Goal: Task Accomplishment & Management: Use online tool/utility

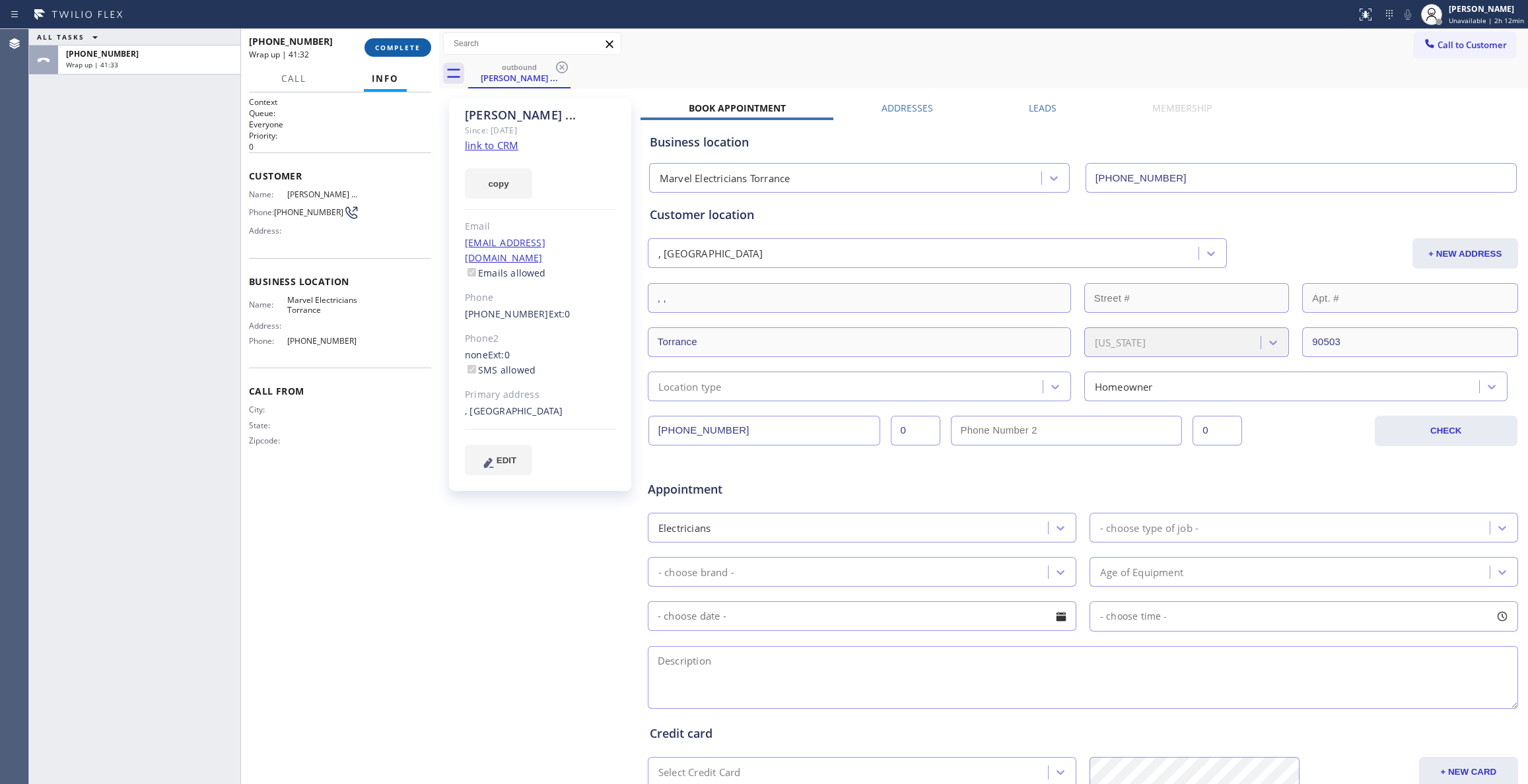
click at [410, 53] on button "COMPLETE" at bounding box center [398, 48] width 67 height 19
click at [402, 47] on span "COMPLETE" at bounding box center [398, 48] width 45 height 9
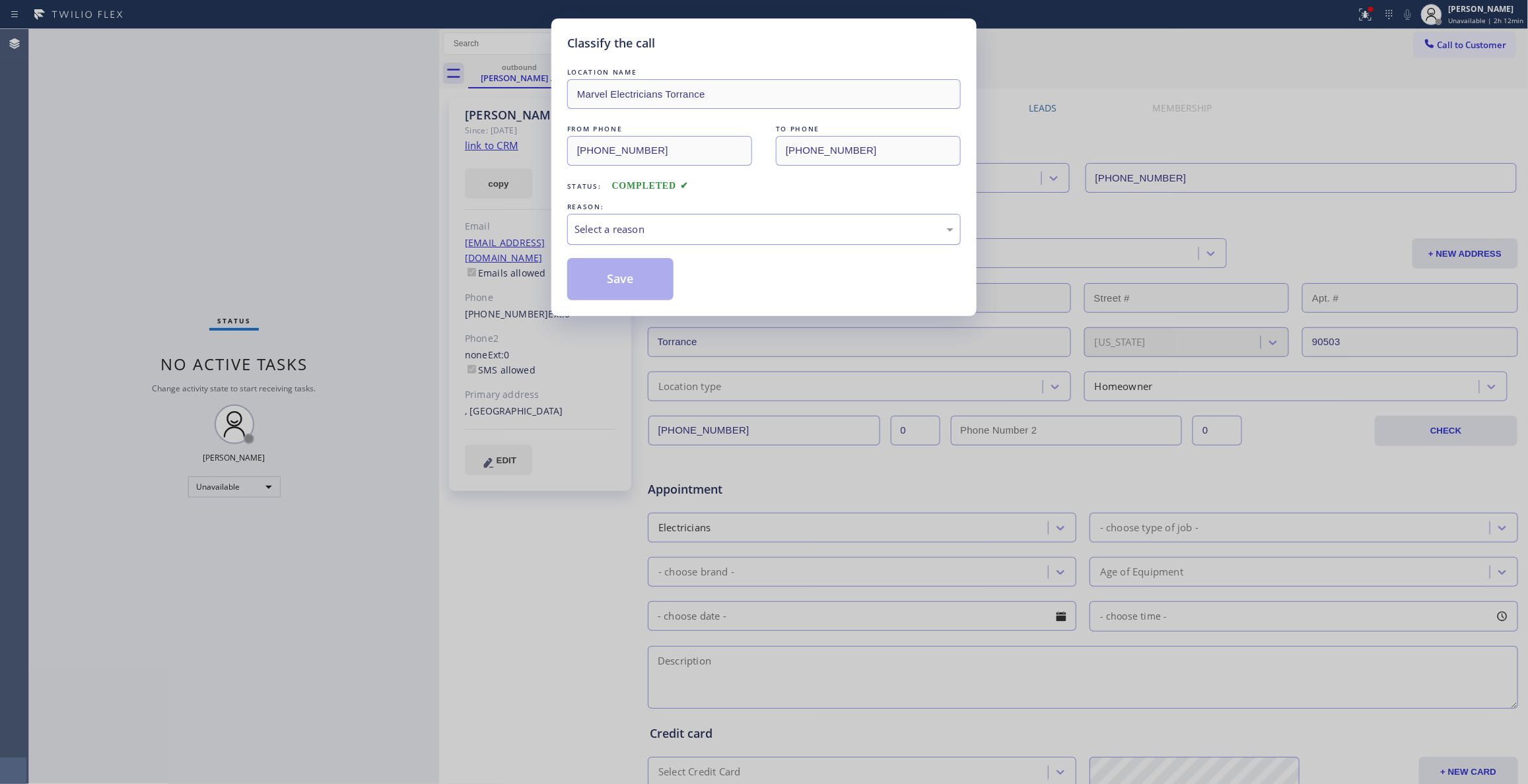
click at [630, 234] on div "Select a reason" at bounding box center [764, 229] width 379 height 15
click at [634, 276] on button "Save" at bounding box center [620, 279] width 107 height 42
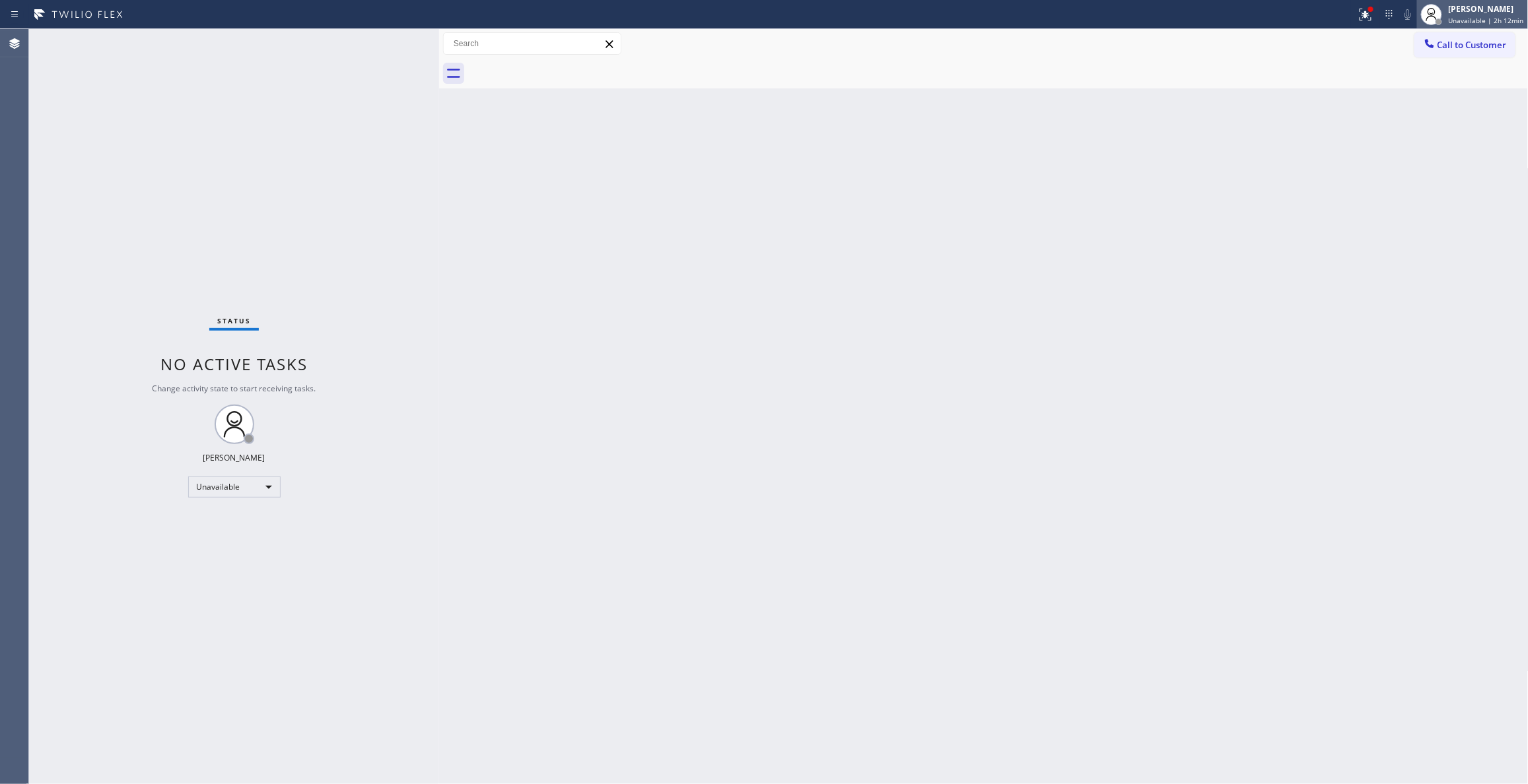
click at [1455, 22] on span "Unavailable | 2h 12min" at bounding box center [1487, 21] width 75 height 9
click at [1430, 106] on button "Break" at bounding box center [1463, 105] width 132 height 17
drag, startPoint x: 1362, startPoint y: 149, endPoint x: 1451, endPoint y: 11, distance: 164.2
click at [1362, 143] on div "Back to Dashboard Change Sender ID Customers Technicians Select a contact Outbo…" at bounding box center [984, 406] width 1090 height 755
click at [1459, 20] on span "Break | 21:44" at bounding box center [1481, 21] width 43 height 9
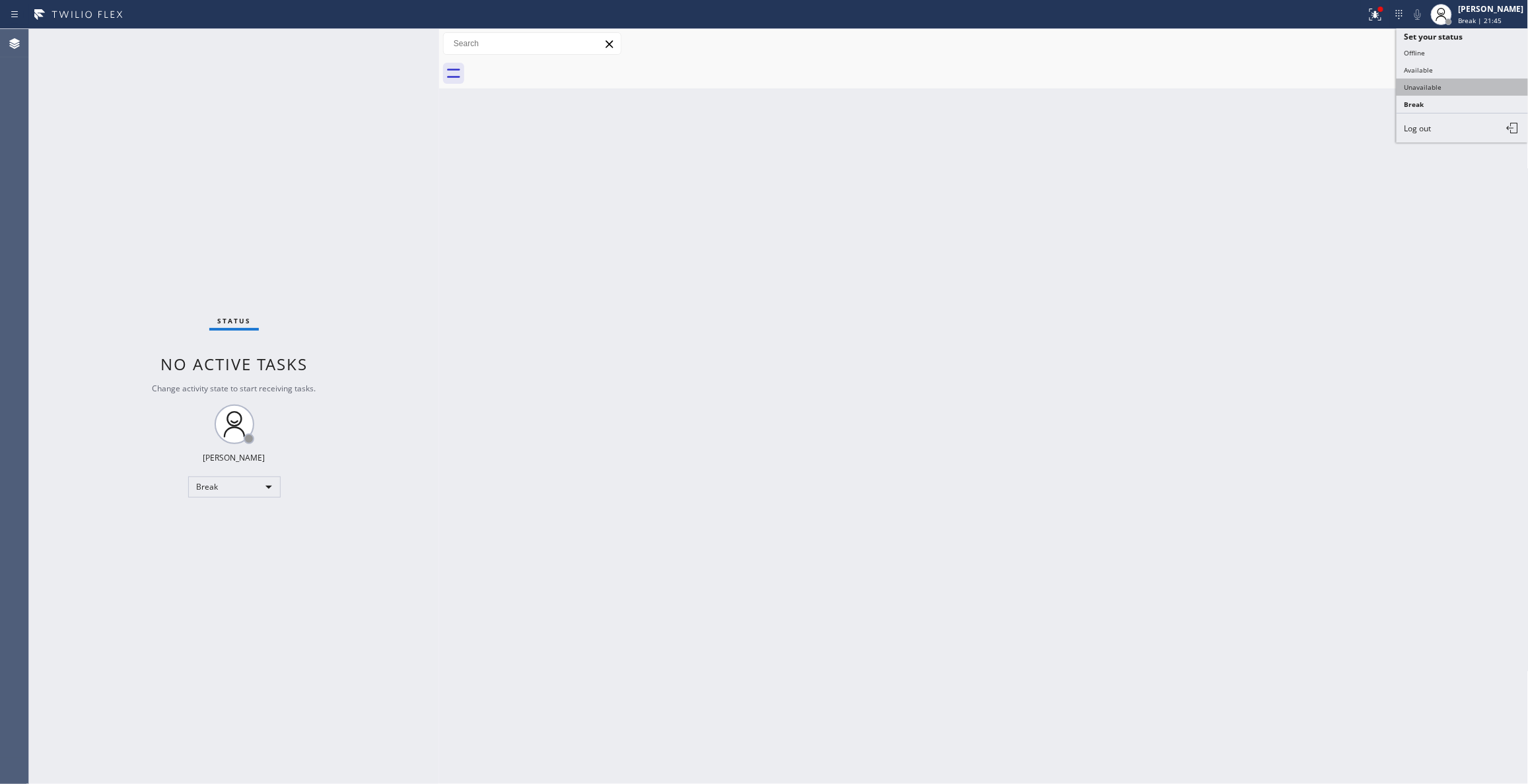
click at [1439, 88] on button "Unavailable" at bounding box center [1463, 87] width 132 height 17
click at [1370, 17] on icon at bounding box center [1373, 13] width 8 height 9
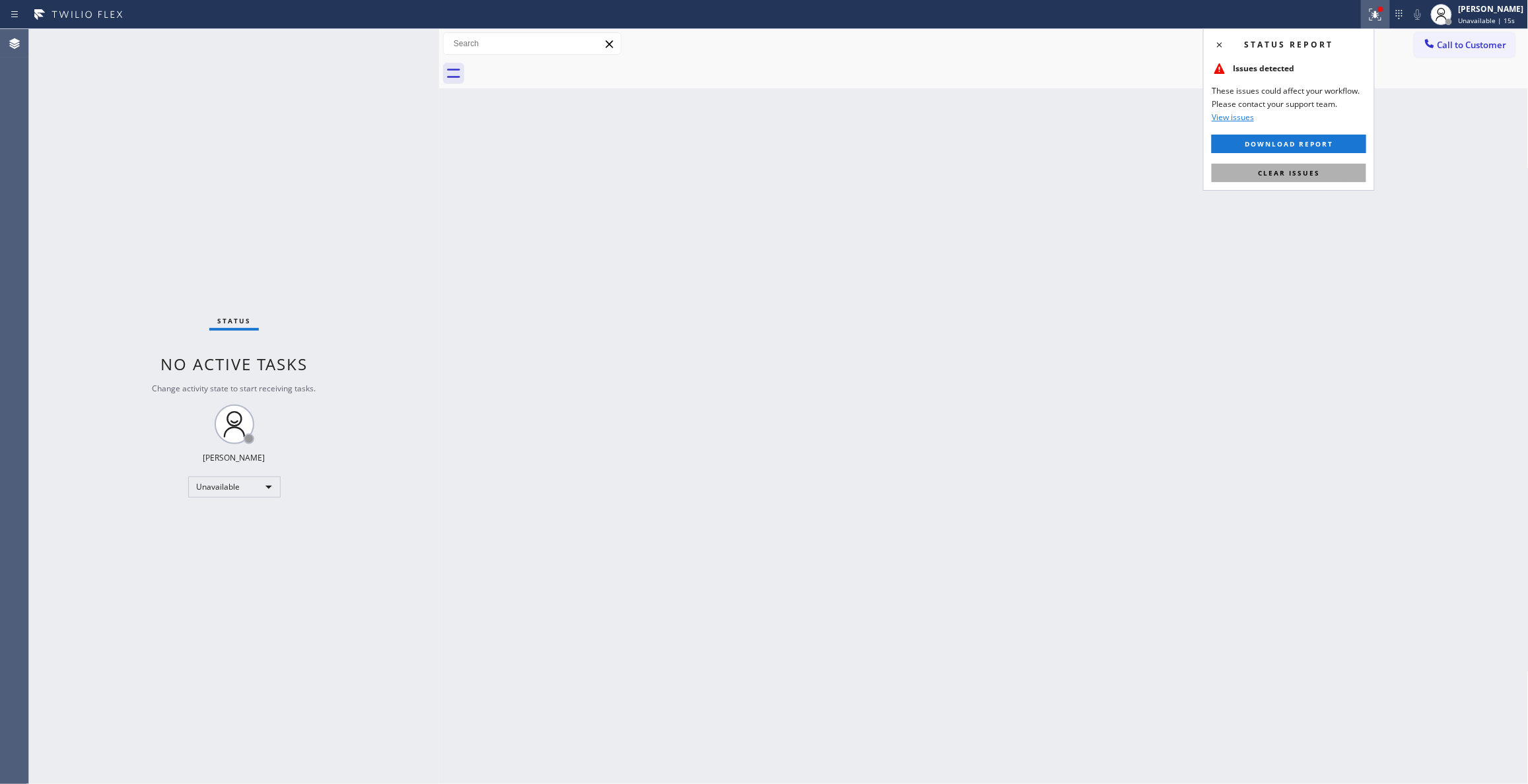
click at [1329, 177] on button "Clear issues" at bounding box center [1290, 173] width 155 height 19
drag, startPoint x: 169, startPoint y: 676, endPoint x: 195, endPoint y: 647, distance: 38.9
click at [169, 676] on div "Status No active tasks Change activity state to start receiving tasks. [PERSON_…" at bounding box center [234, 406] width 410 height 755
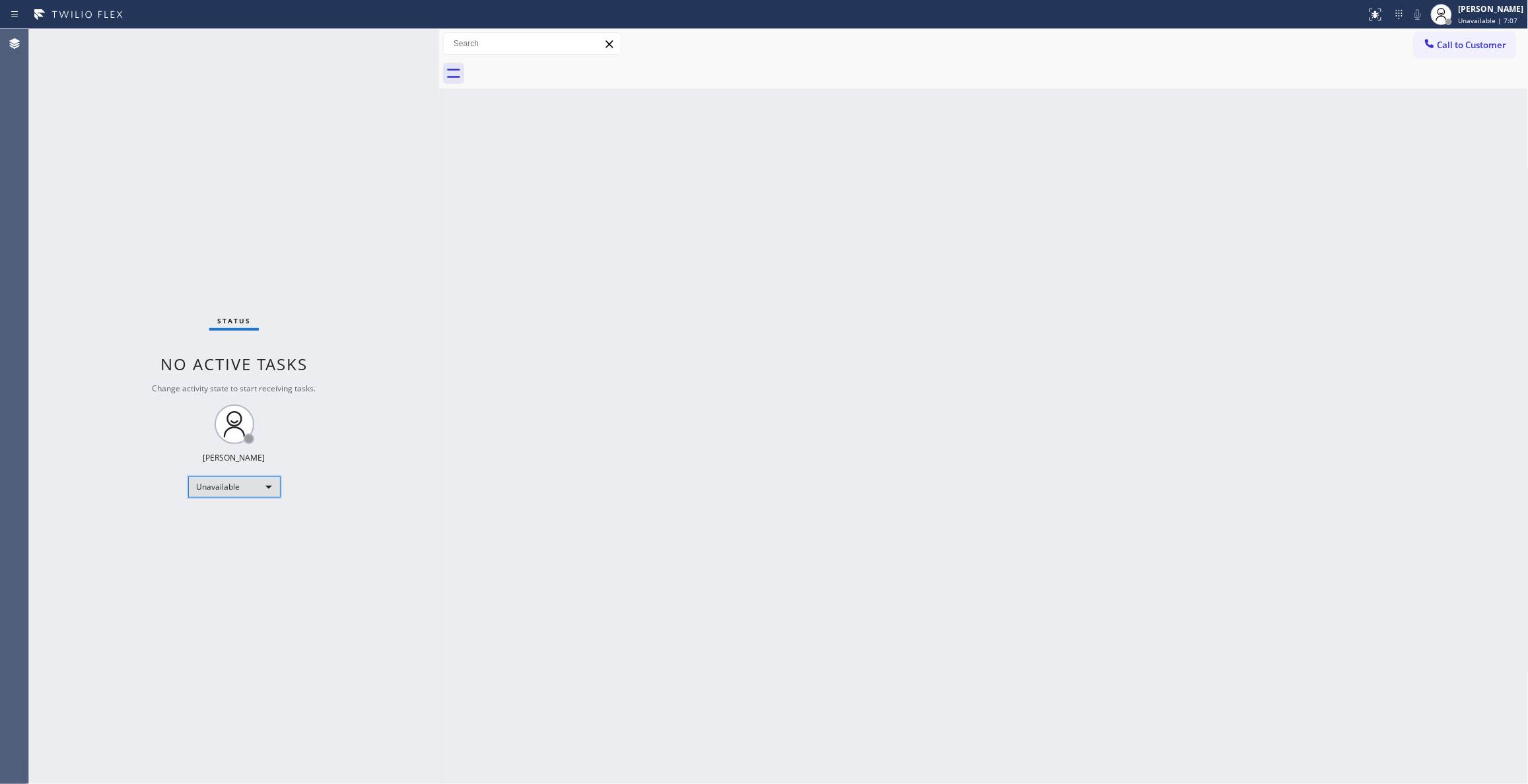
click at [233, 486] on div "Unavailable" at bounding box center [235, 487] width 92 height 21
click at [217, 521] on li "Available" at bounding box center [233, 521] width 90 height 16
click at [727, 351] on div "Back to Dashboard Change Sender ID Customers Technicians Select a contact Outbo…" at bounding box center [984, 406] width 1090 height 755
click at [782, 370] on div "Back to Dashboard Change Sender ID Customers Technicians Select a contact Outbo…" at bounding box center [984, 406] width 1090 height 755
click at [246, 173] on div "Status No active tasks You are ready to start receiving tasks. [PERSON_NAME] Av…" at bounding box center [234, 406] width 410 height 755
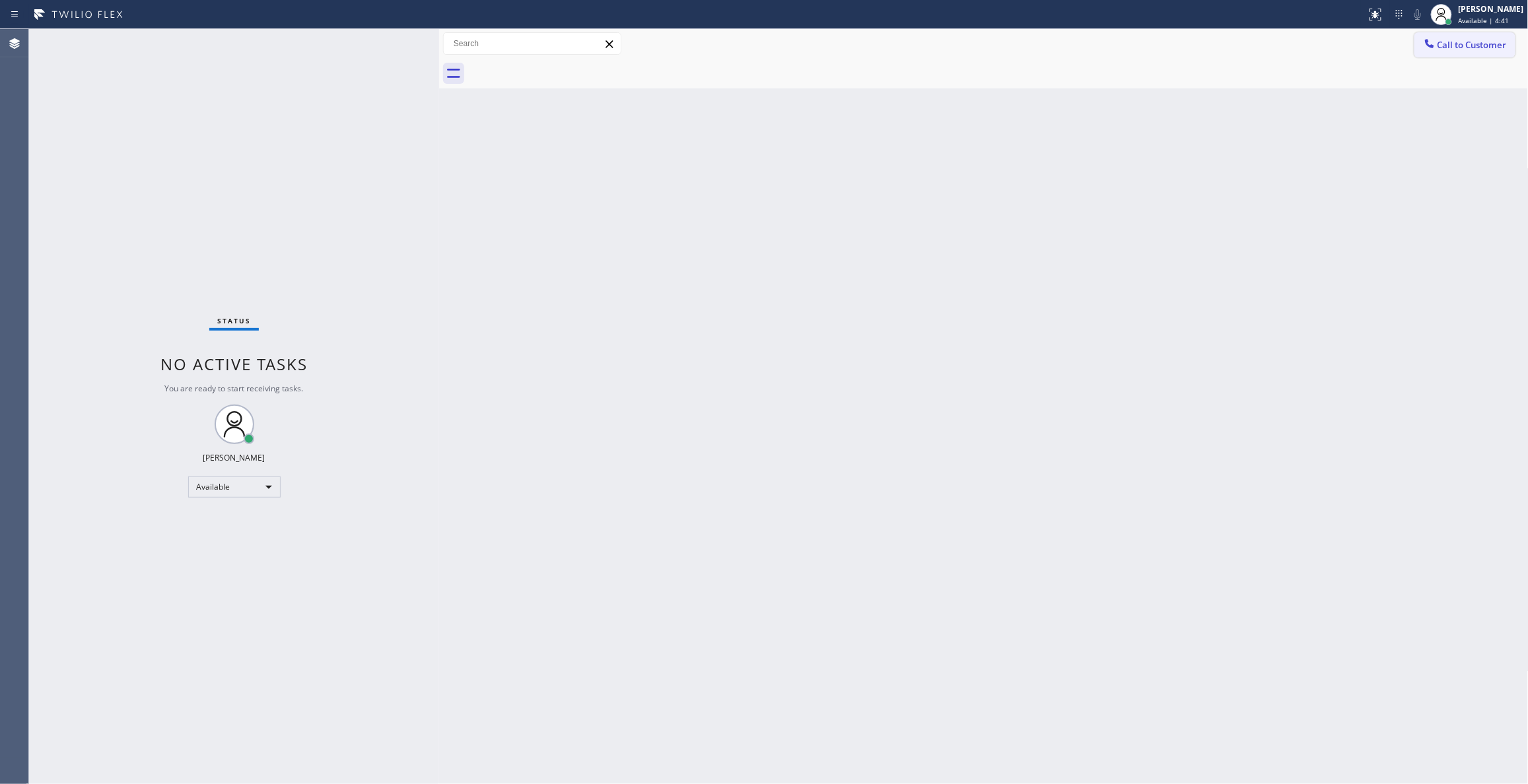
click at [1486, 45] on span "Call to Customer" at bounding box center [1472, 44] width 70 height 12
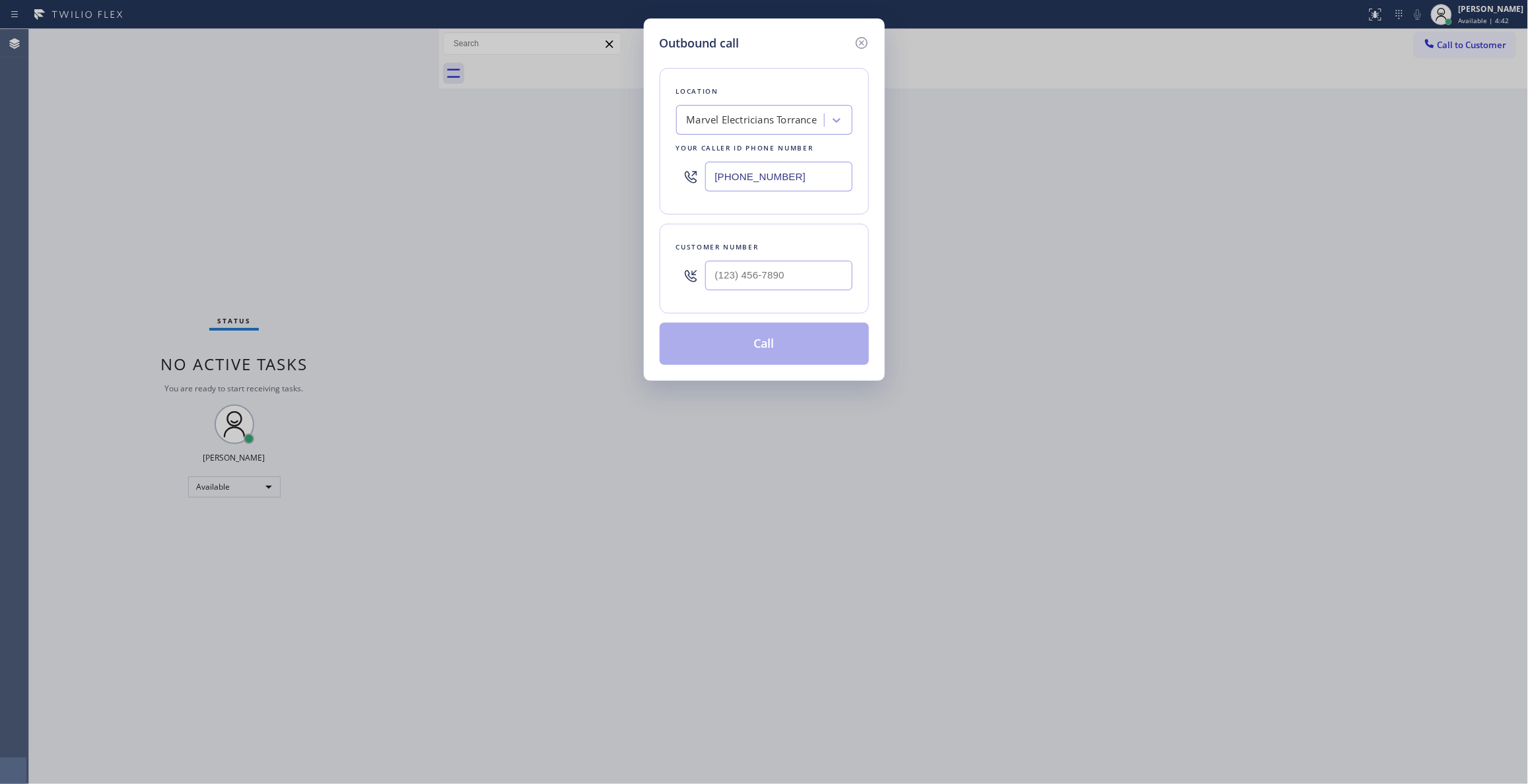
drag, startPoint x: 828, startPoint y: 178, endPoint x: 408, endPoint y: 159, distance: 420.4
click at [404, 169] on div "Outbound call Location Marvel Electricians Torrance Your caller id phone number…" at bounding box center [764, 392] width 1528 height 784
paste input "855) 731-4952"
type input "[PHONE_NUMBER]"
click at [780, 281] on input "(___) ___-____" at bounding box center [779, 276] width 147 height 30
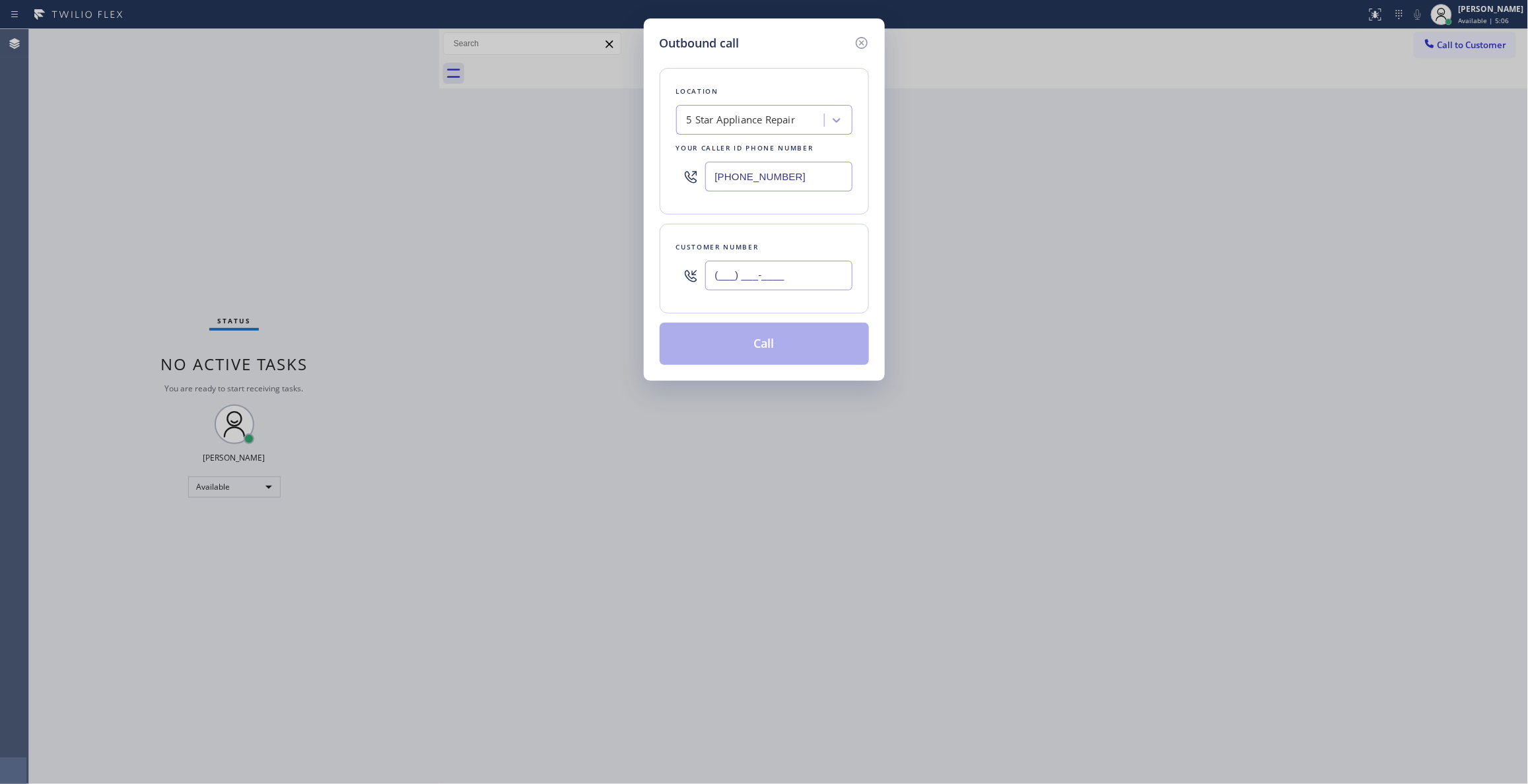
paste input "310) 848-3474"
type input "[PHONE_NUMBER]"
click at [775, 352] on button "Call" at bounding box center [764, 344] width 209 height 42
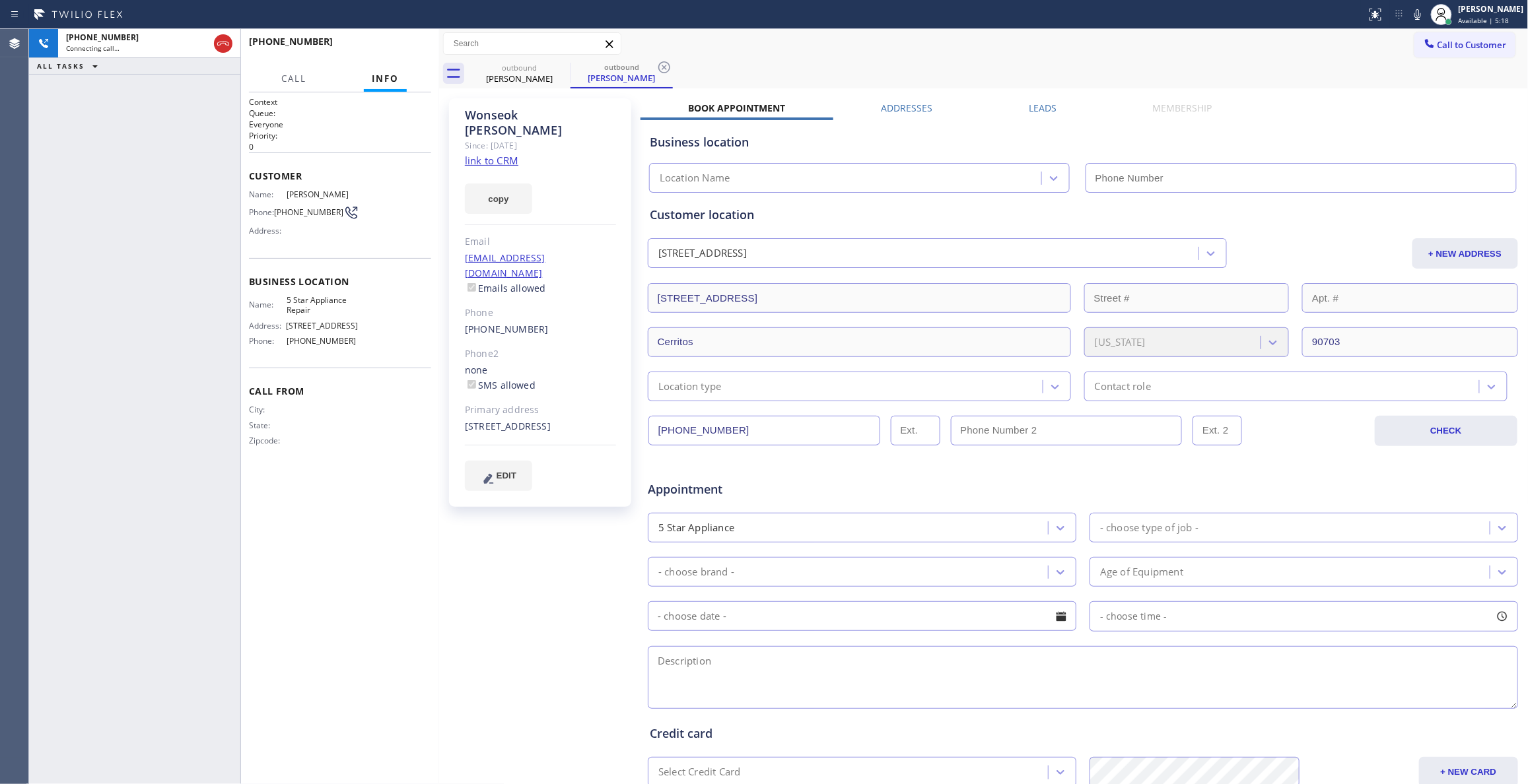
type input "[PHONE_NUMBER]"
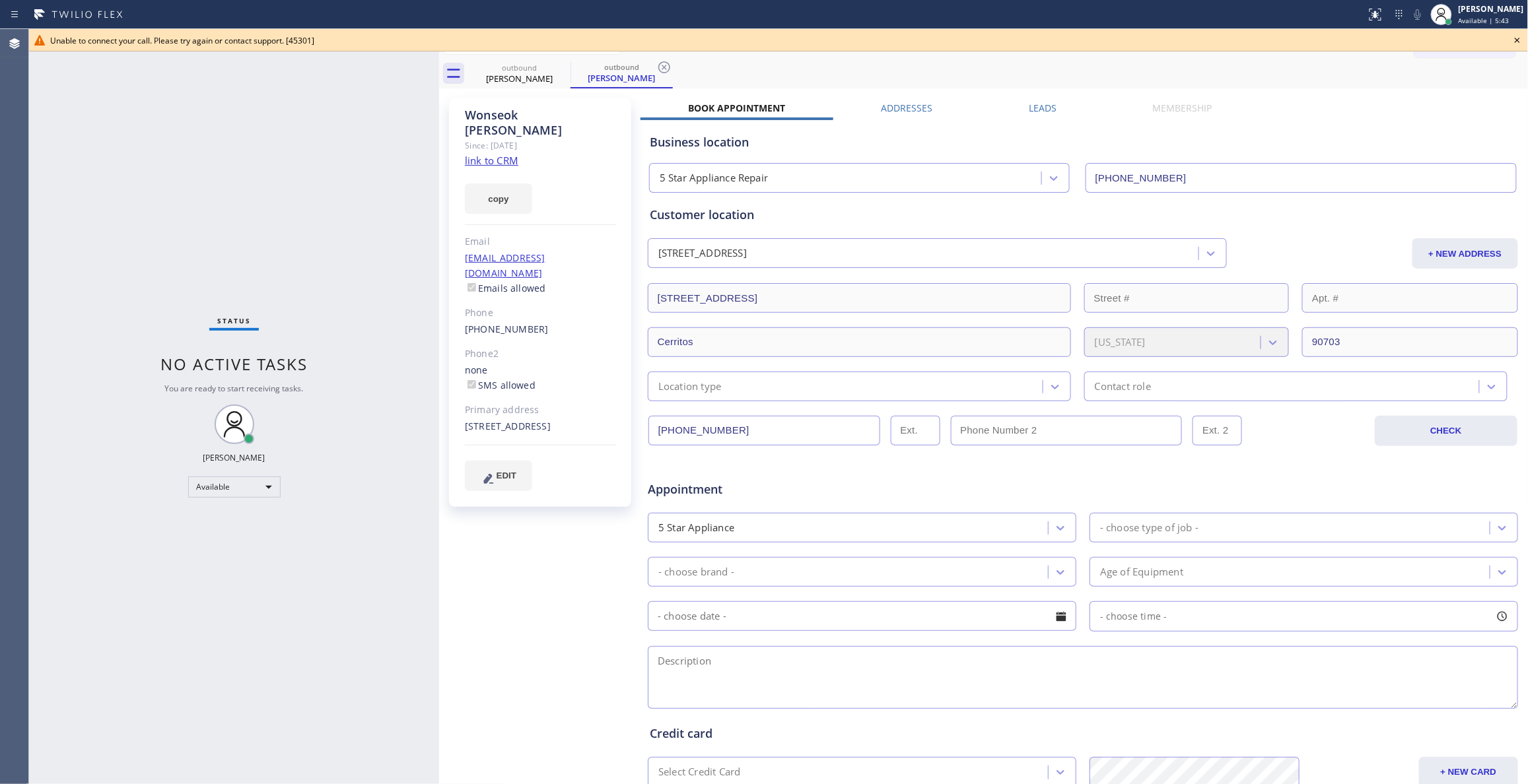
click at [289, 160] on div "Status No active tasks You are ready to start receiving tasks. [PERSON_NAME] Av…" at bounding box center [234, 406] width 410 height 755
click at [663, 64] on icon at bounding box center [664, 67] width 16 height 16
click at [563, 63] on icon at bounding box center [562, 67] width 16 height 16
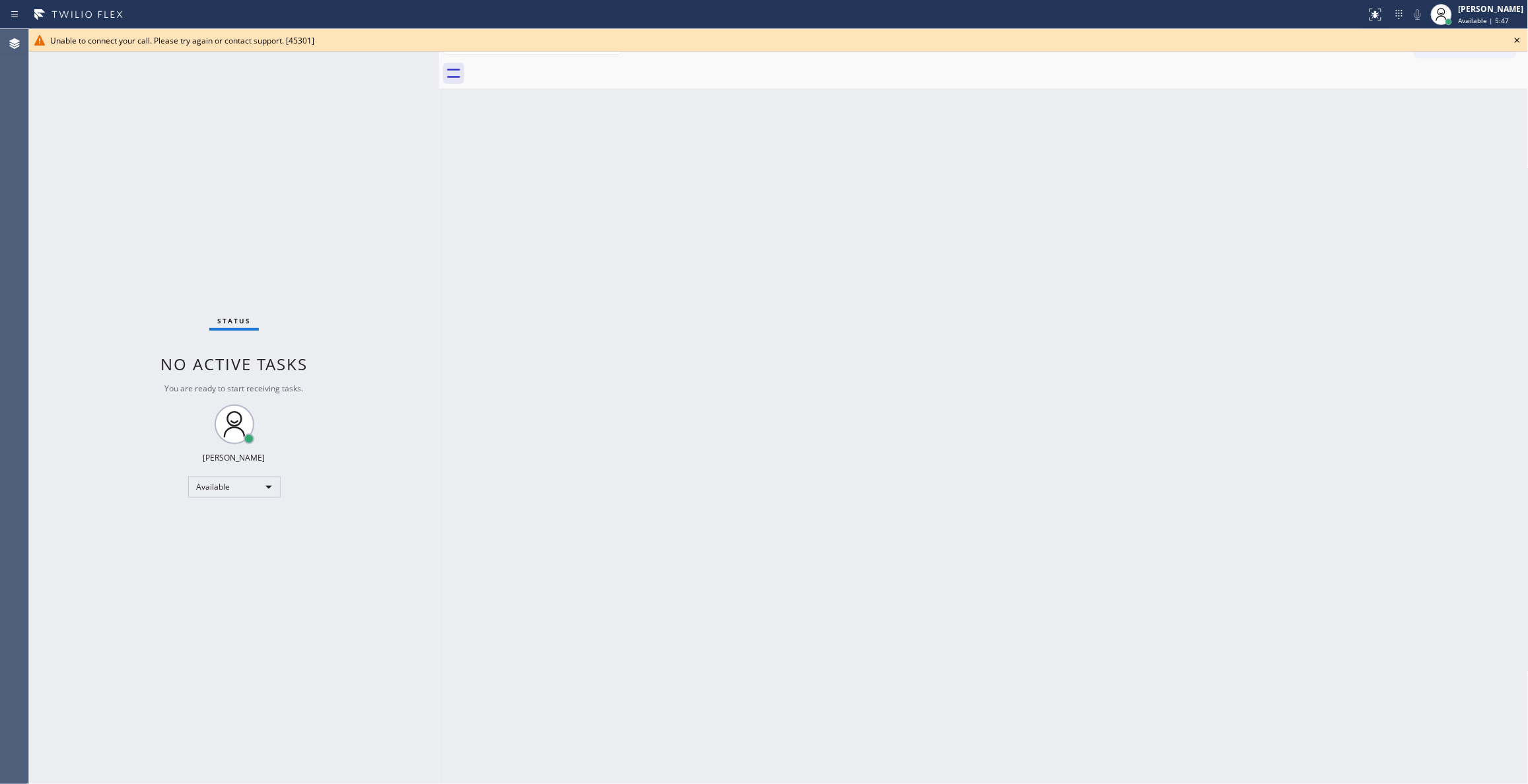
click at [1521, 36] on icon at bounding box center [1518, 40] width 16 height 16
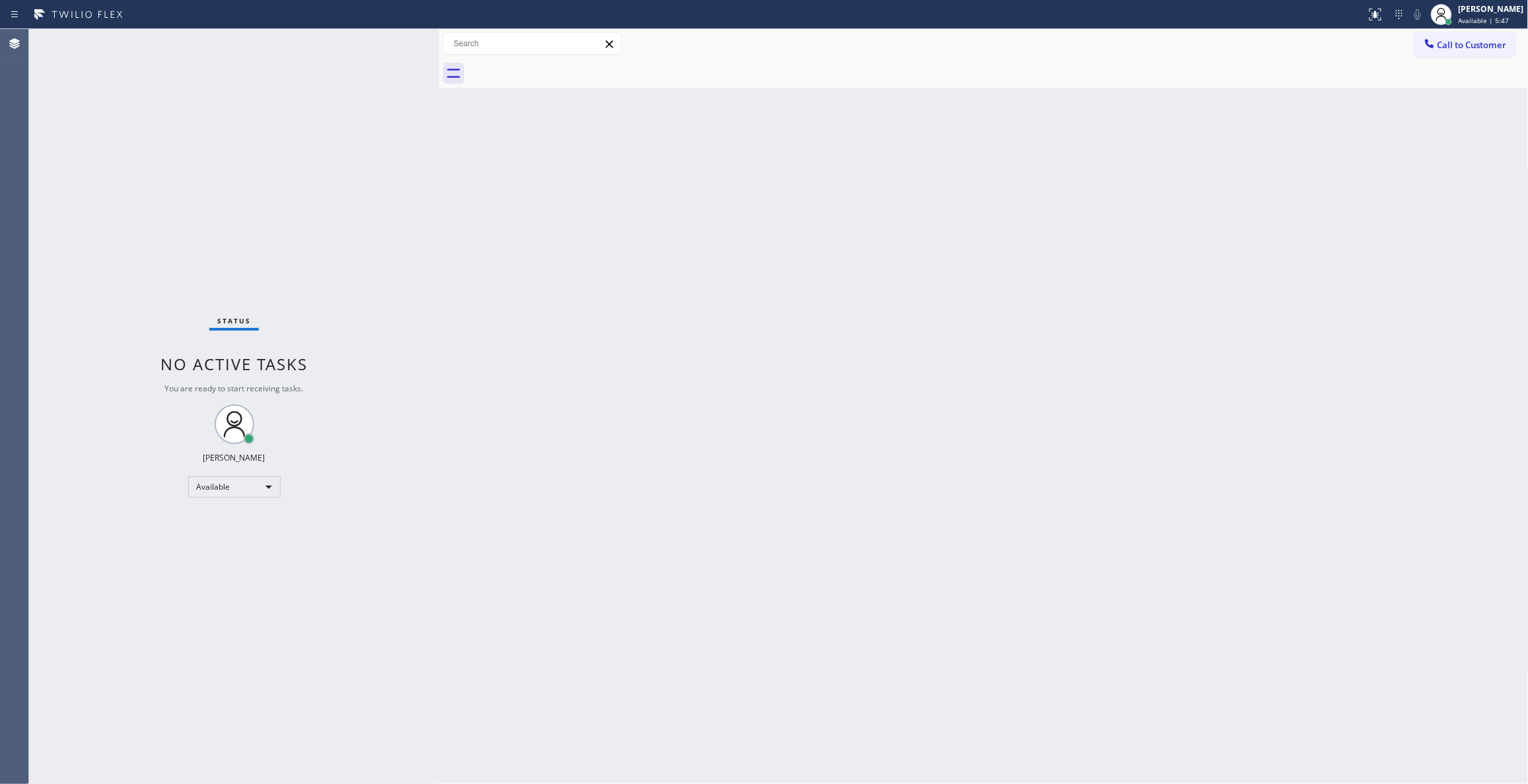
click at [1474, 50] on span "Call to Customer" at bounding box center [1472, 44] width 70 height 12
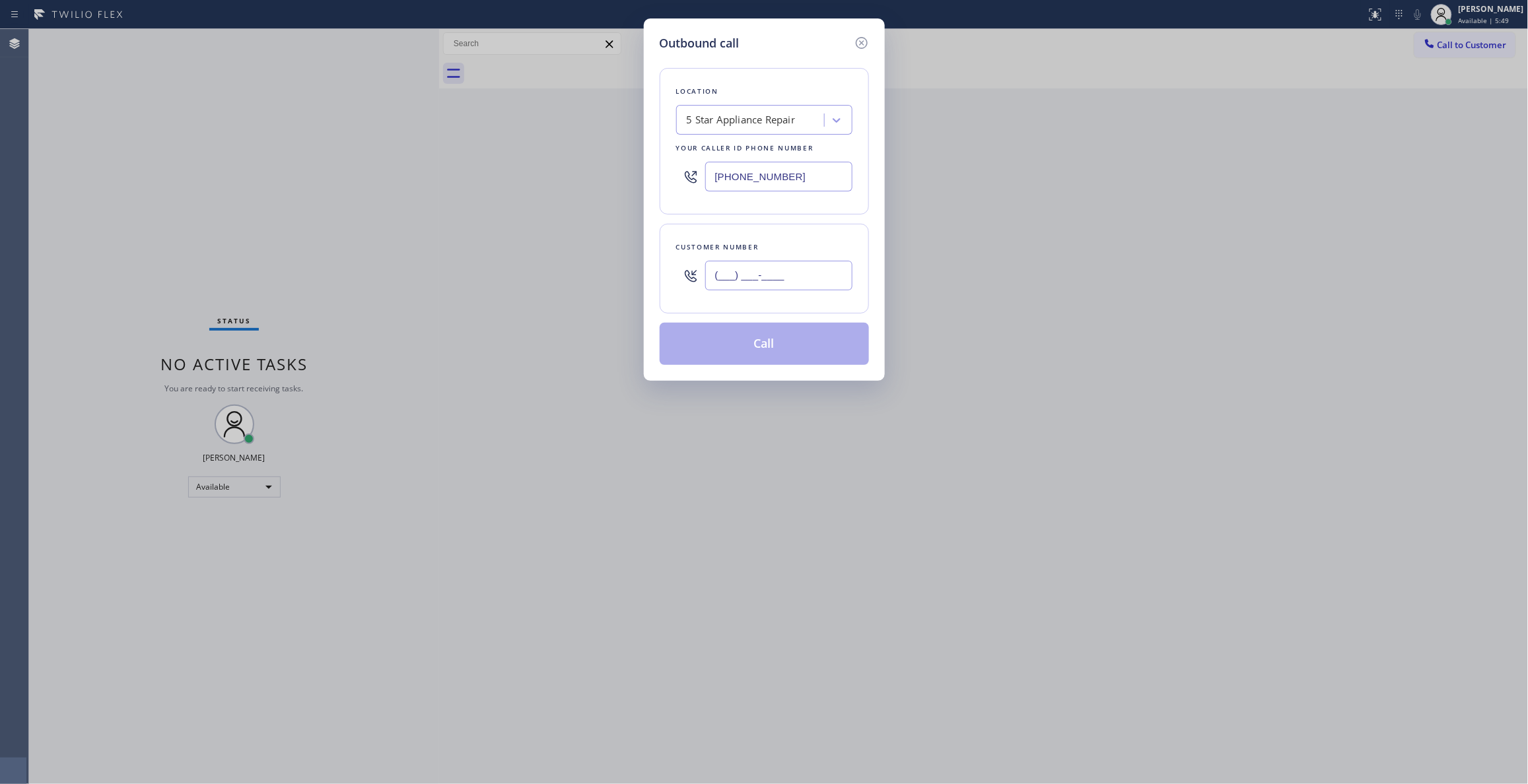
drag, startPoint x: 771, startPoint y: 274, endPoint x: 783, endPoint y: 280, distance: 13.4
click at [771, 274] on input "(___) ___-____" at bounding box center [779, 276] width 147 height 30
paste input "31"
drag, startPoint x: 817, startPoint y: 276, endPoint x: 536, endPoint y: 275, distance: 281.0
click at [536, 275] on div "Outbound call Location 5 Star Appliance Repair Your caller id phone number [PHO…" at bounding box center [764, 392] width 1528 height 784
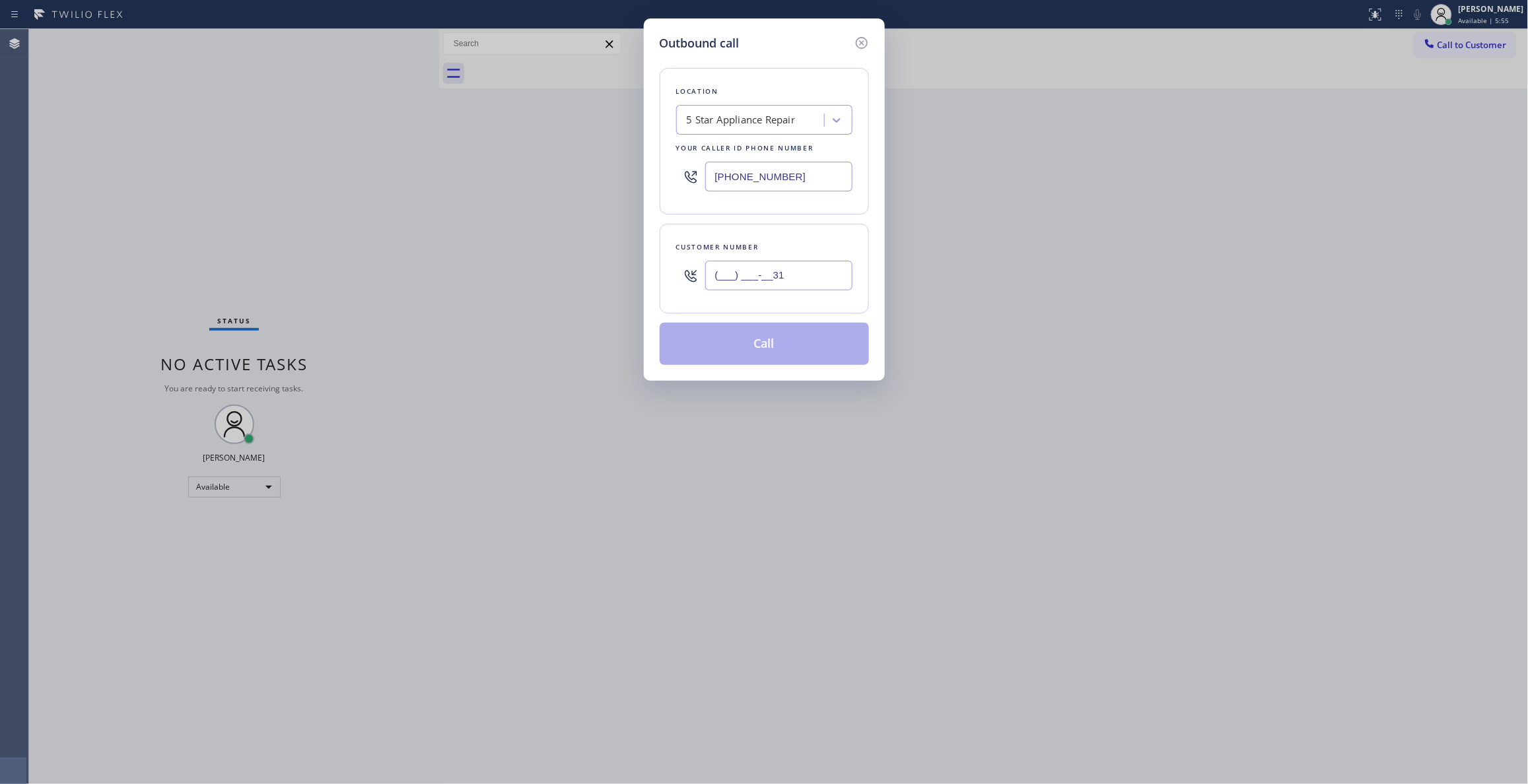
paste input "310) 848-3474"
type input "[PHONE_NUMBER]"
click at [759, 124] on div "5 Star Appliance Repair" at bounding box center [742, 121] width 109 height 15
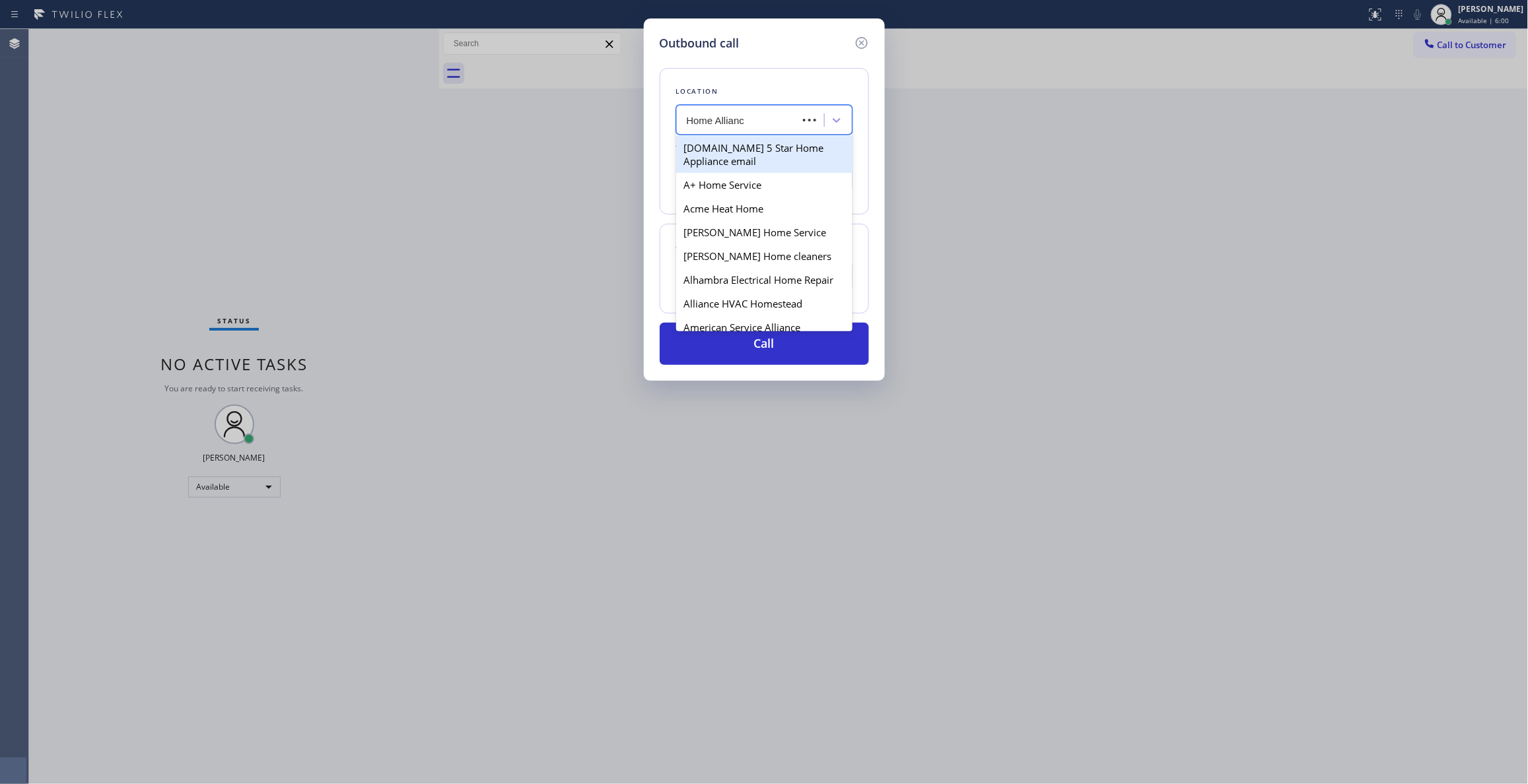
type input "Home Alliance"
click at [762, 149] on div "Home Alliance" at bounding box center [764, 147] width 176 height 24
type input "[PHONE_NUMBER]"
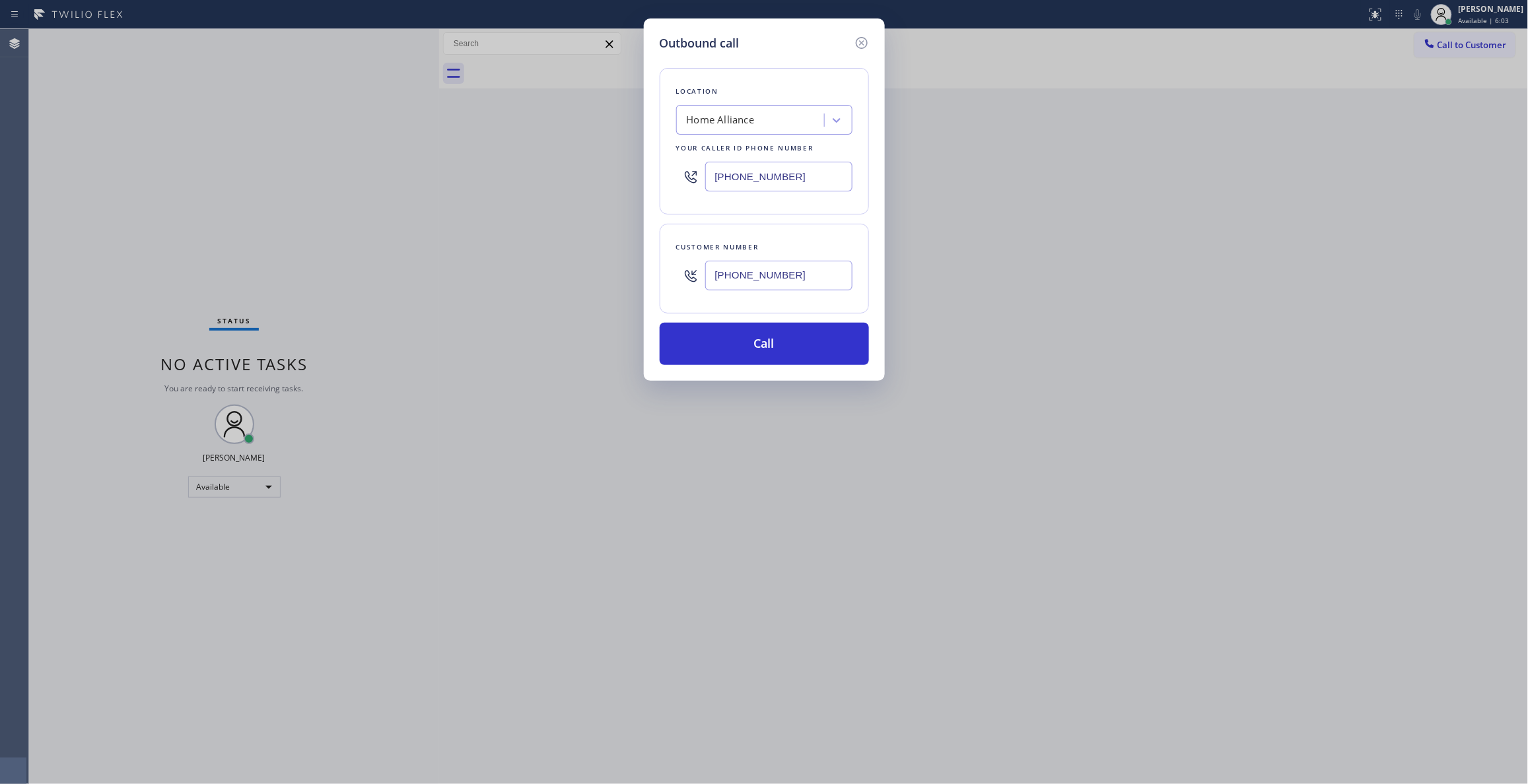
drag, startPoint x: 814, startPoint y: 277, endPoint x: 725, endPoint y: 301, distance: 92.2
click at [639, 262] on div "Outbound call Location Home Alliance Your caller id phone number [PHONE_NUMBER]…" at bounding box center [764, 392] width 1528 height 784
click at [744, 347] on button "Call" at bounding box center [764, 344] width 209 height 42
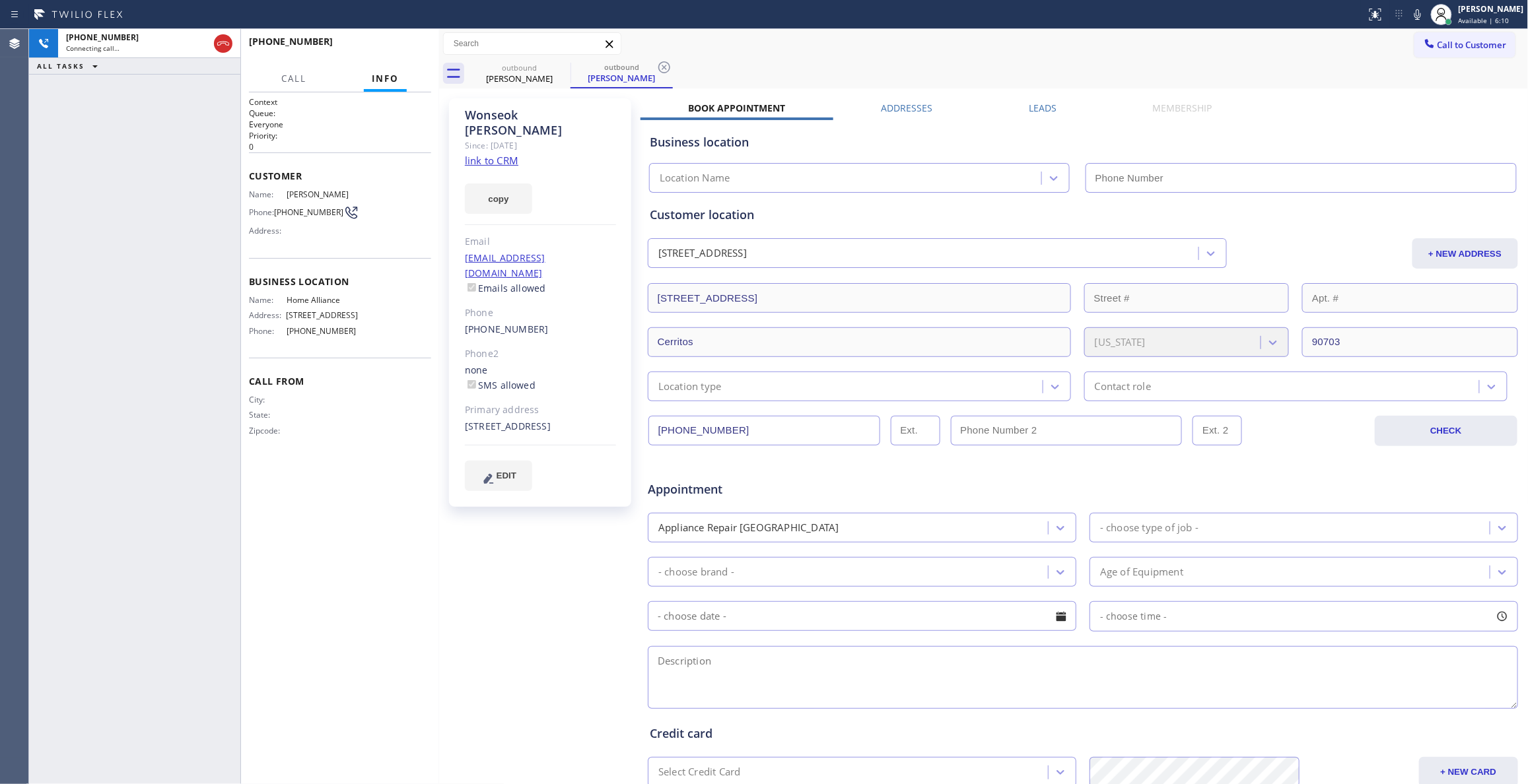
type input "[PHONE_NUMBER]"
click at [664, 66] on icon at bounding box center [664, 67] width 16 height 16
click at [403, 48] on span "HANG UP" at bounding box center [401, 48] width 41 height 9
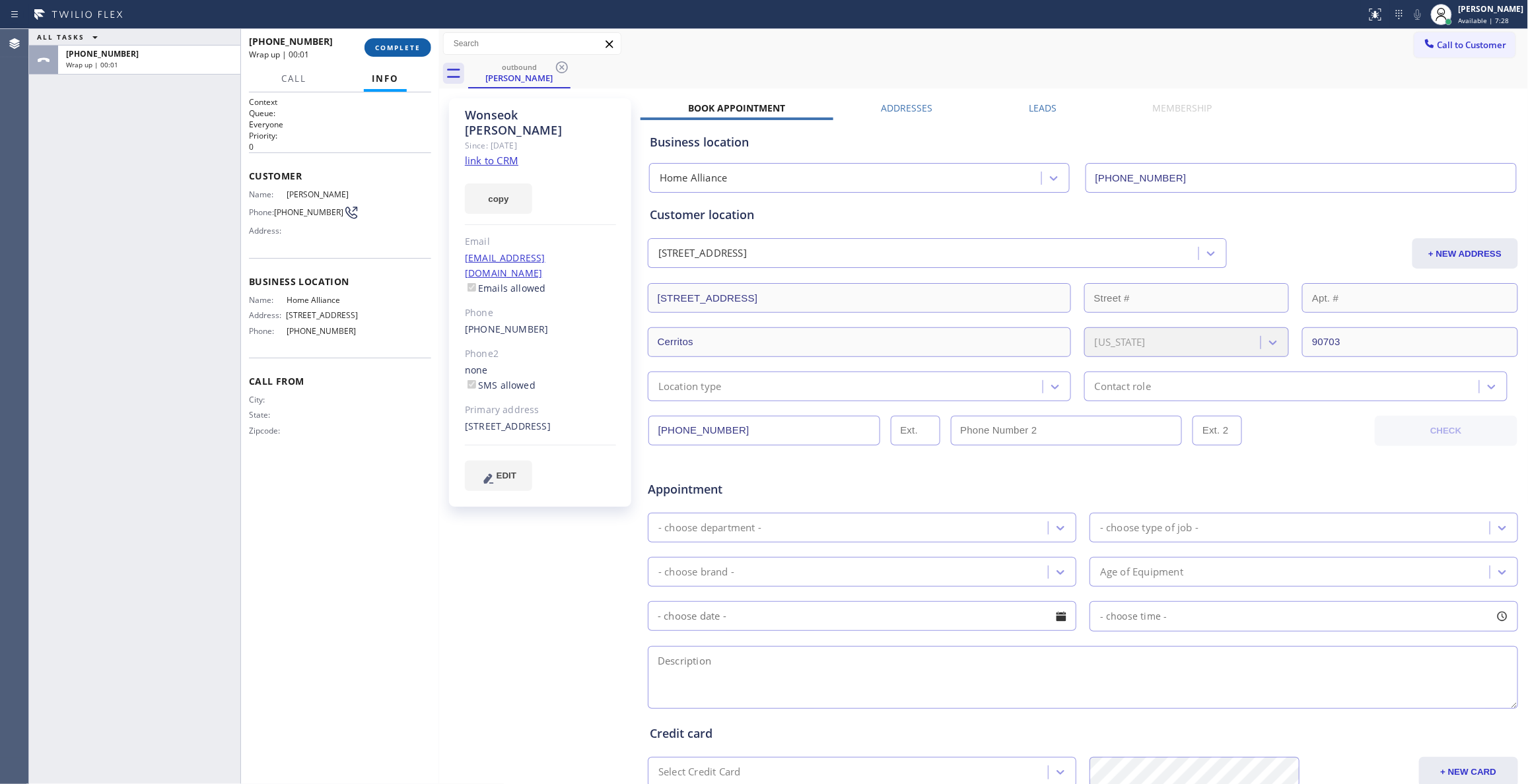
click at [404, 45] on span "COMPLETE" at bounding box center [398, 48] width 45 height 9
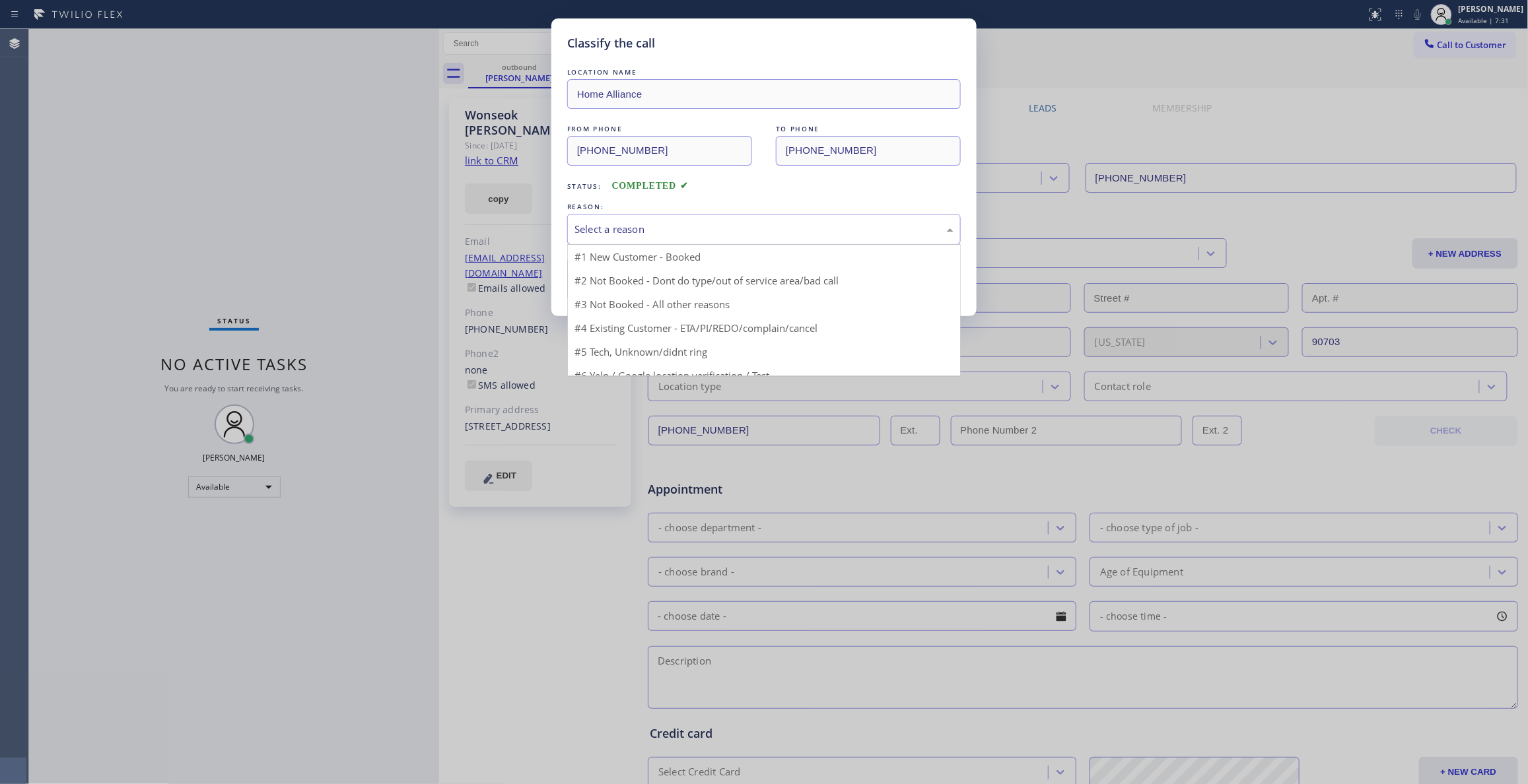
click at [651, 228] on div "Select a reason" at bounding box center [764, 229] width 379 height 15
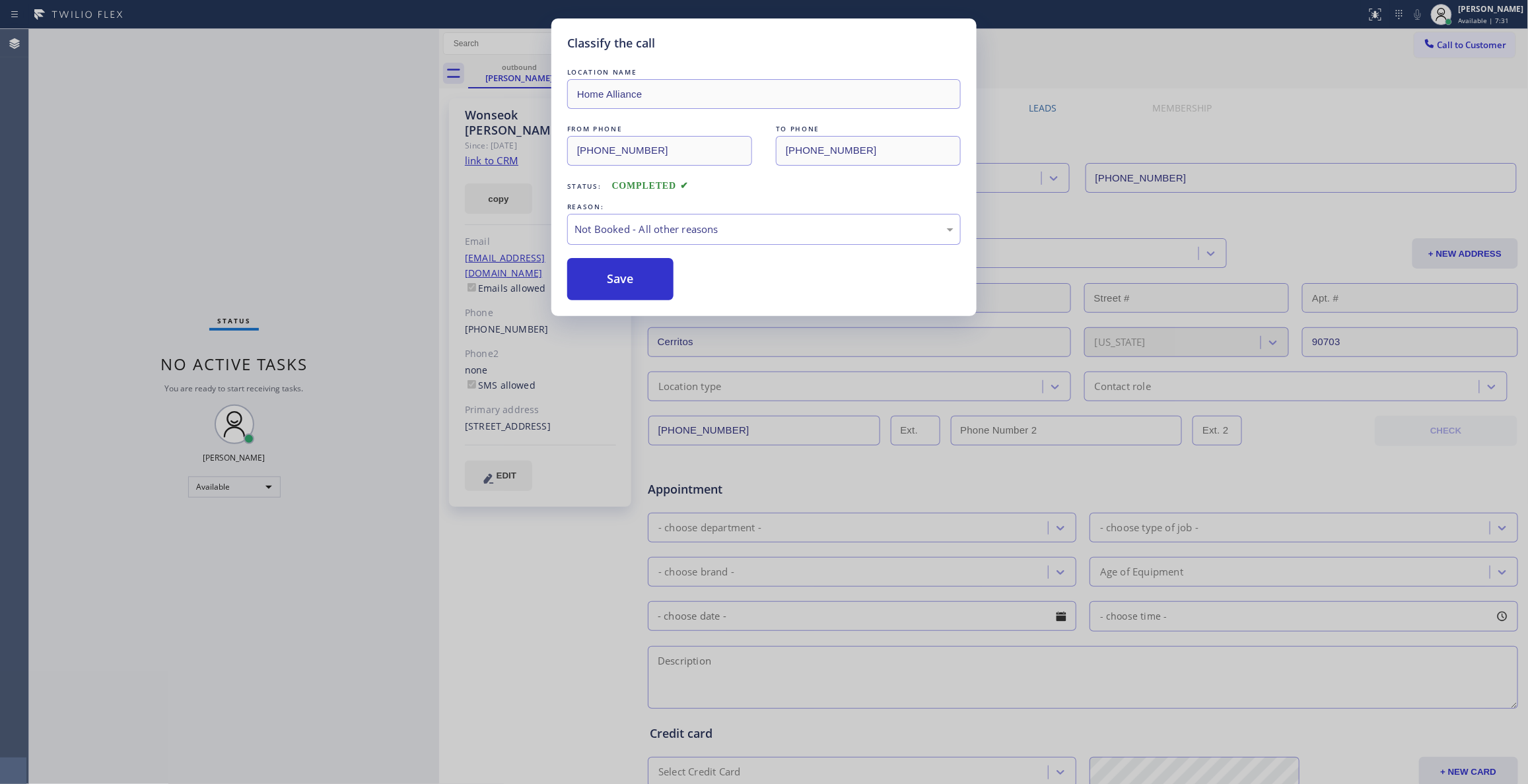
click at [632, 286] on button "Save" at bounding box center [620, 279] width 107 height 42
click at [633, 276] on button "Save" at bounding box center [620, 279] width 107 height 42
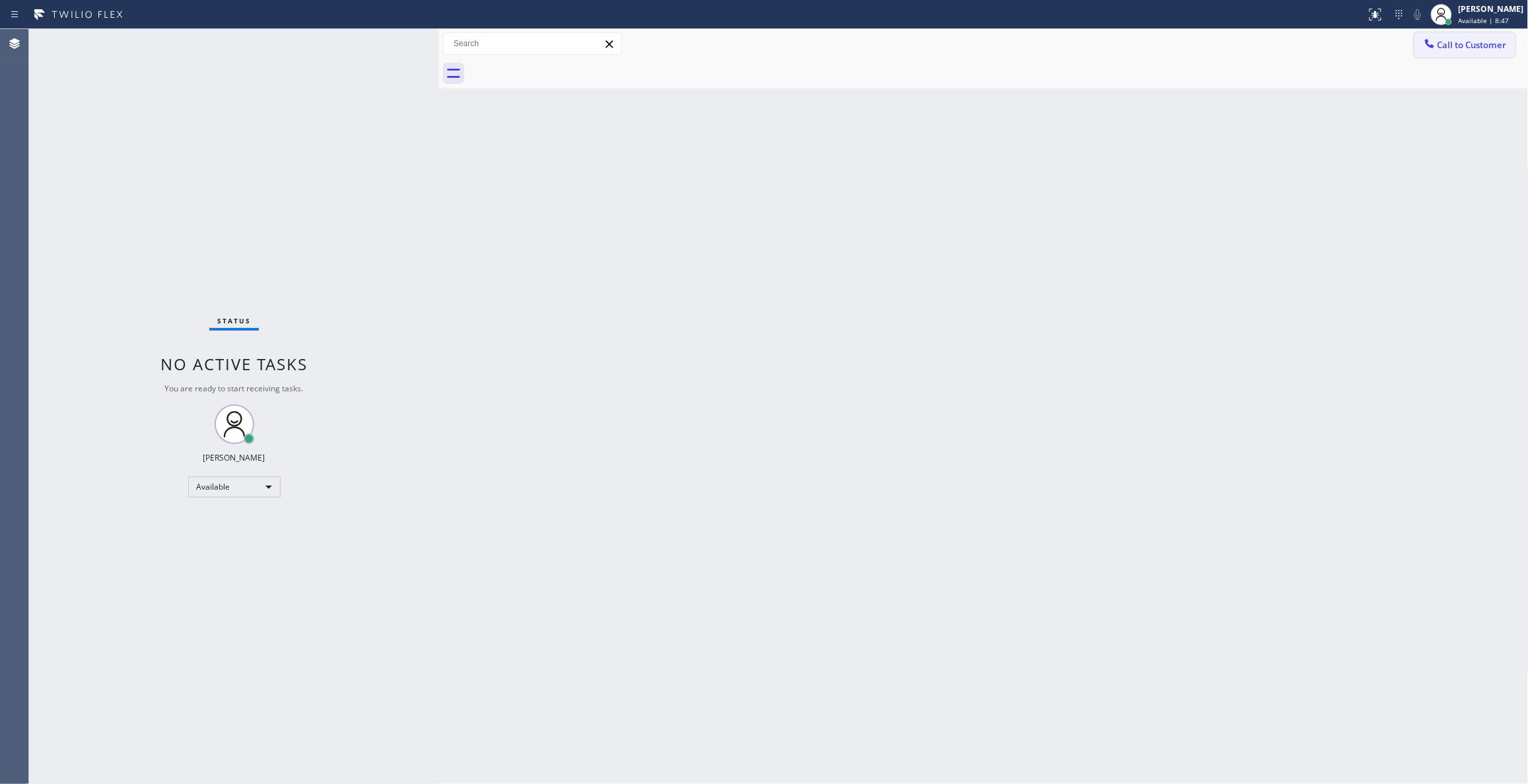
click at [1461, 53] on button "Call to Customer" at bounding box center [1465, 44] width 101 height 25
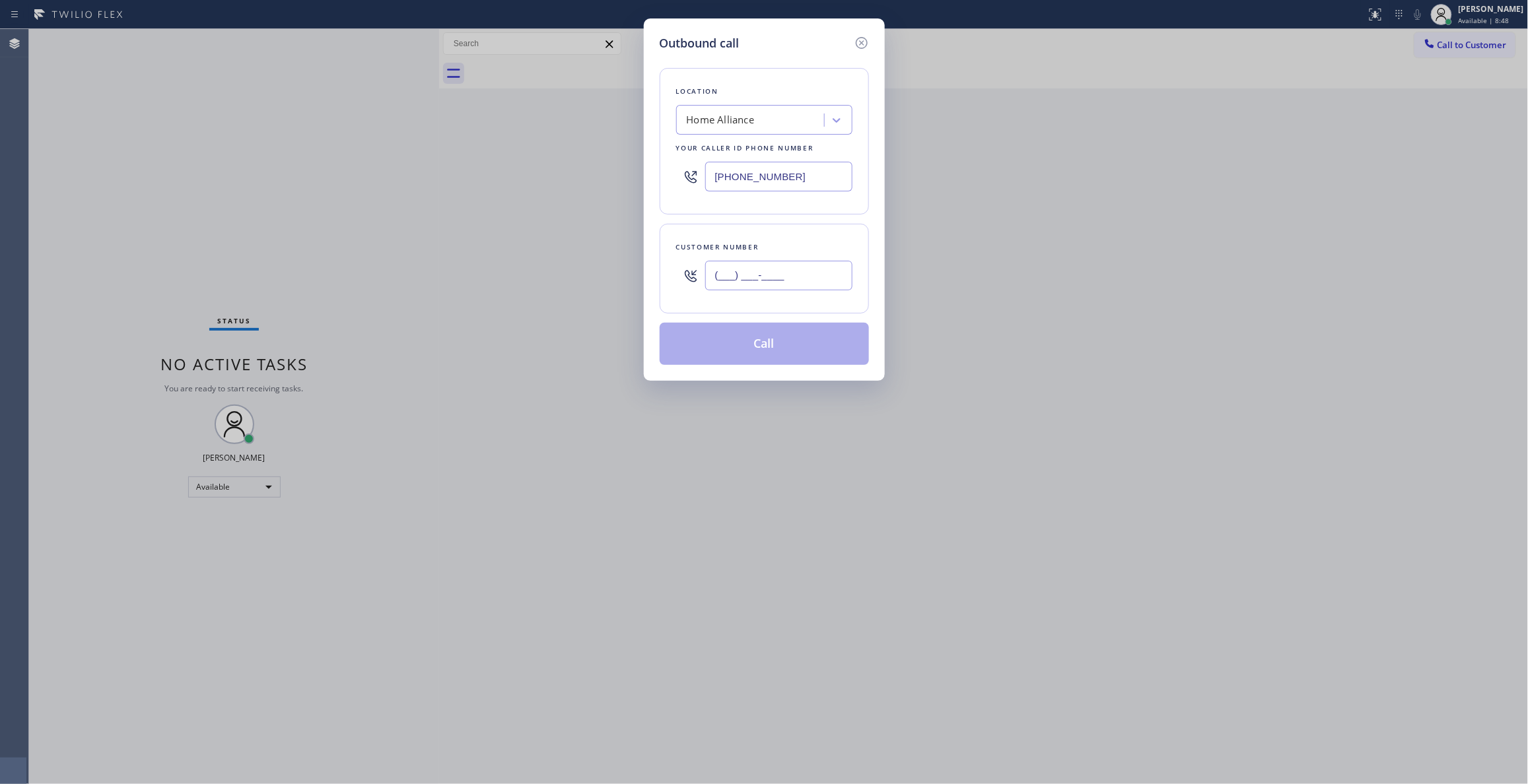
click at [806, 284] on input "(___) ___-____" at bounding box center [779, 276] width 147 height 30
paste input "817) 623-1047"
type input "[PHONE_NUMBER]"
paste input "917) 243-9194"
drag, startPoint x: 804, startPoint y: 180, endPoint x: 588, endPoint y: 156, distance: 217.3
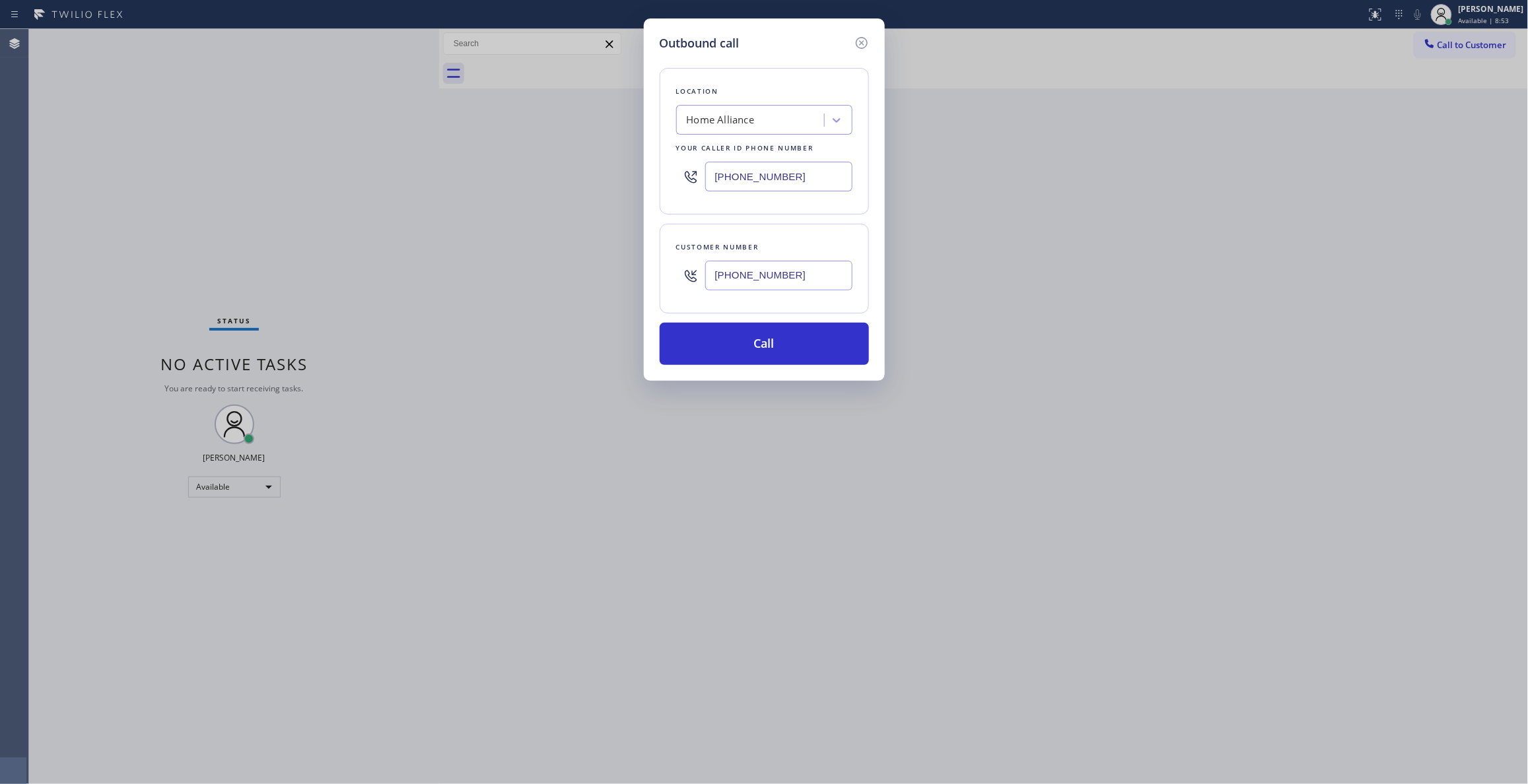
click at [588, 156] on div "Outbound call Location Home Alliance Your caller id phone number [PHONE_NUMBER]…" at bounding box center [764, 392] width 1528 height 784
type input "[PHONE_NUMBER]"
drag, startPoint x: 804, startPoint y: 277, endPoint x: 613, endPoint y: 260, distance: 191.8
click at [609, 260] on div "Outbound call Location 4B2.Paid Thermador Your caller id phone number [PHONE_NU…" at bounding box center [764, 392] width 1528 height 784
click at [729, 343] on button "Call" at bounding box center [764, 344] width 209 height 42
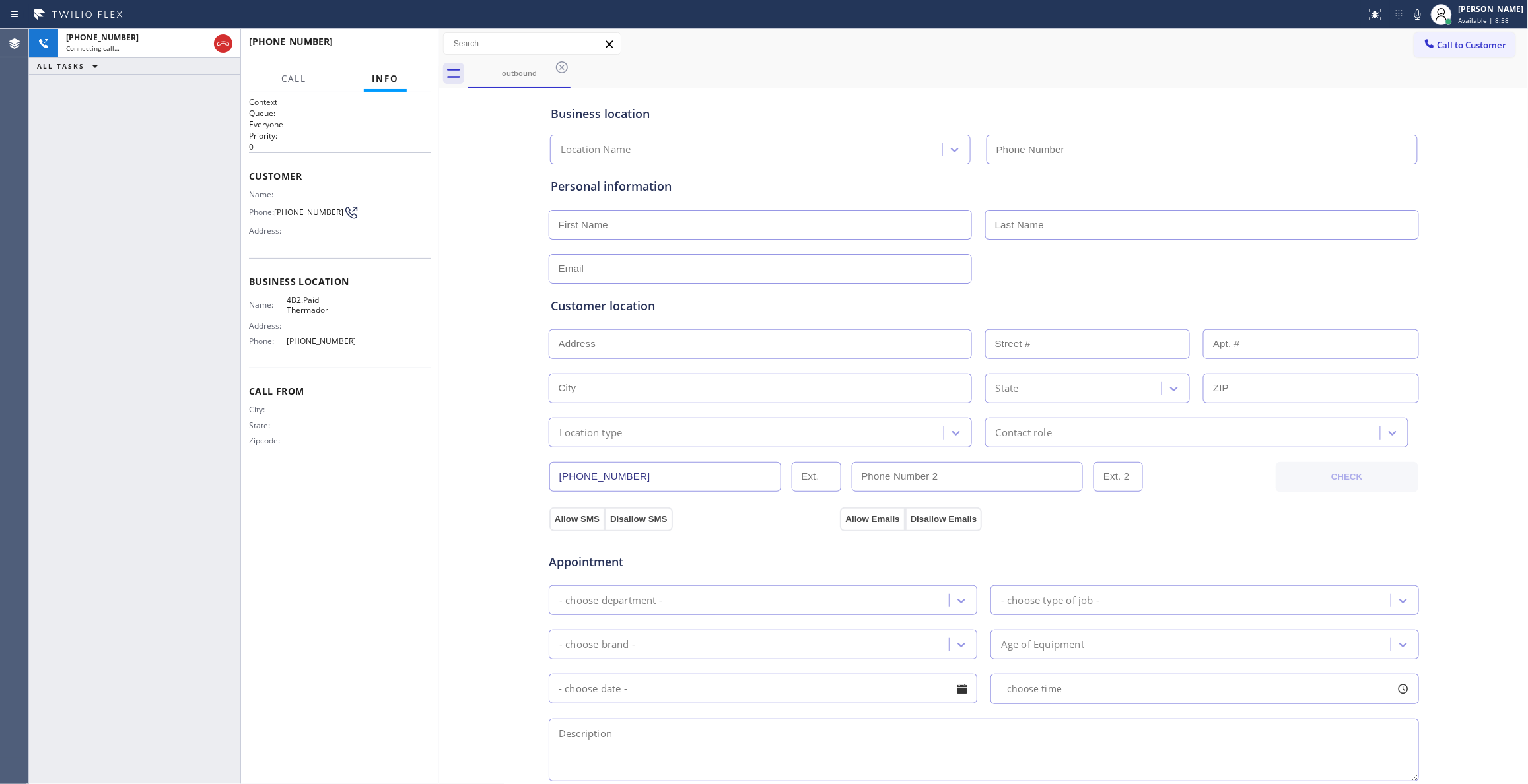
type input "[PHONE_NUMBER]"
click at [403, 46] on span "HANG UP" at bounding box center [401, 48] width 41 height 9
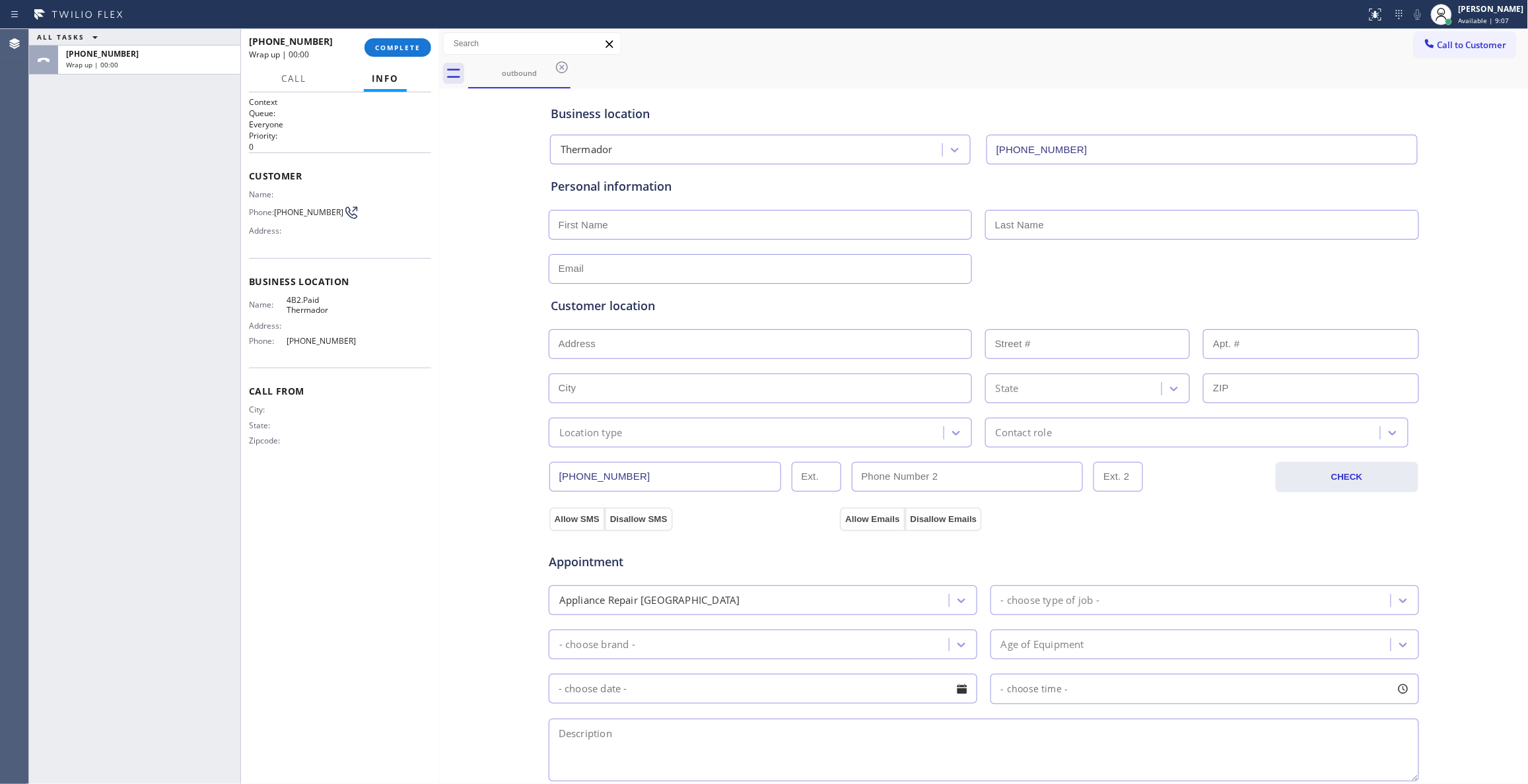
click at [325, 210] on span "[PHONE_NUMBER]" at bounding box center [309, 212] width 70 height 10
copy div "[PHONE_NUMBER]"
click at [396, 41] on button "COMPLETE" at bounding box center [398, 48] width 67 height 19
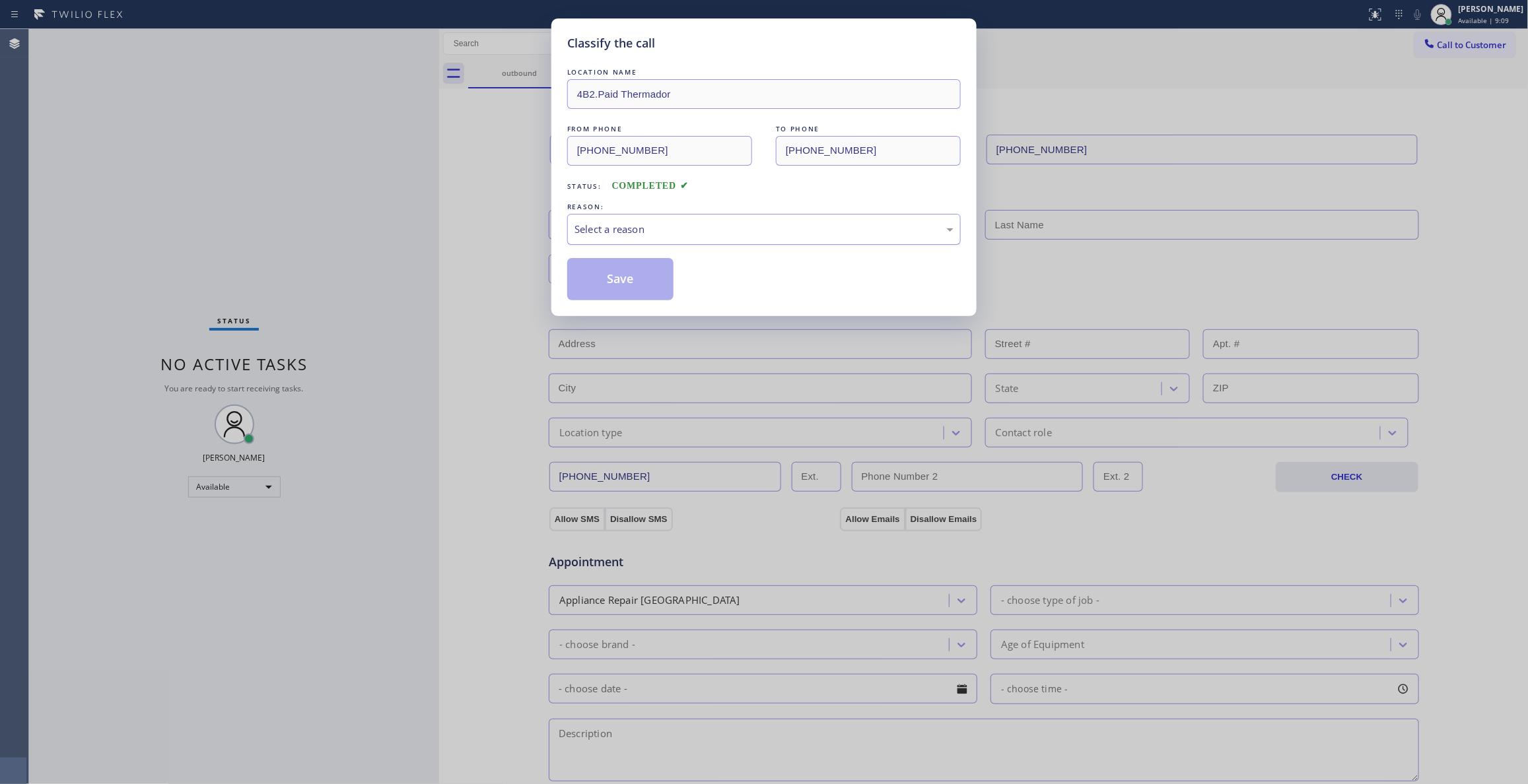
click at [595, 228] on div "Select a reason" at bounding box center [764, 229] width 379 height 15
click at [605, 287] on button "Save" at bounding box center [620, 279] width 107 height 42
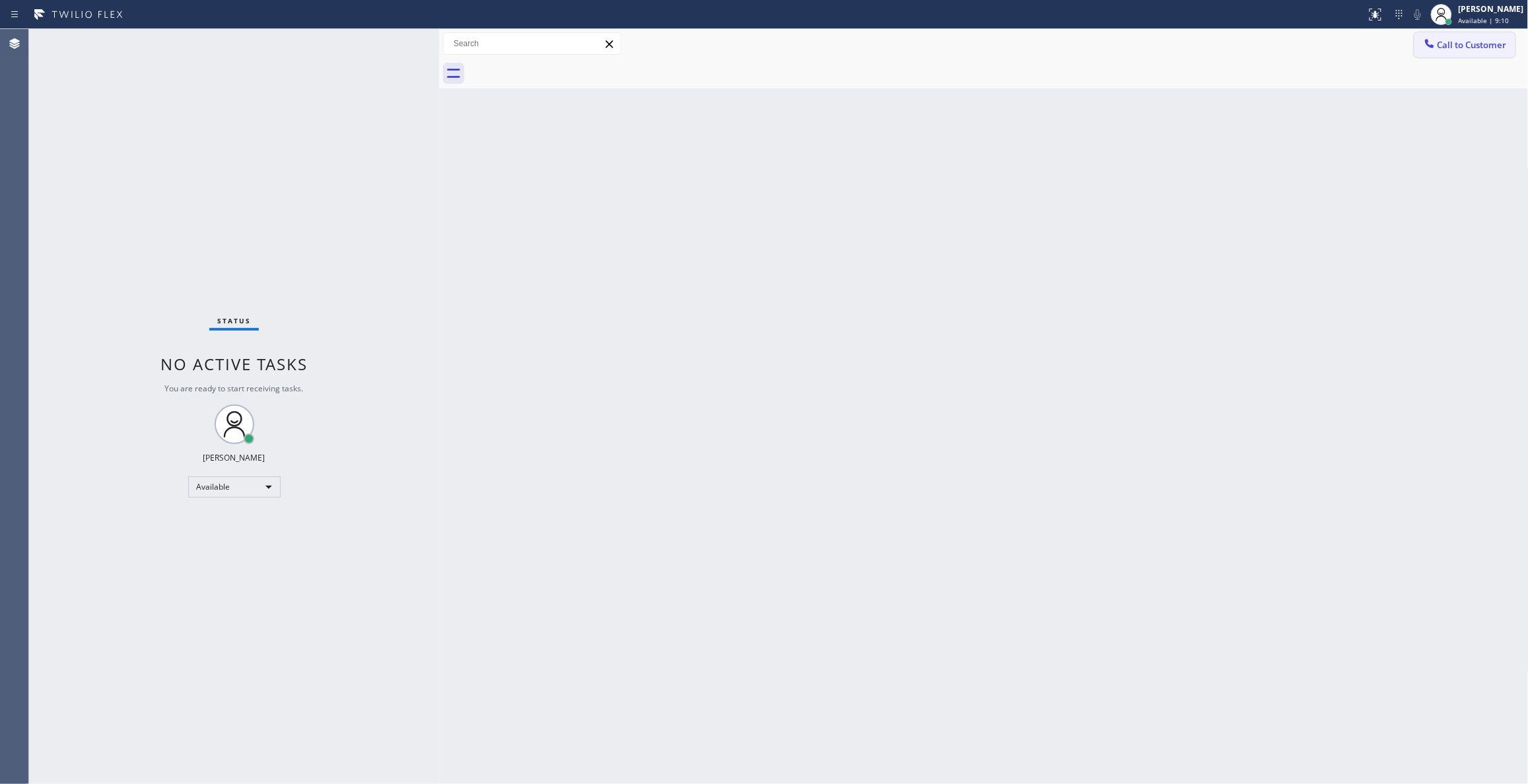
click at [1474, 49] on span "Call to Customer" at bounding box center [1472, 44] width 70 height 12
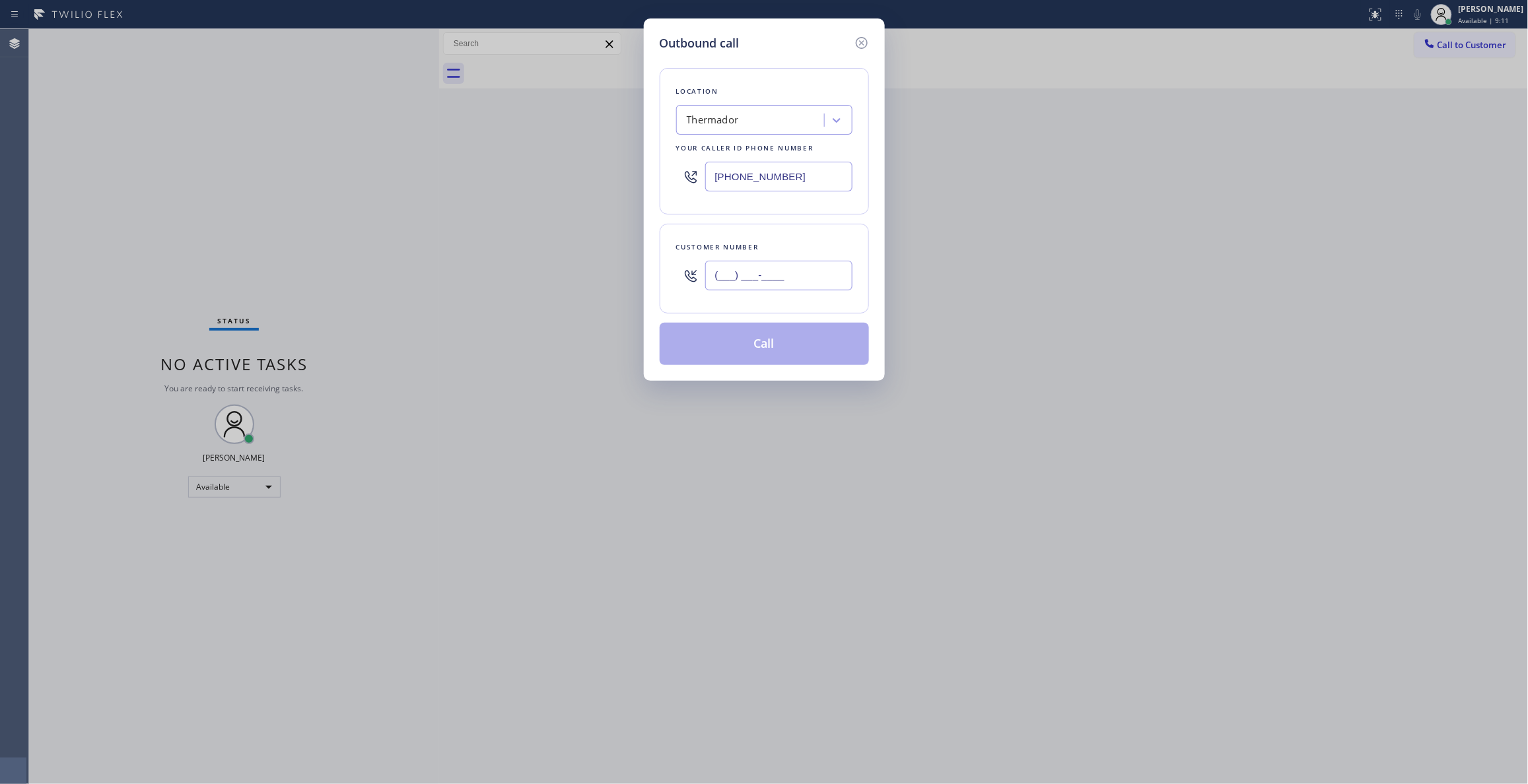
click at [770, 270] on input "(___) ___-____" at bounding box center [779, 276] width 147 height 30
paste input "817) 623-1047"
type input "[PHONE_NUMBER]"
click at [757, 347] on button "Call" at bounding box center [764, 344] width 209 height 42
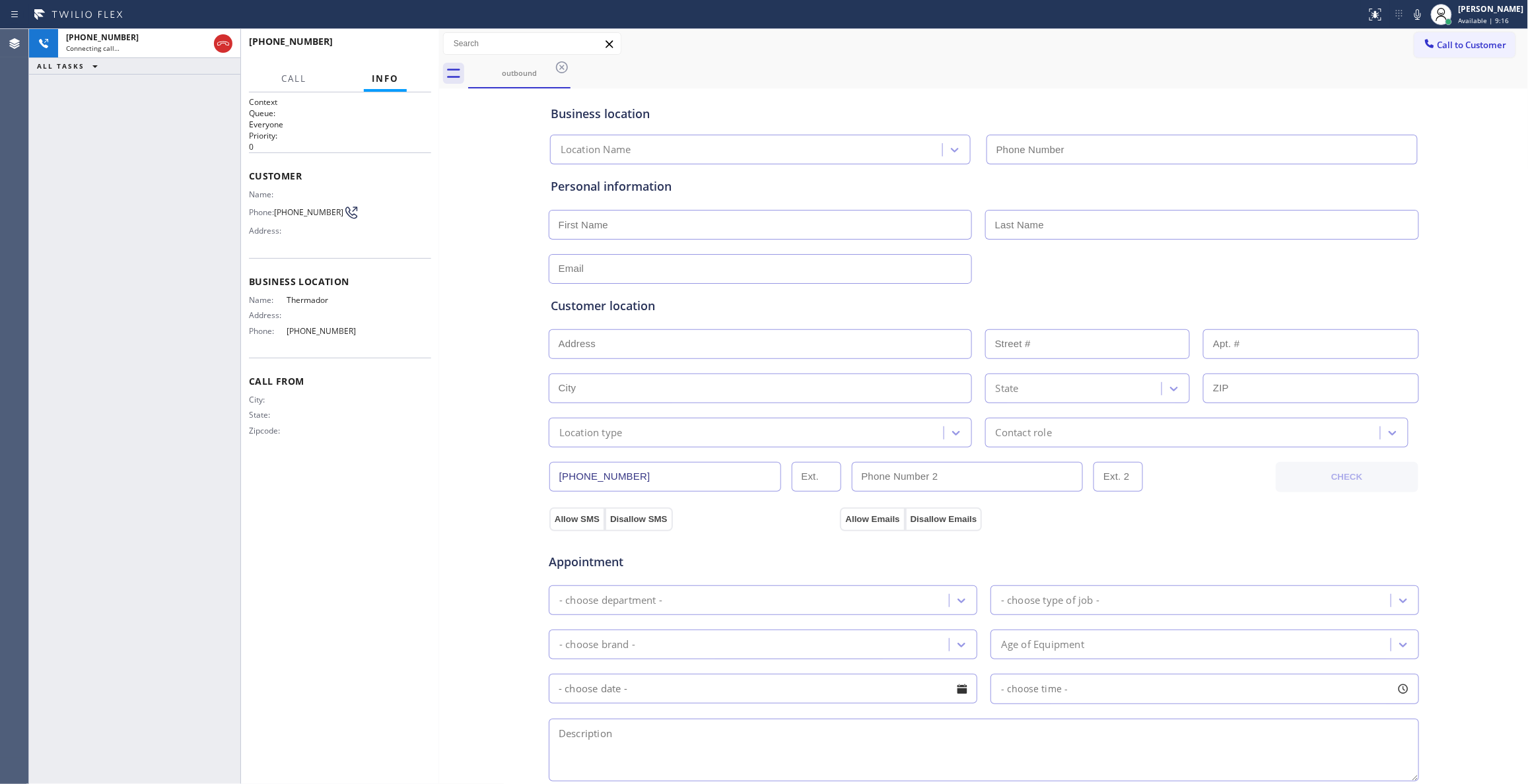
type input "[PHONE_NUMBER]"
click at [394, 43] on span "HANG UP" at bounding box center [401, 48] width 41 height 9
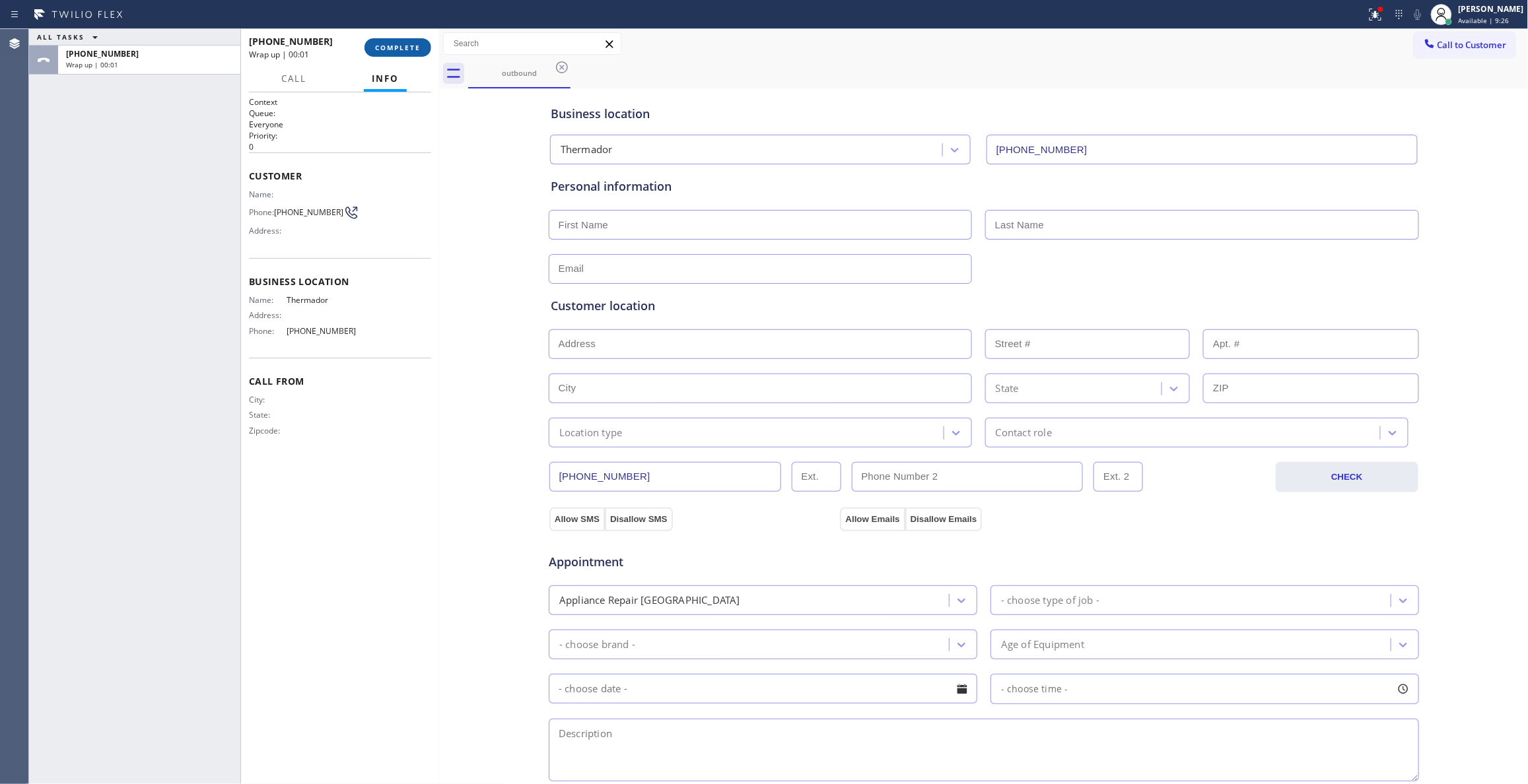
click at [404, 42] on button "COMPLETE" at bounding box center [398, 48] width 67 height 19
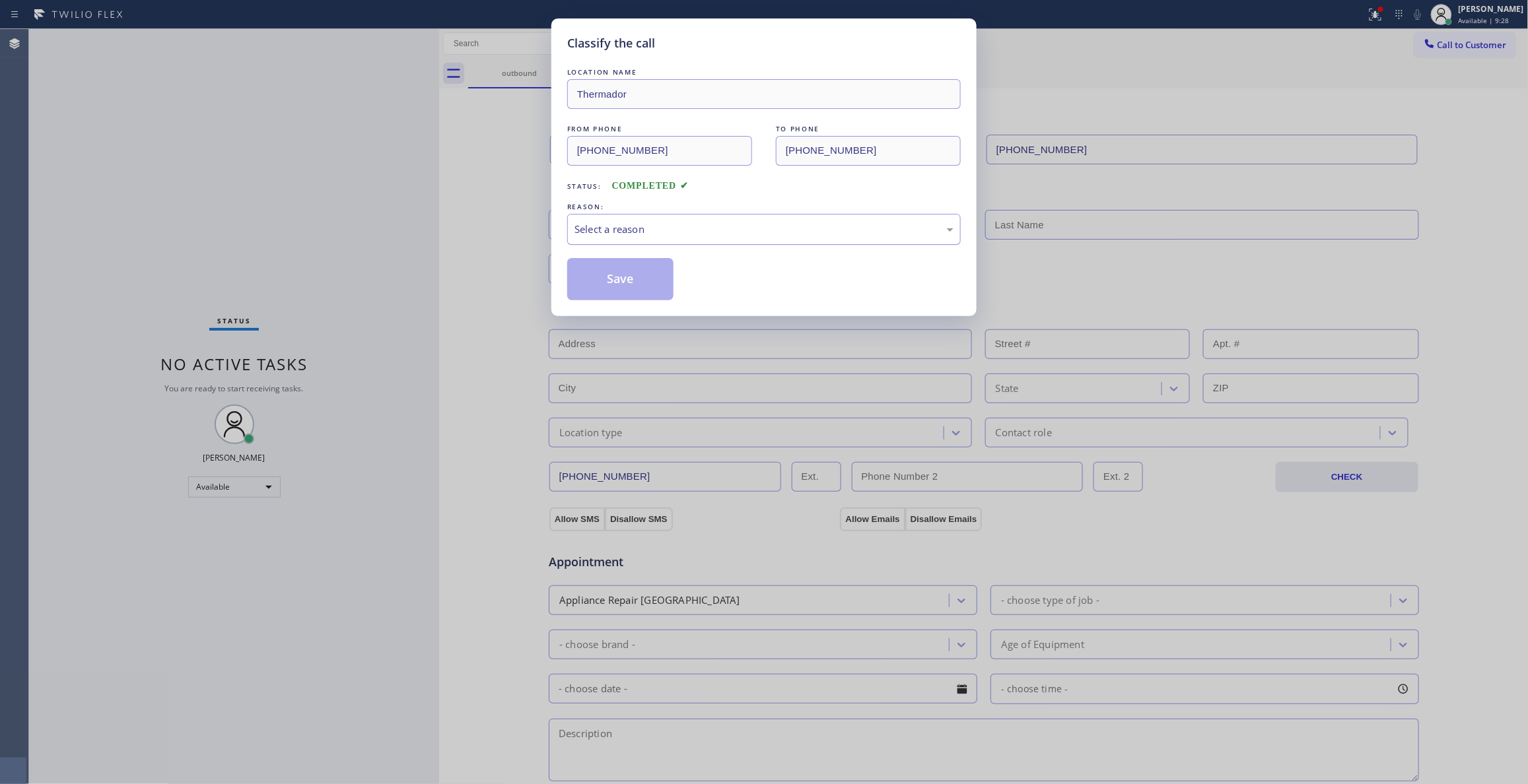
click at [605, 230] on div "Select a reason" at bounding box center [764, 229] width 379 height 15
click at [612, 277] on button "Save" at bounding box center [620, 279] width 107 height 42
drag, startPoint x: 612, startPoint y: 277, endPoint x: 259, endPoint y: 261, distance: 353.4
click at [609, 277] on button "Save" at bounding box center [620, 279] width 107 height 42
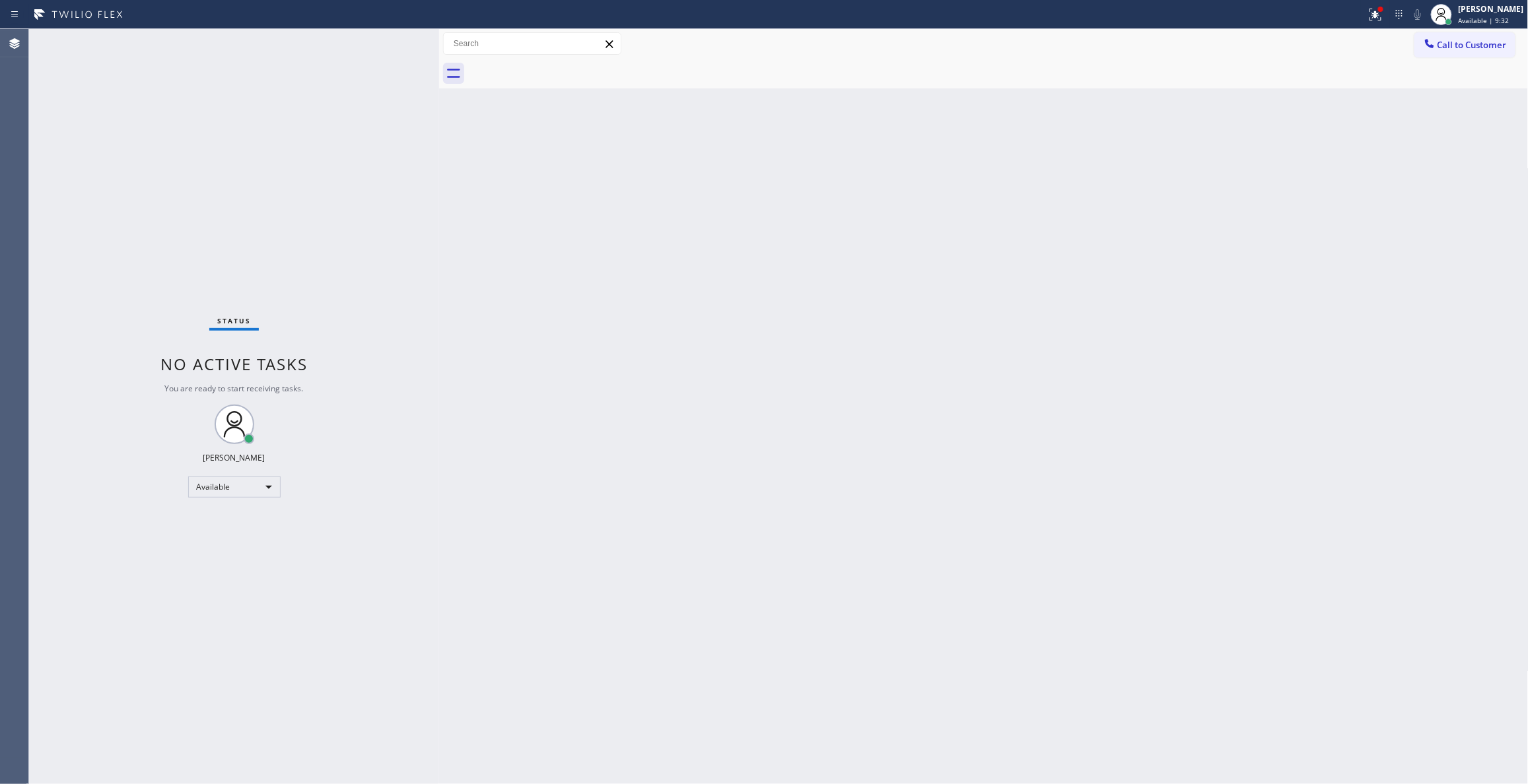
click at [1050, 234] on div "Back to Dashboard Change Sender ID Customers Technicians Select a contact Outbo…" at bounding box center [984, 406] width 1090 height 755
click at [1477, 27] on div "Status report Issues detected These issues could affect your workflow. Please c…" at bounding box center [764, 14] width 1528 height 29
click at [1474, 43] on span "Call to Customer" at bounding box center [1472, 44] width 70 height 12
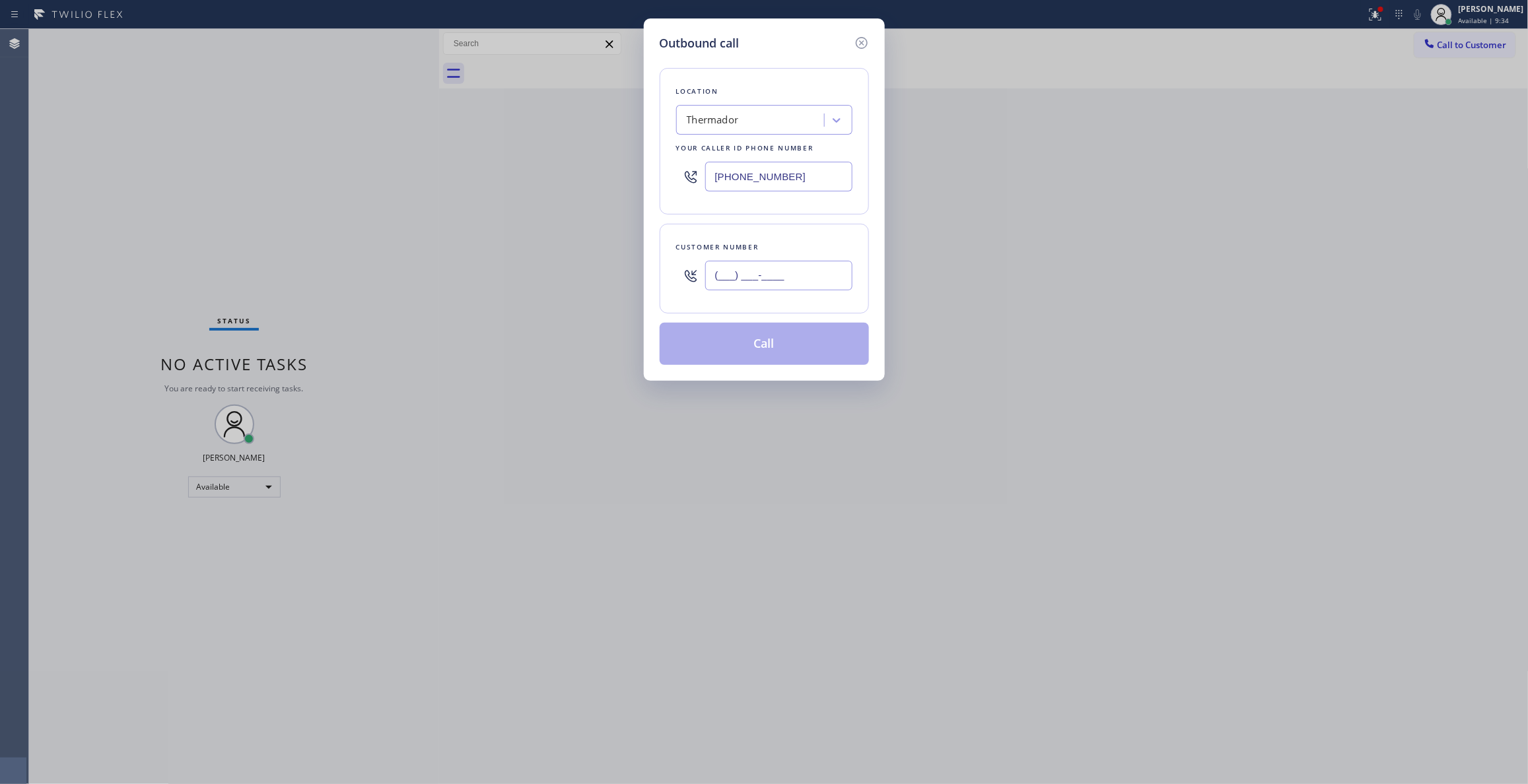
click at [769, 278] on input "(___) ___-____" at bounding box center [779, 276] width 147 height 30
paste input "347) 415-5265"
type input "[PHONE_NUMBER]"
paste input "347) 282-2573"
drag, startPoint x: 803, startPoint y: 177, endPoint x: 413, endPoint y: 170, distance: 390.1
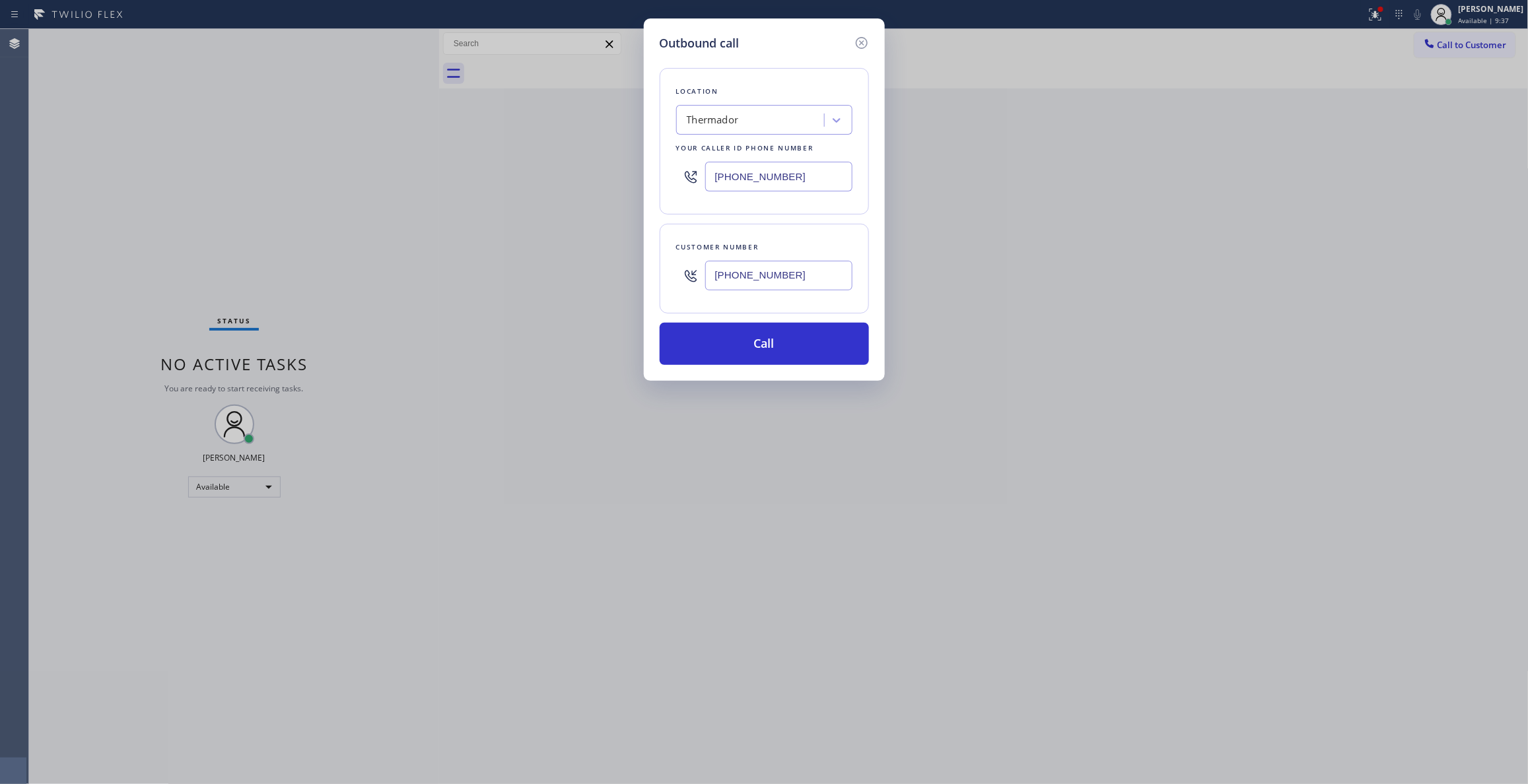
click at [413, 170] on div "Outbound call Location Thermador Your caller id phone number [PHONE_NUMBER] Cus…" at bounding box center [764, 392] width 1528 height 784
type input "[PHONE_NUMBER]"
click at [764, 344] on button "Call" at bounding box center [764, 344] width 209 height 42
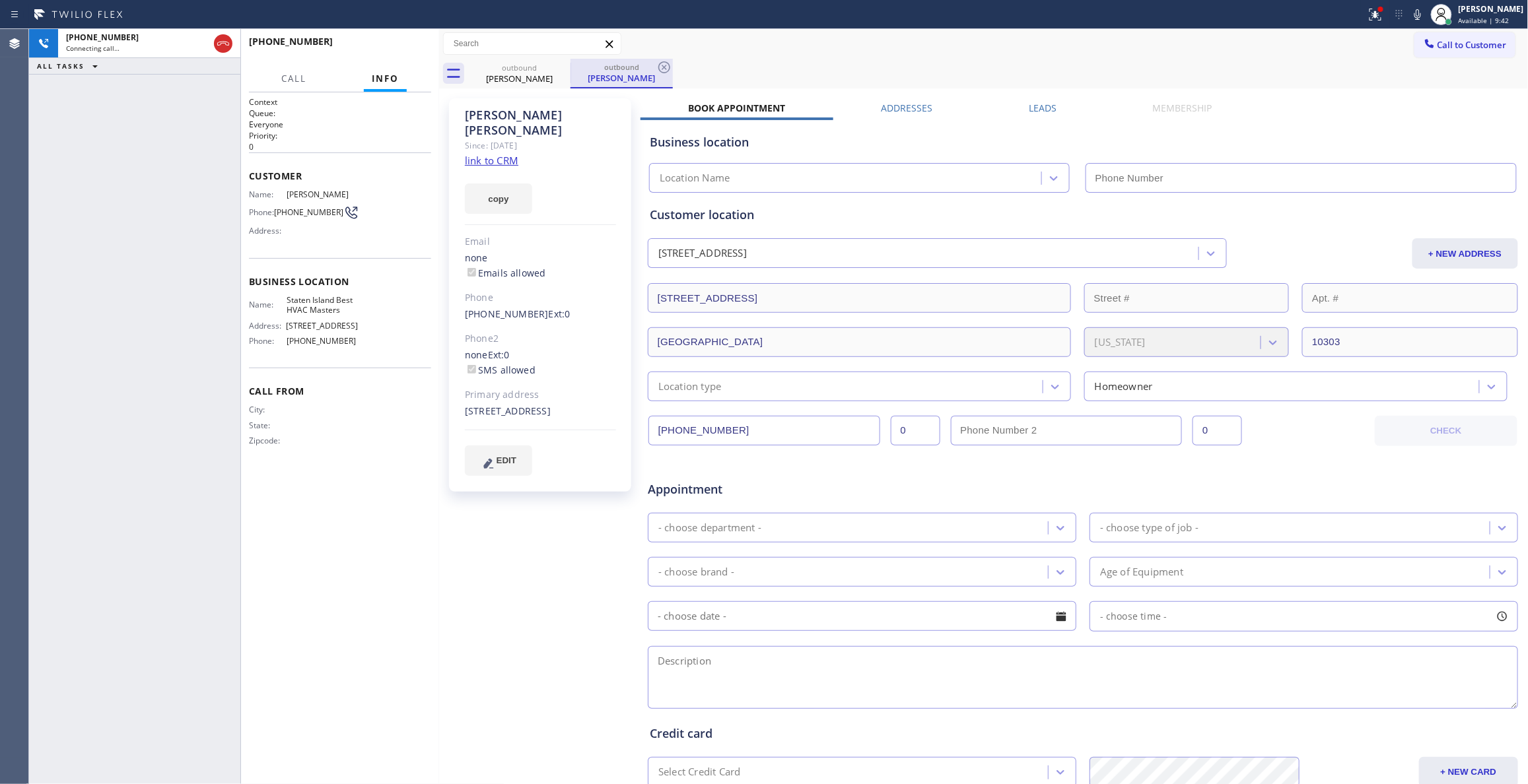
type input "[PHONE_NUMBER]"
click at [667, 70] on icon at bounding box center [664, 67] width 16 height 16
click at [411, 49] on span "HANG UP" at bounding box center [401, 48] width 41 height 9
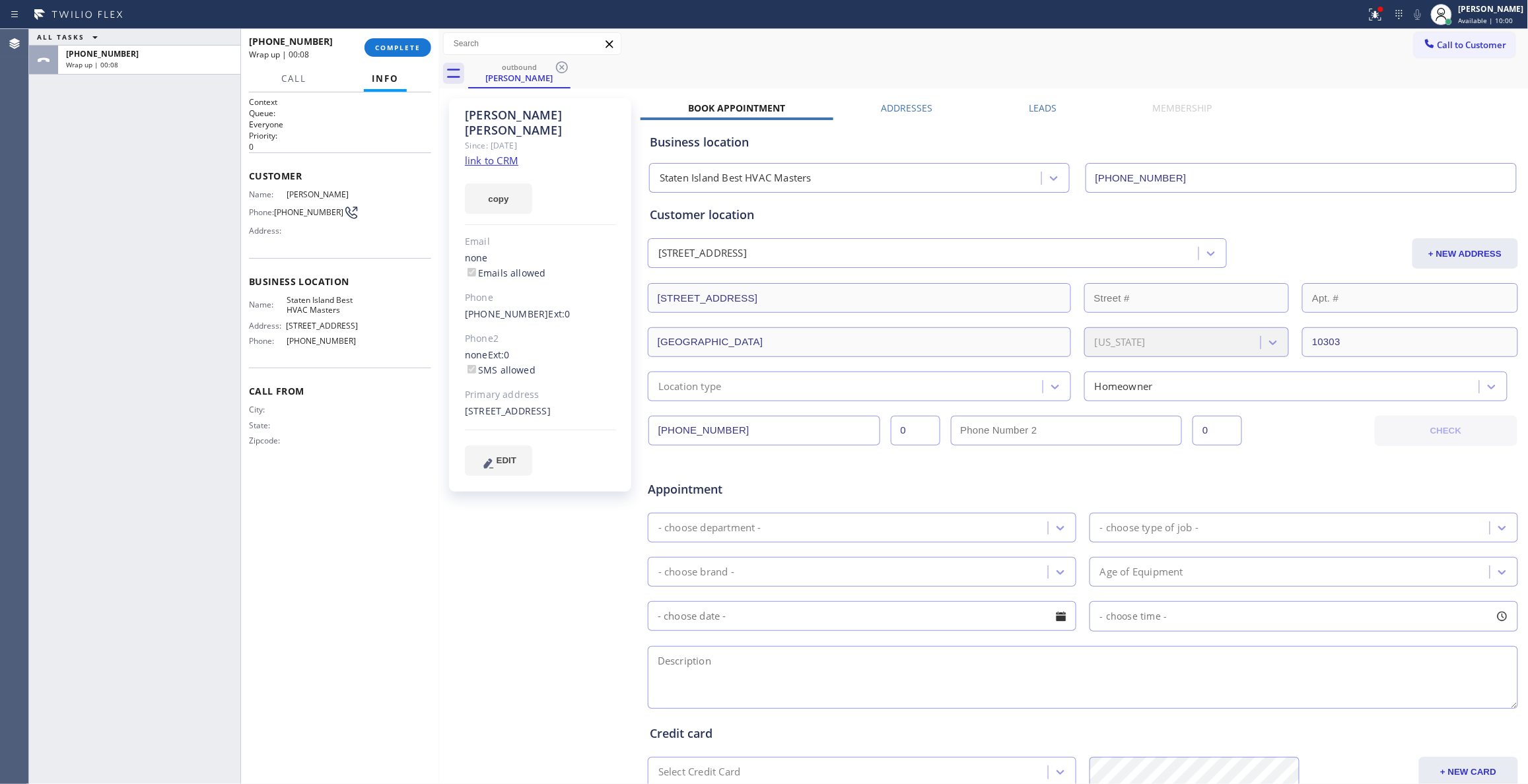
click at [300, 217] on span "[PHONE_NUMBER]" at bounding box center [309, 212] width 70 height 10
copy div "[PHONE_NUMBER]"
click at [414, 45] on span "COMPLETE" at bounding box center [398, 48] width 45 height 9
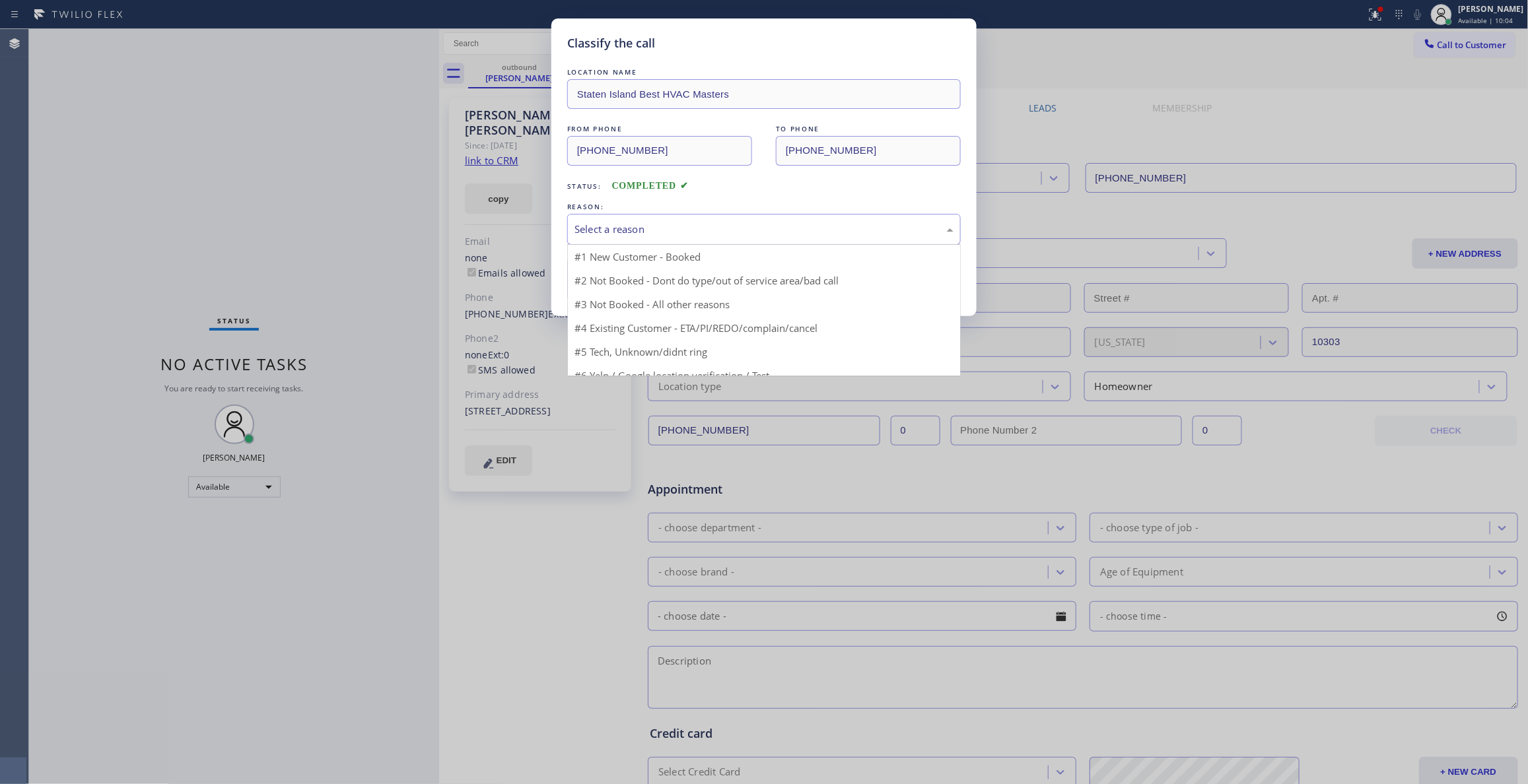
click at [677, 233] on div "Select a reason" at bounding box center [764, 229] width 379 height 15
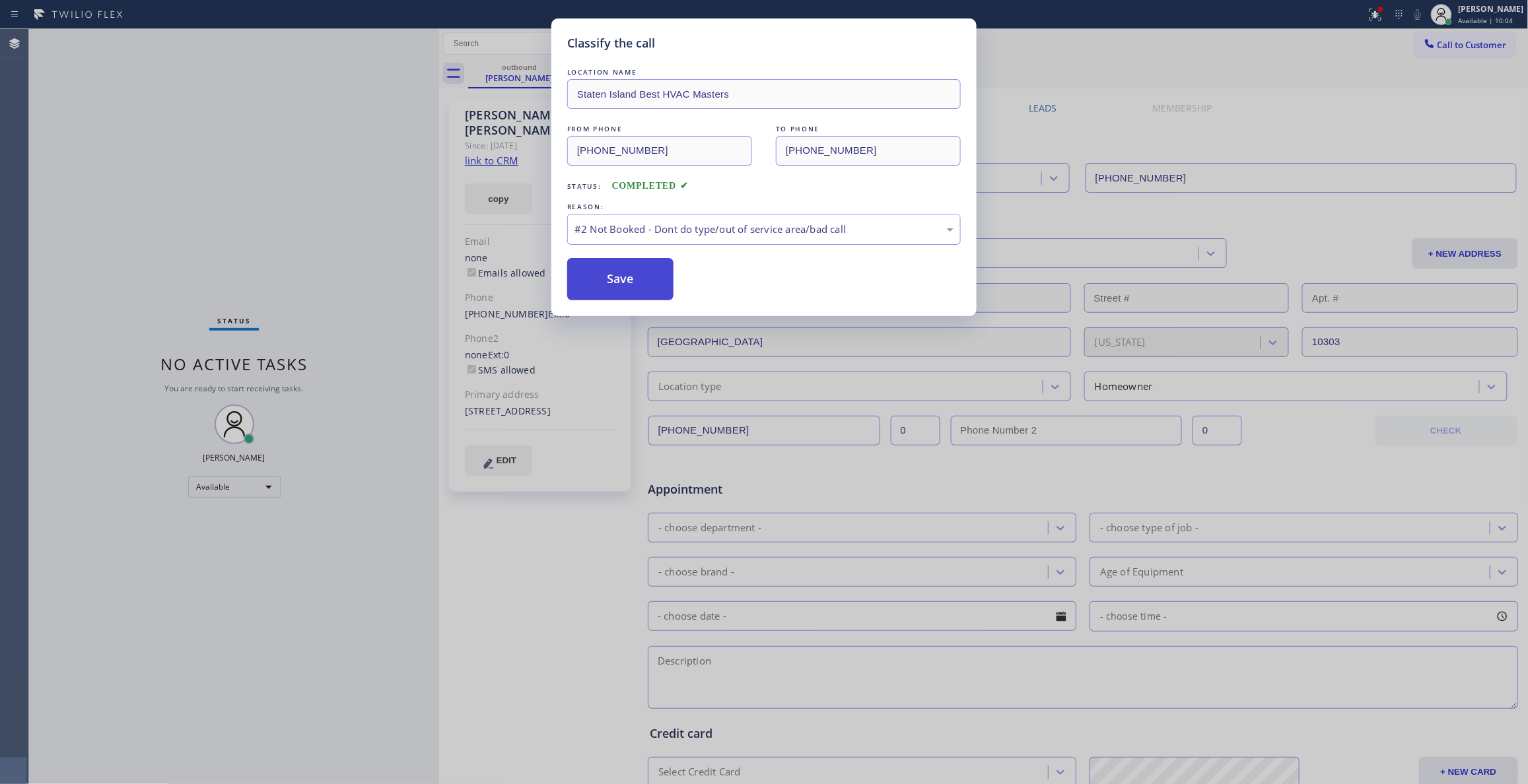
click at [655, 279] on button "Save" at bounding box center [620, 279] width 107 height 42
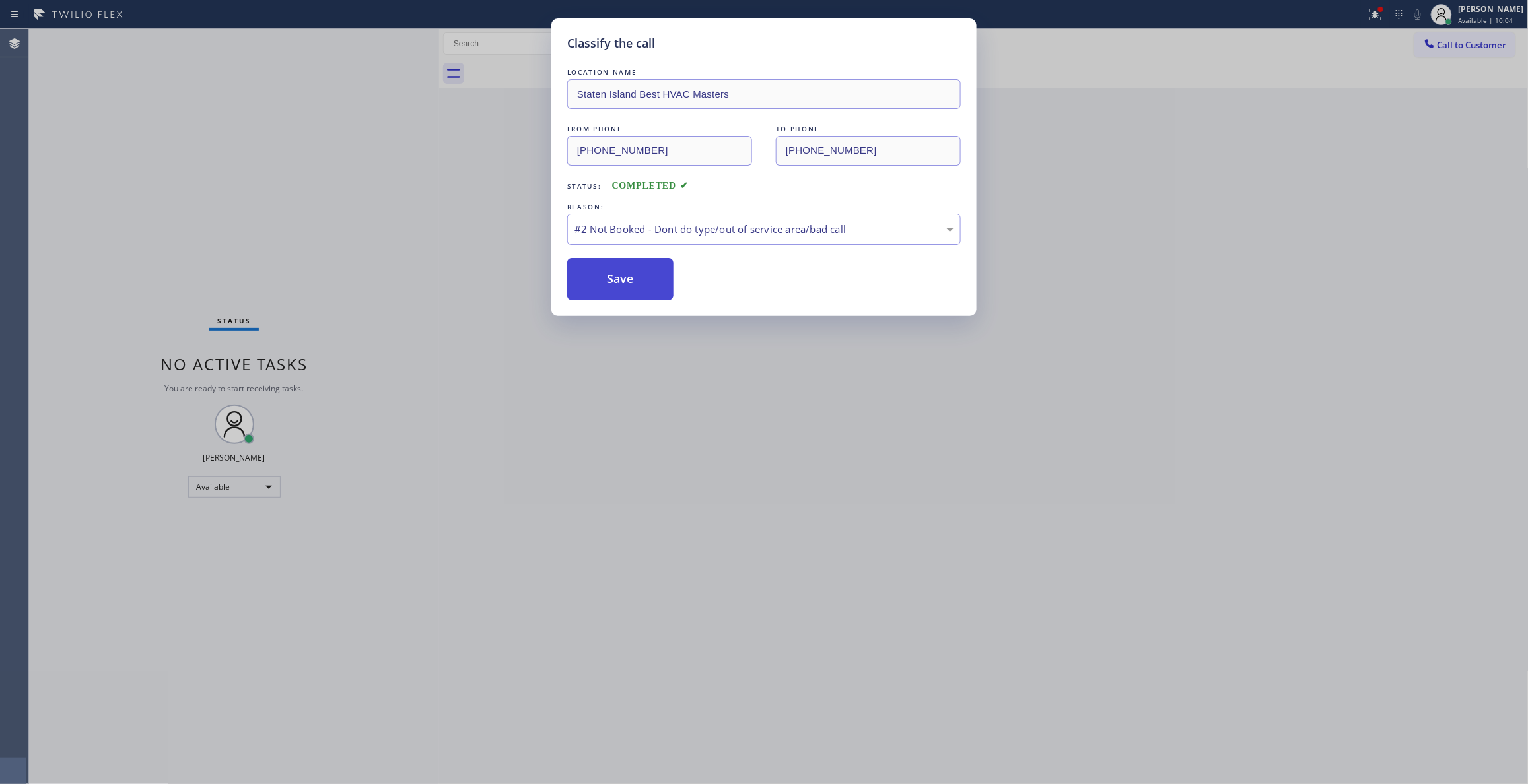
click at [655, 279] on button "Save" at bounding box center [620, 279] width 107 height 42
click at [629, 263] on button "Save" at bounding box center [620, 279] width 107 height 42
click at [632, 281] on button "Save" at bounding box center [620, 279] width 107 height 42
click at [614, 281] on button "Save" at bounding box center [620, 279] width 107 height 42
click at [641, 286] on button "Save" at bounding box center [620, 279] width 107 height 42
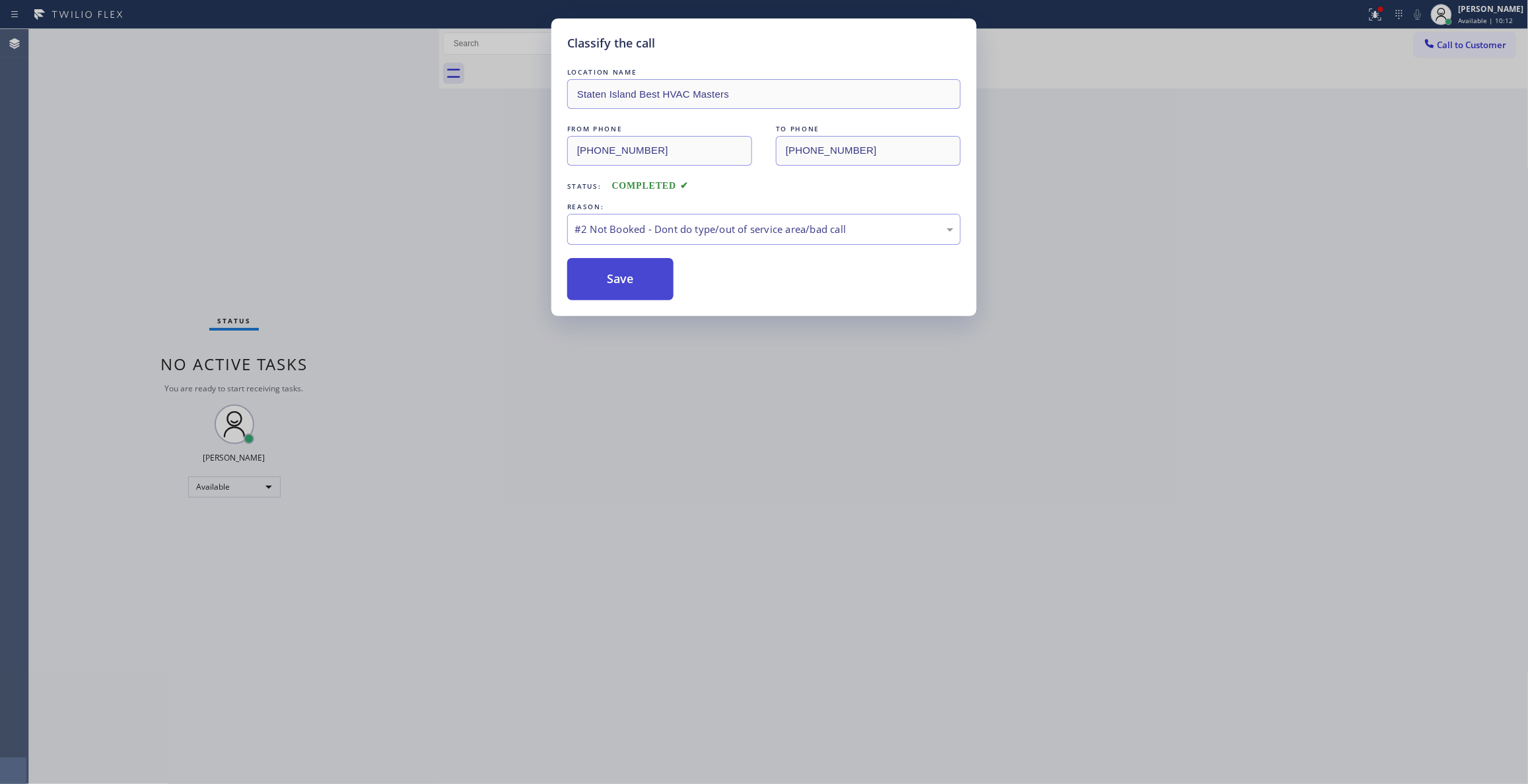
click at [600, 281] on button "Save" at bounding box center [620, 279] width 107 height 42
click at [618, 281] on button "Save" at bounding box center [620, 279] width 107 height 42
click at [626, 289] on button "Save" at bounding box center [620, 279] width 107 height 42
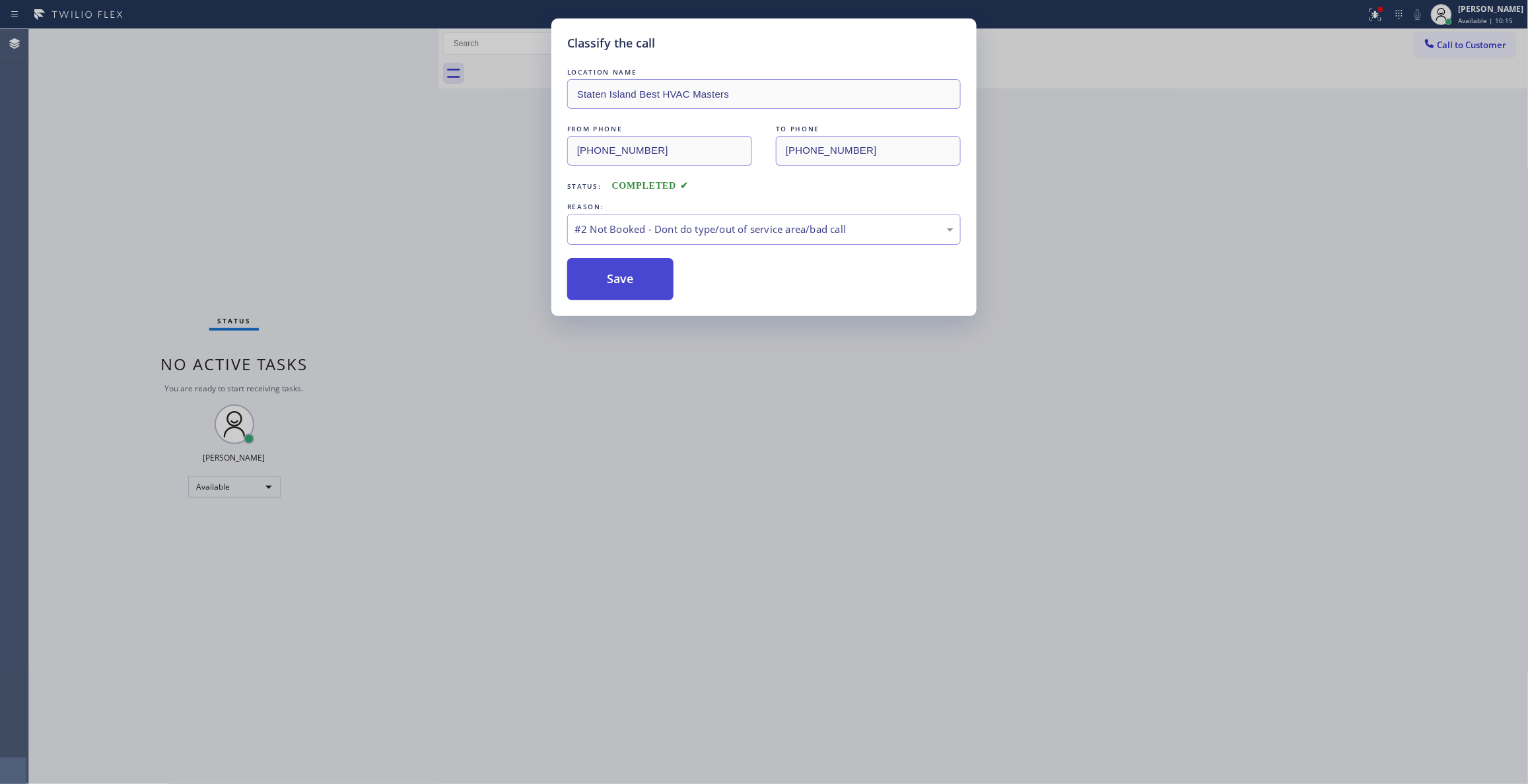
click at [626, 289] on button "Save" at bounding box center [620, 279] width 107 height 42
click at [626, 290] on button "Save" at bounding box center [620, 279] width 107 height 42
click at [1159, 275] on div "Classify the call LOCATION NAME [GEOGRAPHIC_DATA] Best HVAC Masters FROM PHONE …" at bounding box center [764, 392] width 1528 height 784
click at [613, 299] on button "Save" at bounding box center [620, 279] width 107 height 42
click at [613, 283] on button "Save" at bounding box center [620, 279] width 107 height 42
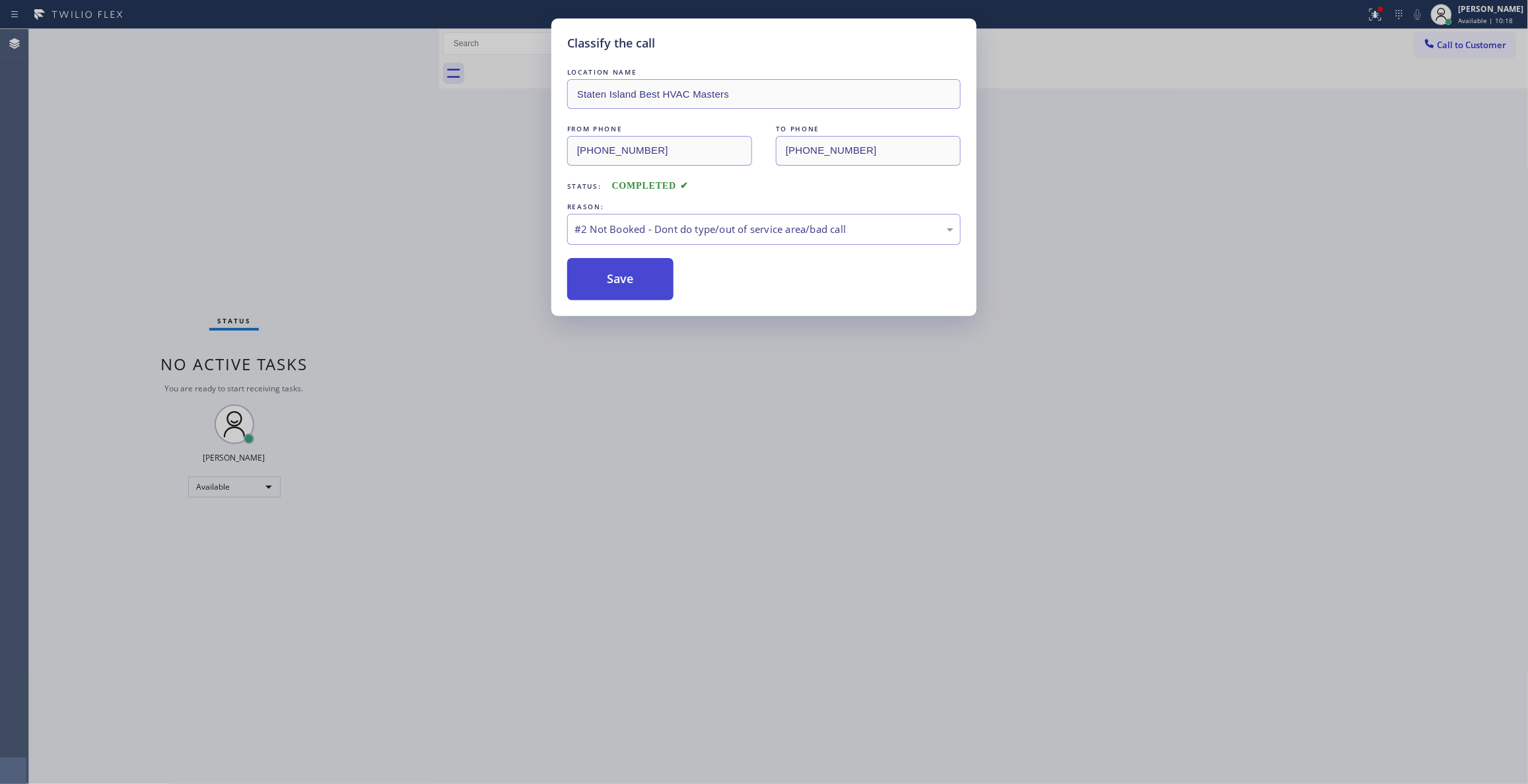
click at [613, 281] on button "Save" at bounding box center [620, 279] width 107 height 42
click at [614, 281] on button "Save" at bounding box center [620, 279] width 107 height 42
click at [606, 290] on button "Save" at bounding box center [620, 279] width 107 height 42
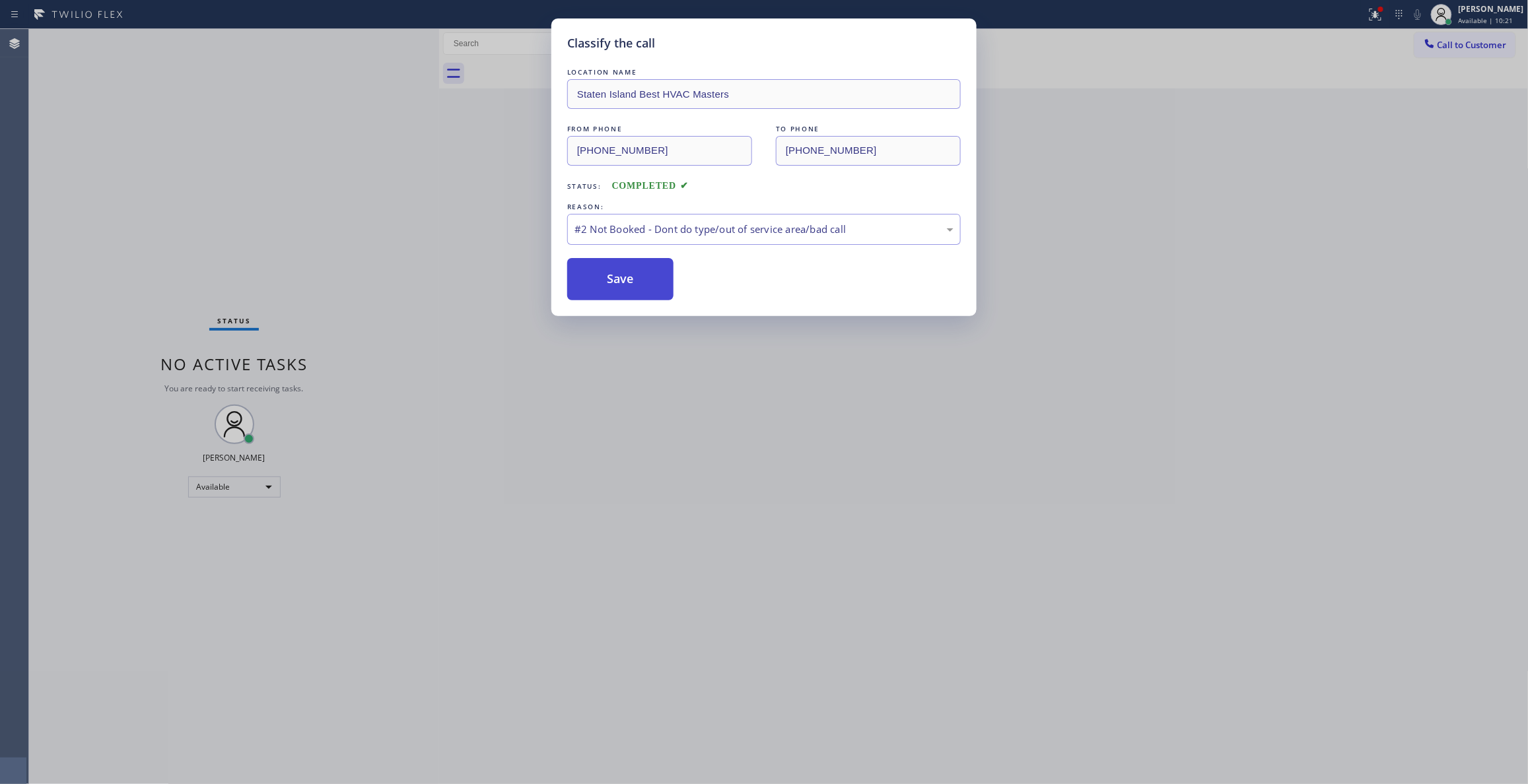
click at [606, 290] on button "Save" at bounding box center [620, 279] width 107 height 42
click at [627, 273] on button "Save" at bounding box center [620, 279] width 107 height 42
drag, startPoint x: 627, startPoint y: 273, endPoint x: 649, endPoint y: 263, distance: 24.2
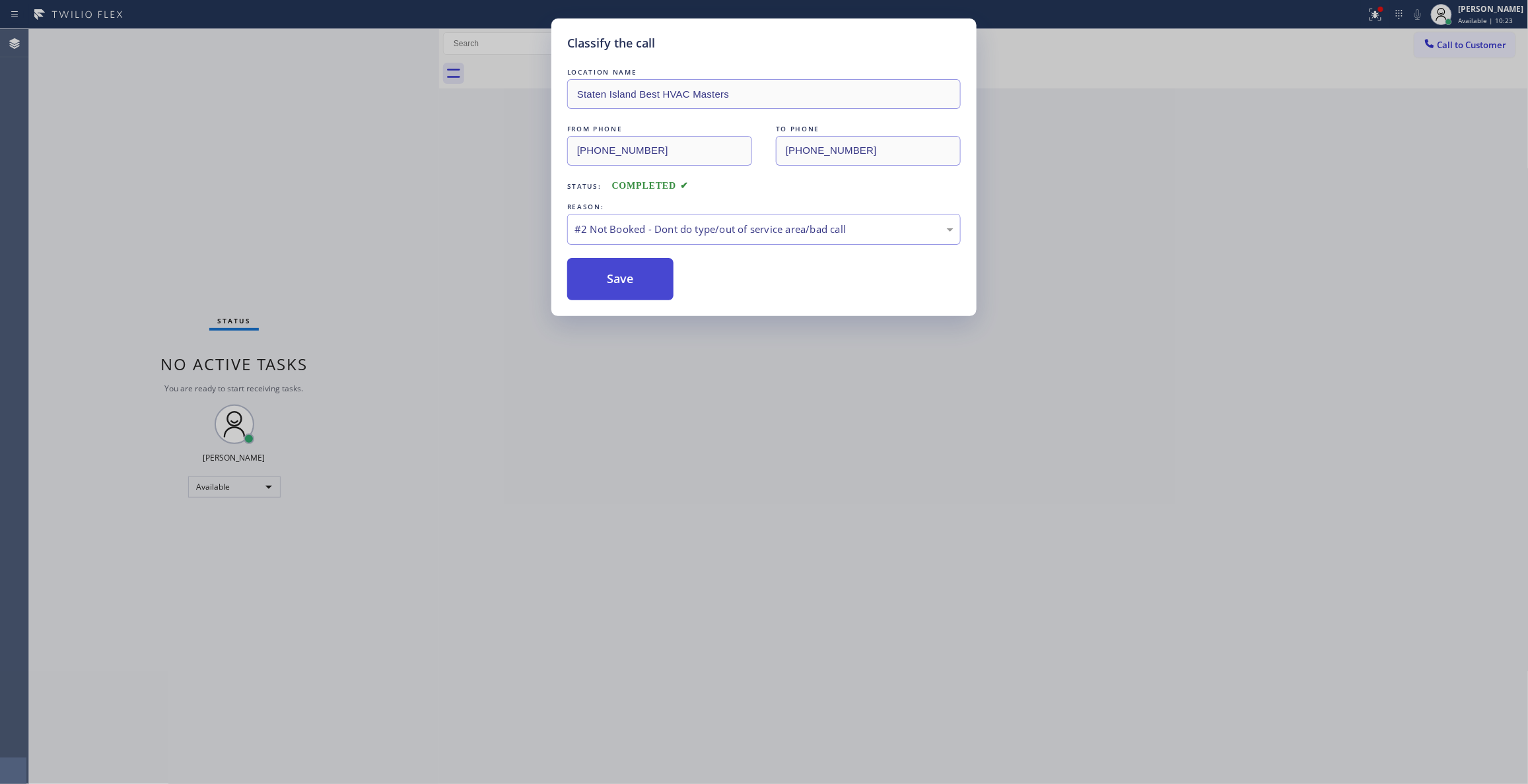
click at [630, 273] on button "Save" at bounding box center [620, 279] width 107 height 42
click at [1241, 209] on div "Classify the call LOCATION NAME [GEOGRAPHIC_DATA] Best HVAC Masters FROM PHONE …" at bounding box center [764, 392] width 1528 height 784
click at [603, 284] on button "Save" at bounding box center [620, 279] width 107 height 42
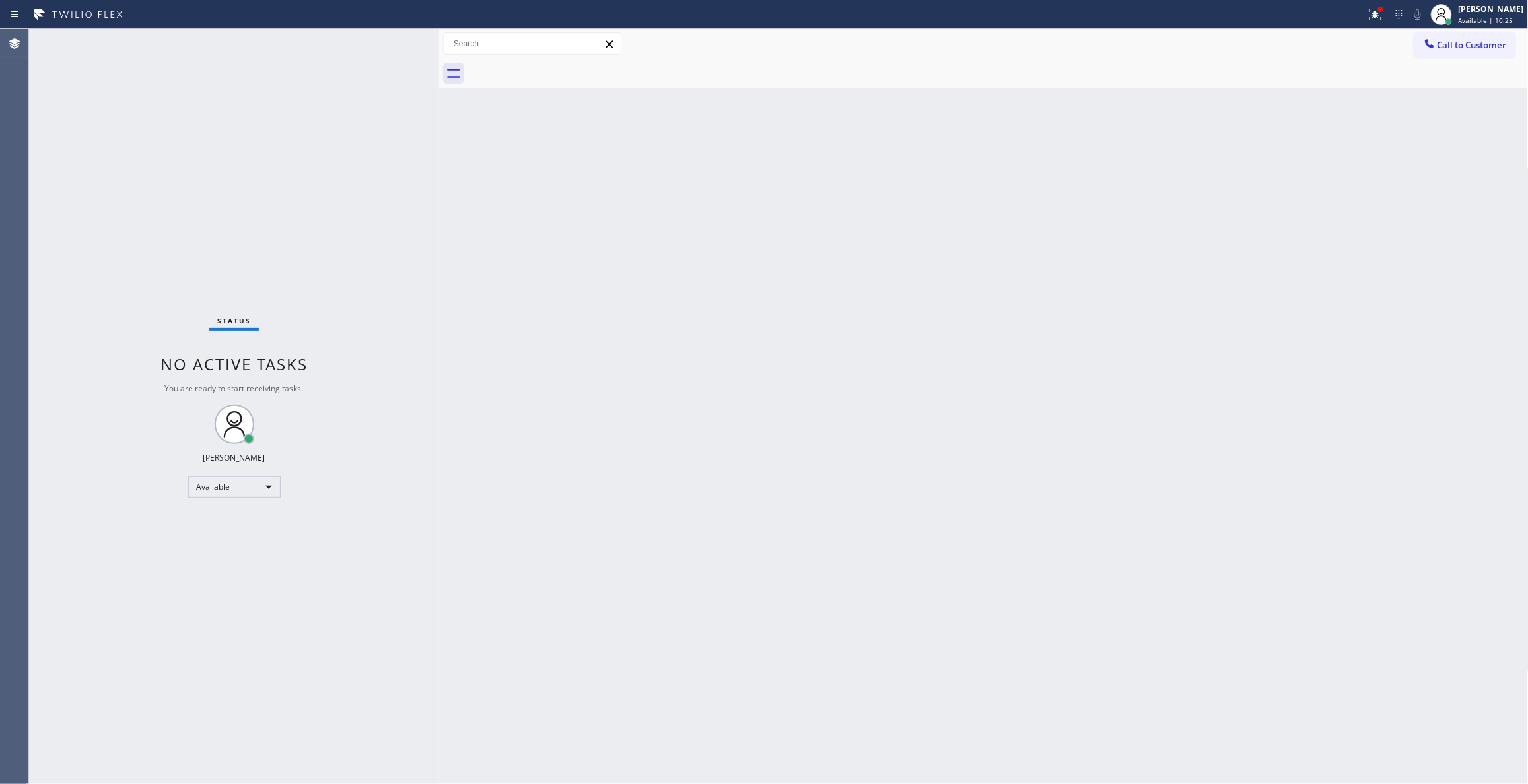
click at [603, 284] on div "Classify the call LOCATION NAME Star HVAC Company FROM PHONE [PHONE_NUMBER] TO …" at bounding box center [779, 406] width 1499 height 755
click at [1370, 17] on icon at bounding box center [1373, 13] width 8 height 9
click at [1232, 173] on button "Clear issues" at bounding box center [1290, 173] width 155 height 19
click at [1483, 45] on span "Call to Customer" at bounding box center [1472, 44] width 70 height 12
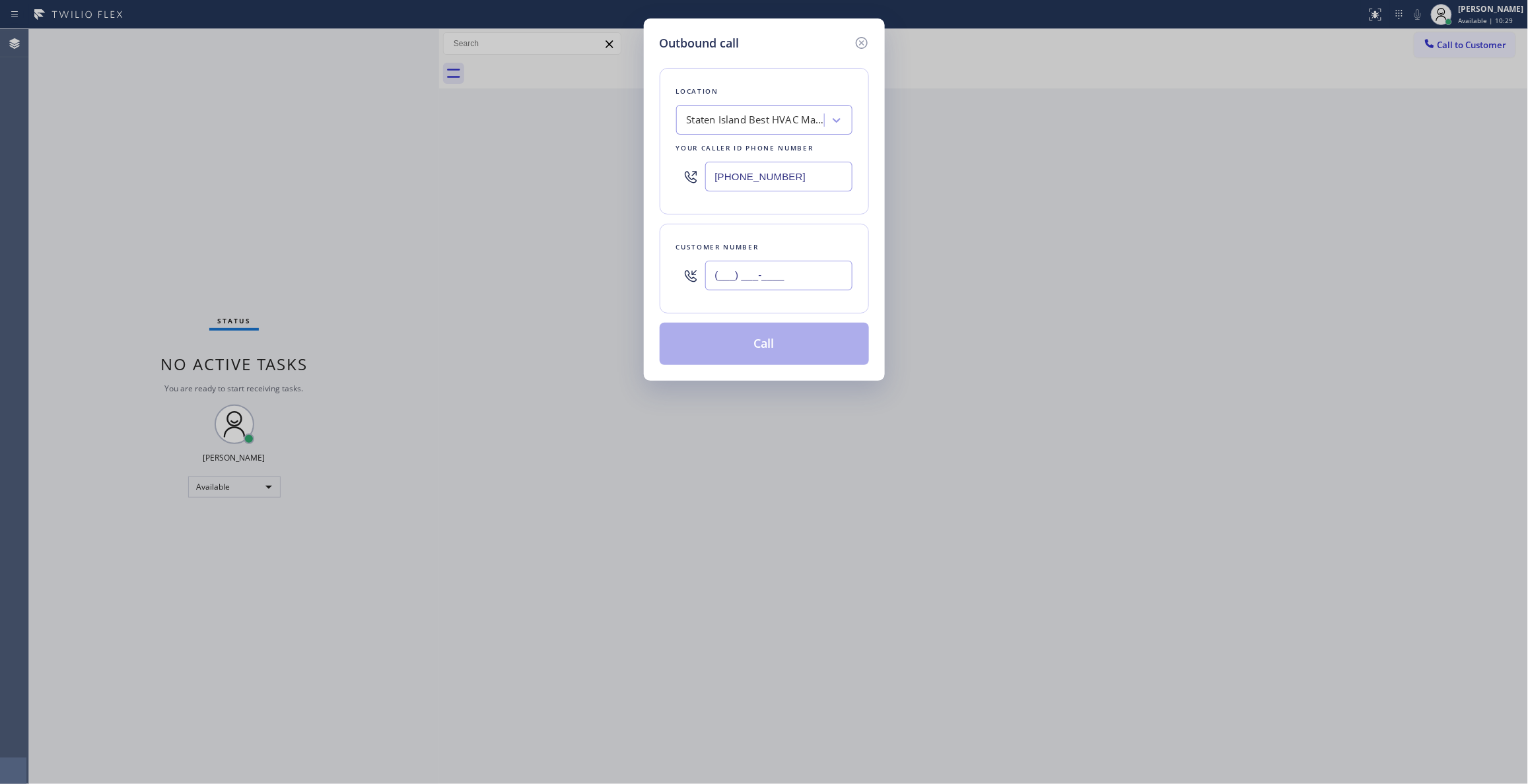
click at [778, 268] on input "(___) ___-____" at bounding box center [779, 276] width 147 height 30
paste input "347) 415-5265"
type input "[PHONE_NUMBER]"
click at [775, 351] on button "Call" at bounding box center [764, 344] width 209 height 42
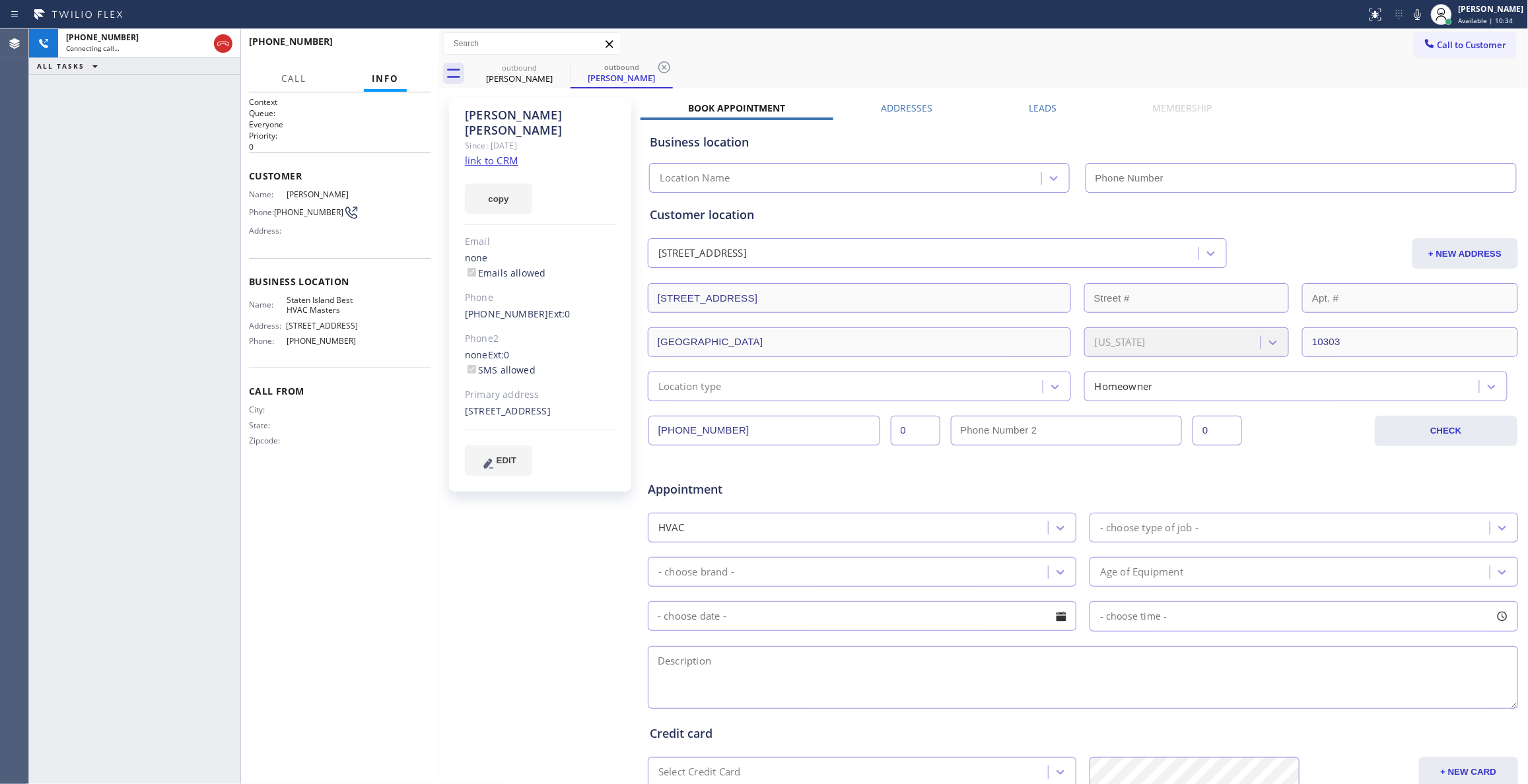
type input "[PHONE_NUMBER]"
click at [666, 70] on icon at bounding box center [664, 67] width 12 height 12
click at [403, 46] on span "HANG UP" at bounding box center [401, 48] width 41 height 9
click at [403, 47] on span "HANG UP" at bounding box center [401, 48] width 41 height 9
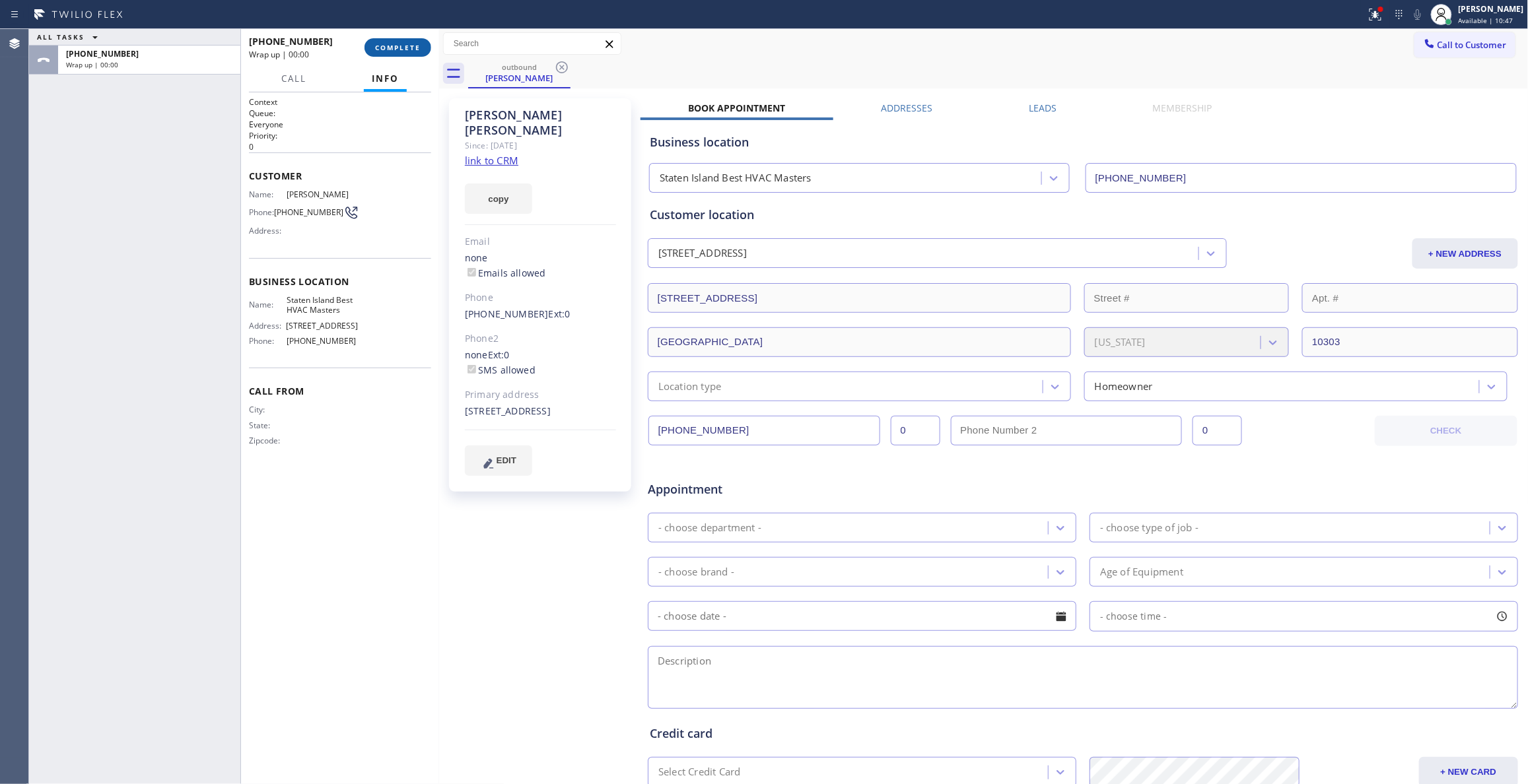
click at [407, 42] on button "COMPLETE" at bounding box center [398, 48] width 67 height 19
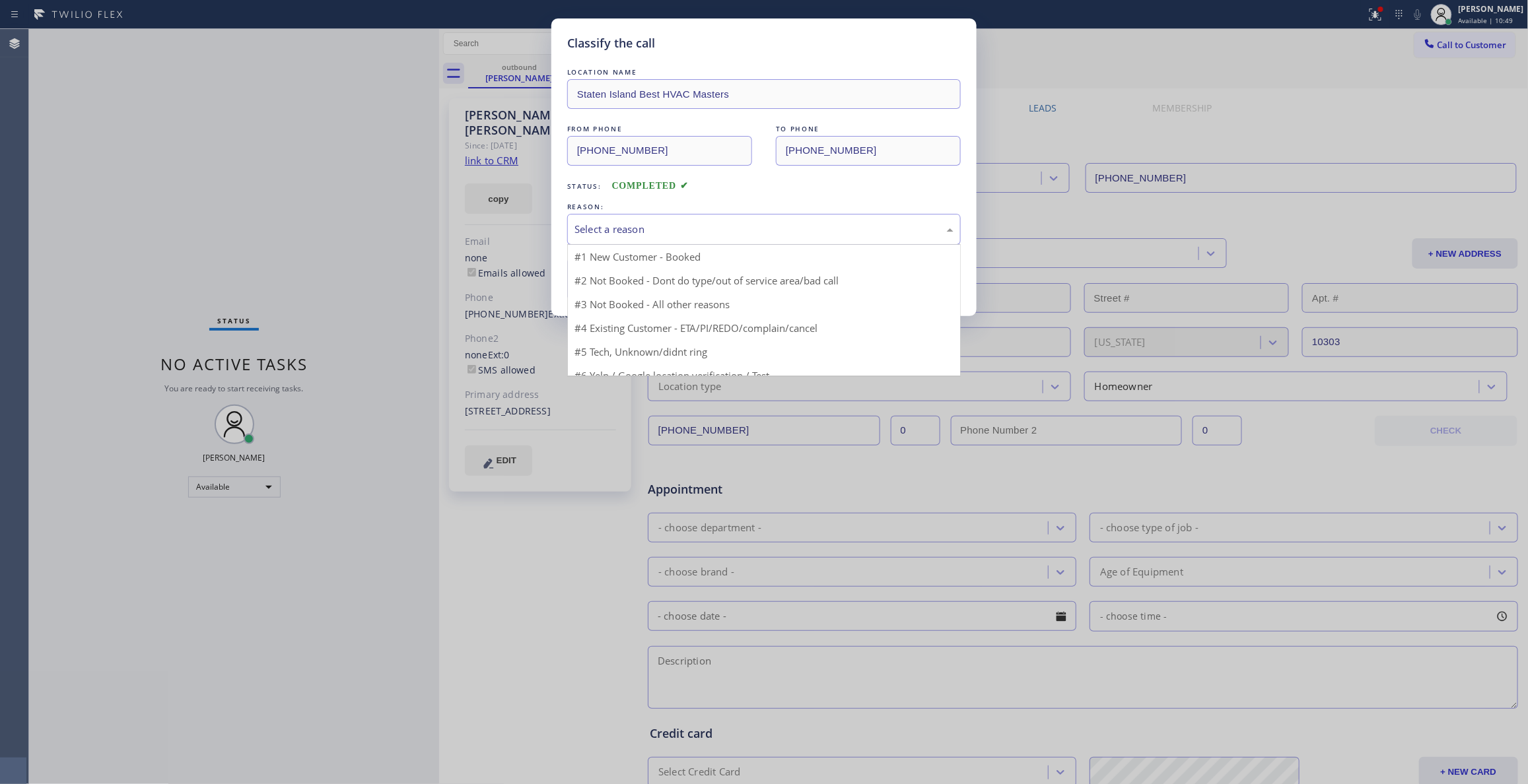
drag, startPoint x: 634, startPoint y: 228, endPoint x: 615, endPoint y: 307, distance: 81.3
click at [632, 231] on div "Select a reason" at bounding box center [764, 229] width 379 height 15
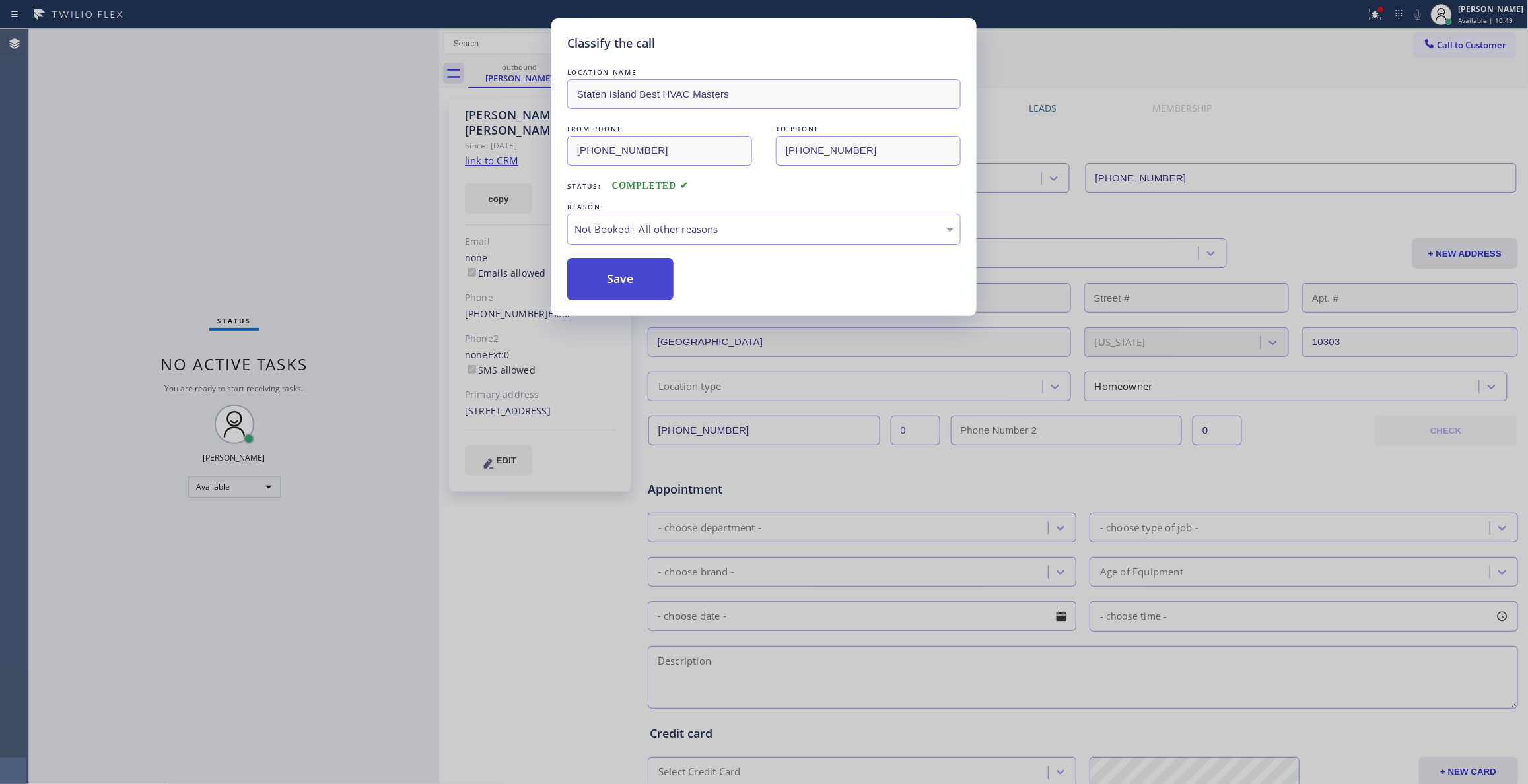
click at [611, 281] on button "Save" at bounding box center [620, 279] width 107 height 42
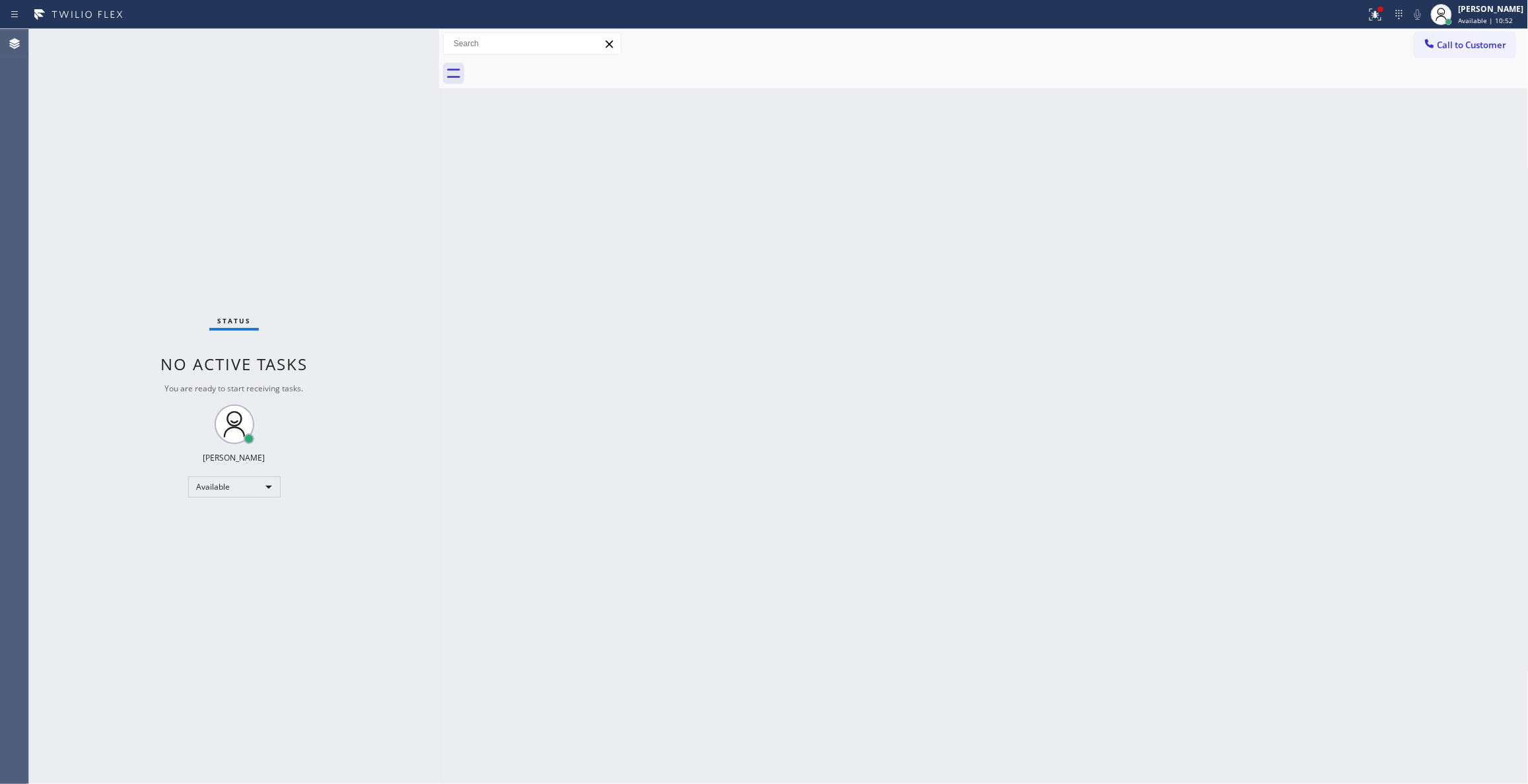
drag, startPoint x: 1159, startPoint y: 317, endPoint x: 1322, endPoint y: 193, distance: 204.8
click at [1163, 307] on div "Back to Dashboard Change Sender ID Customers Technicians Select a contact Outbo…" at bounding box center [984, 406] width 1090 height 755
click at [1449, 50] on span "Call to Customer" at bounding box center [1472, 44] width 70 height 12
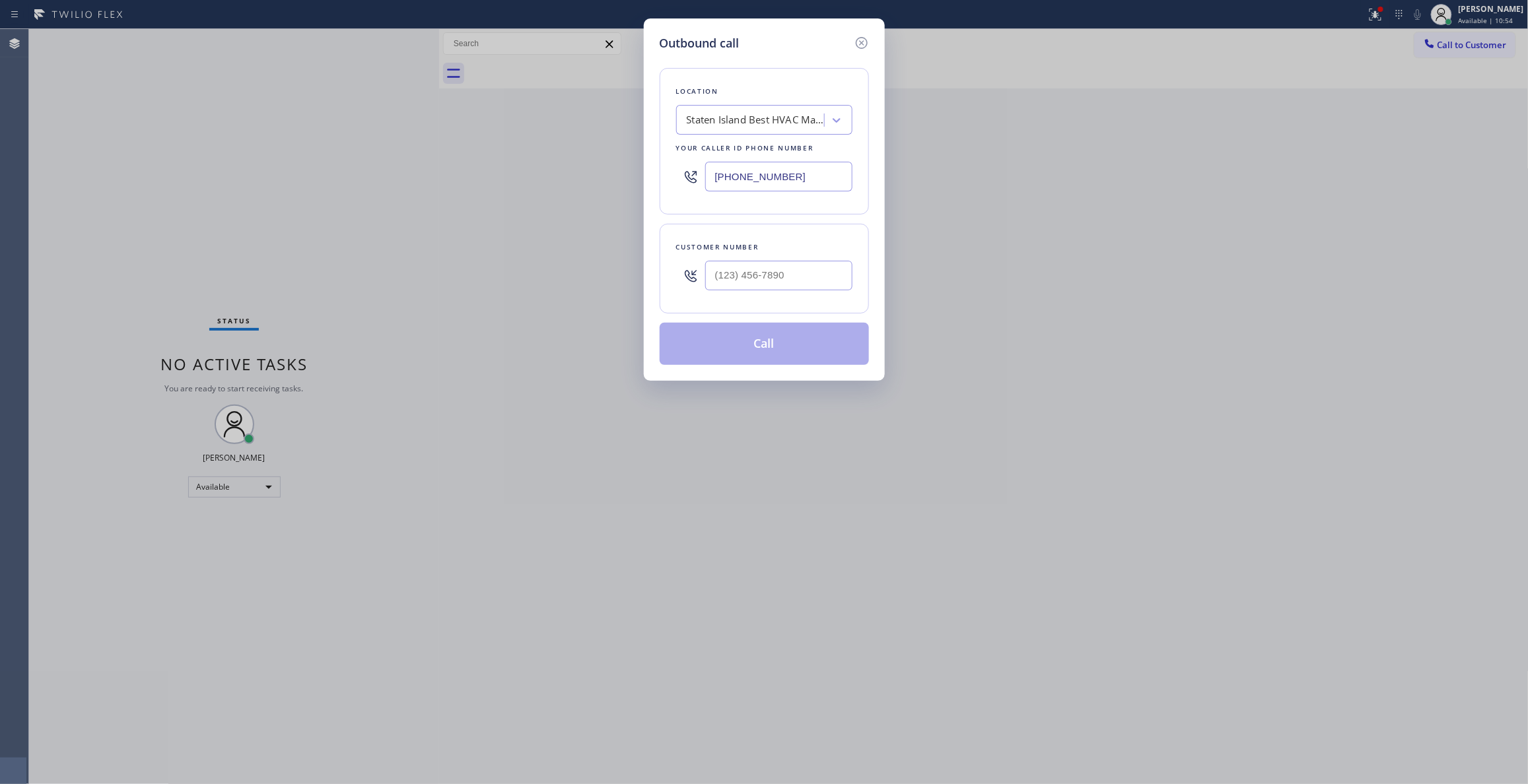
drag, startPoint x: 798, startPoint y: 175, endPoint x: 368, endPoint y: 154, distance: 430.5
click at [368, 154] on div "Outbound call Location [GEOGRAPHIC_DATA] Best HVAC Masters Your caller id phone…" at bounding box center [764, 392] width 1528 height 784
paste input "206) 201-1621"
type input "[PHONE_NUMBER]"
click at [809, 275] on input "(___) ___-____" at bounding box center [779, 276] width 147 height 30
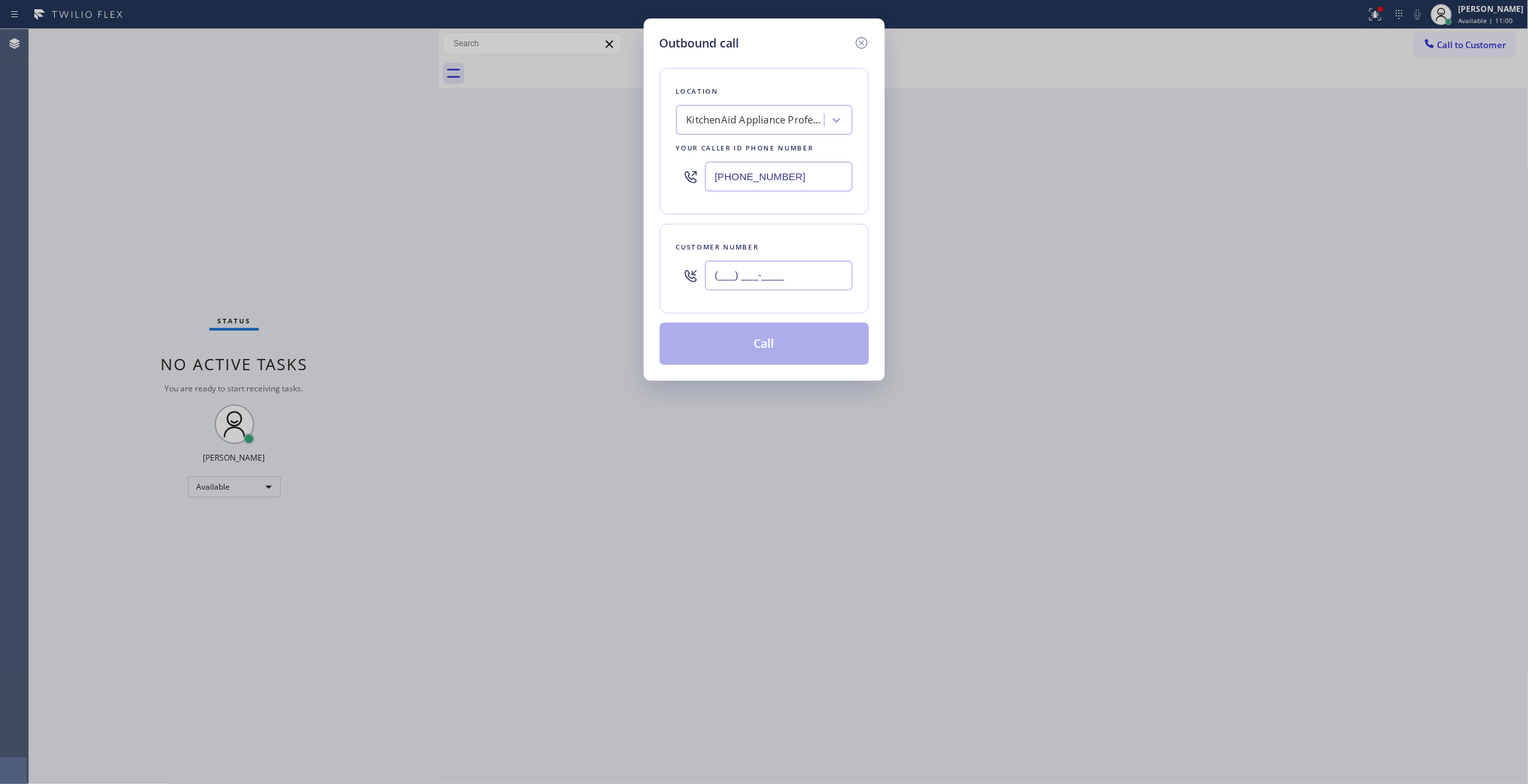
paste input "206) 618-1548"
type input "[PHONE_NUMBER]"
click at [778, 339] on button "Call" at bounding box center [764, 344] width 209 height 42
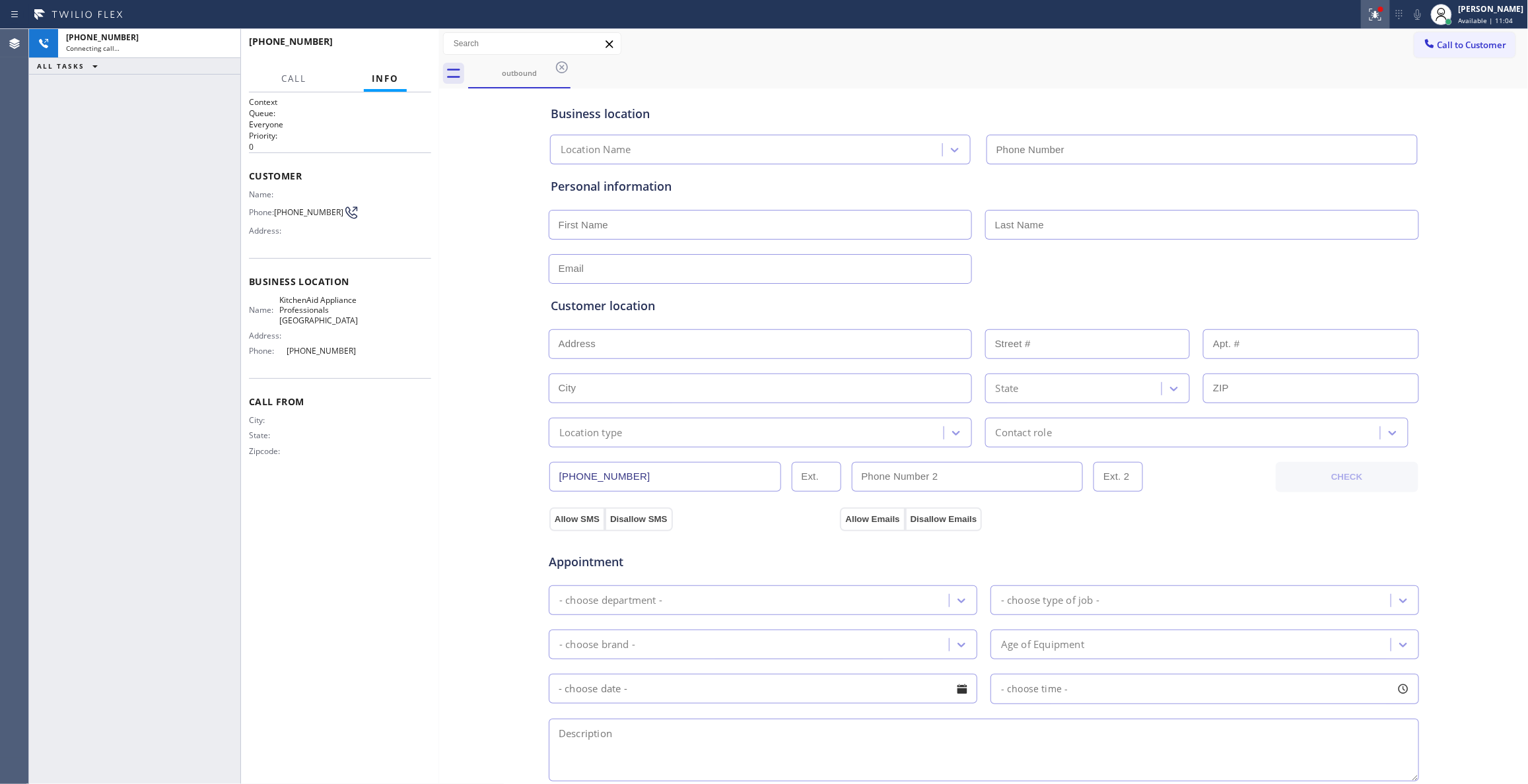
click at [1372, 11] on icon at bounding box center [1375, 12] width 8 height 5
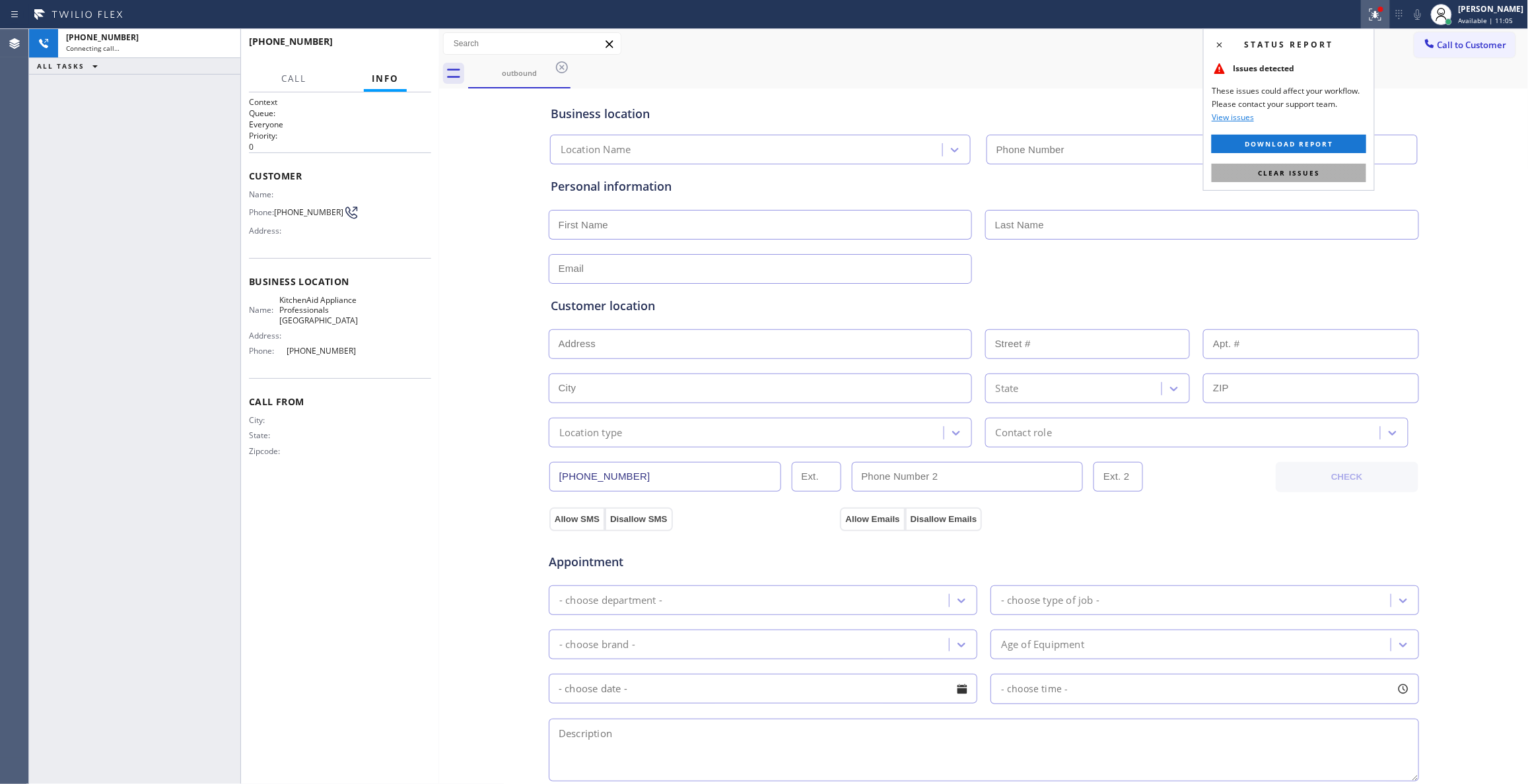
type input "[PHONE_NUMBER]"
click at [1335, 168] on button "Clear issues" at bounding box center [1290, 173] width 155 height 19
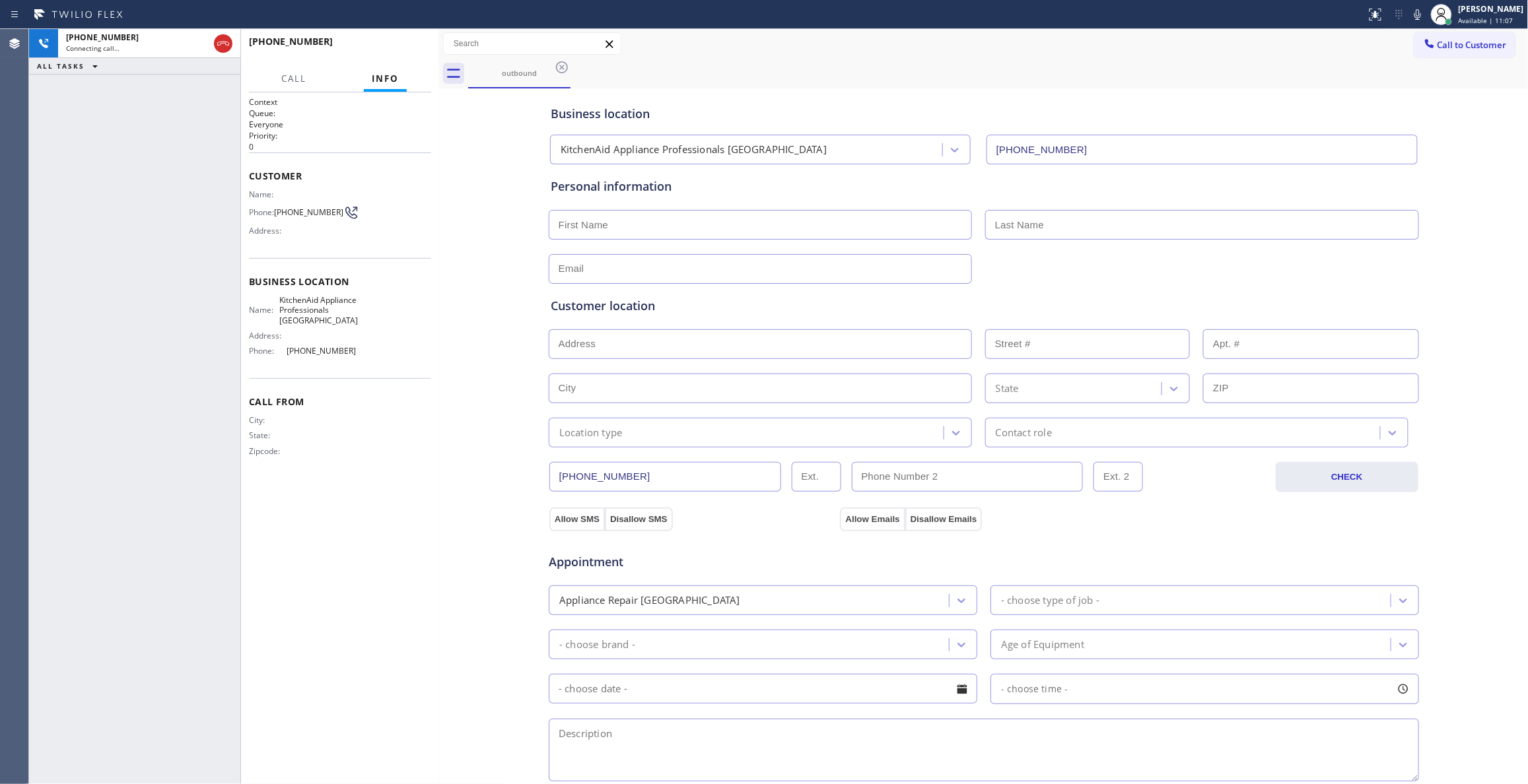
click at [305, 211] on span "[PHONE_NUMBER]" at bounding box center [309, 212] width 70 height 10
click at [418, 27] on div "Status report No issues detected If you experience an issue, please download th…" at bounding box center [764, 14] width 1528 height 29
click at [412, 42] on button "HANG UP" at bounding box center [400, 48] width 61 height 19
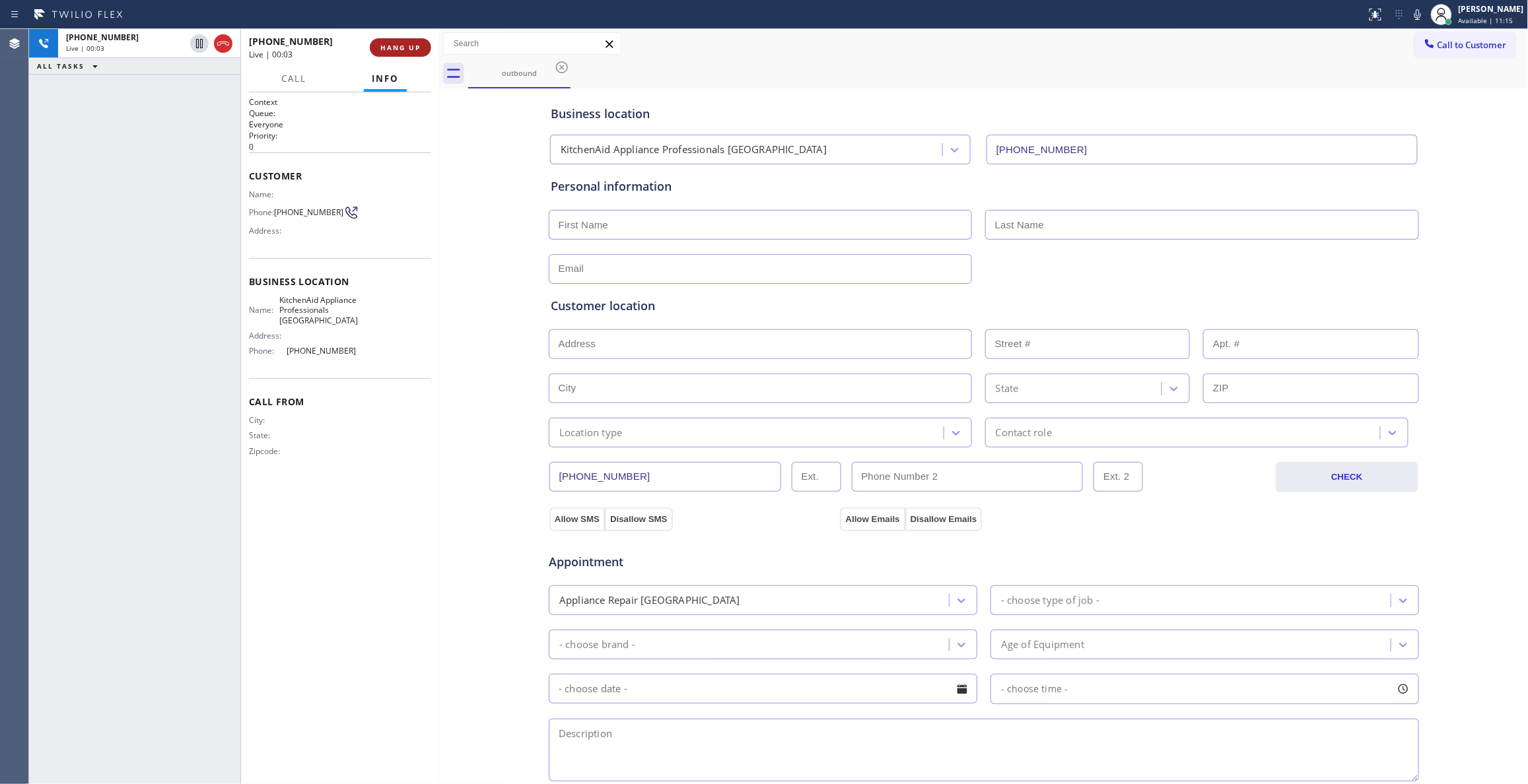
click at [412, 43] on span "HANG UP" at bounding box center [401, 48] width 41 height 9
click at [410, 52] on button "COMPLETE" at bounding box center [398, 48] width 67 height 19
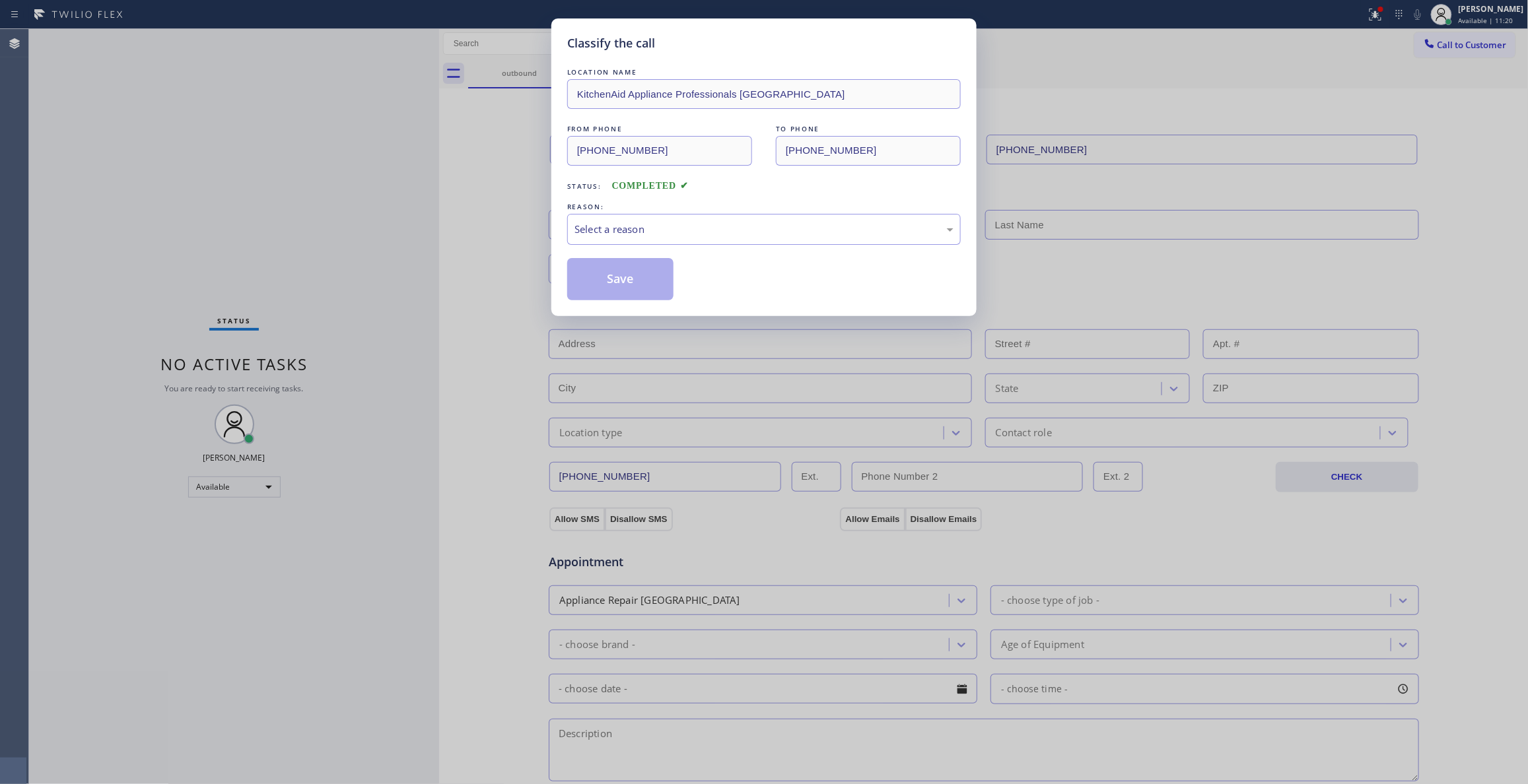
click at [608, 211] on div "REASON:" at bounding box center [764, 206] width 394 height 14
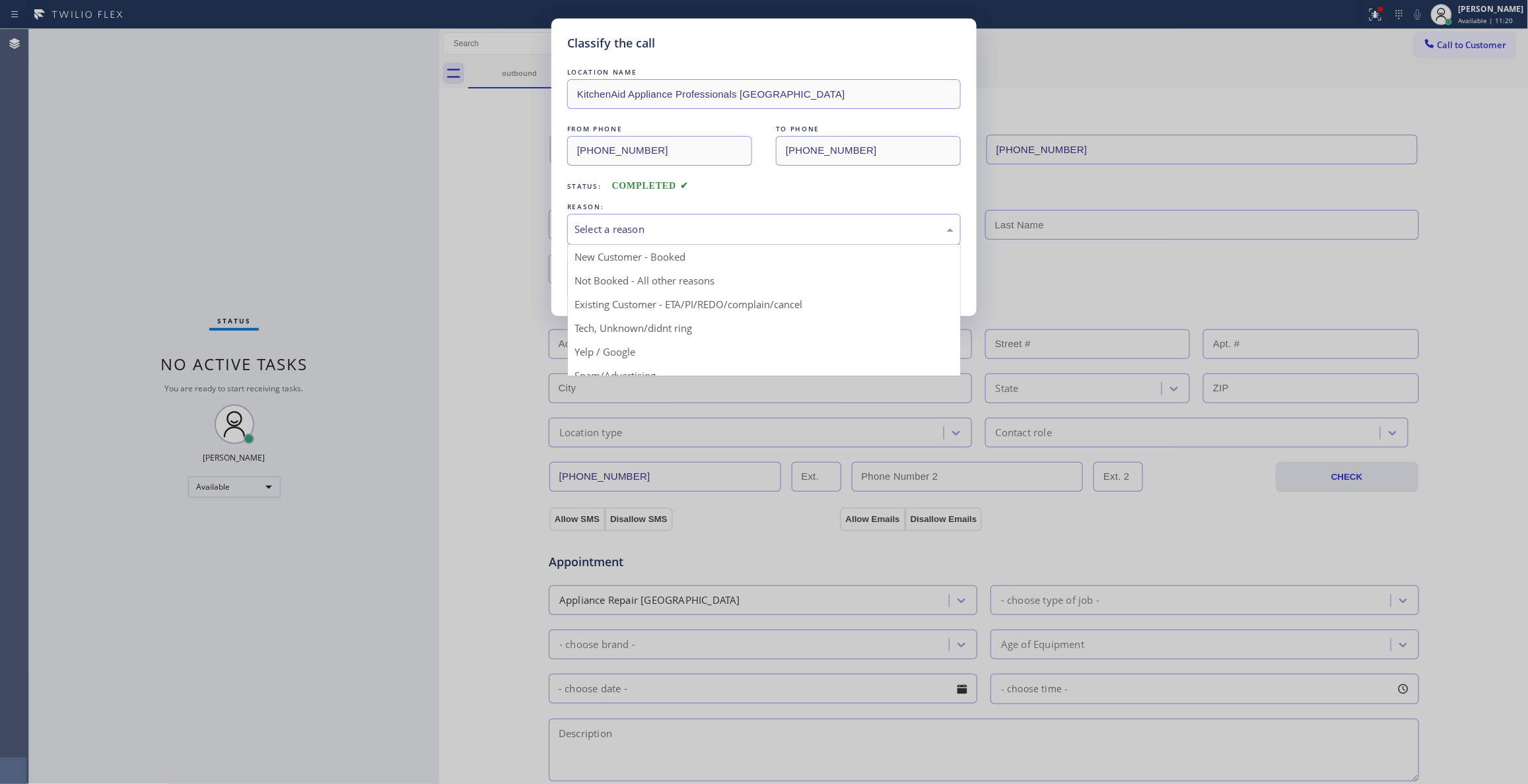
click at [606, 227] on div "Select a reason" at bounding box center [764, 229] width 379 height 15
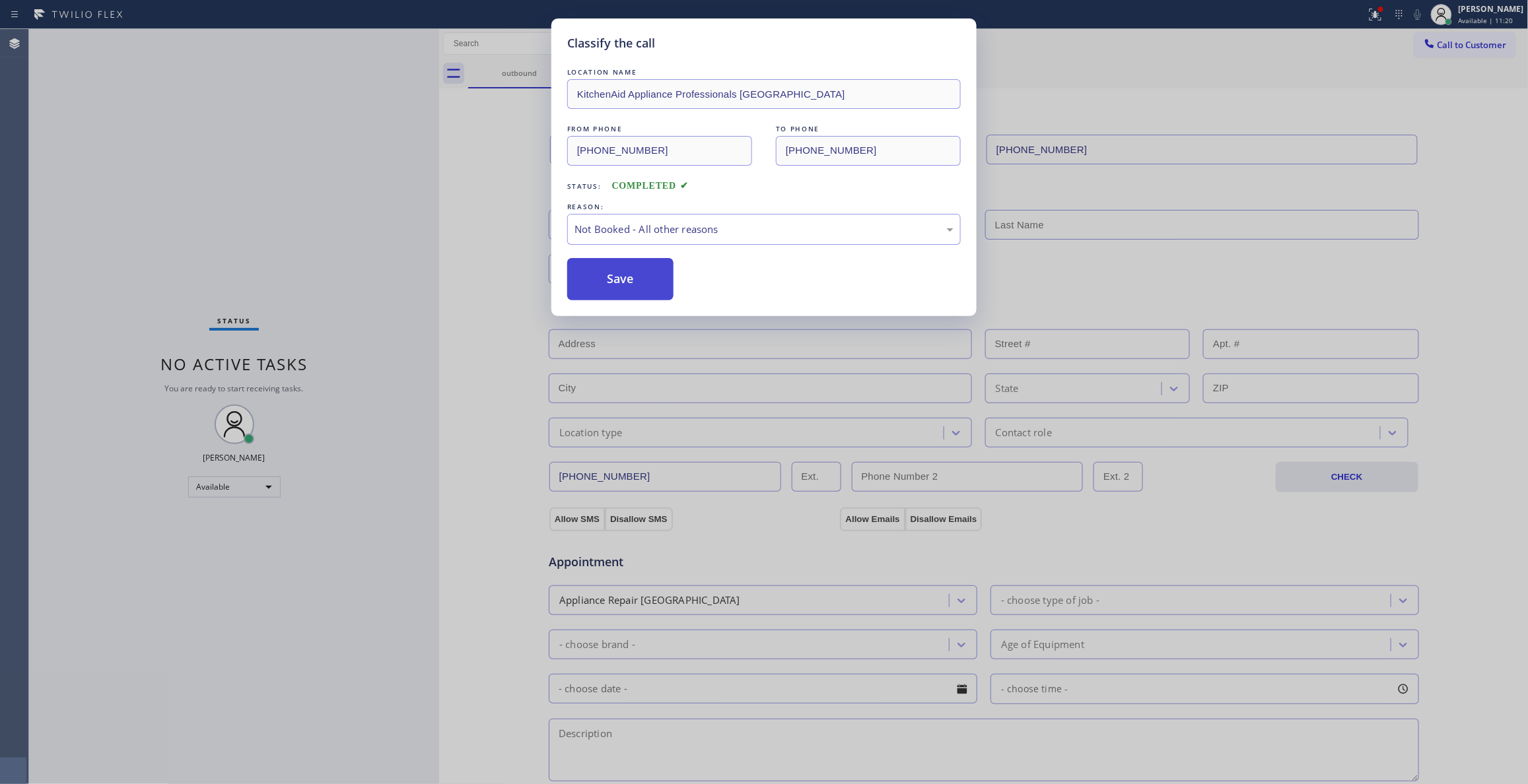
click at [606, 283] on button "Save" at bounding box center [620, 279] width 107 height 42
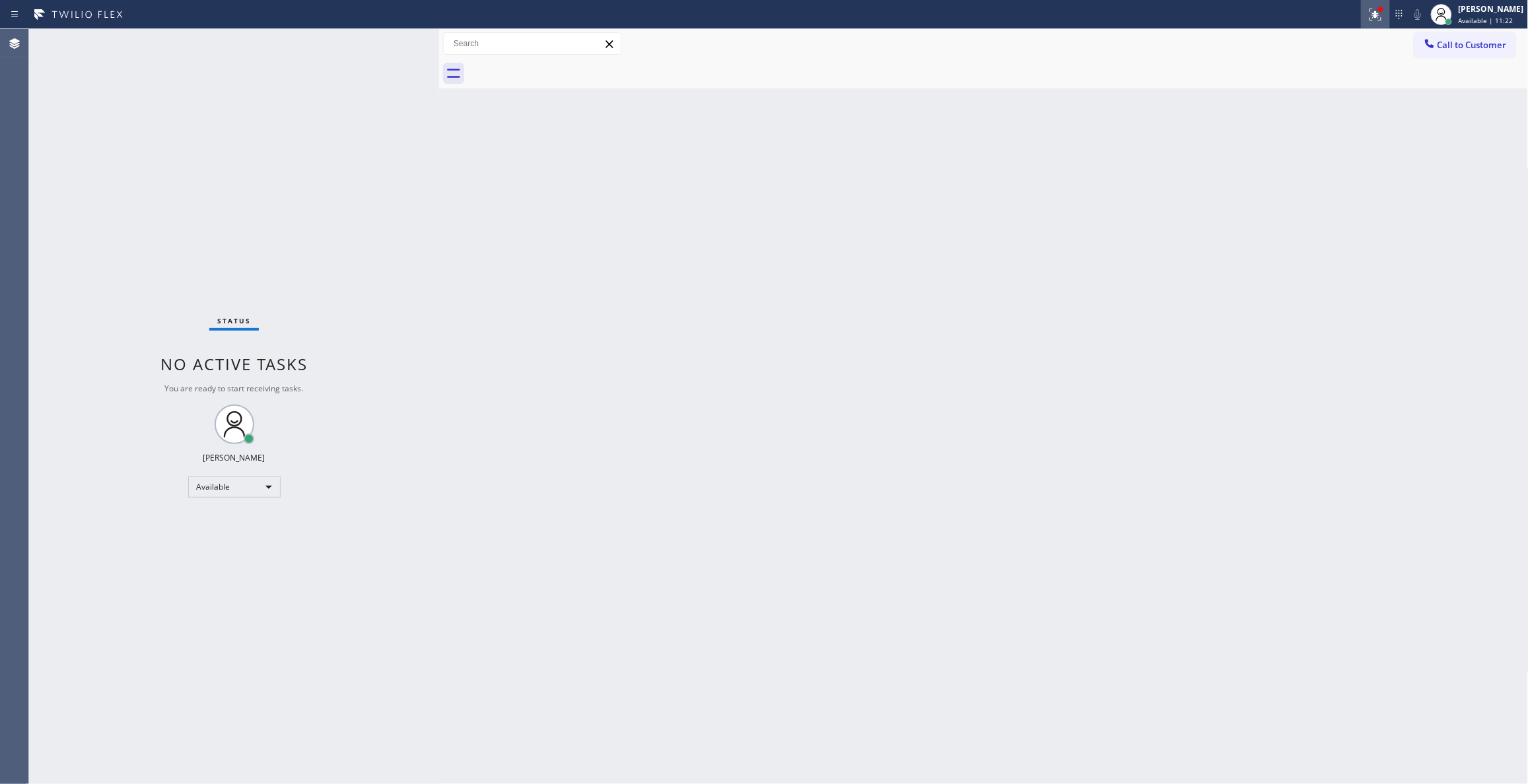
drag, startPoint x: 1355, startPoint y: 14, endPoint x: 1358, endPoint y: 56, distance: 42.1
click at [1368, 14] on icon at bounding box center [1375, 14] width 16 height 16
drag, startPoint x: 1290, startPoint y: 172, endPoint x: 1296, endPoint y: 164, distance: 10.0
click at [1290, 171] on span "Clear issues" at bounding box center [1290, 173] width 62 height 9
click at [1442, 52] on button "Call to Customer" at bounding box center [1465, 44] width 101 height 25
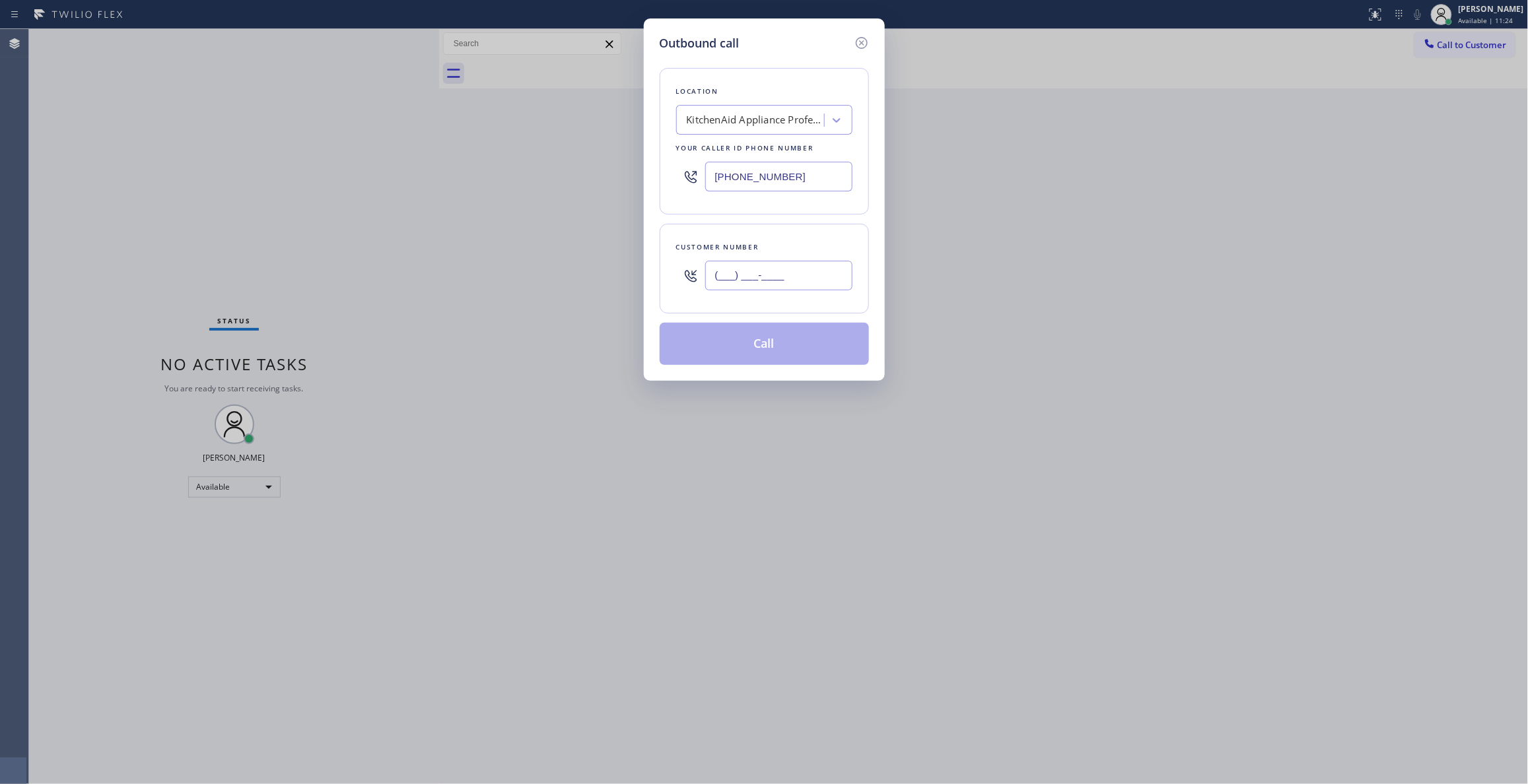
click at [769, 273] on input "(___) ___-____" at bounding box center [779, 276] width 147 height 30
paste input "206) 618-1548"
type input "[PHONE_NUMBER]"
click at [753, 347] on button "Call" at bounding box center [764, 344] width 209 height 42
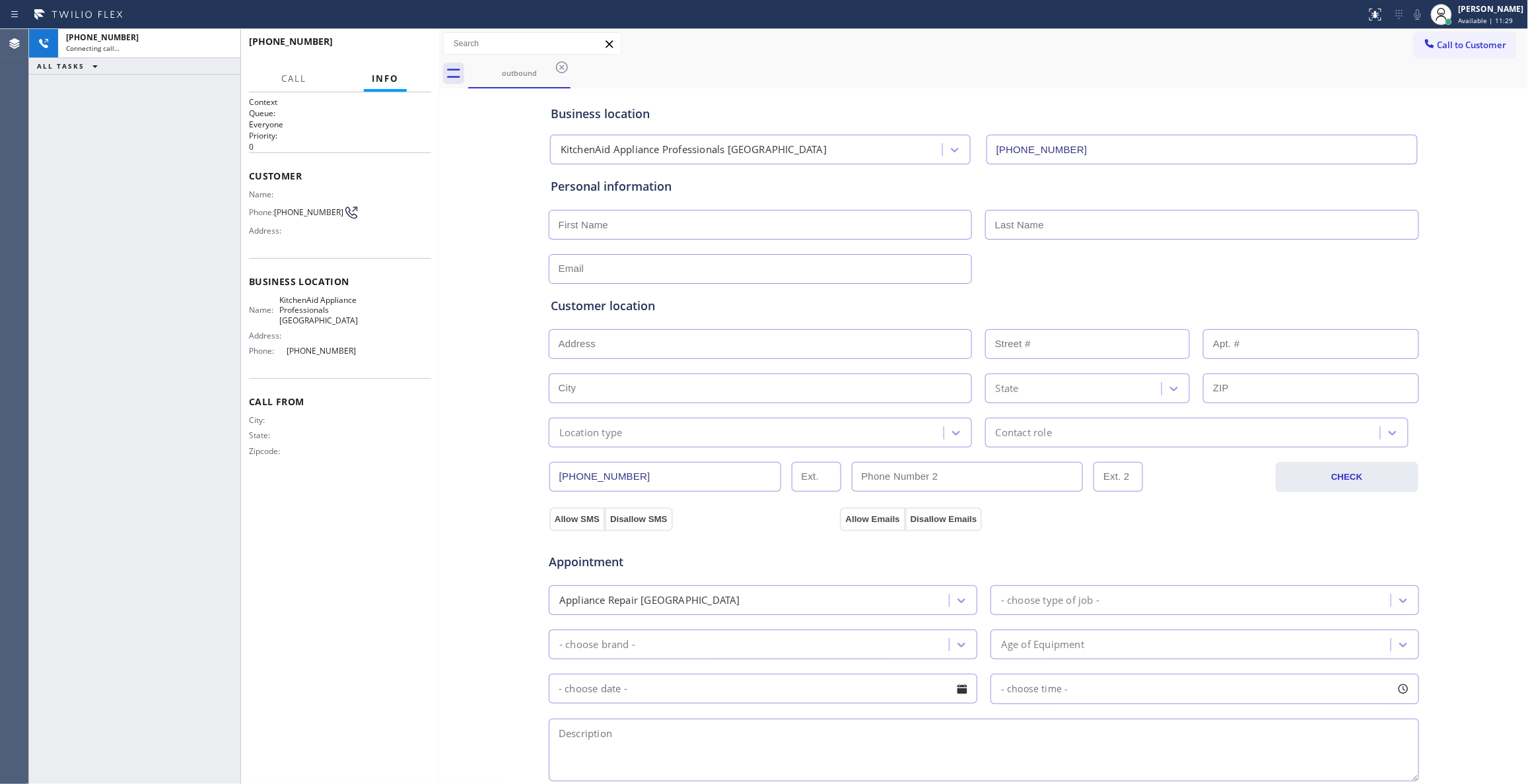
type input "[PHONE_NUMBER]"
click at [394, 50] on span "HANG UP" at bounding box center [401, 48] width 41 height 9
click at [317, 215] on span "[PHONE_NUMBER]" at bounding box center [309, 212] width 70 height 10
click at [316, 215] on span "[PHONE_NUMBER]" at bounding box center [309, 212] width 70 height 10
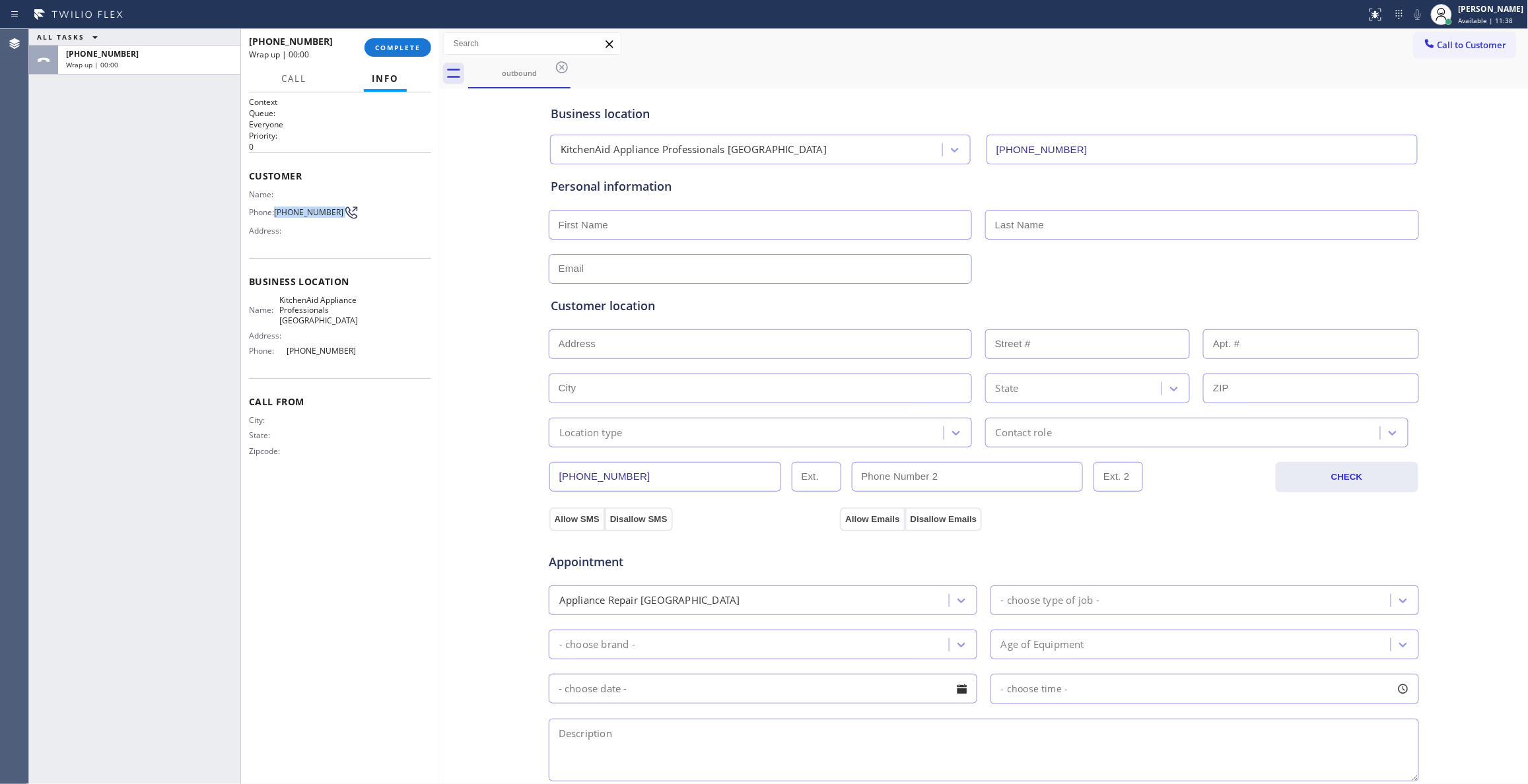
copy div "[PHONE_NUMBER]"
click at [394, 53] on button "COMPLETE" at bounding box center [398, 48] width 67 height 19
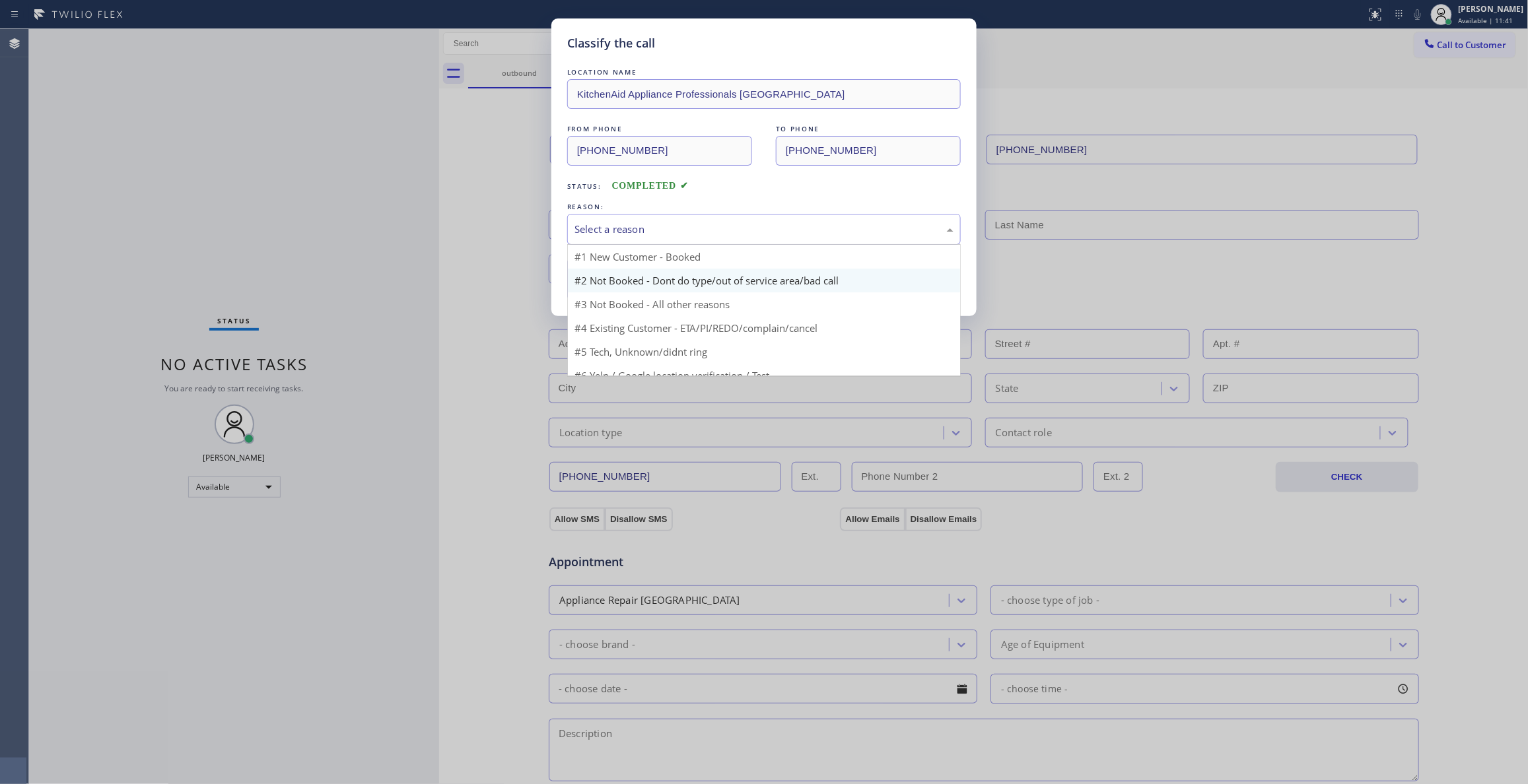
drag, startPoint x: 610, startPoint y: 233, endPoint x: 610, endPoint y: 280, distance: 47.0
click at [610, 245] on div "Select a reason #1 New Customer - Booked #2 Not Booked - Dont do type/out of se…" at bounding box center [764, 229] width 394 height 31
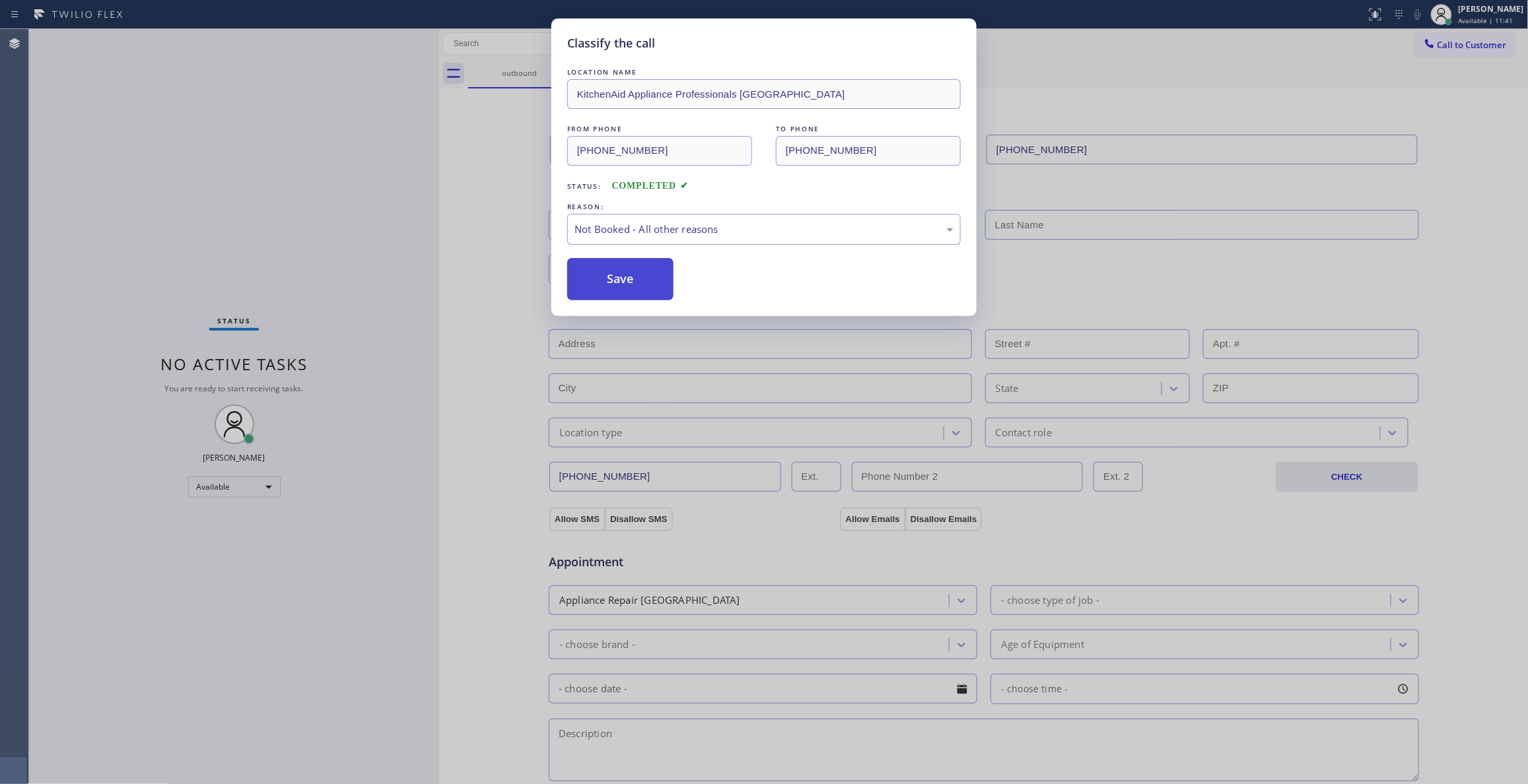
click at [603, 275] on button "Save" at bounding box center [620, 279] width 107 height 42
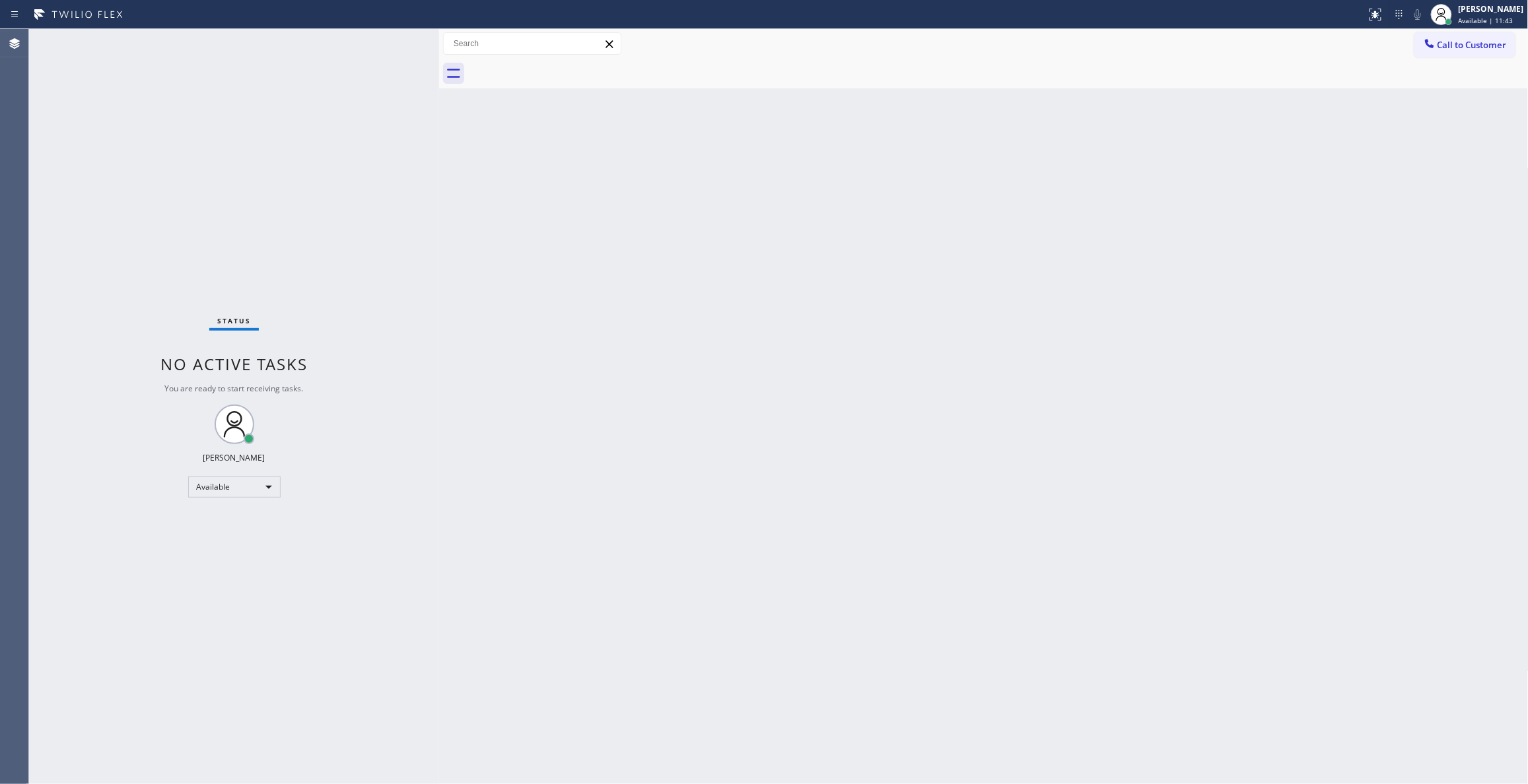
drag, startPoint x: 1466, startPoint y: 45, endPoint x: 1405, endPoint y: 73, distance: 67.1
click at [1462, 48] on span "Call to Customer" at bounding box center [1472, 44] width 70 height 12
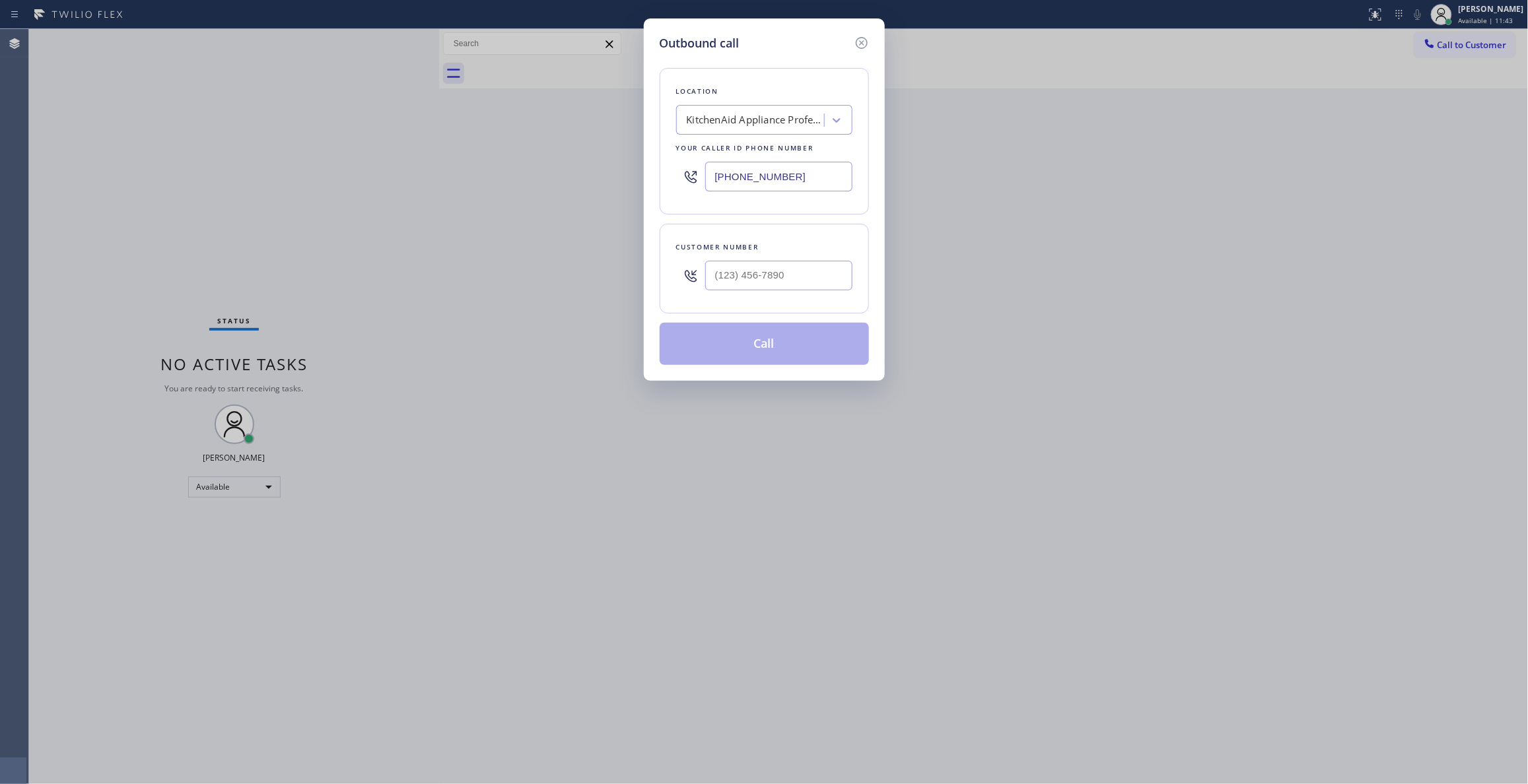
drag, startPoint x: 788, startPoint y: 293, endPoint x: 782, endPoint y: 277, distance: 17.1
click at [785, 287] on div at bounding box center [779, 276] width 147 height 43
click at [807, 273] on input "(___) ___-____" at bounding box center [779, 276] width 147 height 30
paste input "206) 618-1548"
drag, startPoint x: 810, startPoint y: 277, endPoint x: 414, endPoint y: 251, distance: 396.9
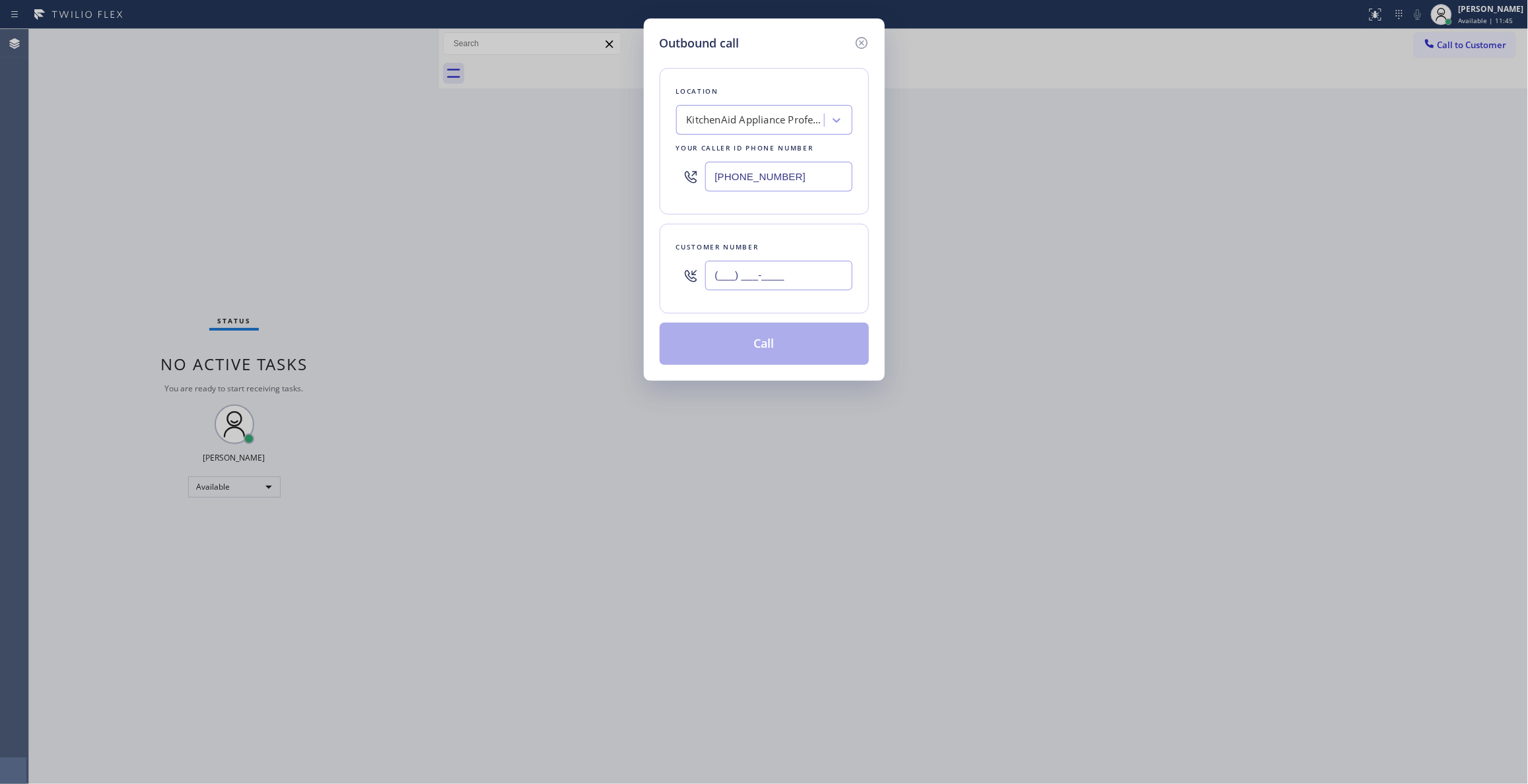
click at [414, 251] on div "Outbound call Location KitchenAid Appliance Professionals [GEOGRAPHIC_DATA] You…" at bounding box center [764, 392] width 1528 height 784
type input "[PHONE_NUMBER]"
click at [778, 345] on button "Call" at bounding box center [764, 344] width 209 height 42
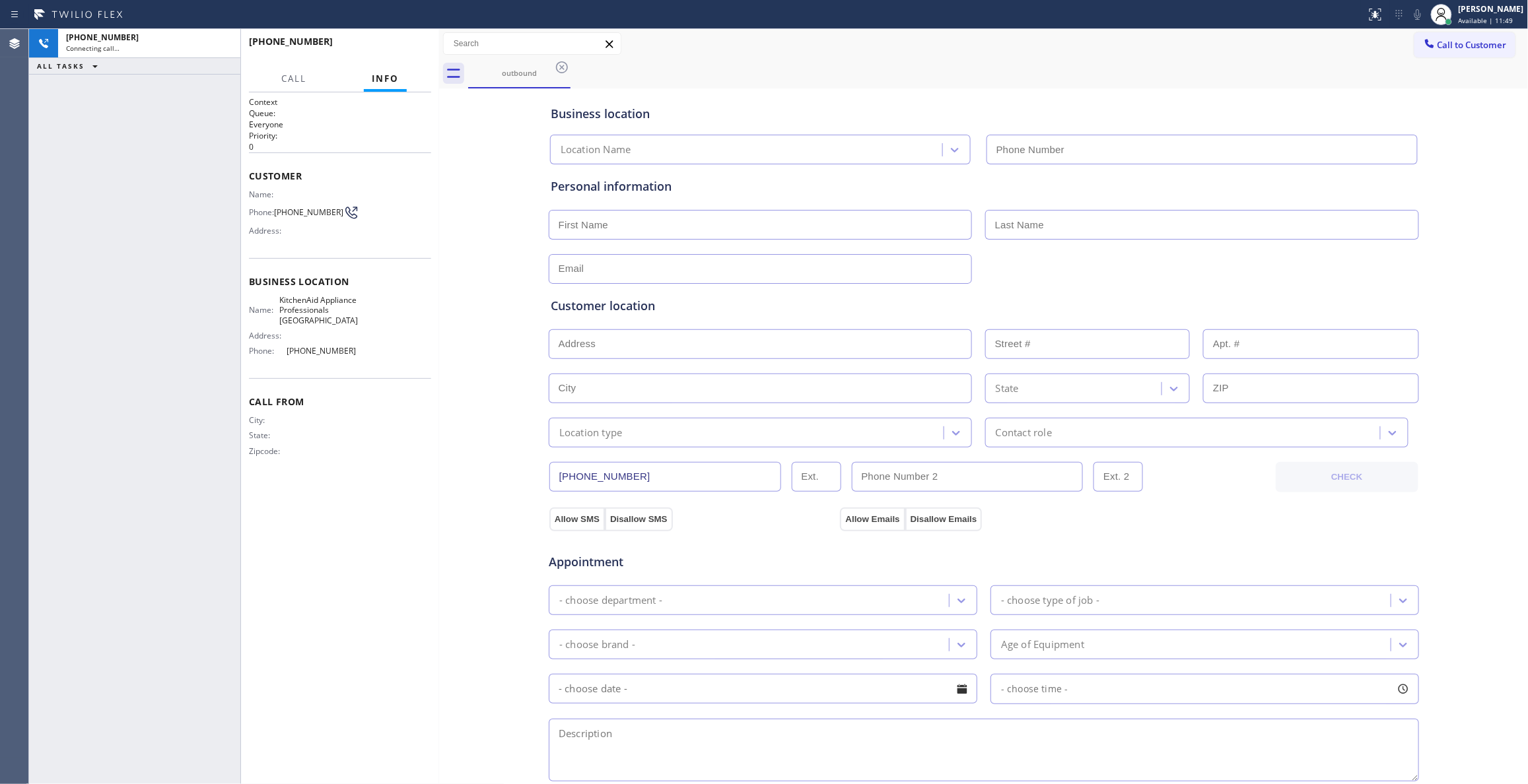
type input "[PHONE_NUMBER]"
click at [501, 253] on div "Business location KitchenAid Appliance Professionals [GEOGRAPHIC_DATA] [PHONE_N…" at bounding box center [983, 542] width 1083 height 902
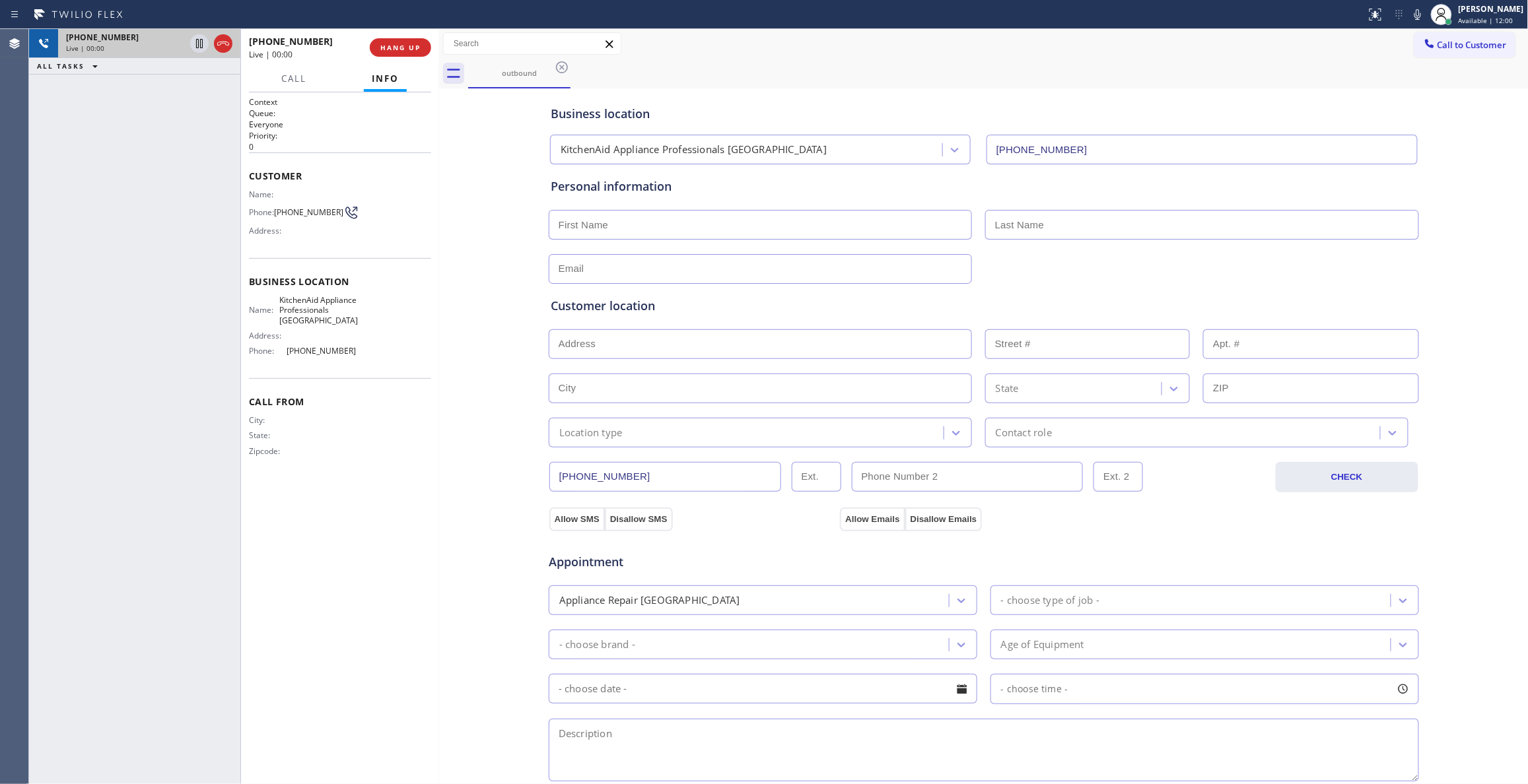
drag, startPoint x: 227, startPoint y: 41, endPoint x: 235, endPoint y: 41, distance: 8.0
click at [227, 41] on icon at bounding box center [222, 43] width 16 height 16
click at [409, 39] on button "COMPLETE" at bounding box center [398, 48] width 67 height 19
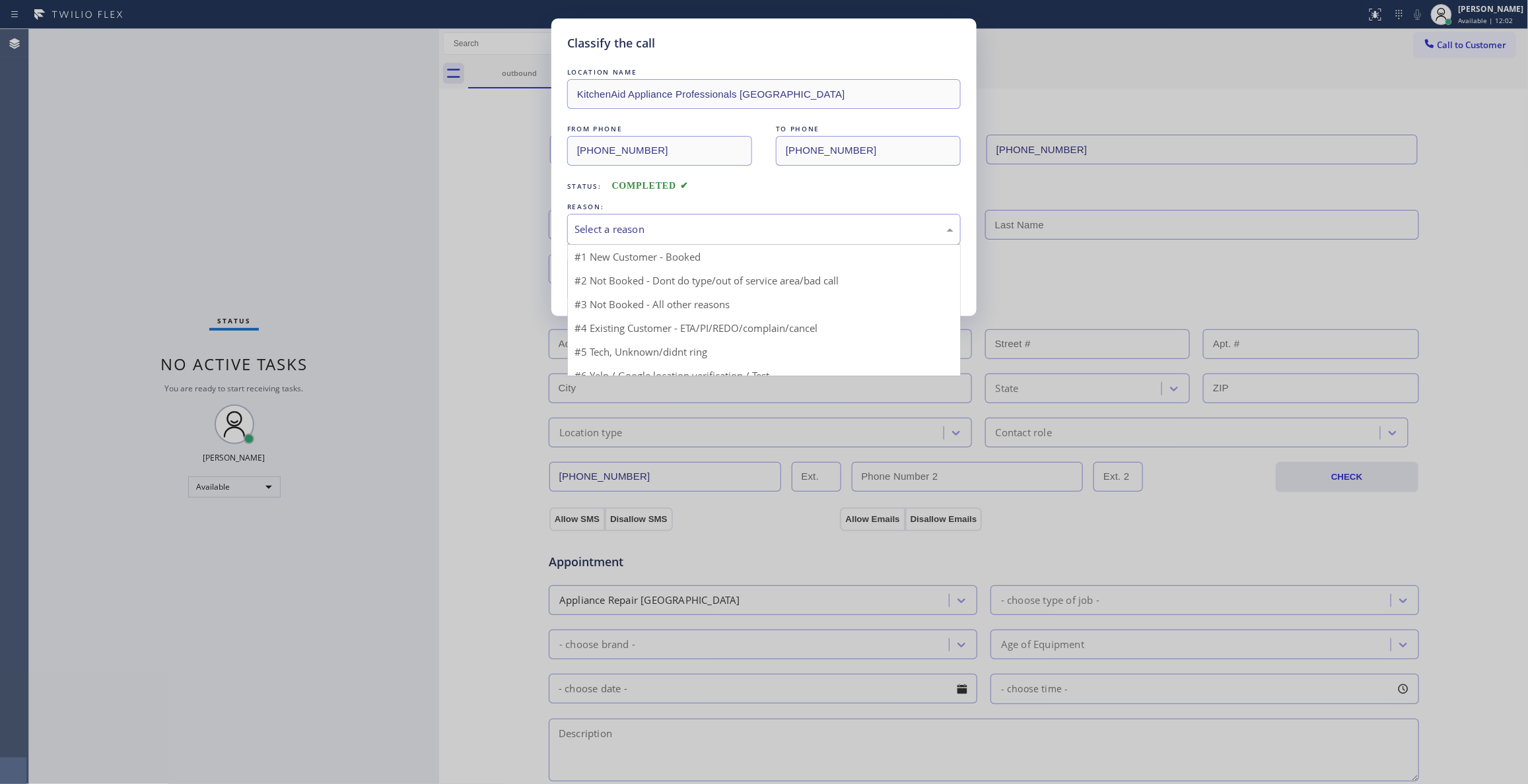
click at [592, 233] on div "Select a reason" at bounding box center [764, 229] width 379 height 15
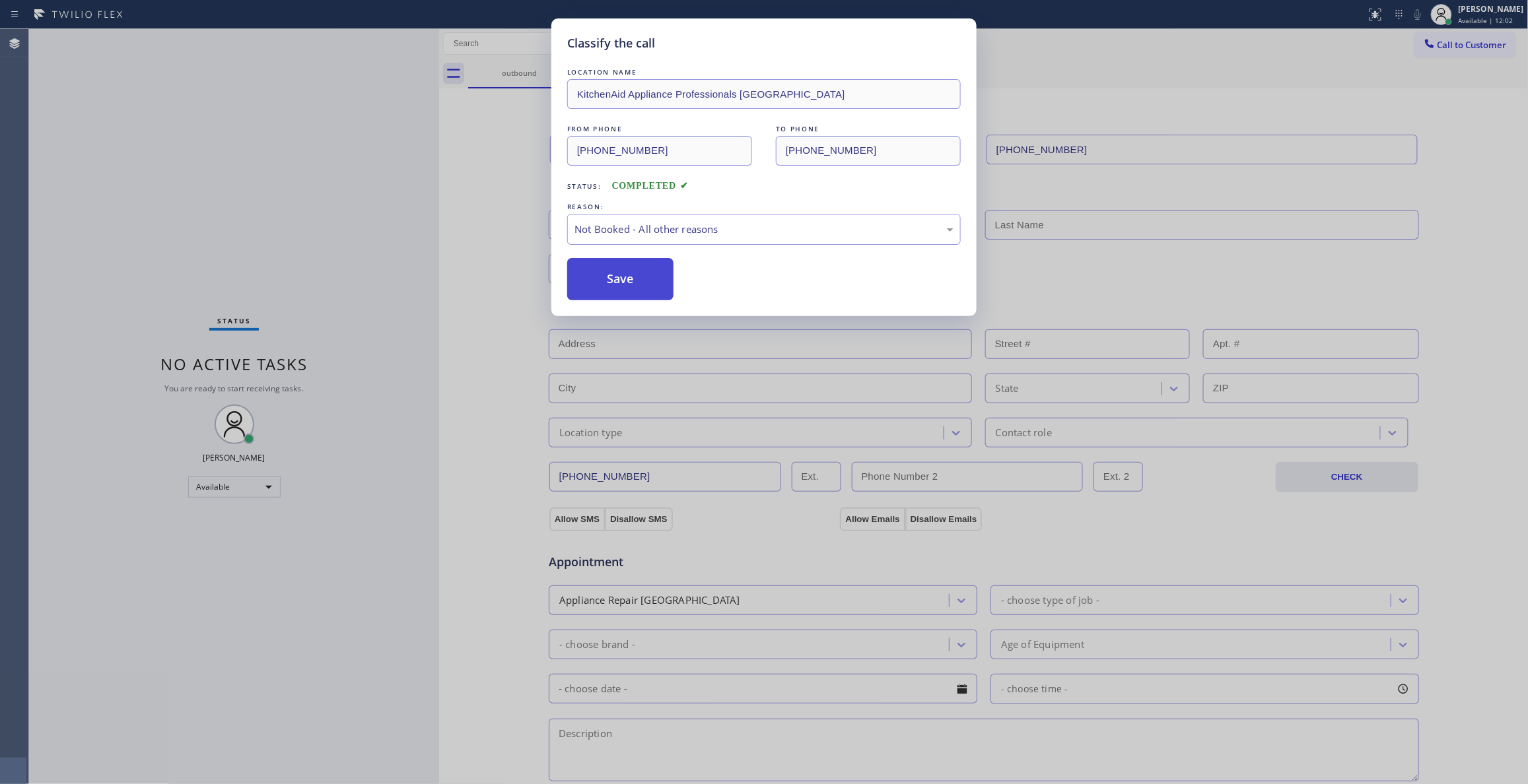
click at [614, 279] on button "Save" at bounding box center [620, 279] width 107 height 42
click at [614, 278] on button "Save" at bounding box center [620, 279] width 107 height 42
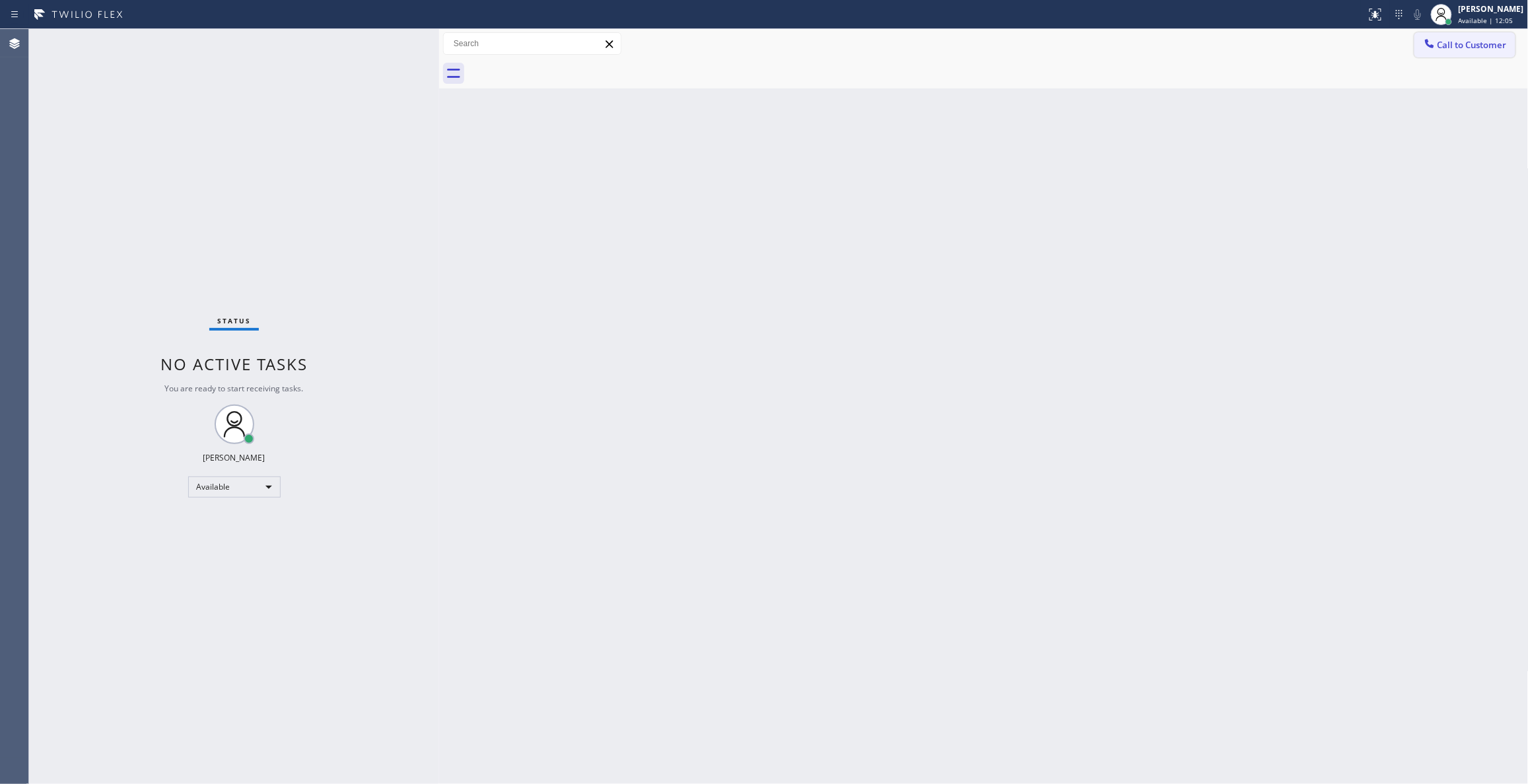
click at [1470, 45] on span "Call to Customer" at bounding box center [1472, 44] width 70 height 12
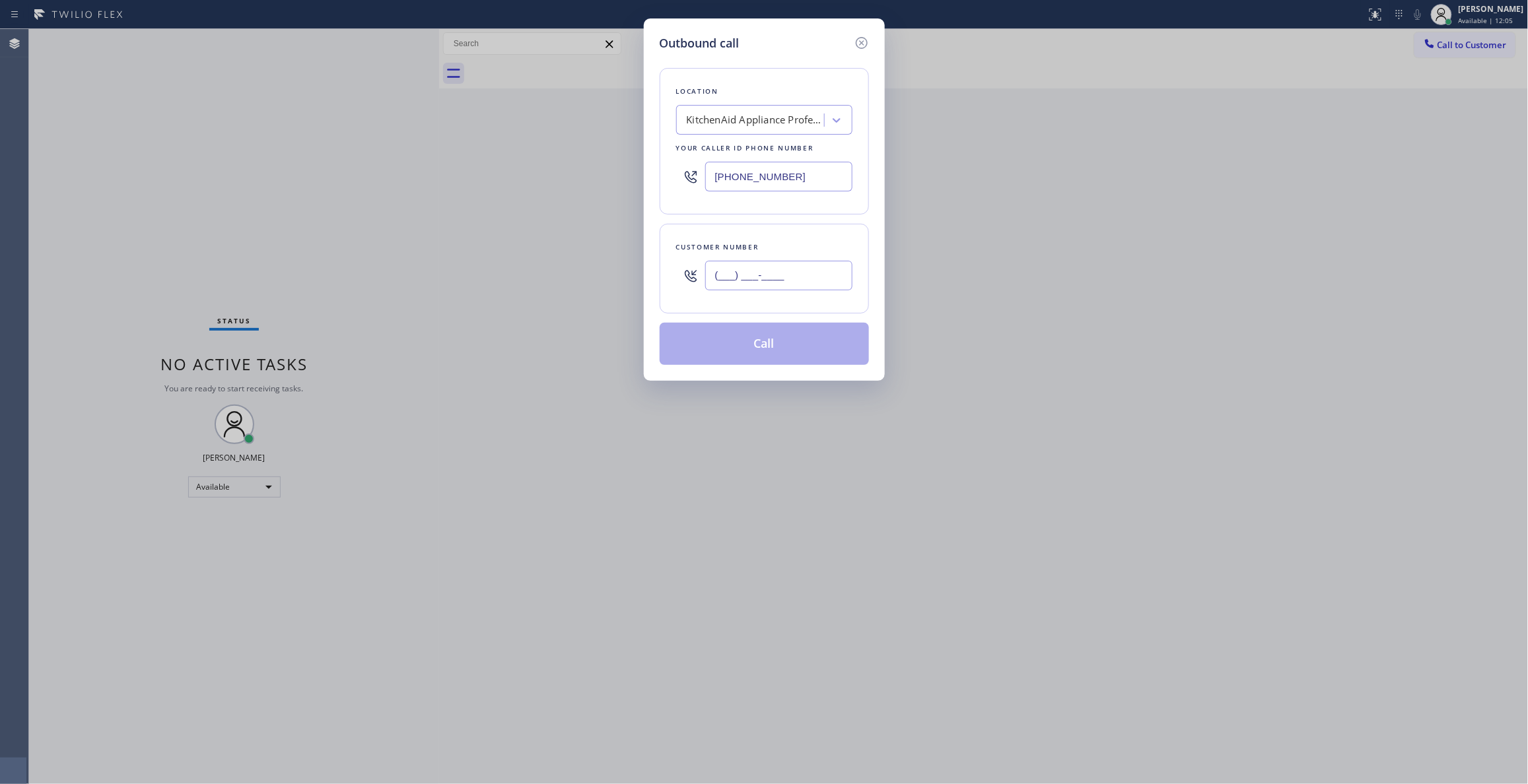
click at [744, 277] on input "(___) ___-____" at bounding box center [779, 276] width 147 height 30
paste input "425) 246-7355"
type input "[PHONE_NUMBER]"
paste input "803) 5__-____"
drag, startPoint x: 822, startPoint y: 171, endPoint x: 441, endPoint y: 171, distance: 381.0
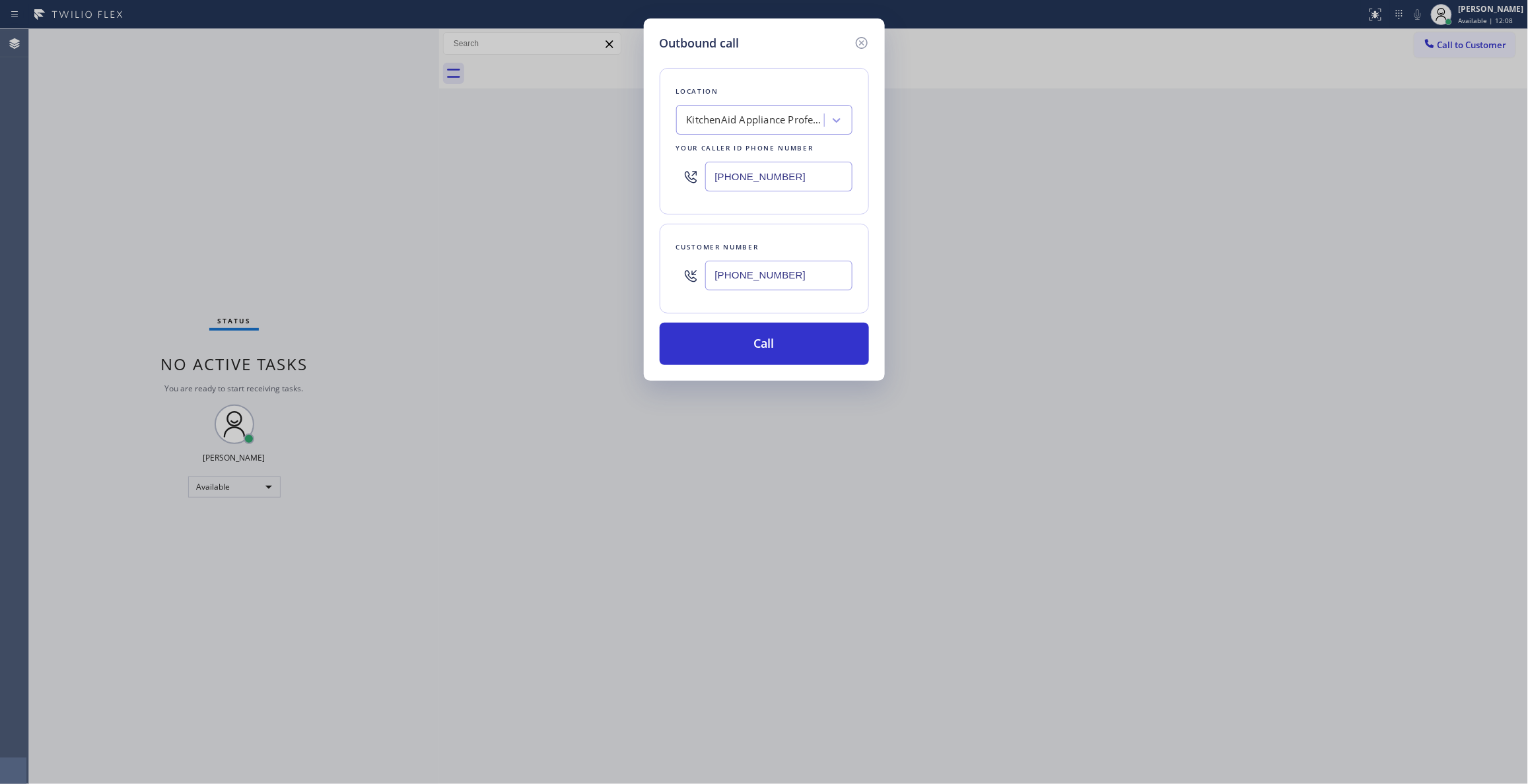
click at [441, 171] on div "Outbound call Location KitchenAid Appliance Professionals [GEOGRAPHIC_DATA] You…" at bounding box center [764, 392] width 1528 height 784
drag, startPoint x: 809, startPoint y: 180, endPoint x: 320, endPoint y: 175, distance: 489.0
click at [320, 175] on div "Outbound call Location Search location Your caller id phone number (803) 5__-__…" at bounding box center [764, 392] width 1528 height 784
paste input "323) 746-8035"
type input "[PHONE_NUMBER]"
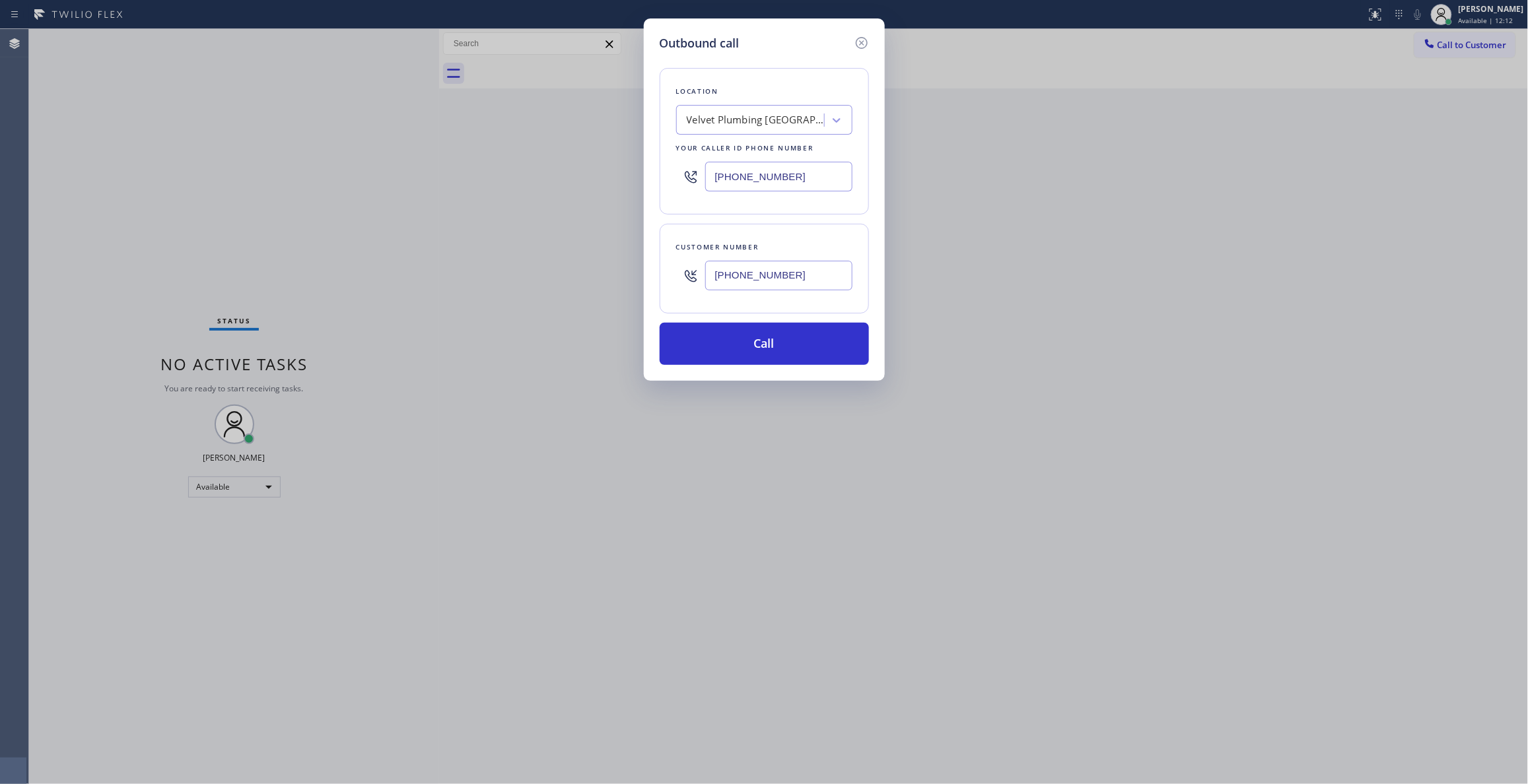
drag, startPoint x: 784, startPoint y: 278, endPoint x: 648, endPoint y: 272, distance: 136.1
click at [648, 272] on div "Outbound call Location Velvet Plumbing [GEOGRAPHIC_DATA] Your caller id phone n…" at bounding box center [764, 200] width 241 height 363
click at [787, 338] on button "Call" at bounding box center [764, 344] width 209 height 42
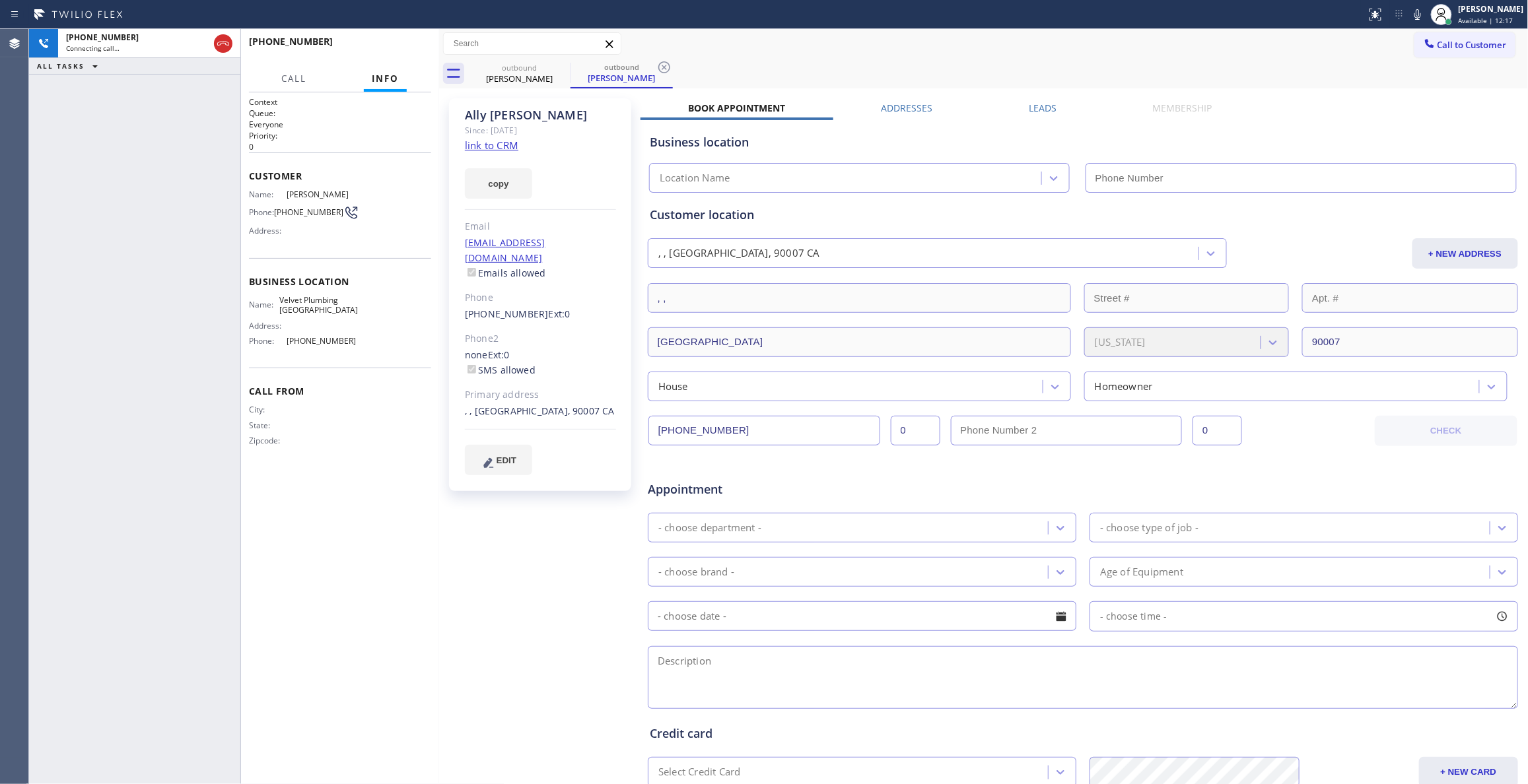
type input "[PHONE_NUMBER]"
click at [664, 66] on icon at bounding box center [664, 67] width 16 height 16
click at [487, 145] on link "link to CRM" at bounding box center [491, 145] width 54 height 13
click at [419, 43] on span "HANG UP" at bounding box center [401, 48] width 41 height 9
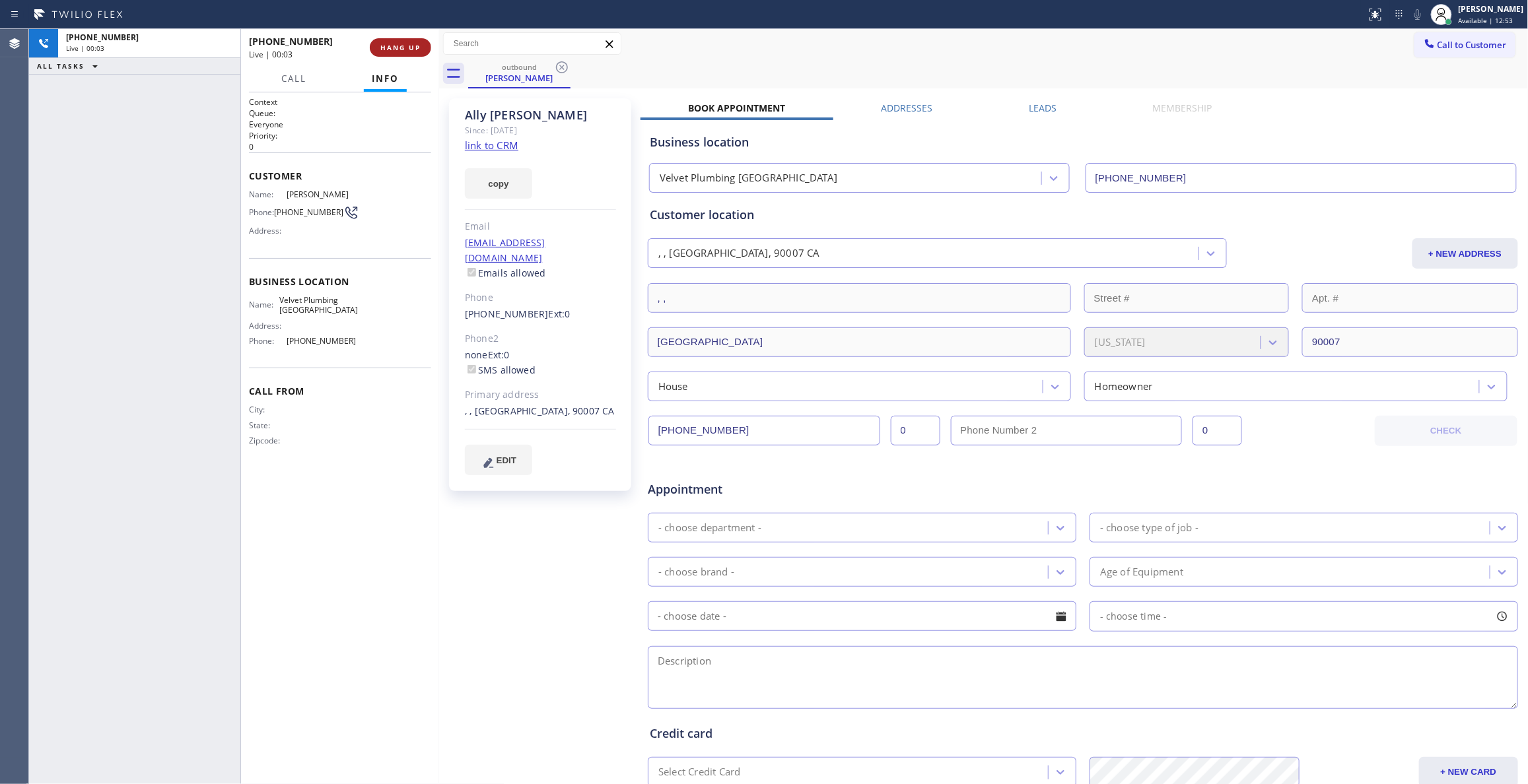
click at [419, 43] on span "HANG UP" at bounding box center [401, 48] width 41 height 9
click at [418, 43] on span "COMPLETE" at bounding box center [398, 48] width 45 height 9
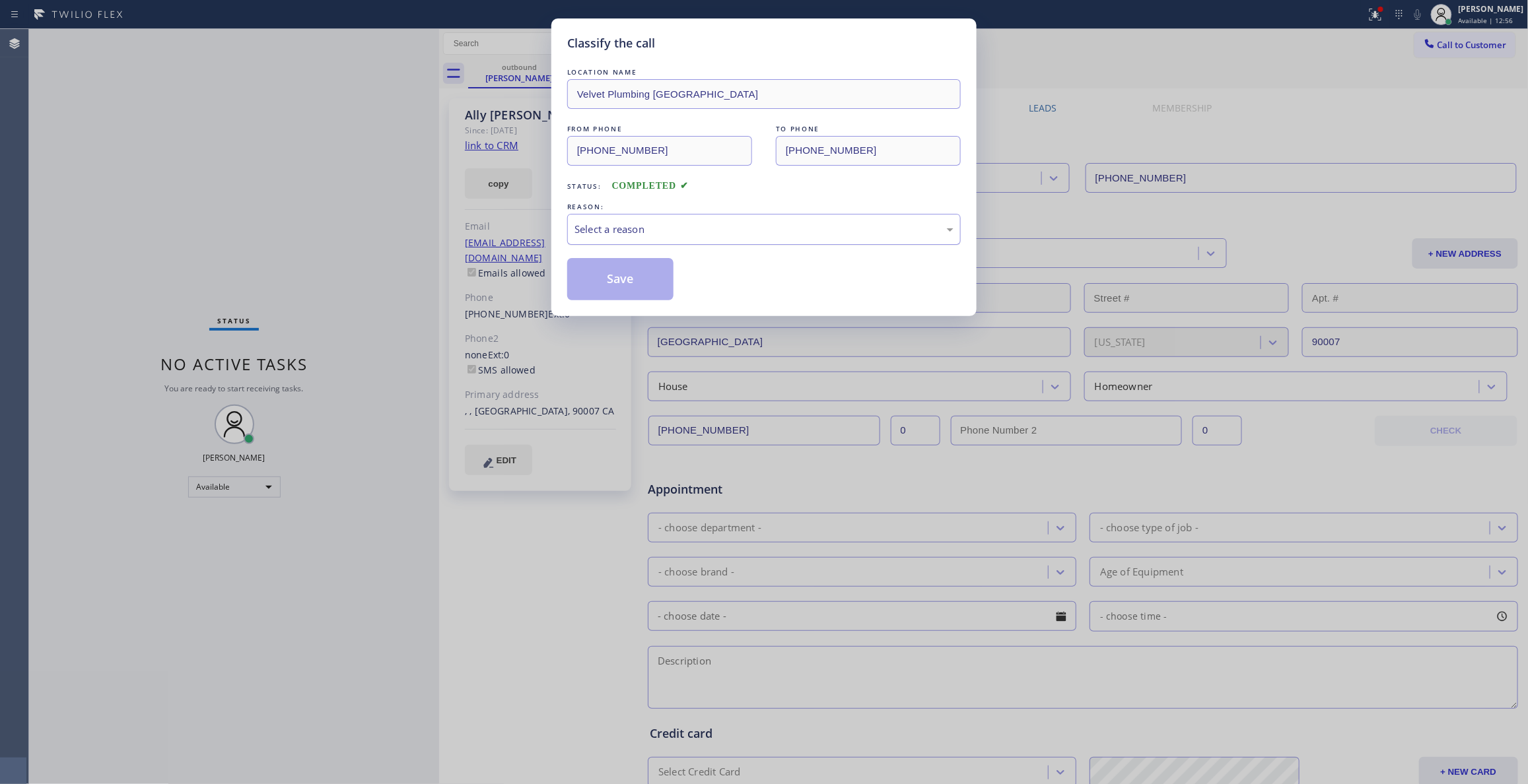
click at [624, 231] on div "Select a reason" at bounding box center [764, 229] width 379 height 15
click at [619, 279] on button "Save" at bounding box center [620, 279] width 107 height 42
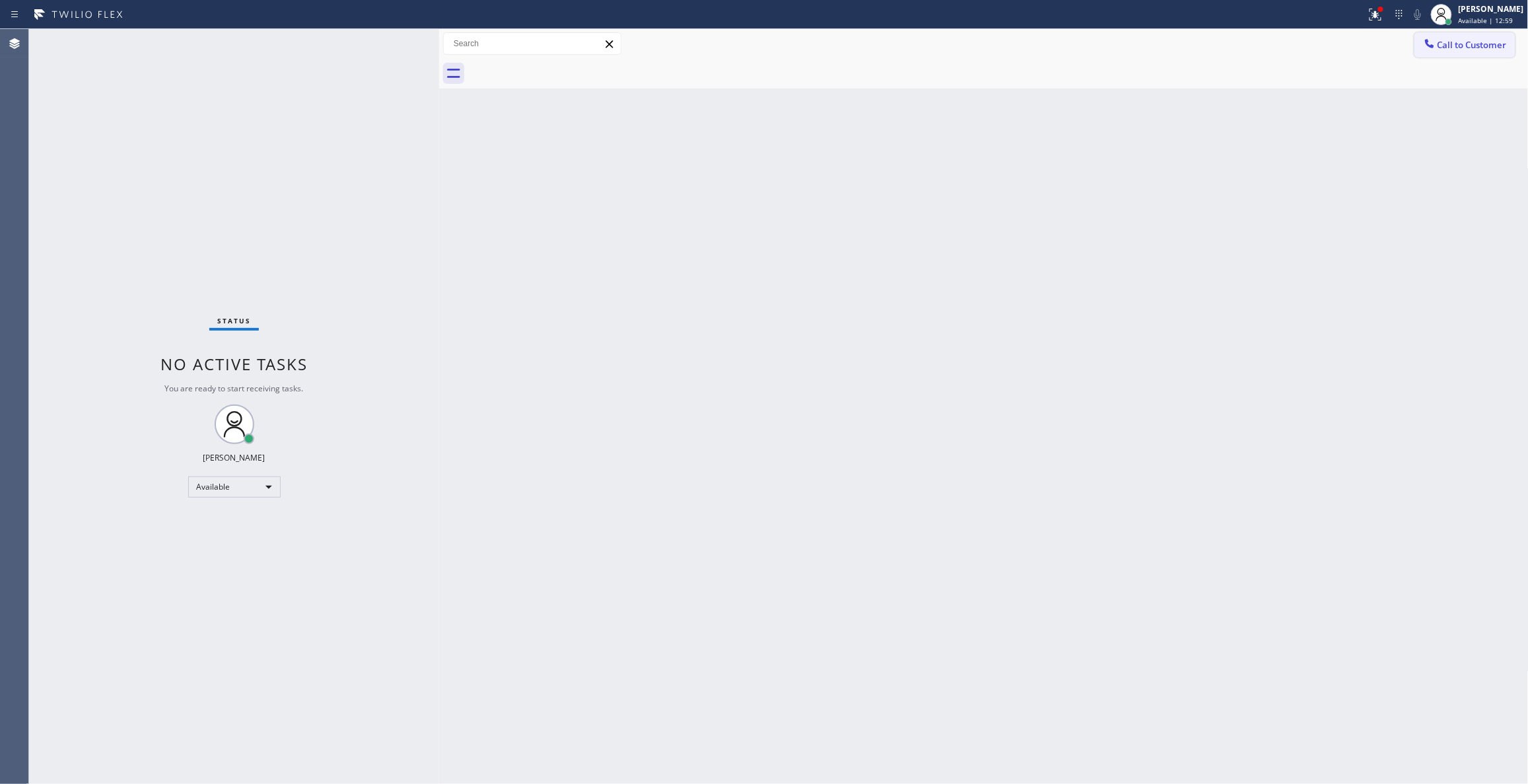
click at [1472, 43] on span "Call to Customer" at bounding box center [1472, 44] width 70 height 12
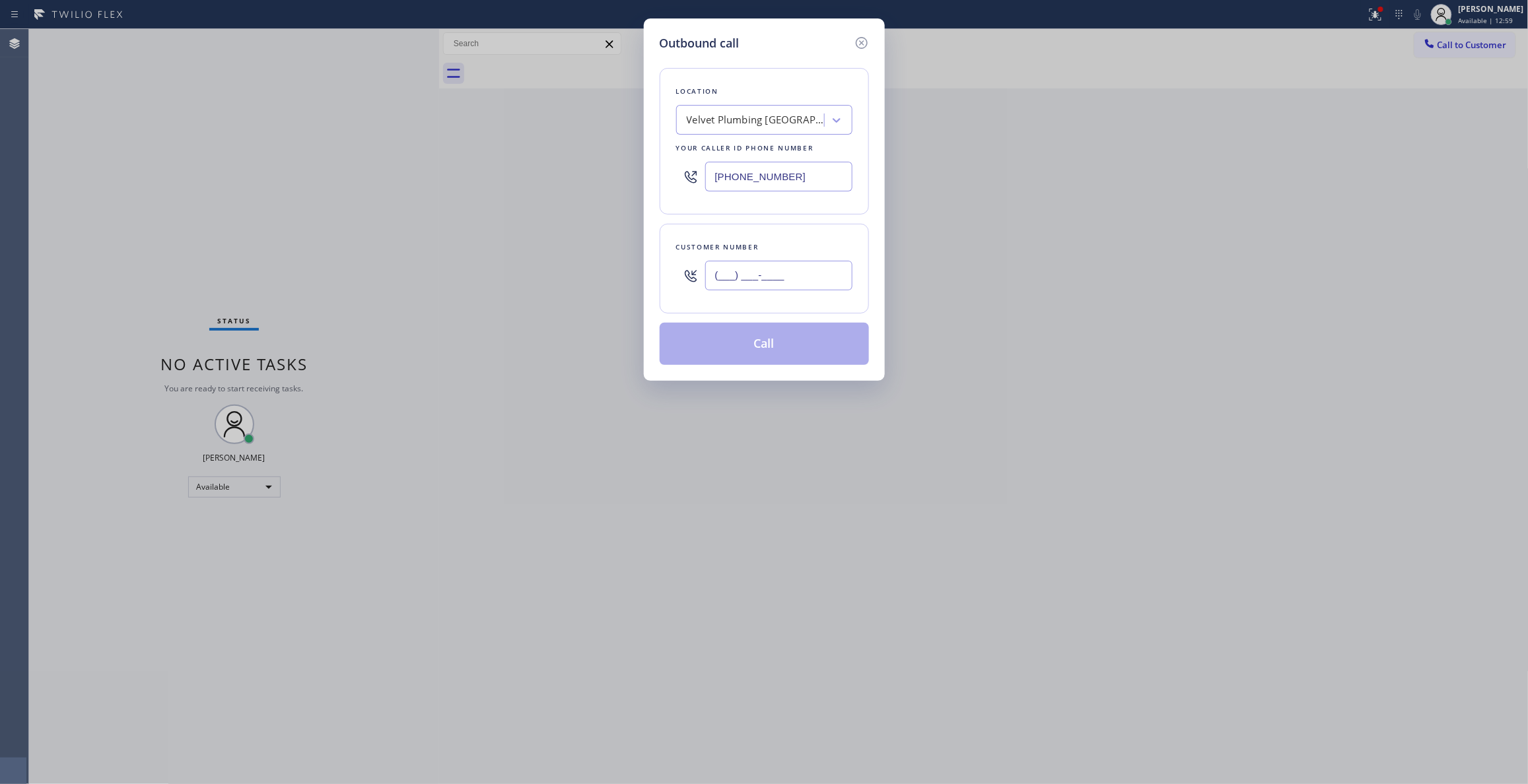
click at [782, 270] on input "(___) ___-____" at bounding box center [779, 276] width 147 height 30
paste input "text"
type input "(___) ___-____"
click at [796, 280] on input "(___) ___-____" at bounding box center [779, 276] width 147 height 30
paste input "917) 682-4669"
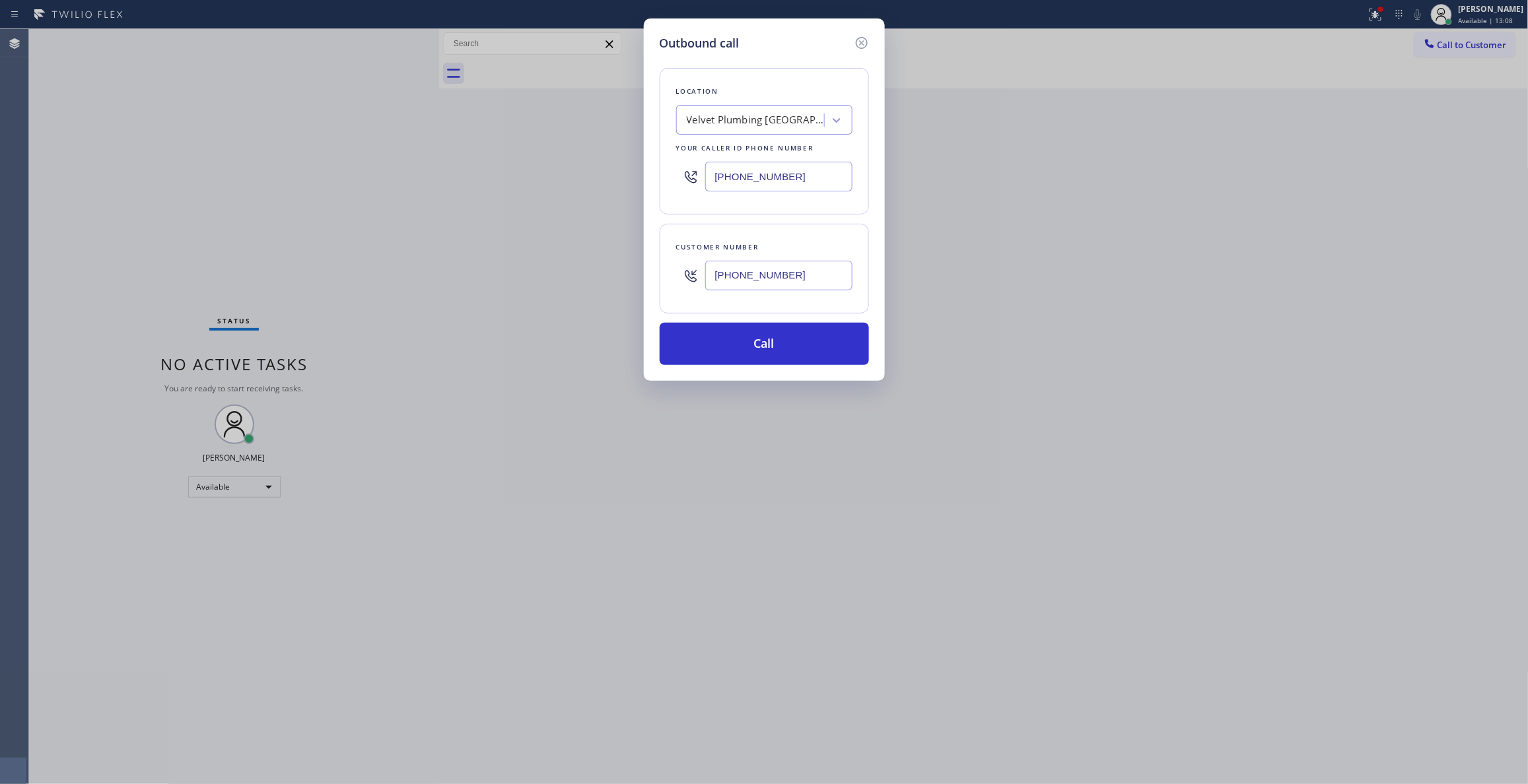
type input "[PHONE_NUMBER]"
paste input "47) 751-6027"
drag, startPoint x: 806, startPoint y: 183, endPoint x: 386, endPoint y: 157, distance: 420.8
click at [386, 157] on div "Outbound call Location Velvet Plumbing [GEOGRAPHIC_DATA] Your caller id phone n…" at bounding box center [764, 392] width 1528 height 784
type input "[PHONE_NUMBER]"
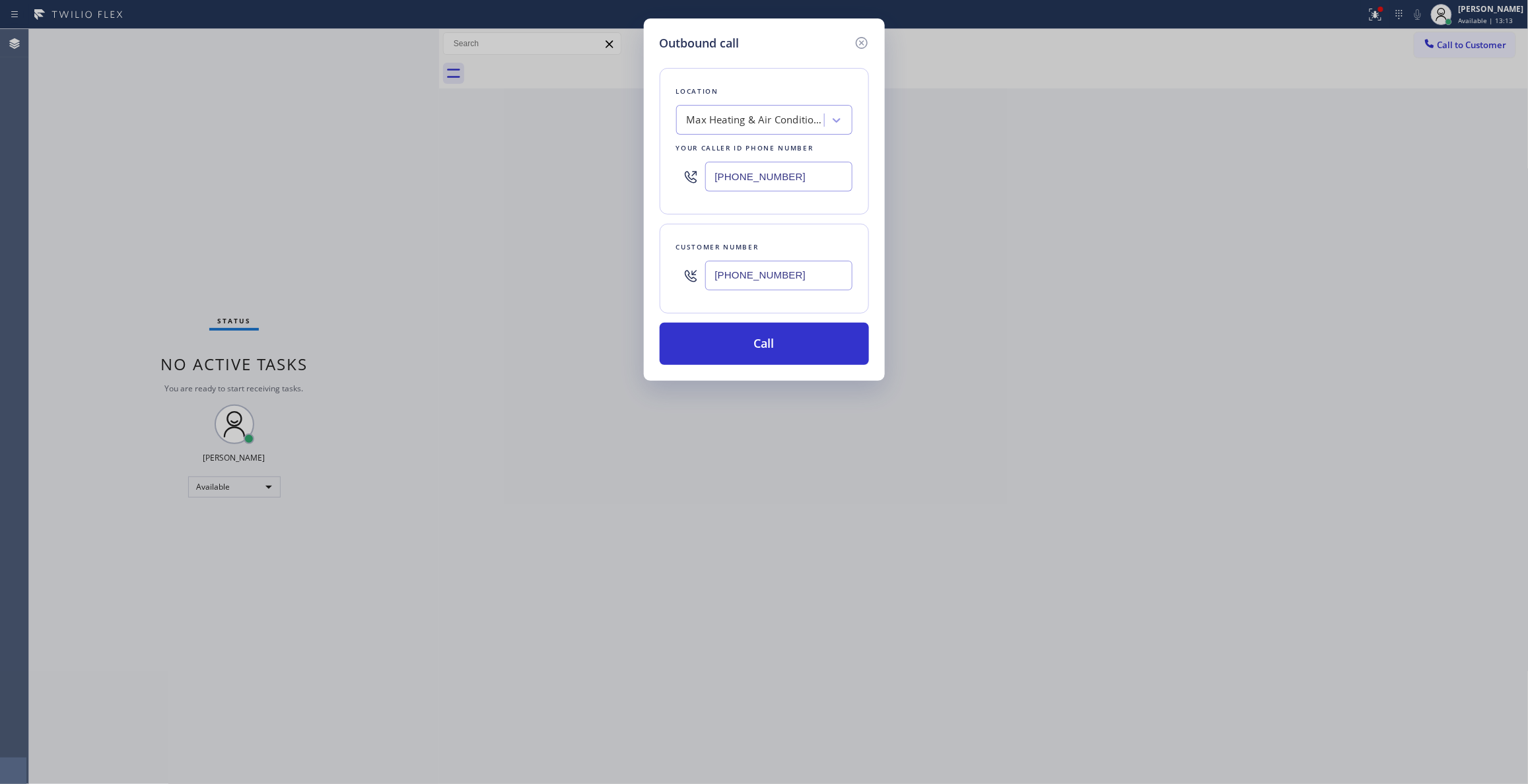
drag, startPoint x: 813, startPoint y: 273, endPoint x: 579, endPoint y: 264, distance: 234.2
click at [579, 264] on div "Outbound call Location Max Heating & Air Conditioning Co Your caller id phone n…" at bounding box center [764, 392] width 1528 height 784
click at [782, 347] on button "Call" at bounding box center [764, 344] width 209 height 42
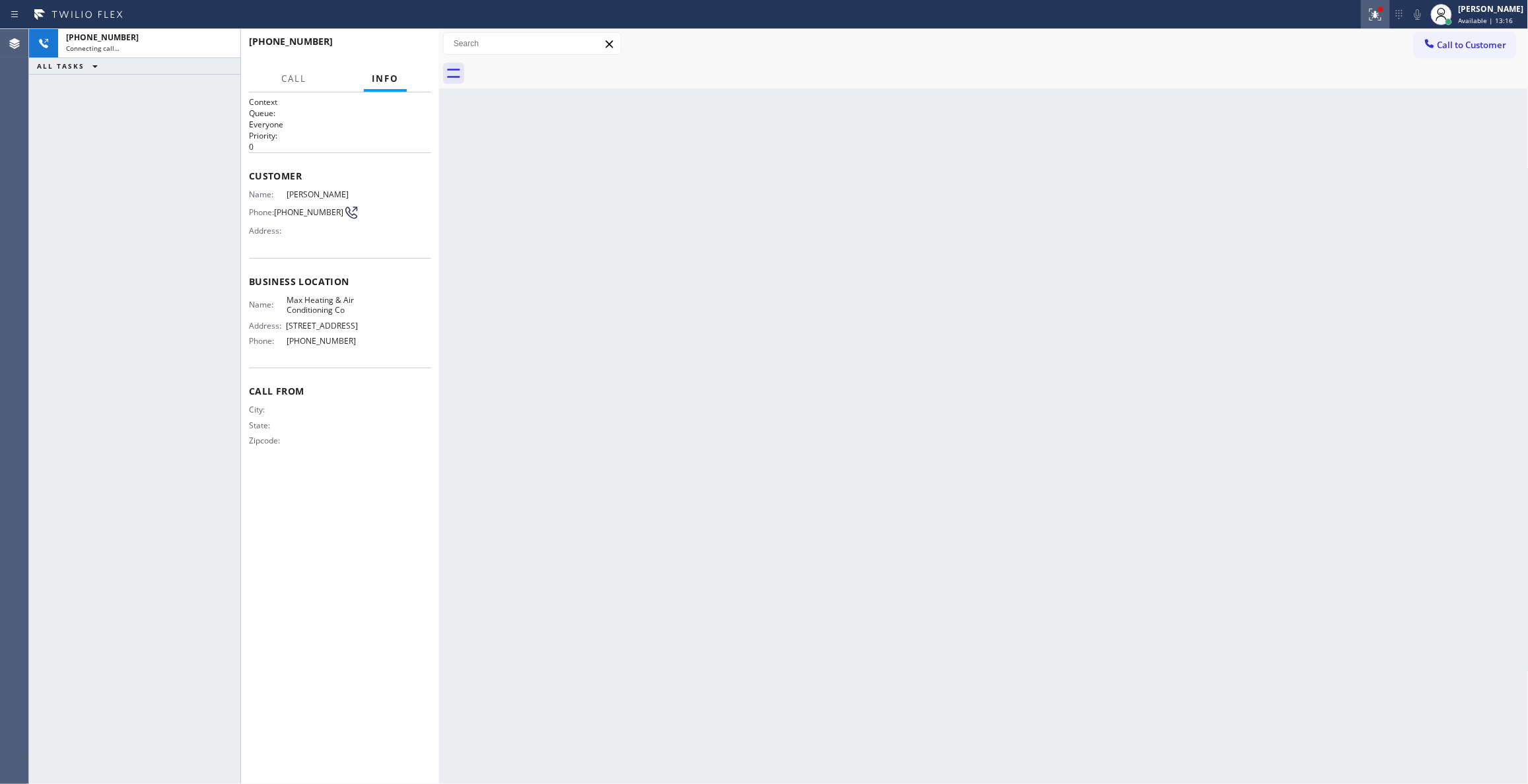
click at [1372, 14] on icon at bounding box center [1375, 12] width 8 height 5
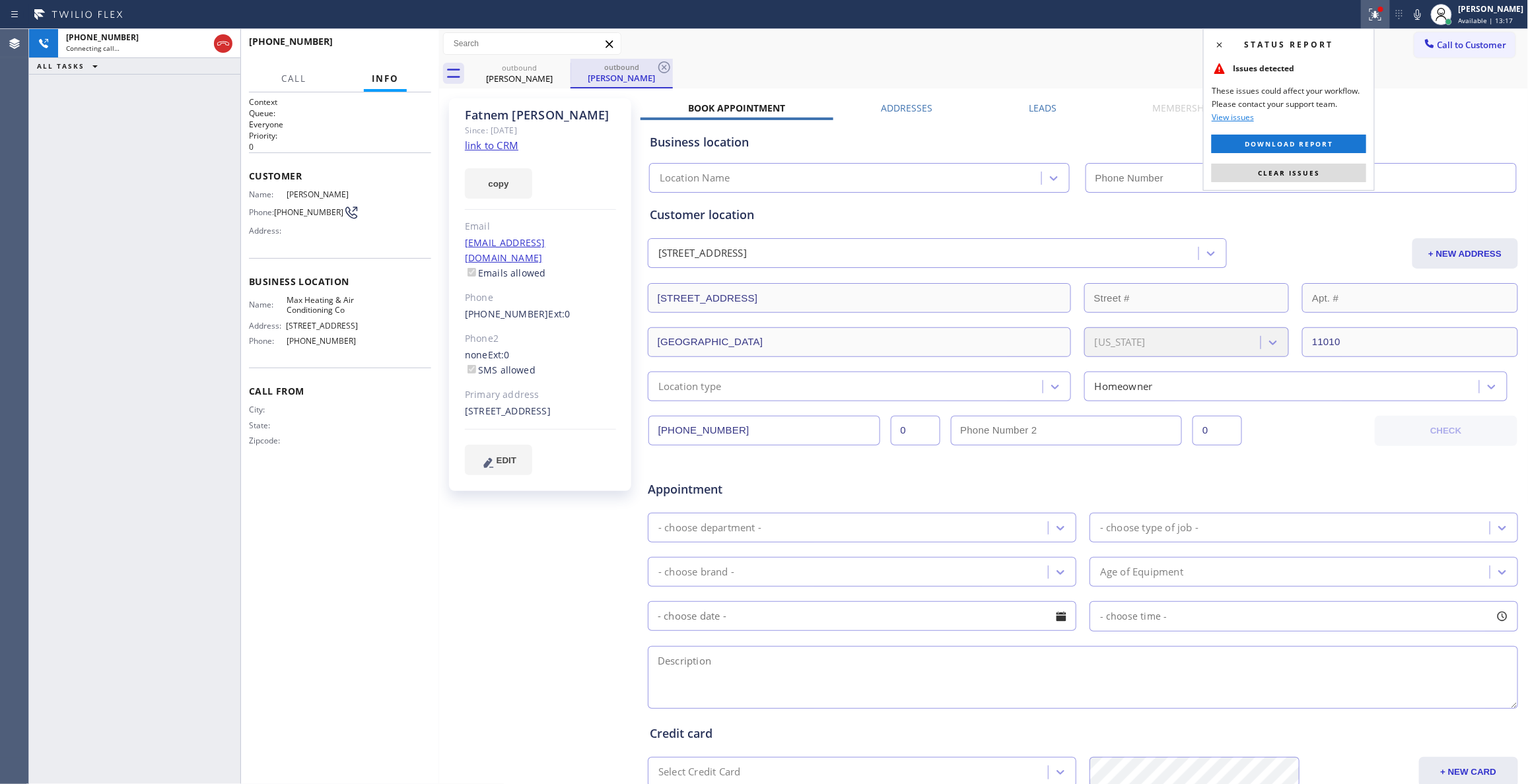
click at [1245, 175] on button "Clear issues" at bounding box center [1290, 173] width 155 height 19
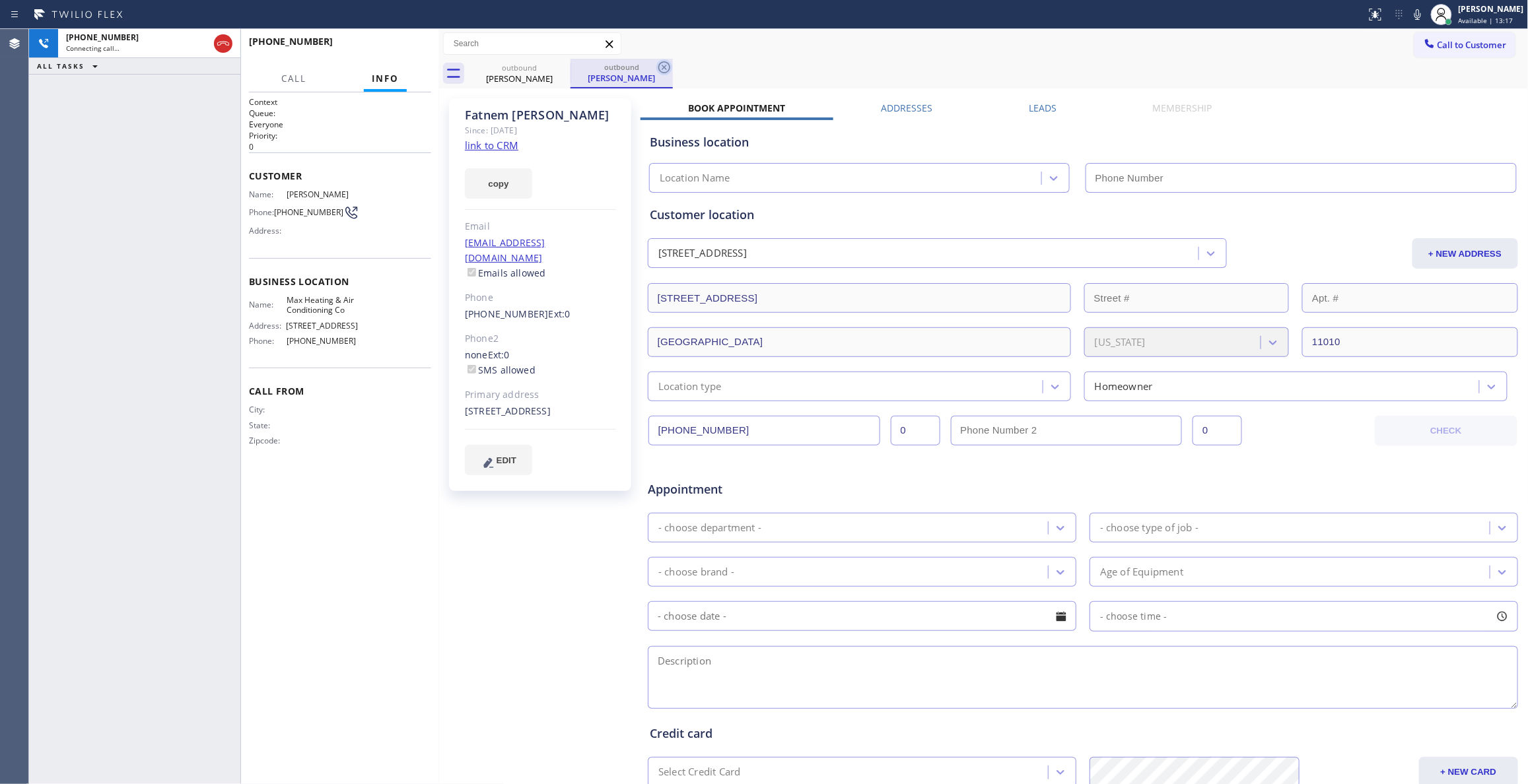
type input "[PHONE_NUMBER]"
click at [669, 69] on icon at bounding box center [664, 67] width 12 height 12
drag, startPoint x: 476, startPoint y: 144, endPoint x: 455, endPoint y: 164, distance: 29.0
click at [478, 143] on link "link to CRM" at bounding box center [491, 145] width 54 height 13
drag, startPoint x: 223, startPoint y: 41, endPoint x: 305, endPoint y: 65, distance: 85.4
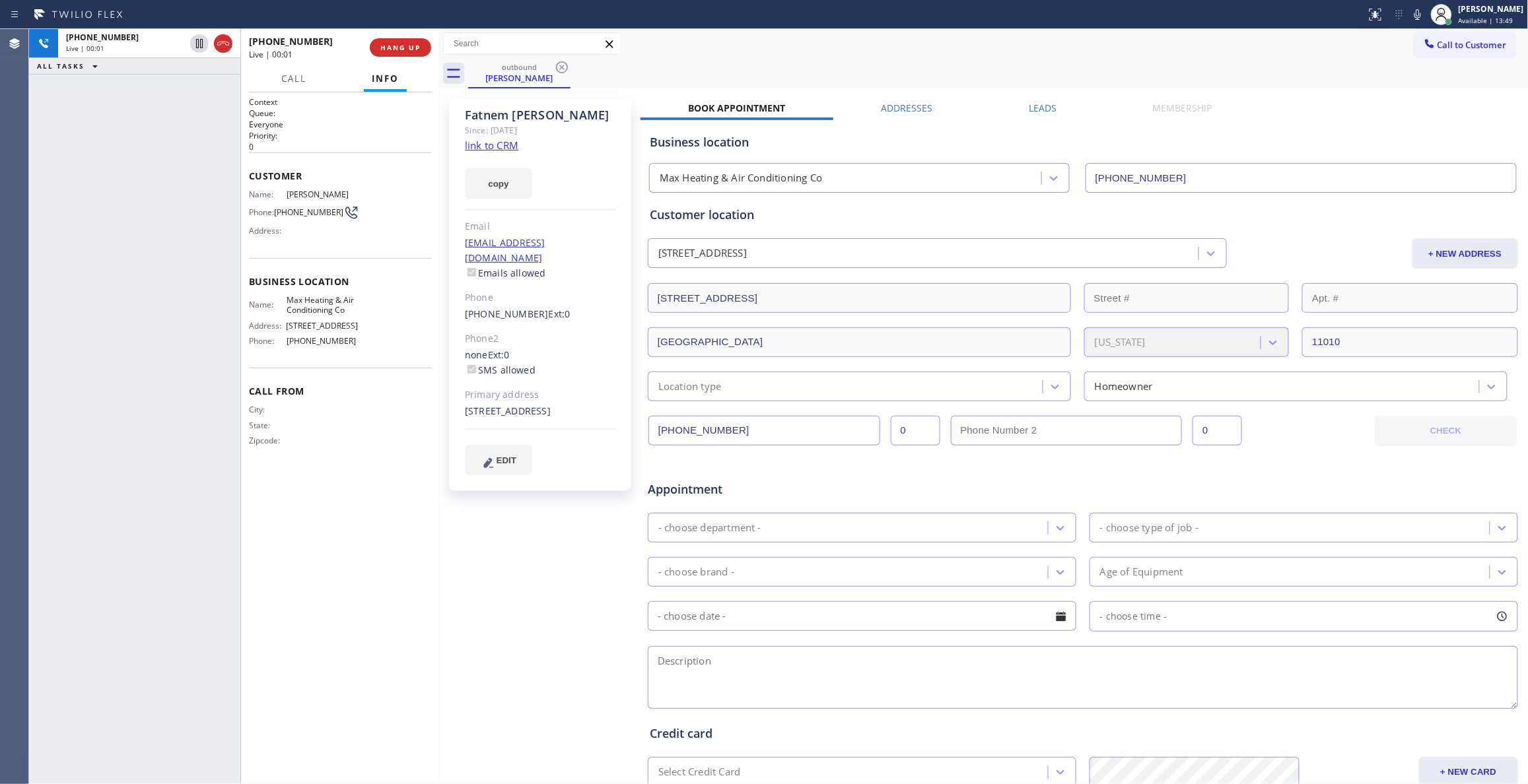
click at [223, 41] on icon at bounding box center [222, 43] width 12 height 4
click at [414, 54] on button "COMPLETE" at bounding box center [398, 48] width 67 height 19
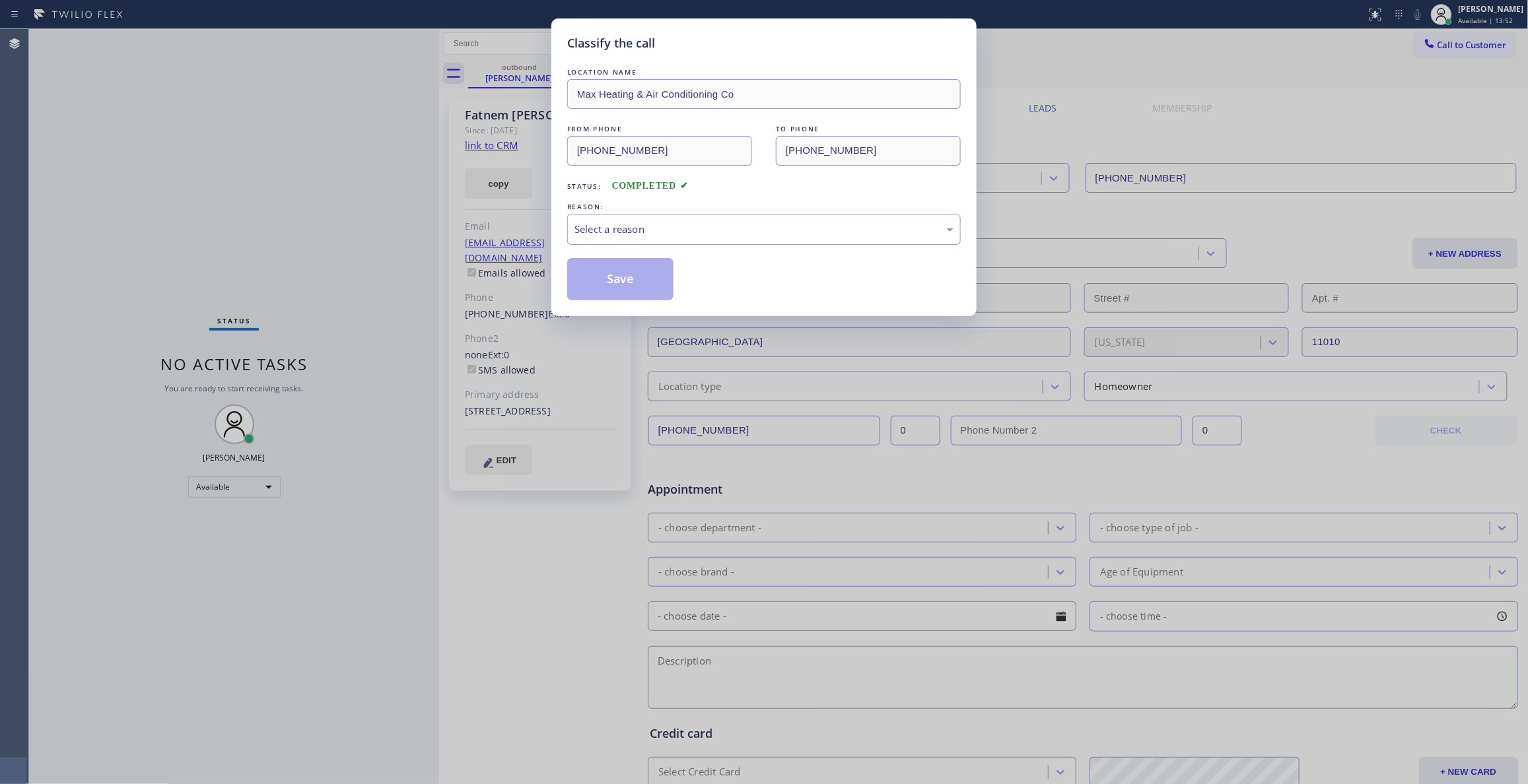
click at [313, 207] on div "Classify the call LOCATION NAME Max Heating & Air Conditioning Co FROM PHONE [P…" at bounding box center [764, 392] width 1528 height 784
click at [595, 220] on div "Select a reason" at bounding box center [764, 229] width 394 height 31
click at [600, 279] on button "Save" at bounding box center [620, 279] width 107 height 42
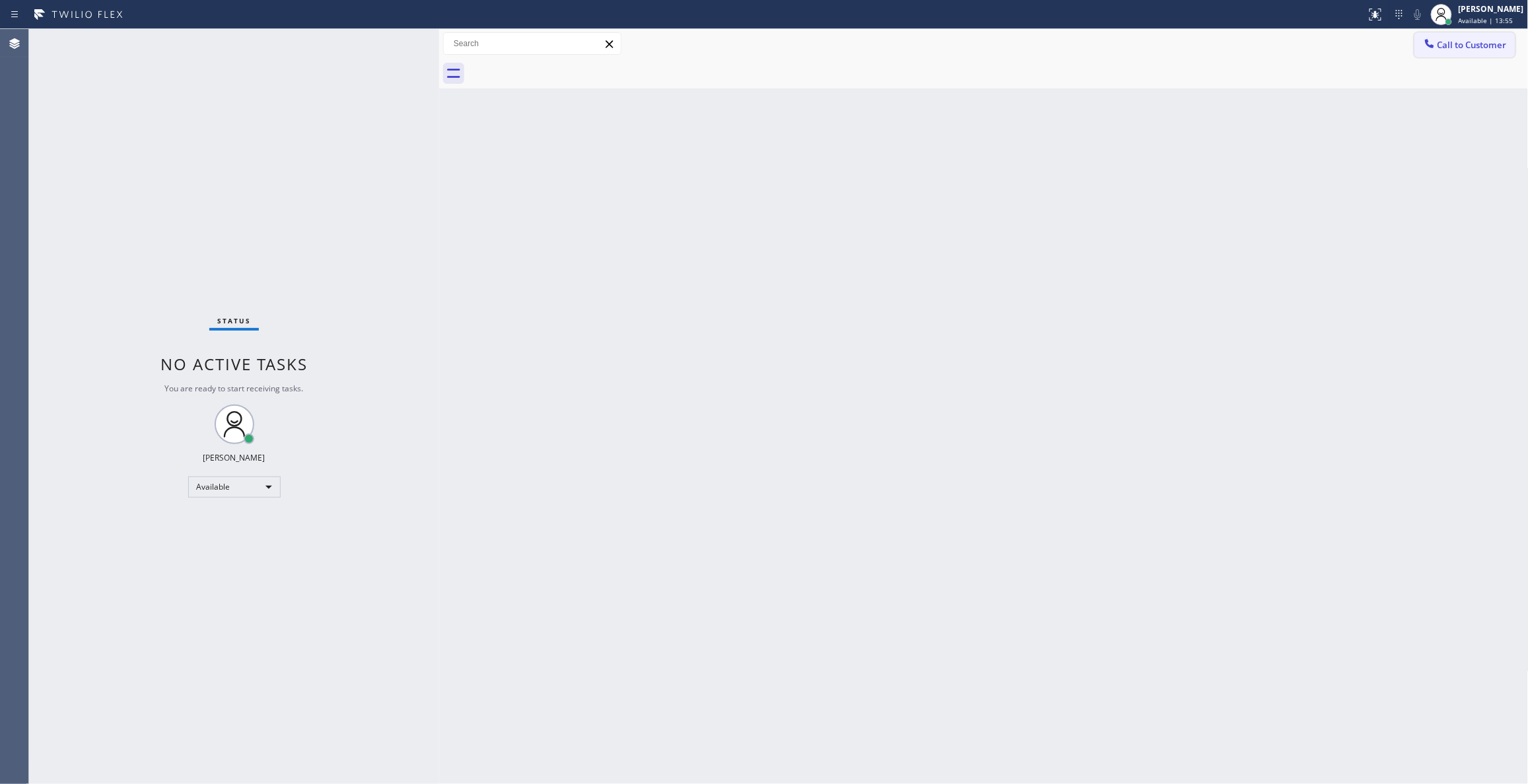
click at [1454, 50] on span "Call to Customer" at bounding box center [1472, 44] width 70 height 12
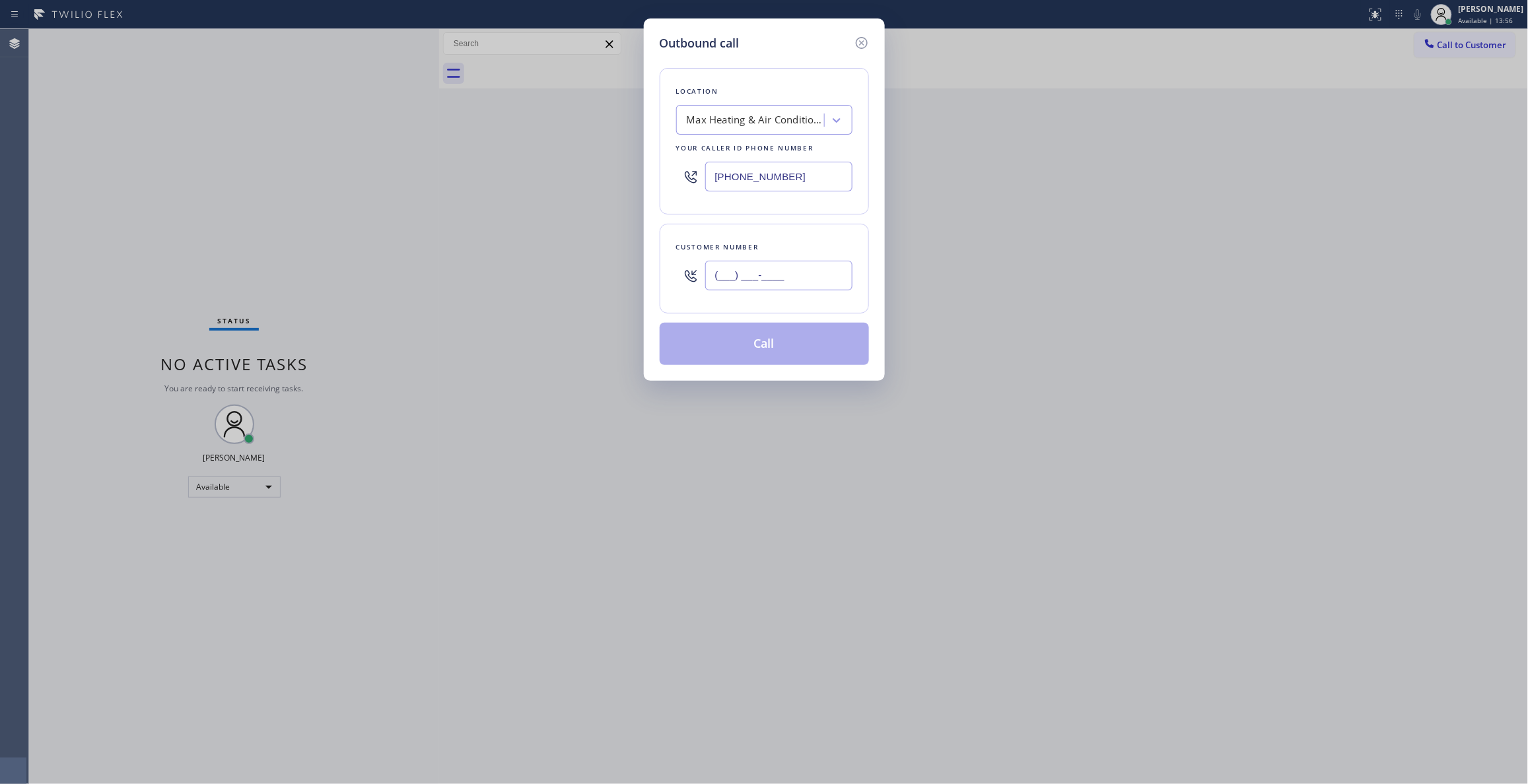
click at [746, 278] on input "(___) ___-____" at bounding box center [779, 276] width 147 height 30
paste input "917) 682-4669"
type input "[PHONE_NUMBER]"
click at [786, 351] on button "Call" at bounding box center [764, 344] width 209 height 42
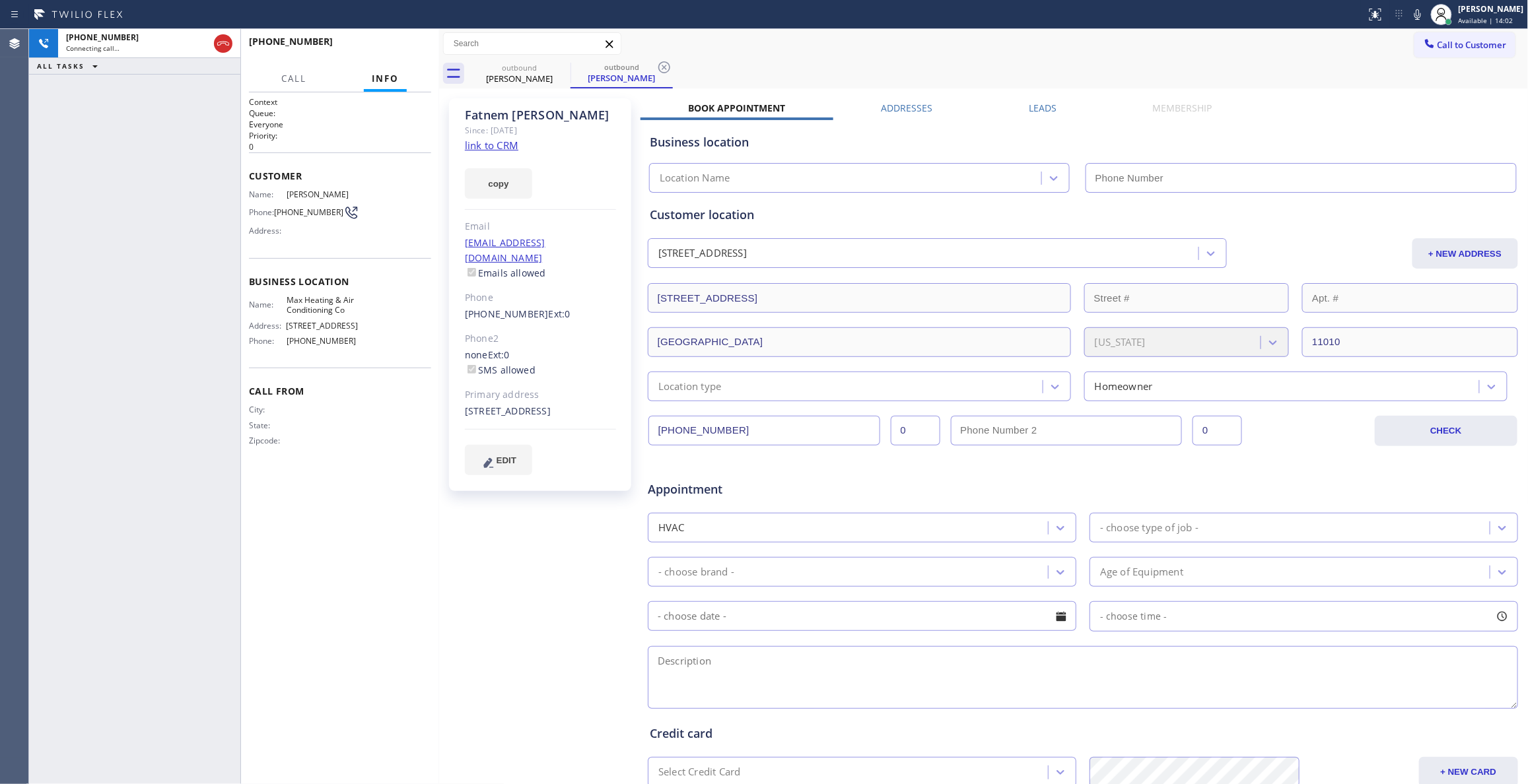
type input "[PHONE_NUMBER]"
click at [663, 69] on icon at bounding box center [664, 67] width 12 height 12
drag, startPoint x: 543, startPoint y: 557, endPoint x: 552, endPoint y: 504, distance: 53.8
click at [552, 514] on div "[PERSON_NAME] Since: [DATE] link to CRM copy Email [EMAIL_ADDRESS][DOMAIN_NAME]…" at bounding box center [541, 519] width 198 height 856
click at [439, 524] on div at bounding box center [439, 406] width 0 height 755
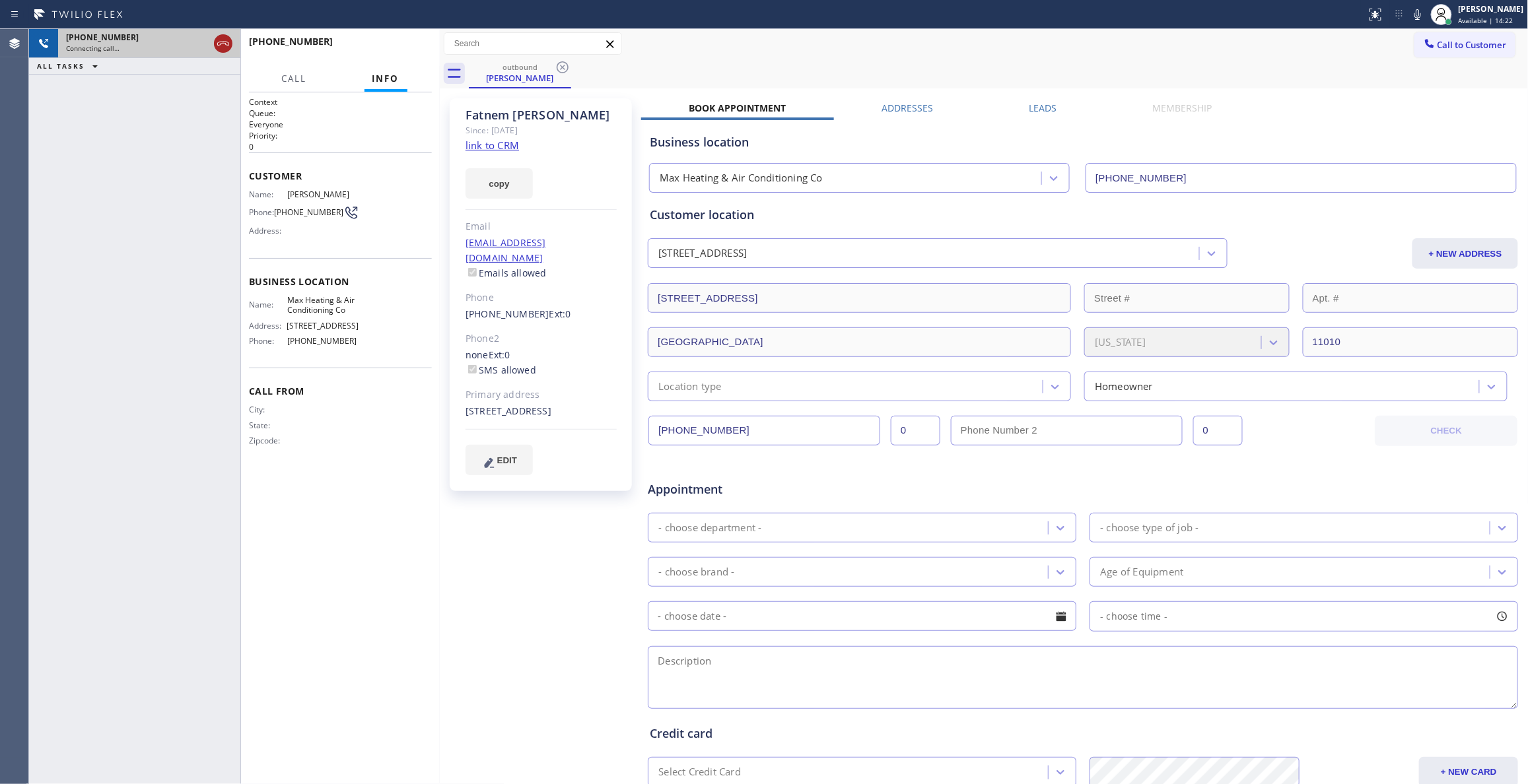
click at [225, 45] on icon at bounding box center [222, 43] width 16 height 16
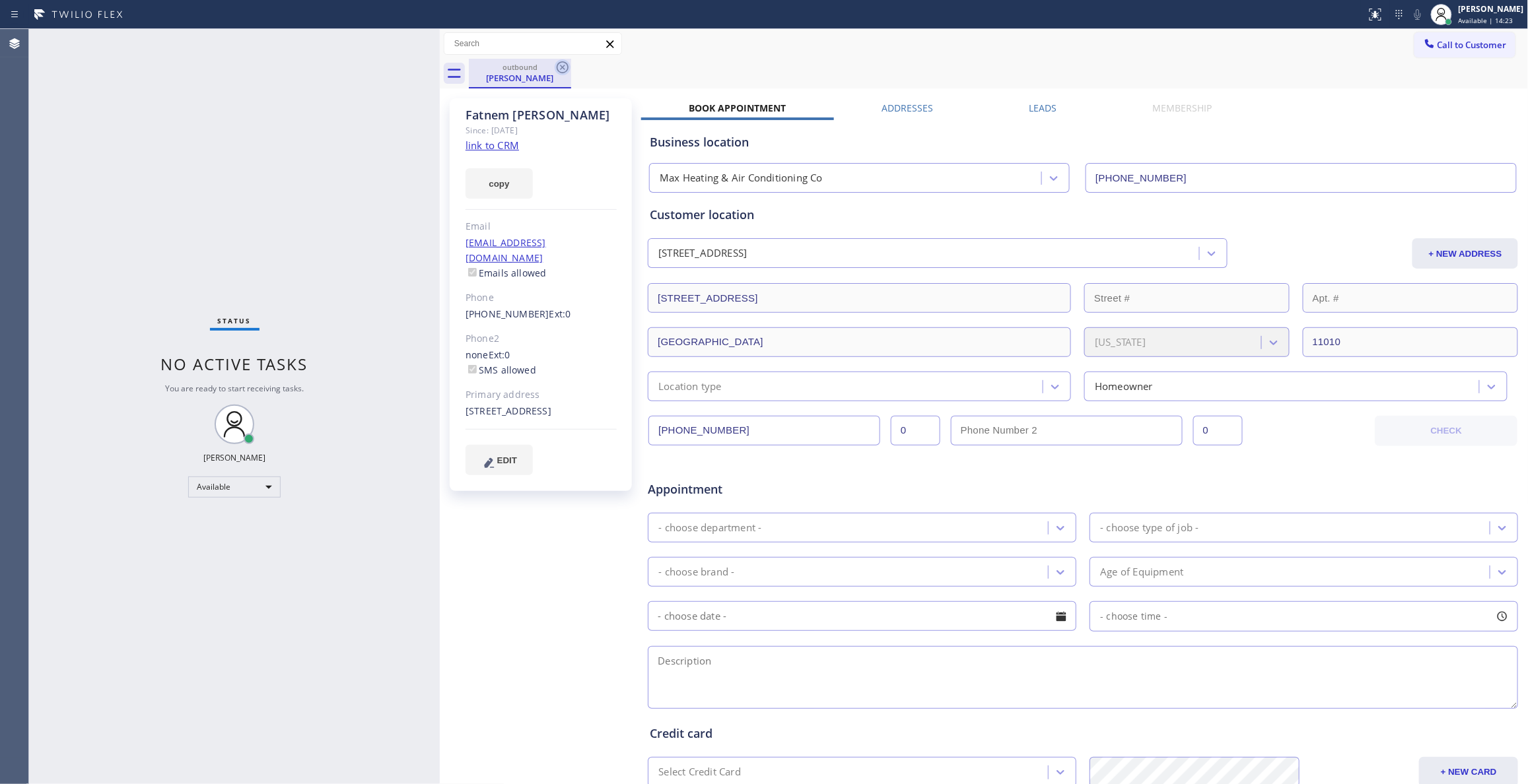
click at [556, 73] on icon at bounding box center [562, 67] width 16 height 16
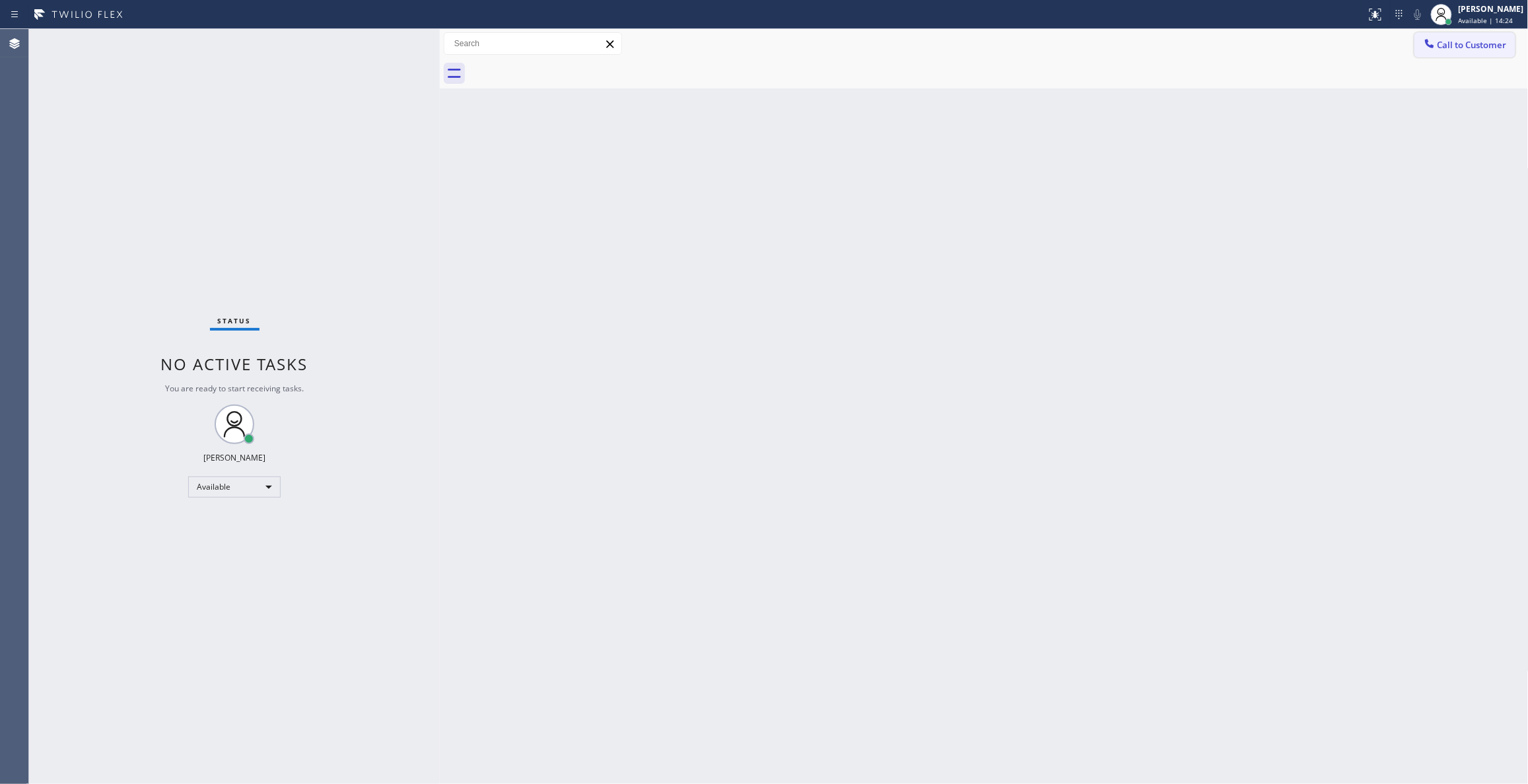
click at [1470, 52] on button "Call to Customer" at bounding box center [1465, 44] width 101 height 25
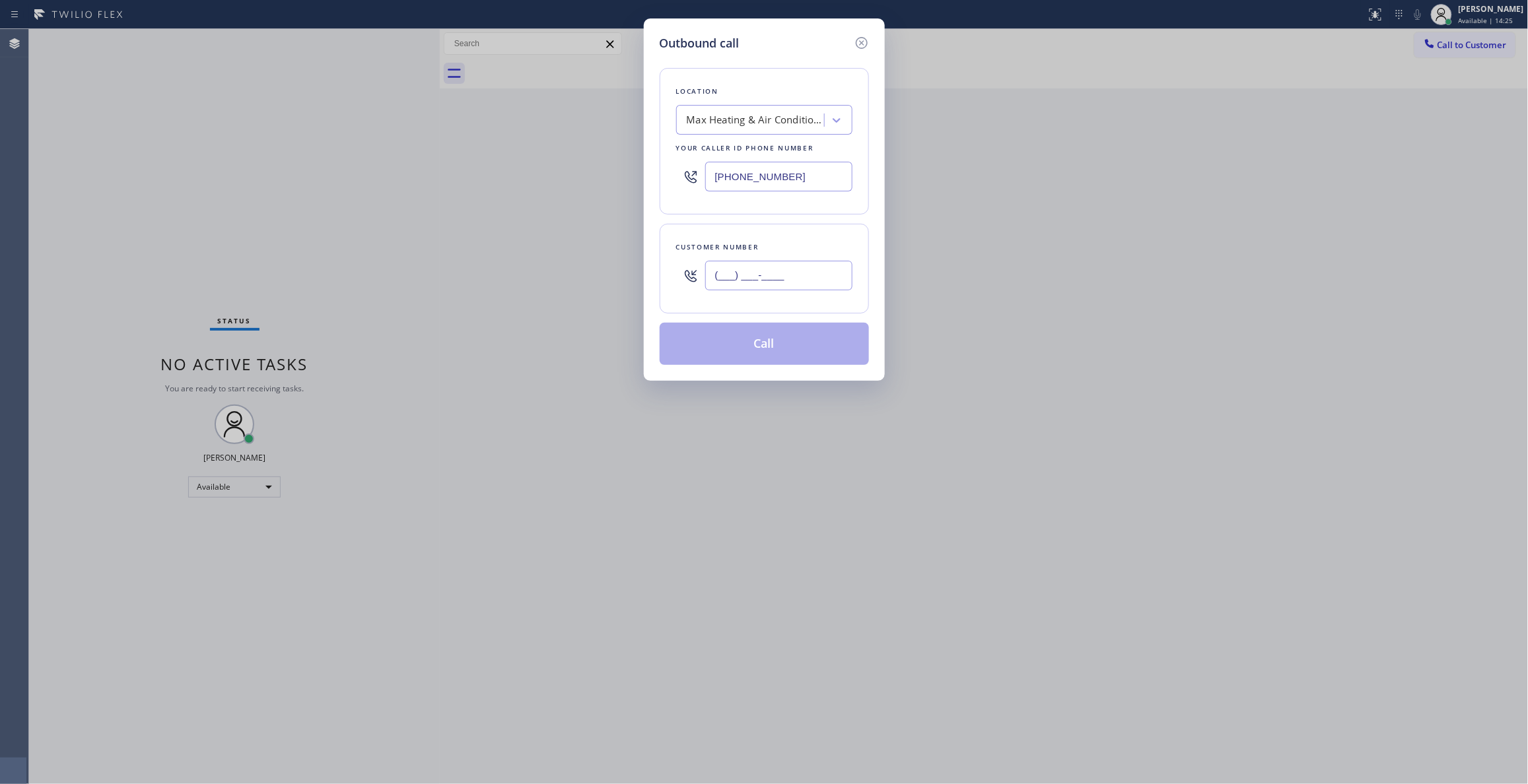
click at [778, 276] on input "(___) ___-____" at bounding box center [779, 276] width 147 height 30
paste input "267) 058-238"
click at [806, 281] on input "(267) 058-238_" at bounding box center [779, 276] width 147 height 30
drag, startPoint x: 811, startPoint y: 281, endPoint x: 439, endPoint y: 220, distance: 377.0
click at [439, 220] on div "Outbound call Location Max Heating & Air Conditioning Co Your caller id phone n…" at bounding box center [764, 392] width 1528 height 784
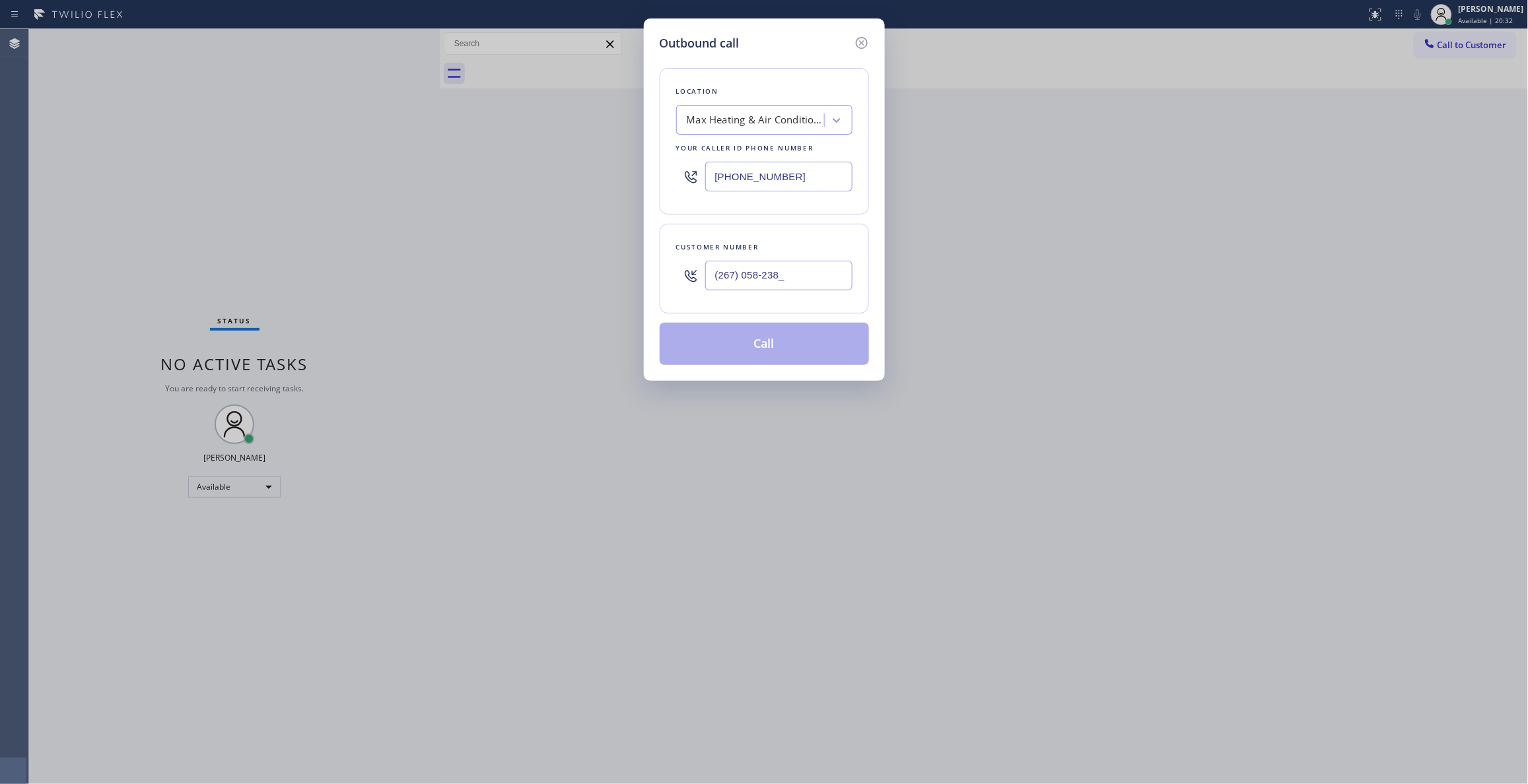
click at [809, 275] on input "(267) 058-238_" at bounding box center [779, 276] width 147 height 30
drag, startPoint x: 822, startPoint y: 286, endPoint x: 540, endPoint y: 275, distance: 282.2
click at [540, 275] on div "Outbound call Location Max Heating & Air Conditioning Co Your caller id phone n…" at bounding box center [764, 392] width 1528 height 784
paste input "text"
drag, startPoint x: 796, startPoint y: 272, endPoint x: 444, endPoint y: 272, distance: 352.0
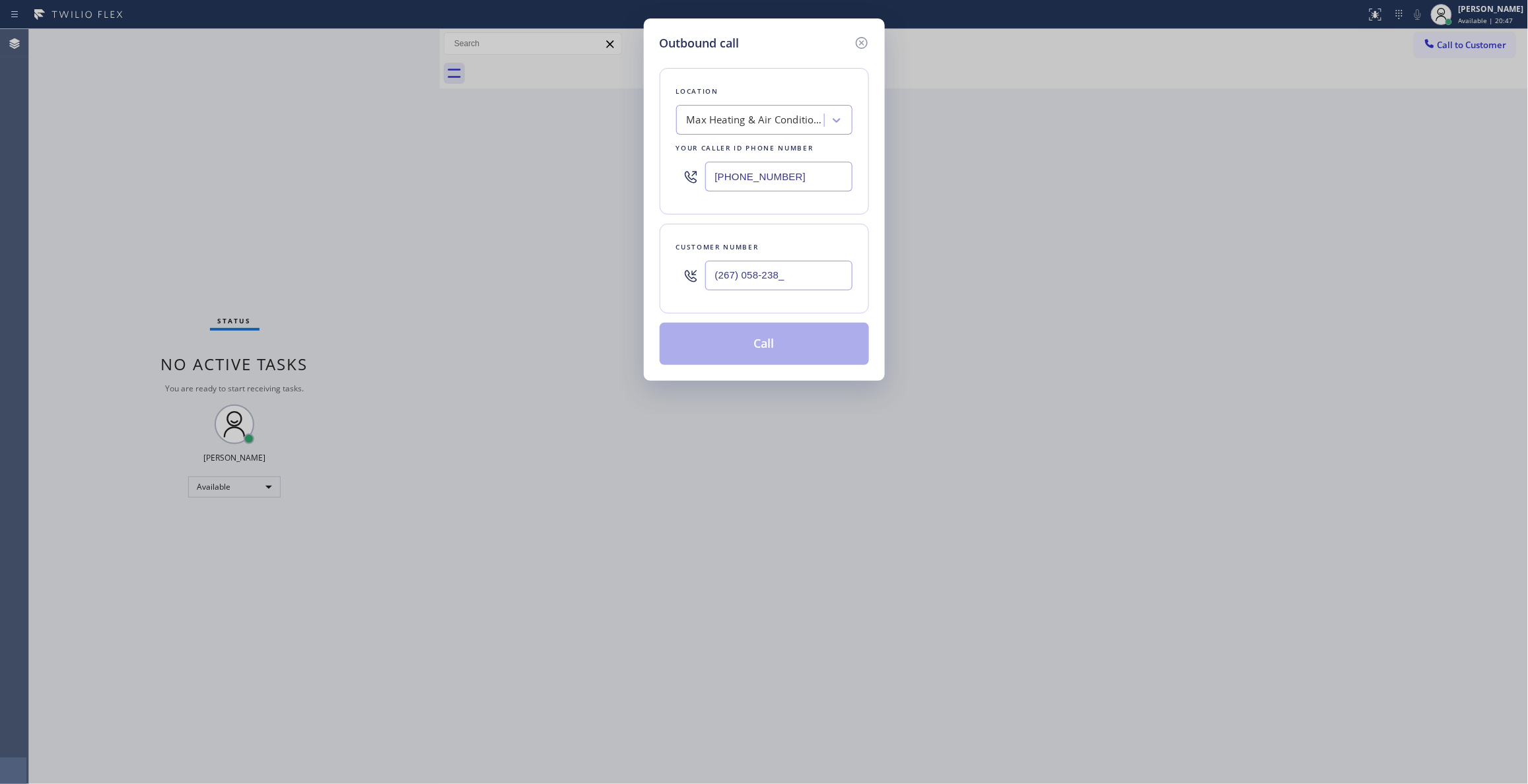
click at [444, 272] on div "Outbound call Location Max Heating & Air Conditioning Co Your caller id phone n…" at bounding box center [764, 392] width 1528 height 784
paste input "626) 705-8238"
type input "[PHONE_NUMBER]"
click at [773, 347] on button "Call" at bounding box center [764, 344] width 209 height 42
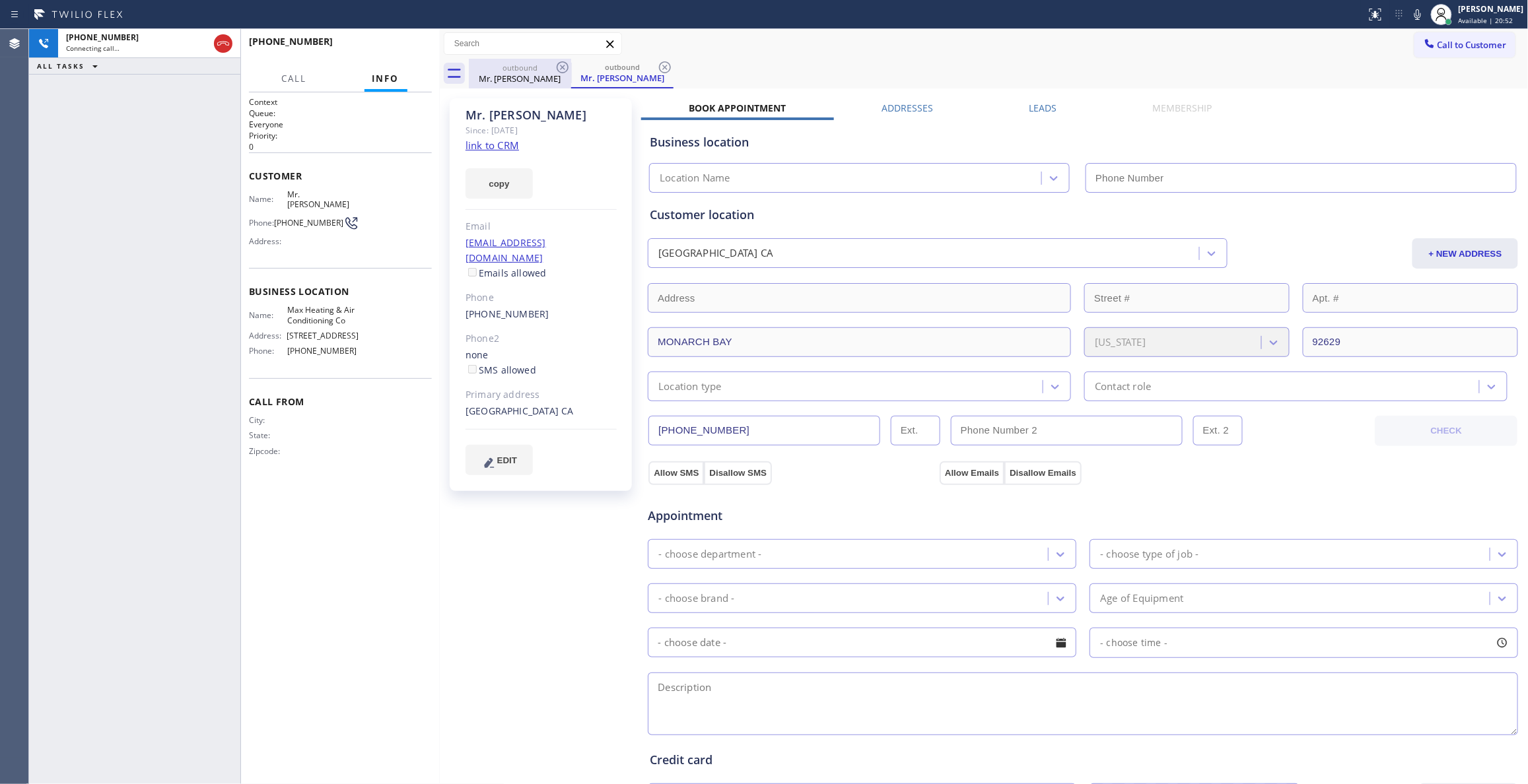
type input "[PHONE_NUMBER]"
click at [671, 67] on icon at bounding box center [665, 67] width 16 height 16
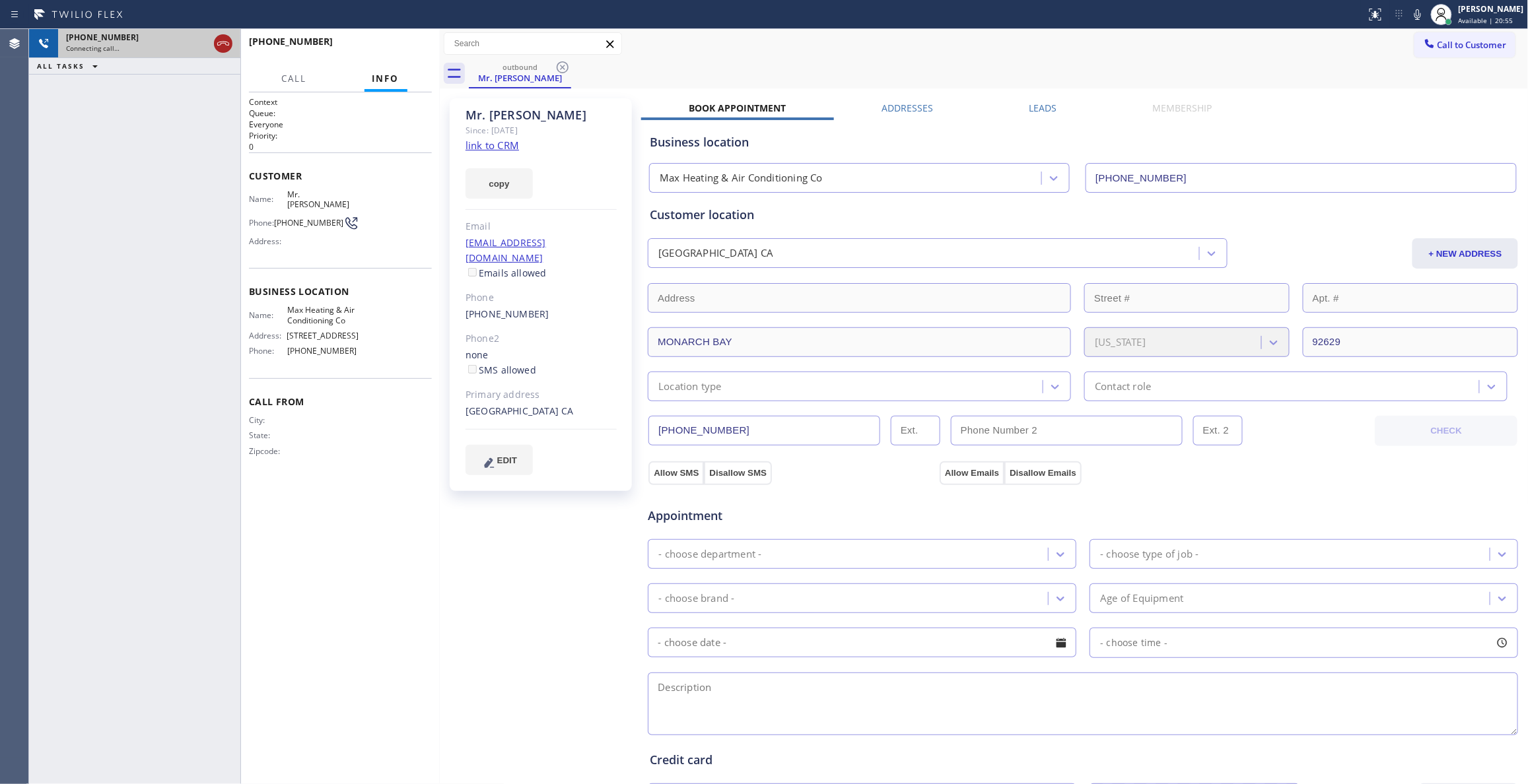
click at [225, 45] on icon at bounding box center [222, 43] width 16 height 16
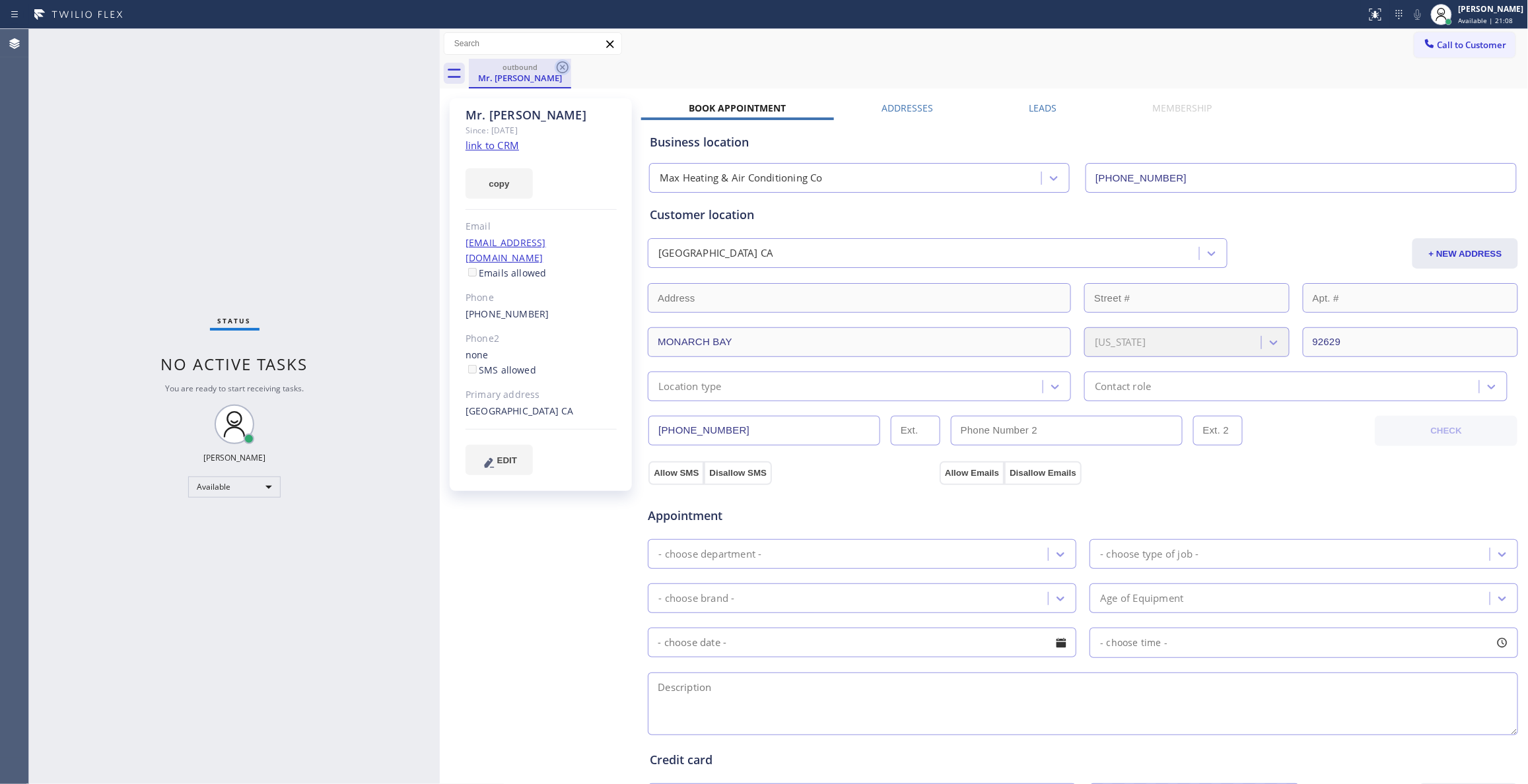
click at [564, 69] on icon at bounding box center [562, 67] width 16 height 16
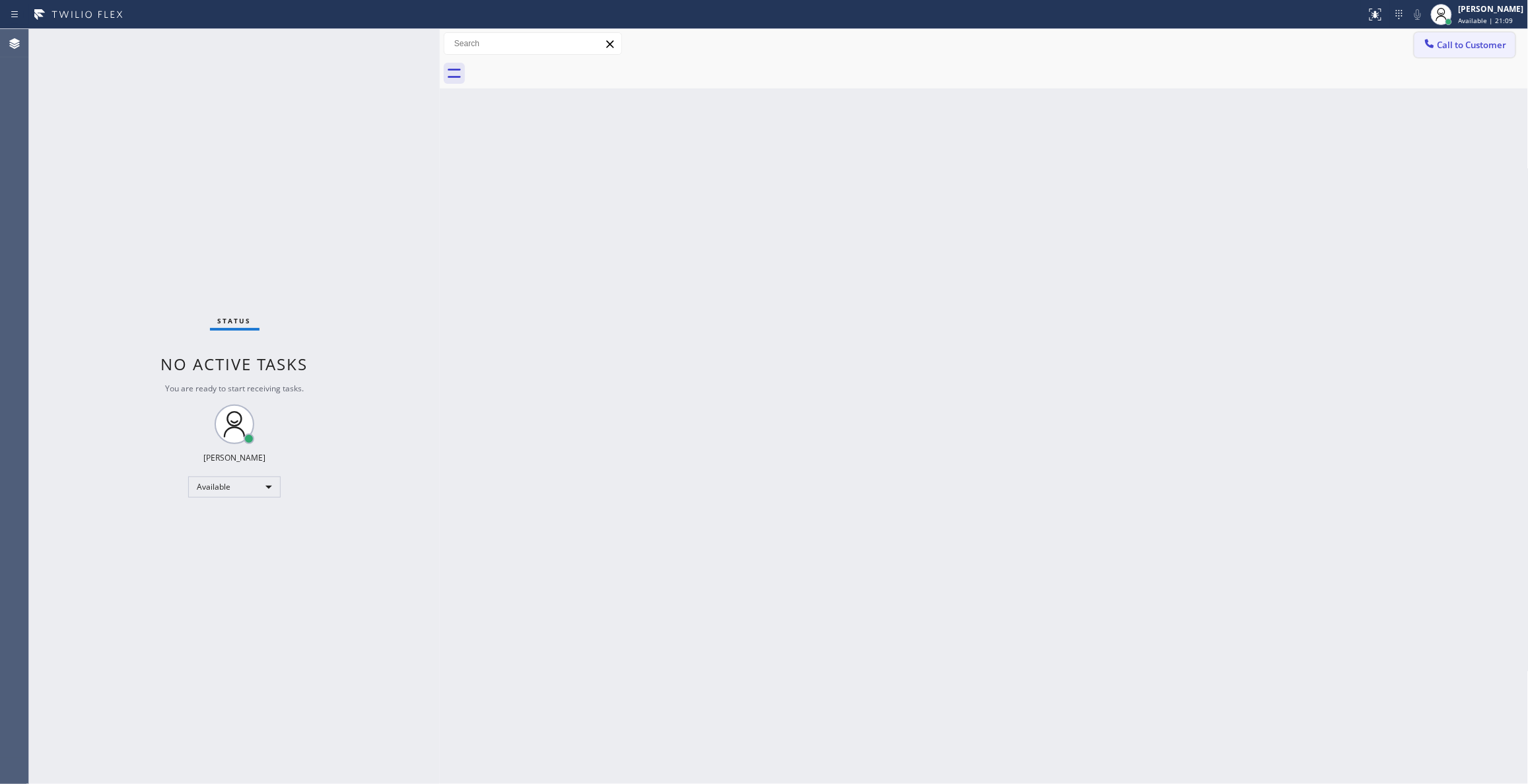
click at [1487, 48] on span "Call to Customer" at bounding box center [1472, 44] width 70 height 12
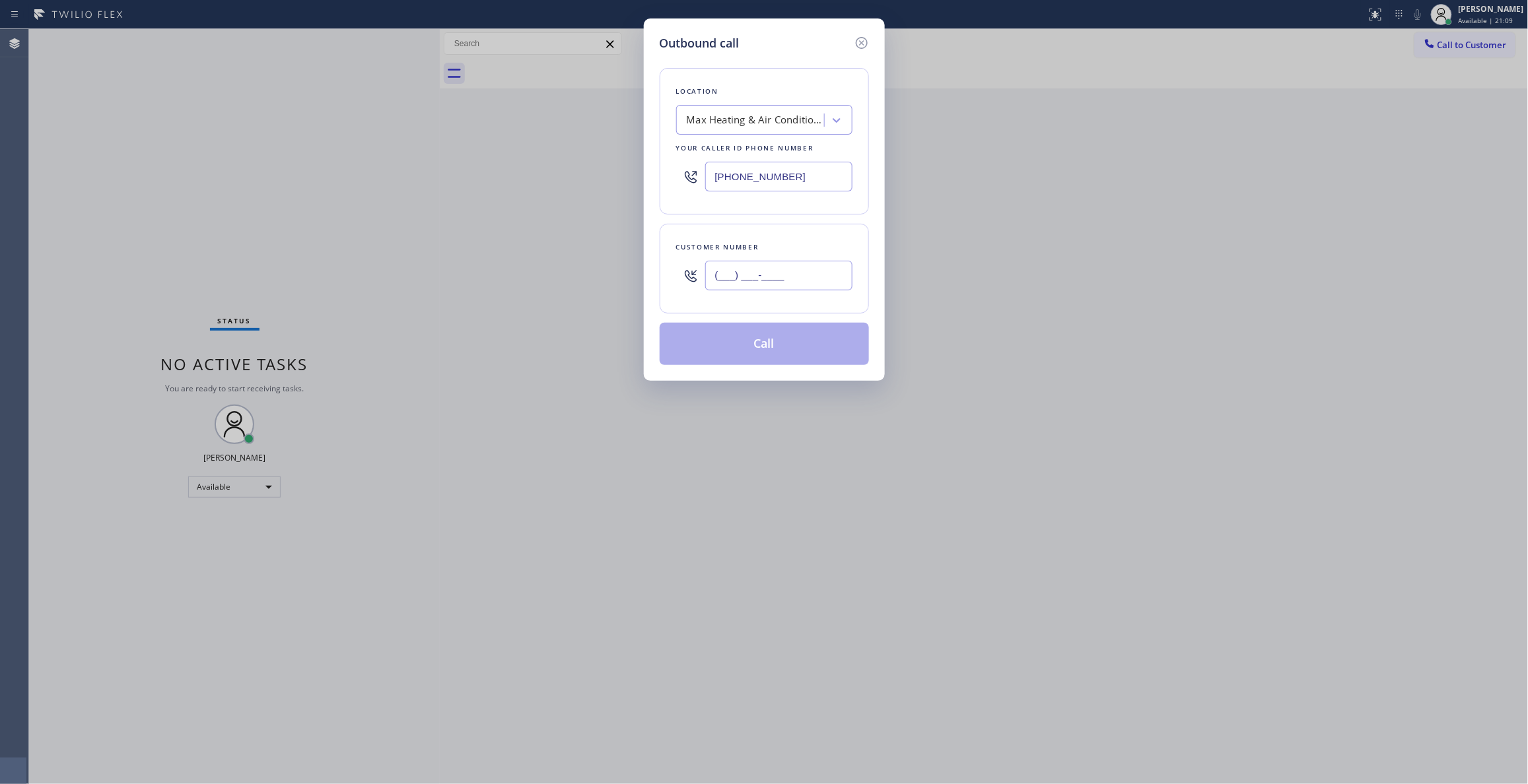
click at [740, 274] on input "(___) ___-____" at bounding box center [779, 276] width 147 height 30
paste input "732) 636-9215"
type input "[PHONE_NUMBER]"
drag, startPoint x: 815, startPoint y: 181, endPoint x: 442, endPoint y: 193, distance: 373.2
click at [320, 177] on div "Outbound call Location Max Heating & Air Conditioning Co Your caller id phone n…" at bounding box center [764, 392] width 1528 height 784
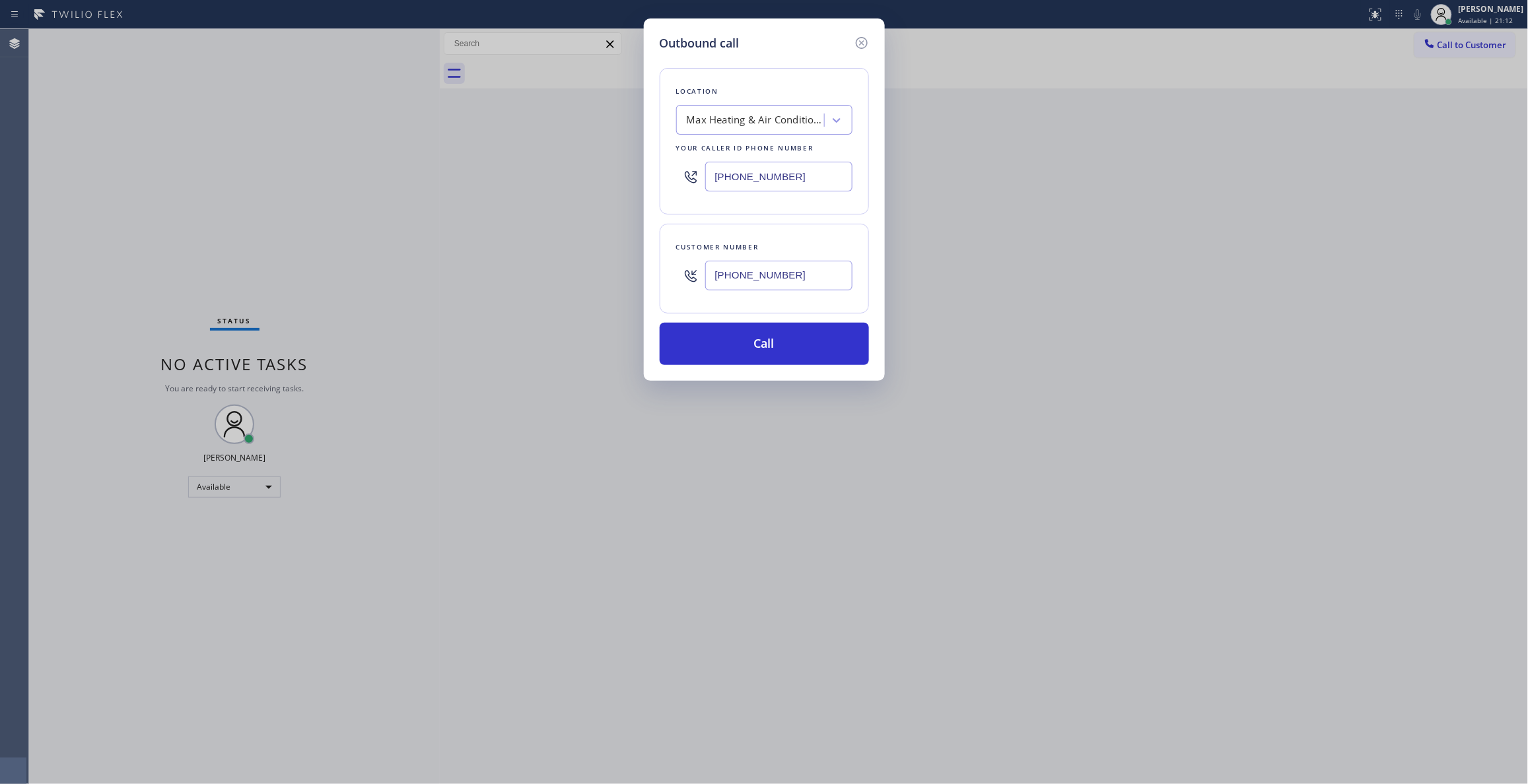
paste input "848) 354-0923"
type input "[PHONE_NUMBER]"
drag, startPoint x: 809, startPoint y: 276, endPoint x: 484, endPoint y: 261, distance: 325.3
click at [484, 261] on div "Outbound call Location Top Rated Electric Woodbridge([PERSON_NAME] Electric) Yo…" at bounding box center [764, 392] width 1528 height 784
click at [748, 357] on button "Call" at bounding box center [764, 344] width 209 height 42
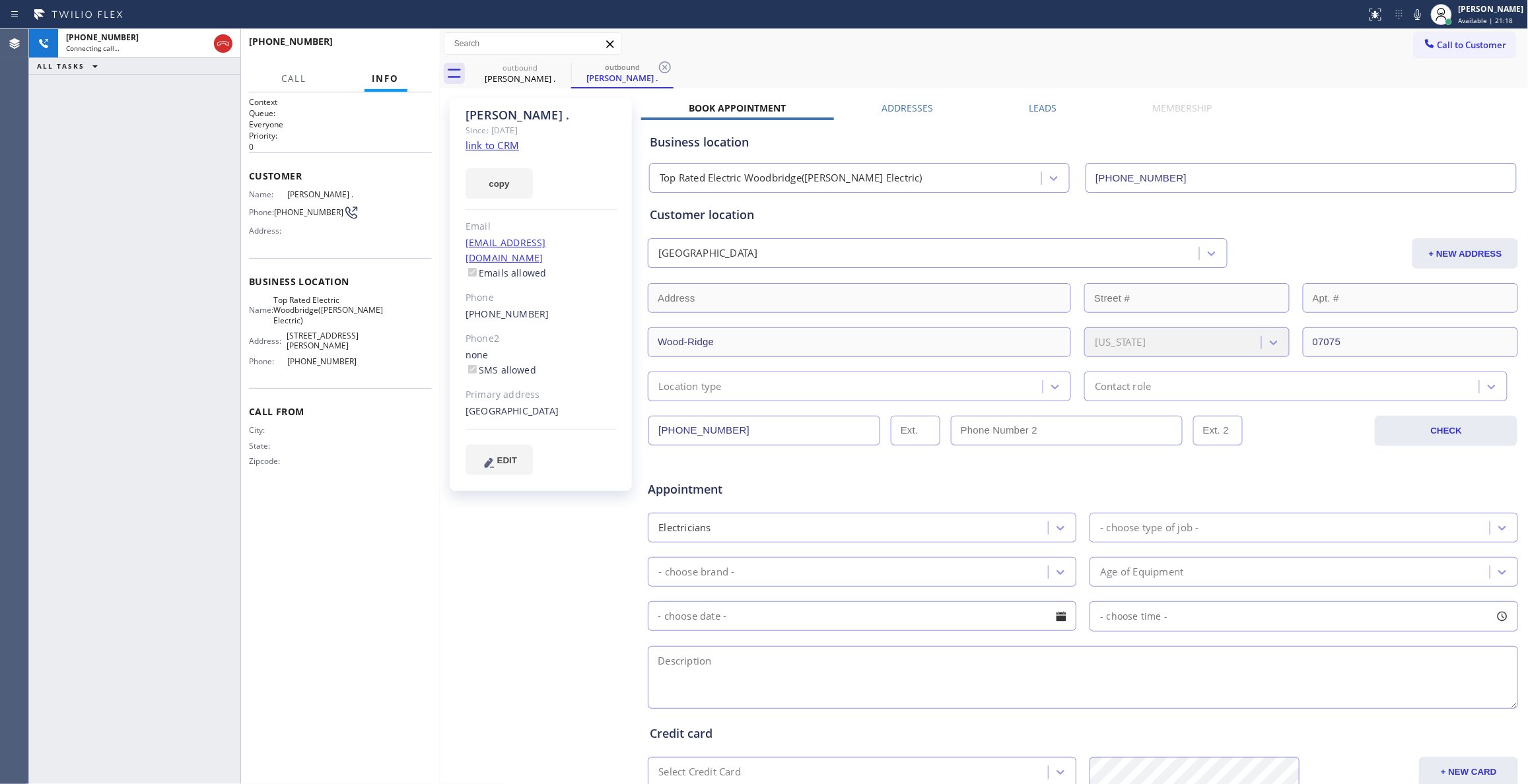
type input "[PHONE_NUMBER]"
click at [668, 67] on icon at bounding box center [665, 67] width 16 height 16
click at [322, 211] on span "[PHONE_NUMBER]" at bounding box center [309, 212] width 70 height 10
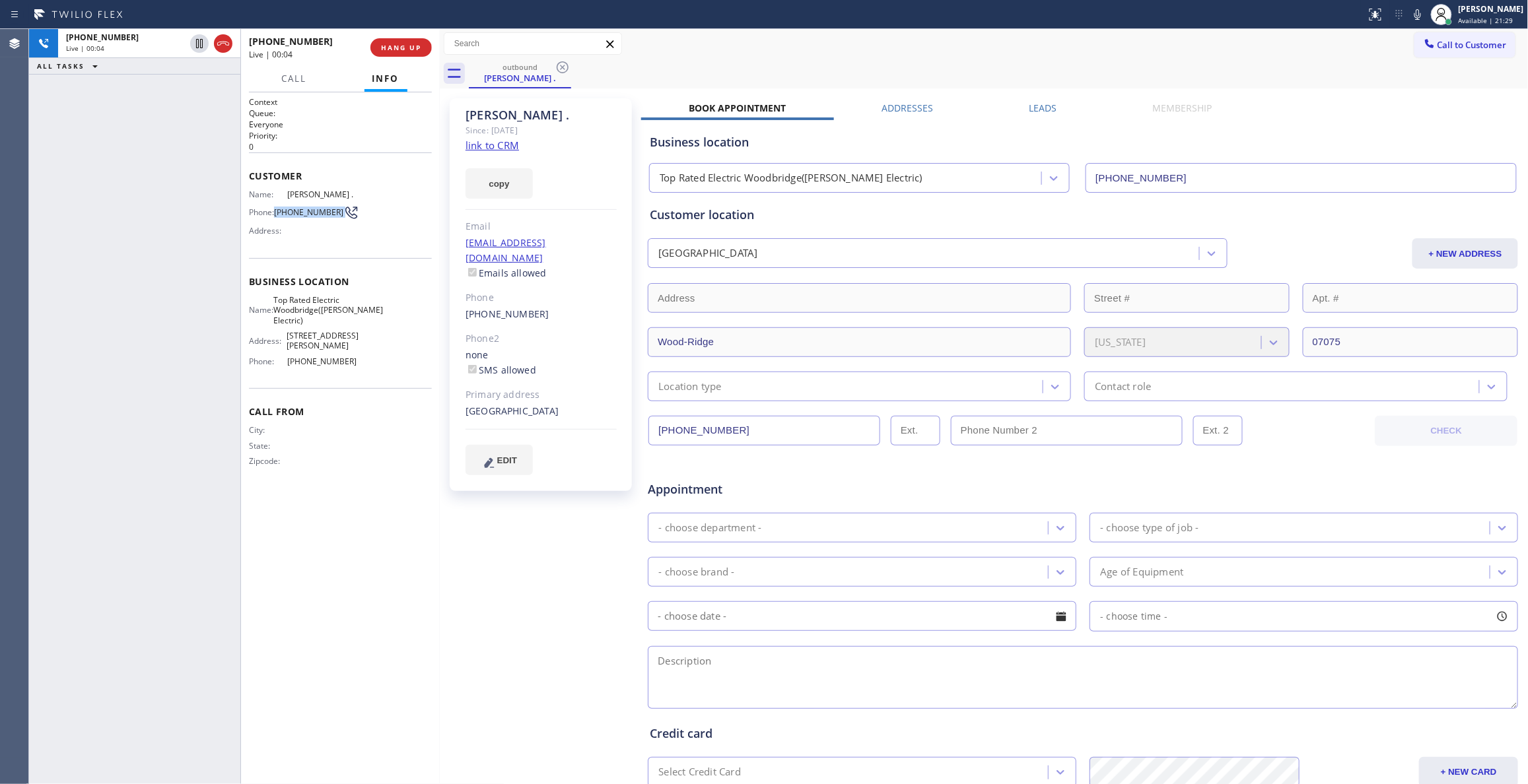
copy div "[PHONE_NUMBER]"
click at [418, 45] on span "HANG UP" at bounding box center [401, 48] width 41 height 9
click at [392, 48] on span "COMPLETE" at bounding box center [399, 48] width 45 height 9
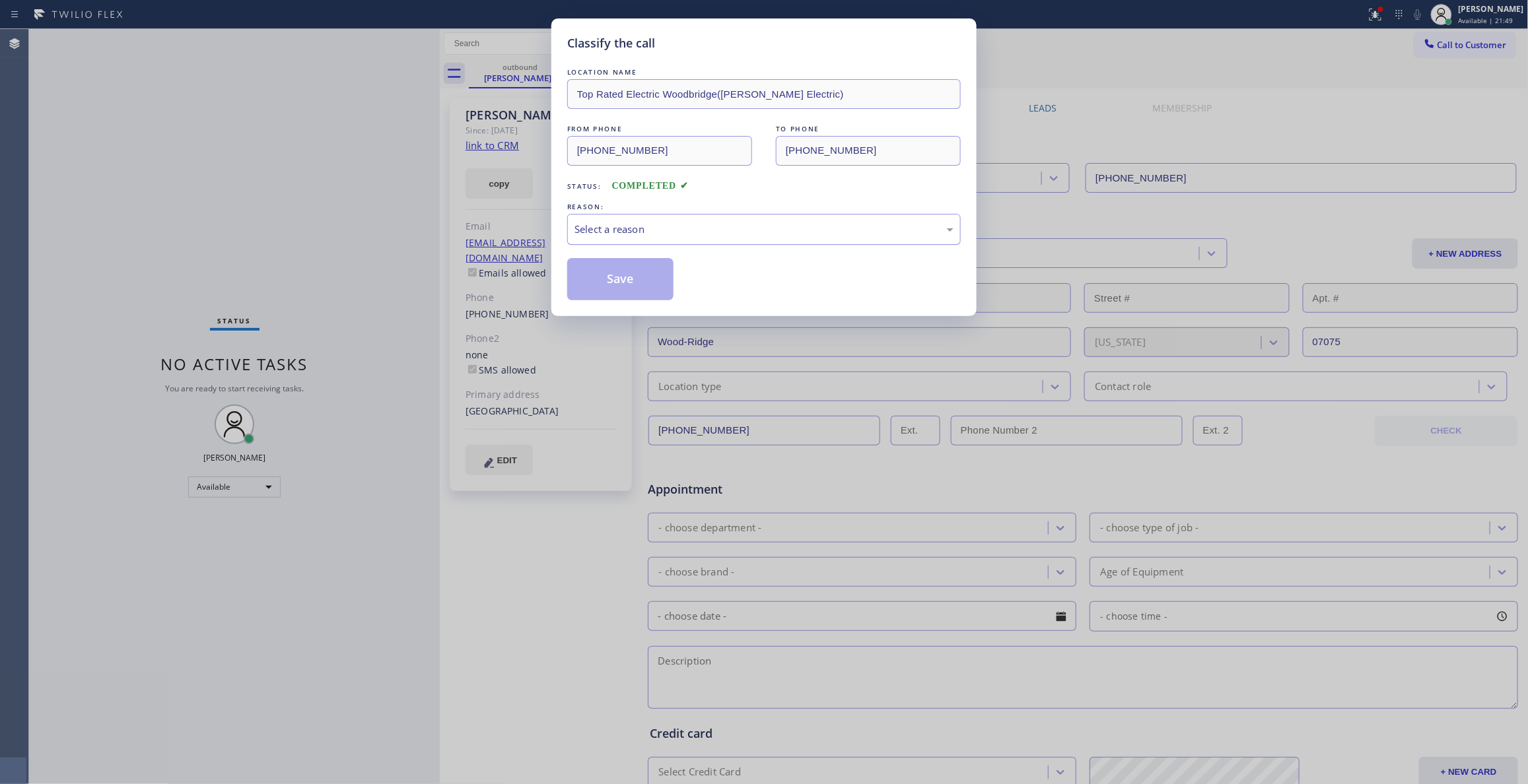
click at [645, 214] on div "Select a reason" at bounding box center [764, 229] width 394 height 31
click at [615, 281] on button "Save" at bounding box center [620, 279] width 107 height 42
drag, startPoint x: 615, startPoint y: 281, endPoint x: 679, endPoint y: 241, distance: 75.5
click at [618, 281] on button "Save" at bounding box center [620, 279] width 107 height 42
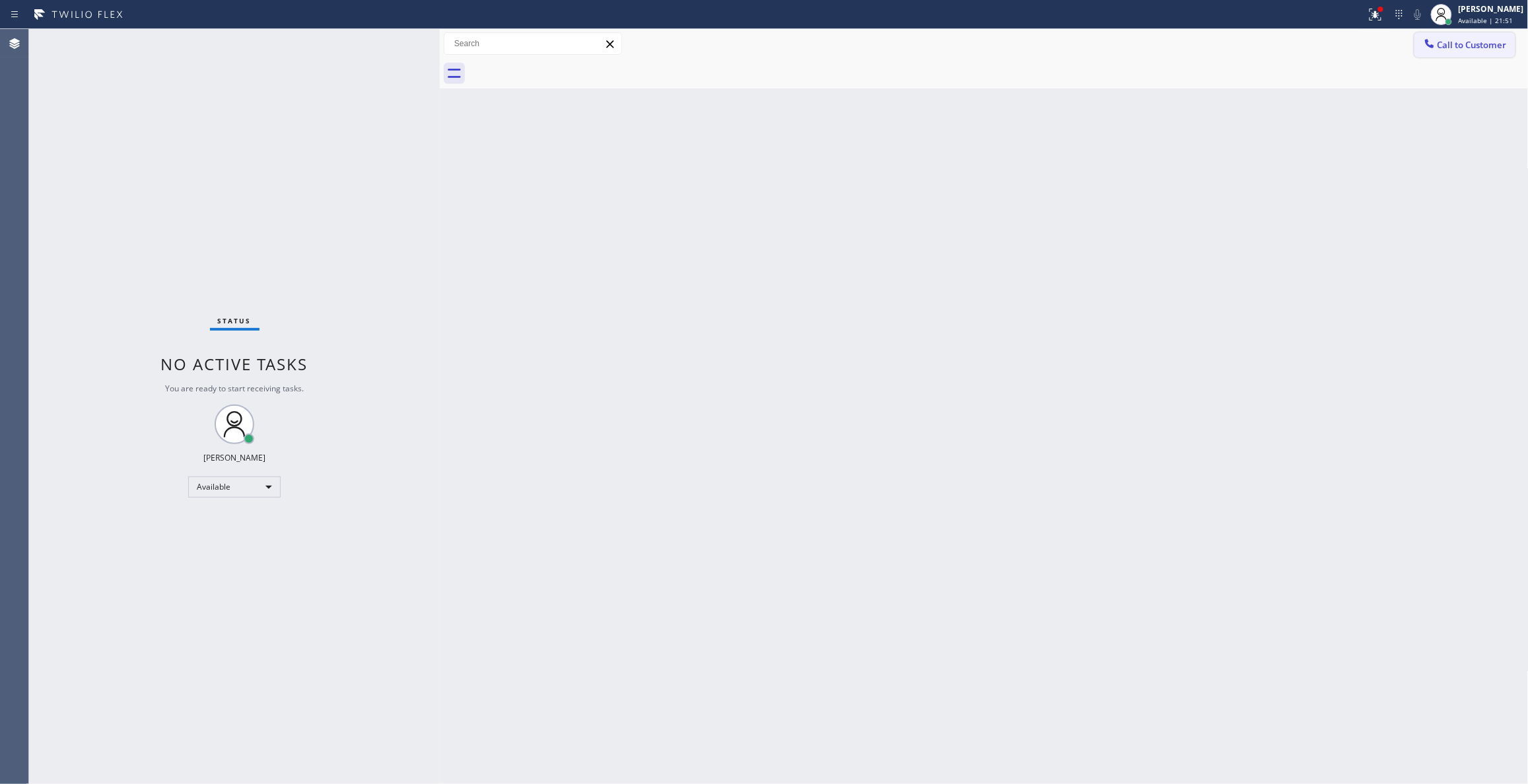
click at [1482, 45] on span "Call to Customer" at bounding box center [1472, 44] width 70 height 12
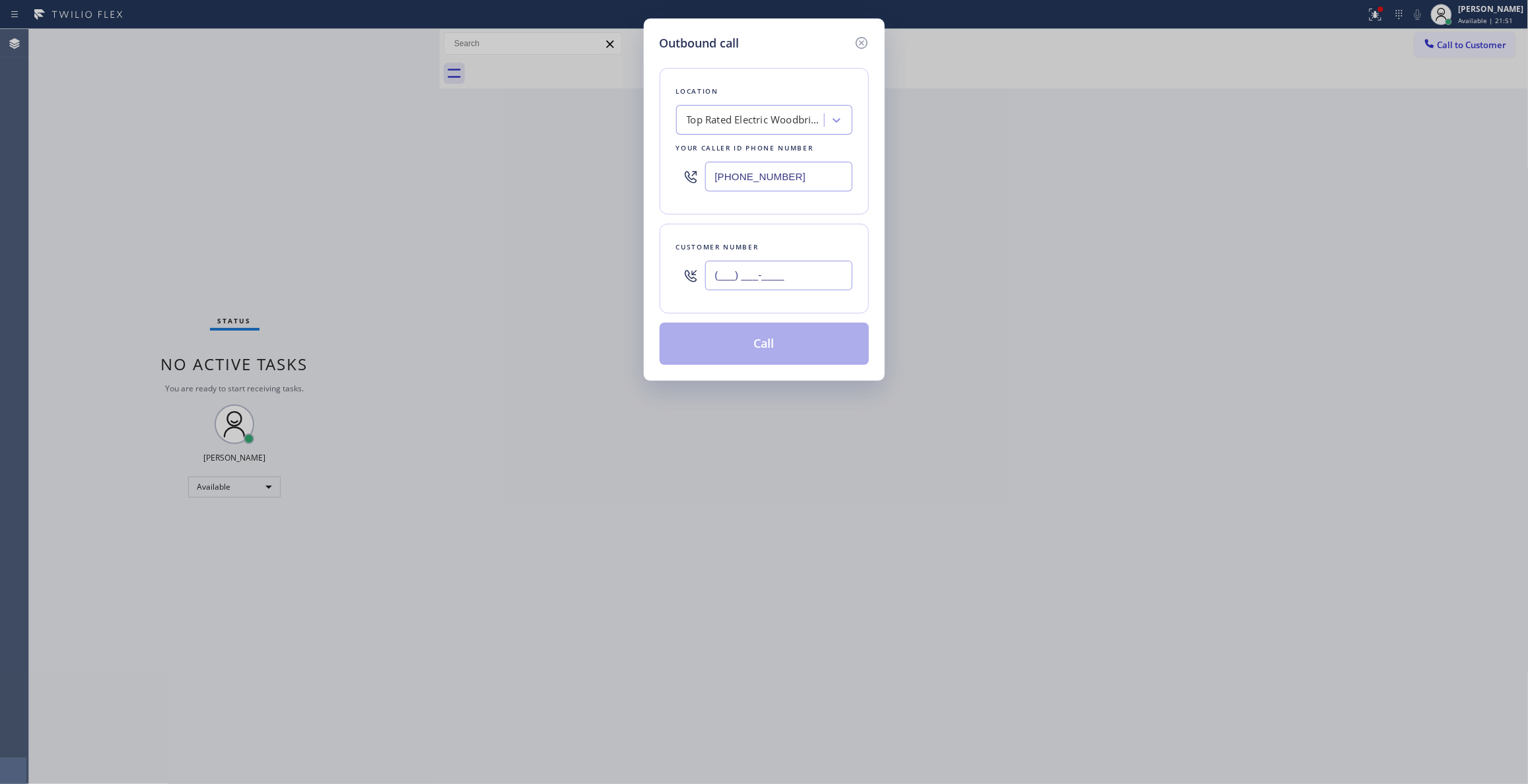
click at [715, 281] on input "(___) ___-____" at bounding box center [779, 276] width 147 height 30
paste input "732) 636-9215"
type input "[PHONE_NUMBER]"
click at [775, 342] on button "Call" at bounding box center [764, 344] width 209 height 42
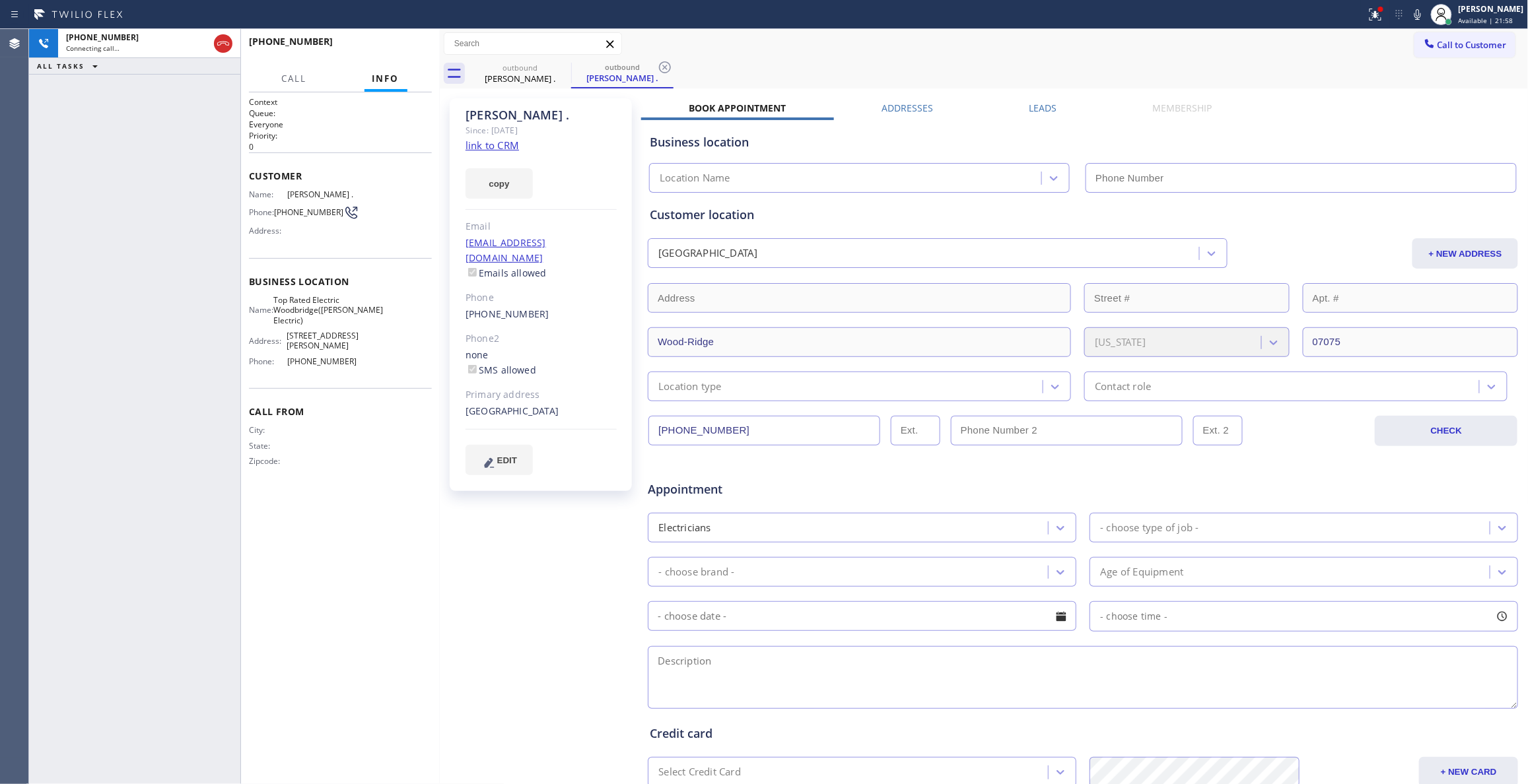
type input "[PHONE_NUMBER]"
drag, startPoint x: 111, startPoint y: 251, endPoint x: 233, endPoint y: 108, distance: 188.0
click at [112, 236] on div "[PHONE_NUMBER] Live | 00:04 ALL TASKS ALL TASKS ACTIVE TASKS TASKS IN WRAP UP" at bounding box center [135, 406] width 211 height 755
click at [409, 50] on span "HANG UP" at bounding box center [401, 48] width 41 height 9
click at [410, 49] on span "HANG UP" at bounding box center [401, 48] width 41 height 9
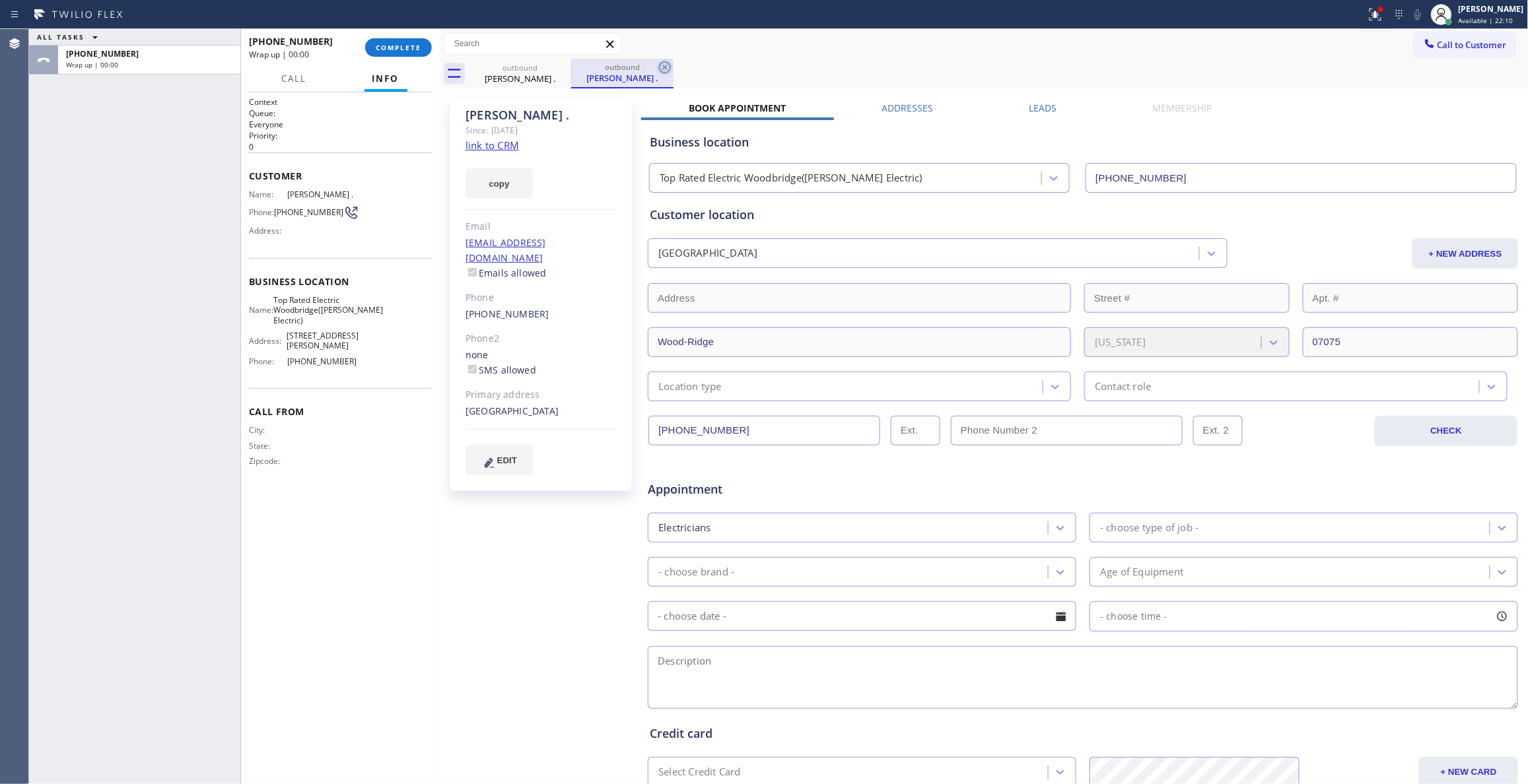
click at [669, 64] on icon at bounding box center [665, 67] width 12 height 12
click at [381, 41] on button "COMPLETE" at bounding box center [398, 48] width 67 height 19
drag, startPoint x: 187, startPoint y: 360, endPoint x: 187, endPoint y: 334, distance: 26.0
click at [187, 352] on div "ALL TASKS ALL TASKS ACTIVE TASKS TASKS IN WRAP UP [PHONE_NUMBER] Wrap up | 00:15" at bounding box center [135, 406] width 211 height 755
click at [381, 46] on span "COMPLETE" at bounding box center [399, 48] width 45 height 9
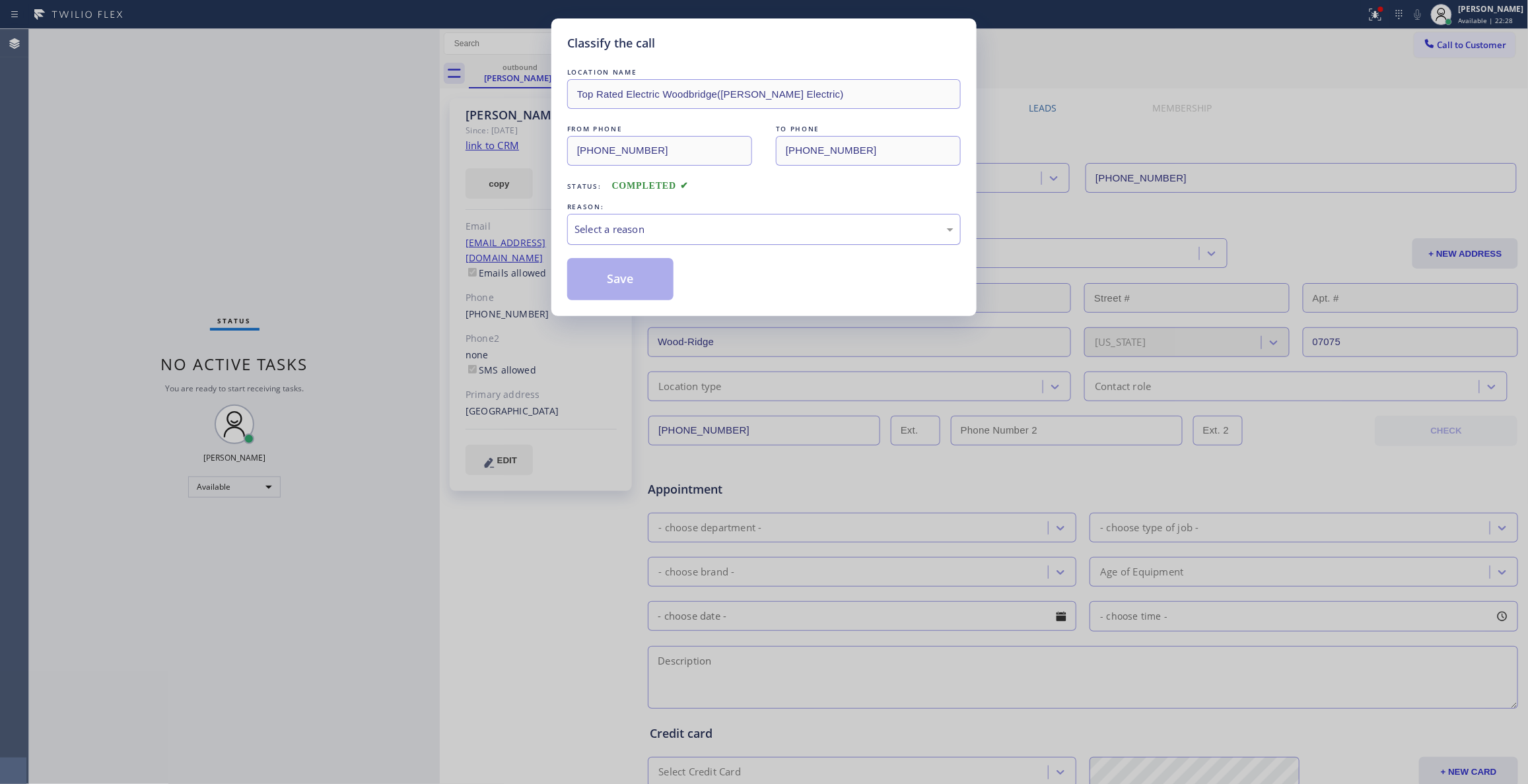
click at [588, 235] on div "Select a reason" at bounding box center [764, 229] width 379 height 15
click at [613, 283] on button "Save" at bounding box center [620, 279] width 107 height 42
click at [616, 284] on button "Save" at bounding box center [620, 279] width 107 height 42
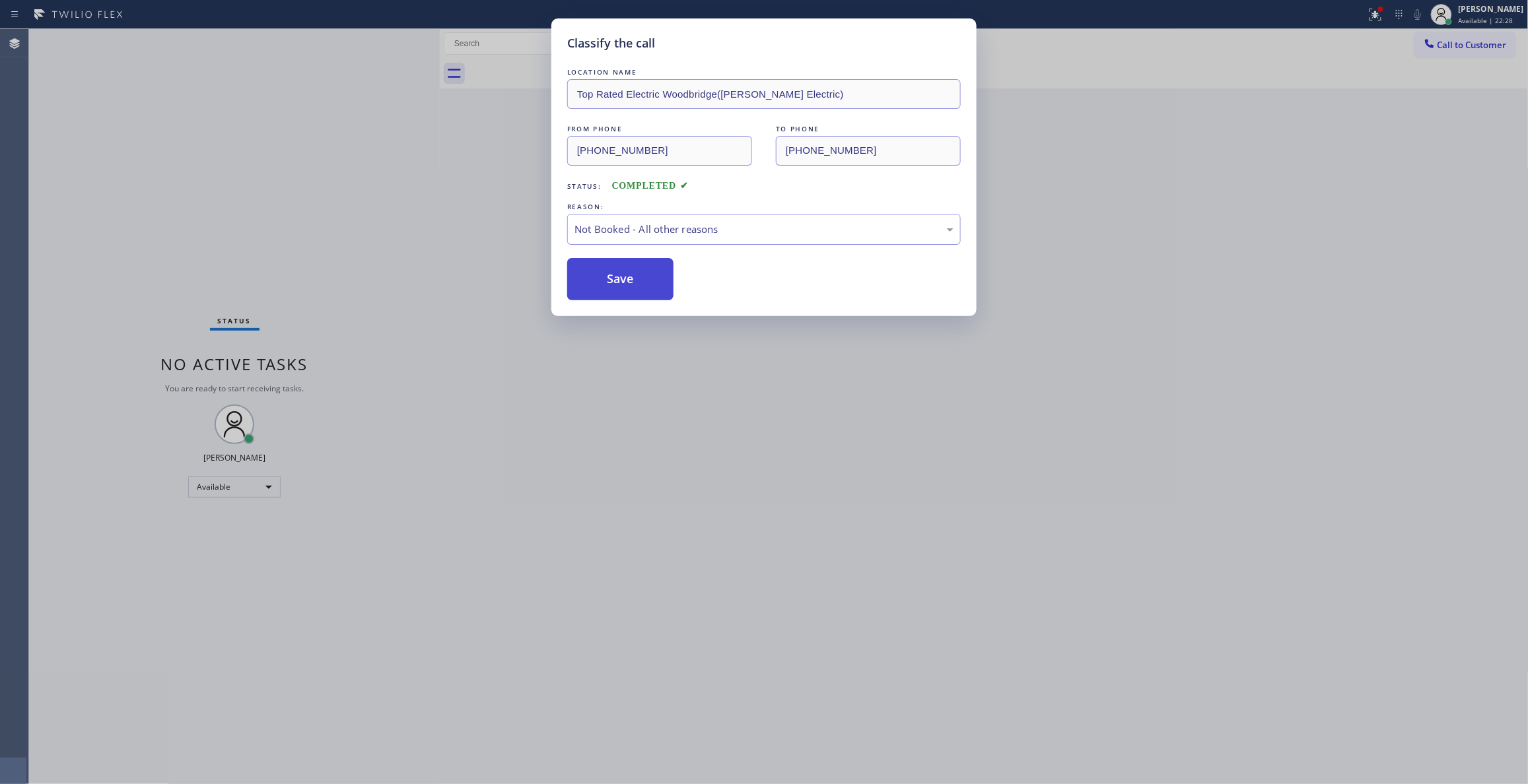
click at [616, 284] on button "Save" at bounding box center [620, 279] width 107 height 42
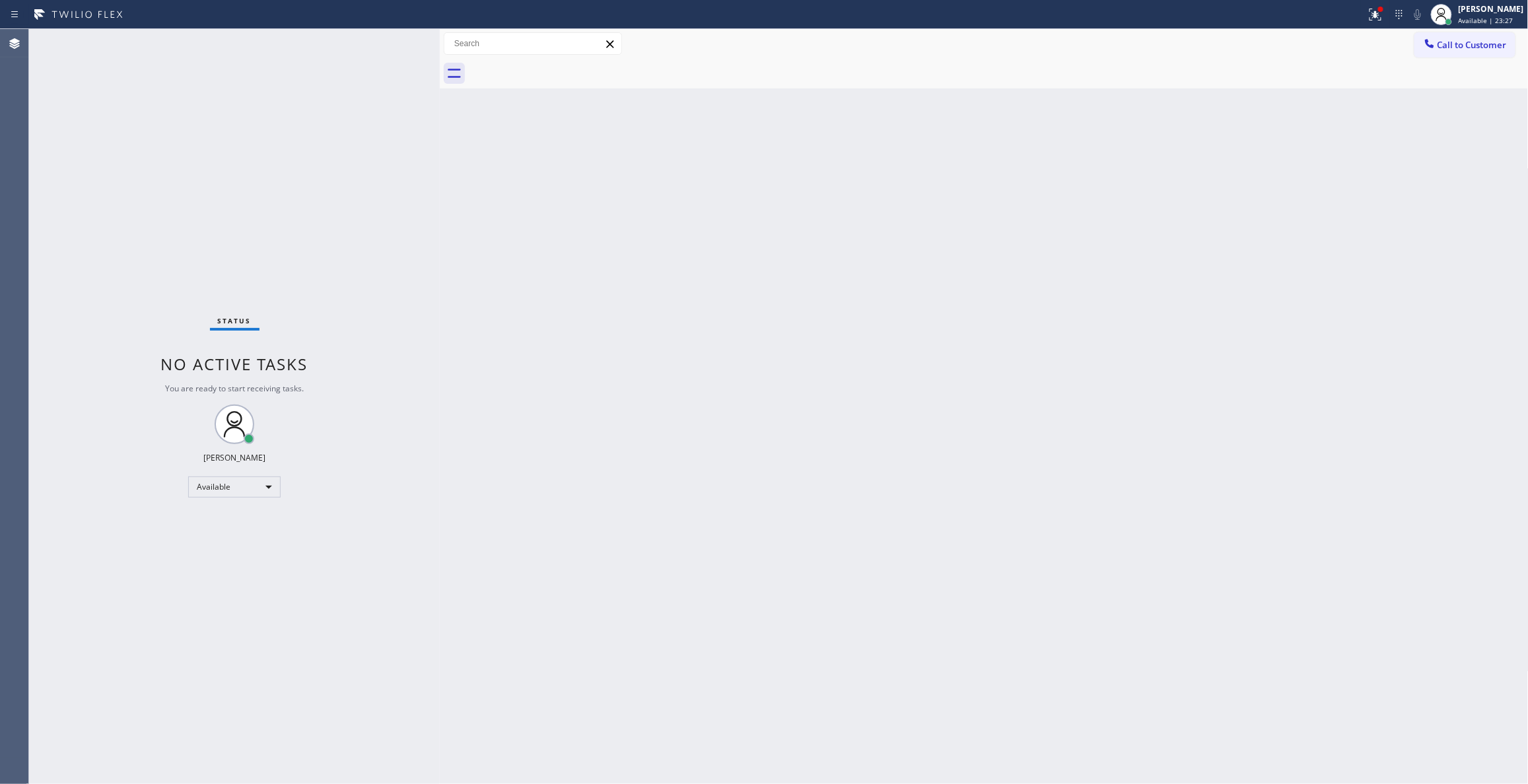
drag, startPoint x: 260, startPoint y: 175, endPoint x: 994, endPoint y: 4, distance: 753.7
click at [275, 155] on div "Status No active tasks You are ready to start receiving tasks. [PERSON_NAME] Av…" at bounding box center [235, 406] width 411 height 755
click at [1441, 43] on span "Call to Customer" at bounding box center [1472, 44] width 70 height 12
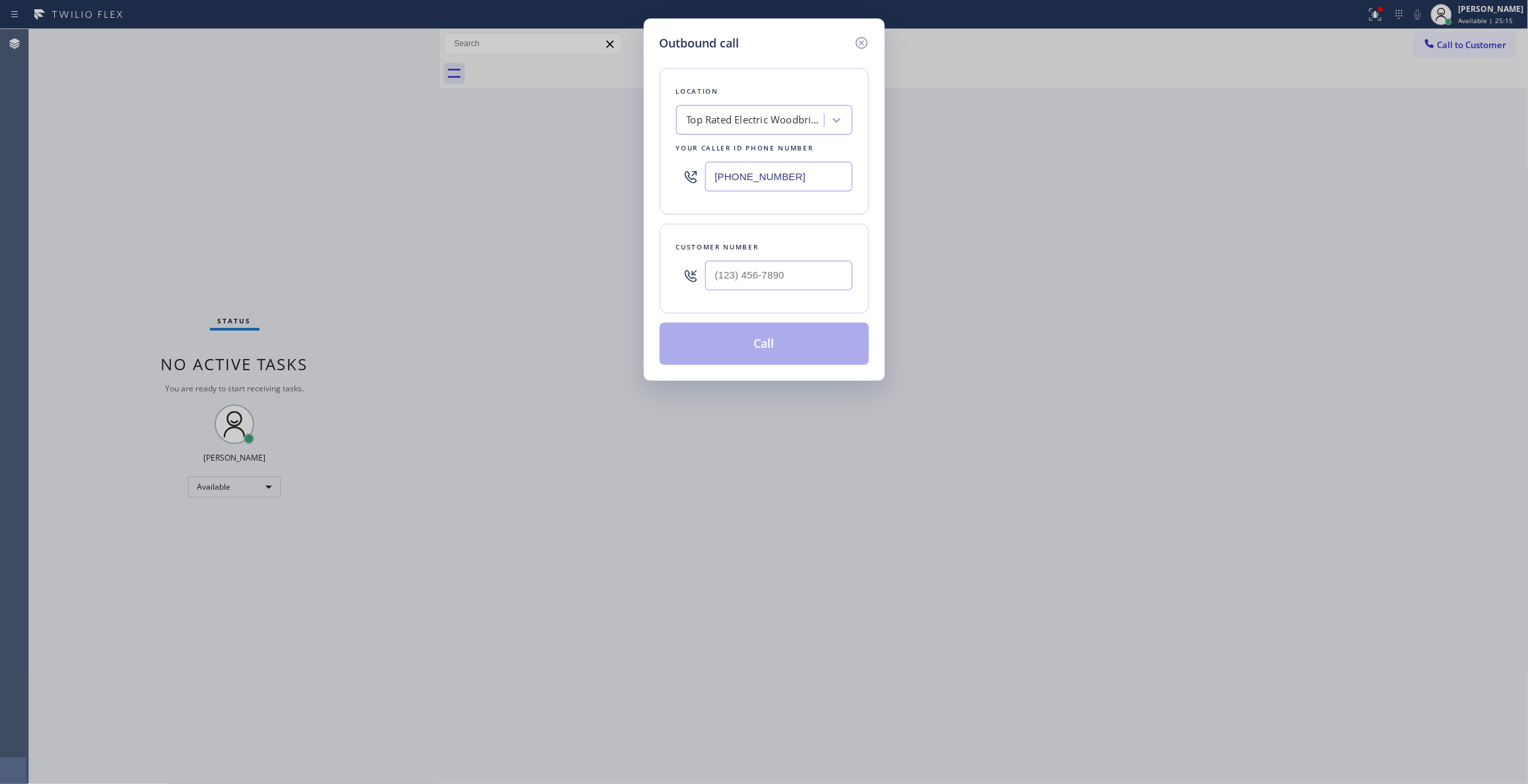
drag, startPoint x: 356, startPoint y: 136, endPoint x: 297, endPoint y: 106, distance: 66.2
click at [352, 132] on div "Outbound call Location Top Rated Electric Woodbridge([PERSON_NAME] Electric) Yo…" at bounding box center [764, 392] width 1528 height 784
click at [735, 281] on input "(___) ___-____" at bounding box center [779, 276] width 147 height 30
paste input "213) 295-6419"
type input "[PHONE_NUMBER]"
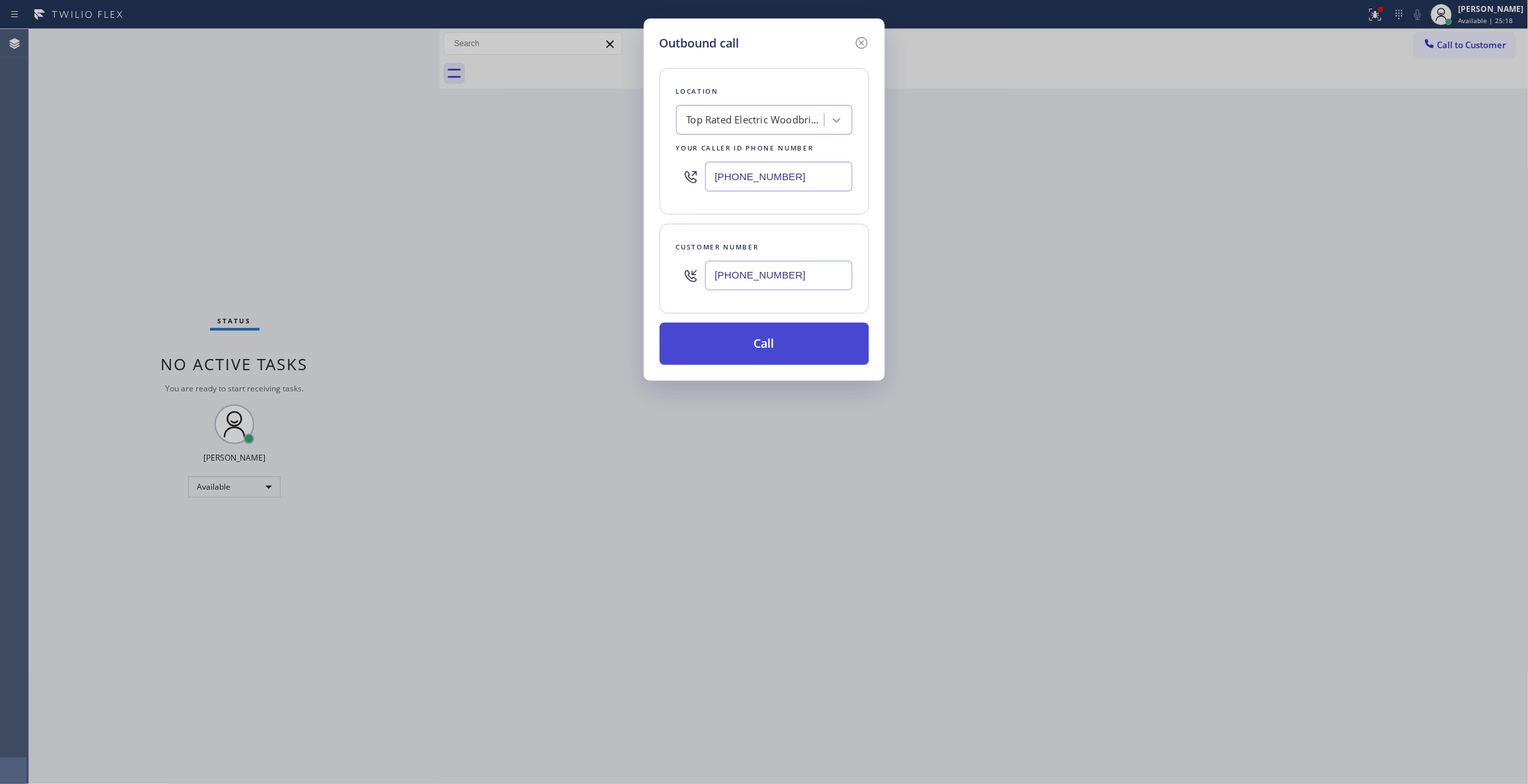
click at [761, 349] on button "Call" at bounding box center [764, 344] width 209 height 42
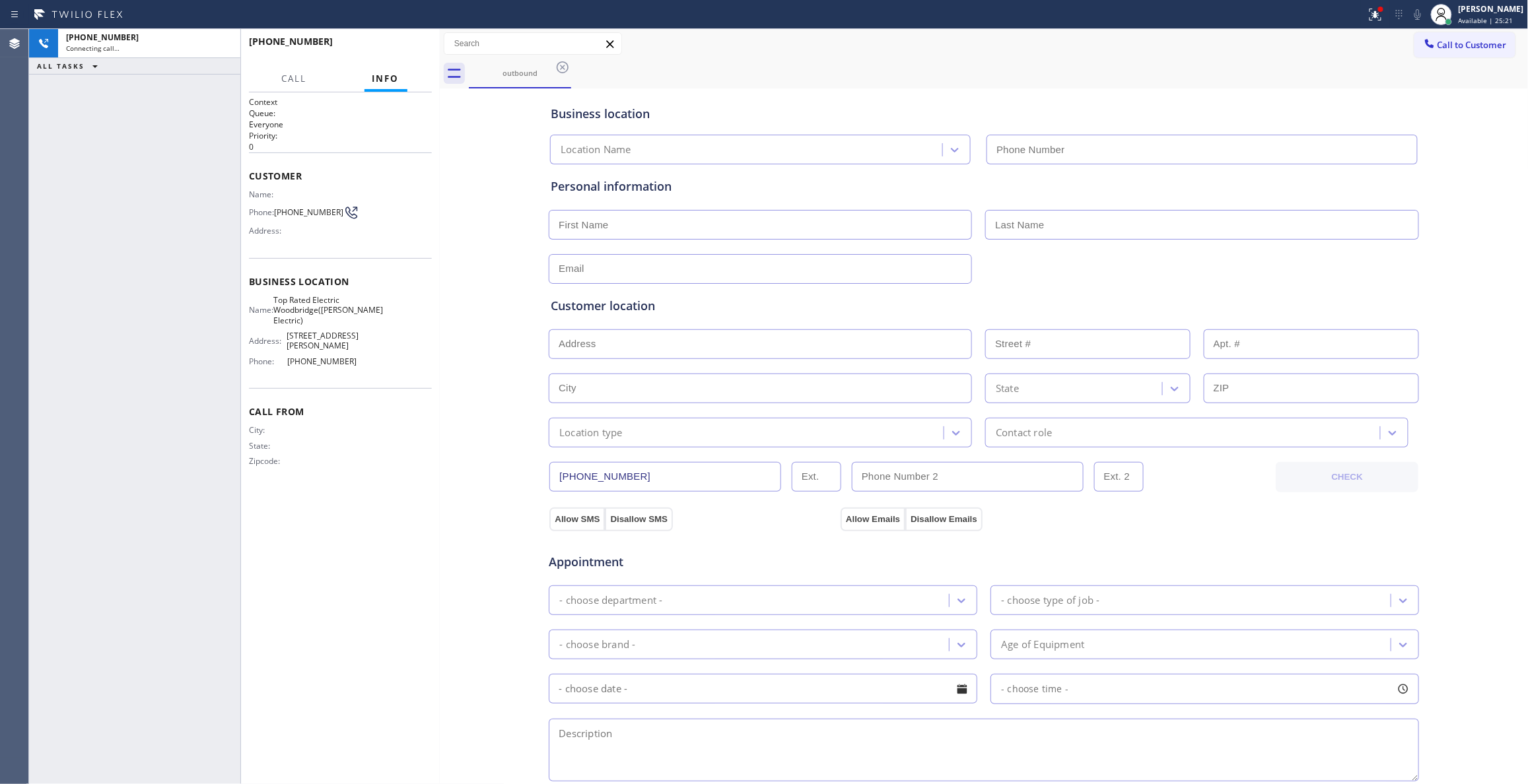
type input "[PHONE_NUMBER]"
click at [400, 37] on div "[PHONE_NUMBER] Live | 00:02 HANG UP" at bounding box center [340, 47] width 183 height 34
click at [400, 48] on span "HANG UP" at bounding box center [401, 48] width 41 height 9
click at [402, 48] on span "HANG UP" at bounding box center [401, 48] width 41 height 9
click at [312, 211] on span "[PHONE_NUMBER]" at bounding box center [309, 212] width 70 height 10
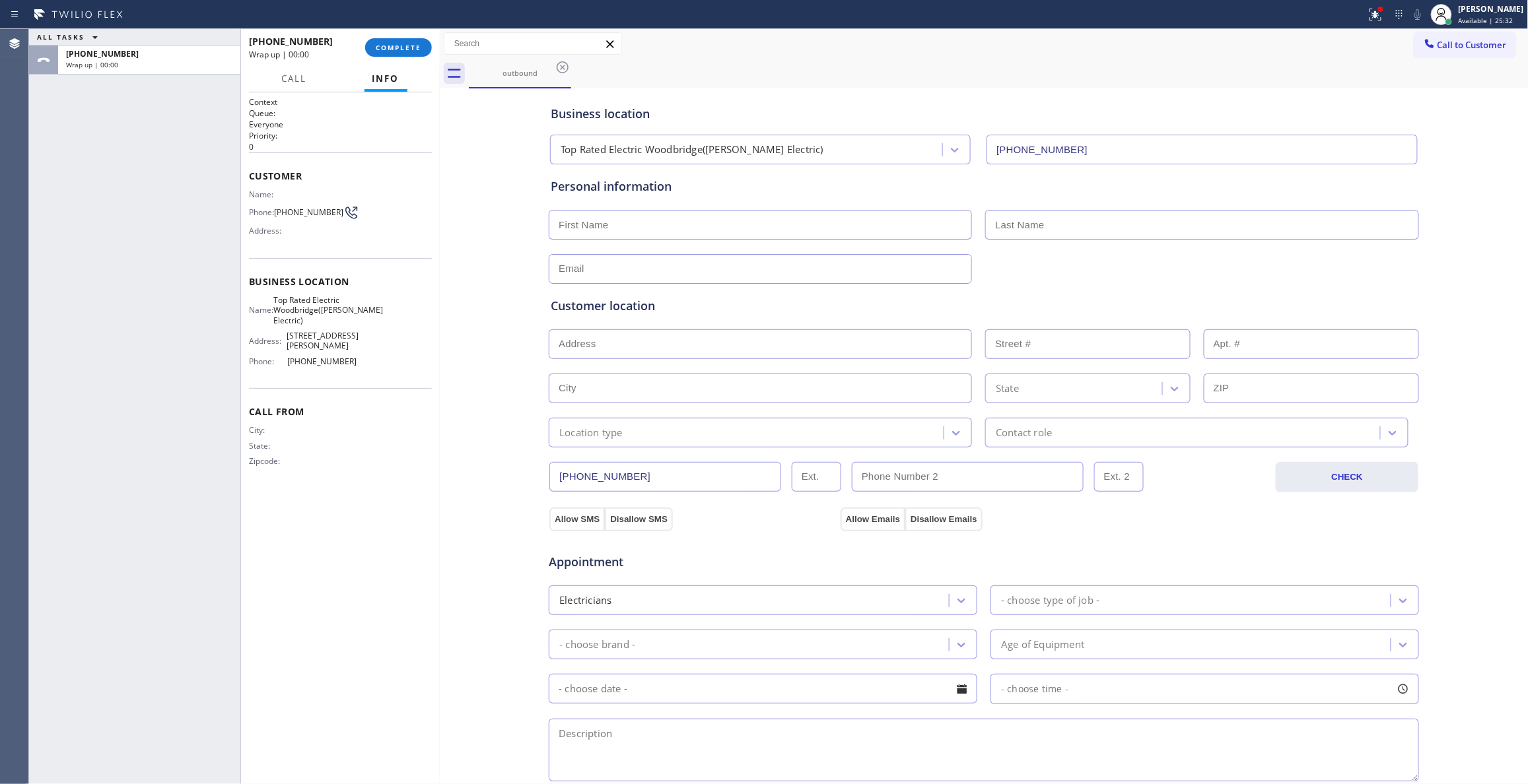
click at [312, 211] on span "[PHONE_NUMBER]" at bounding box center [309, 212] width 70 height 10
copy div "[PHONE_NUMBER]"
click at [378, 45] on span "COMPLETE" at bounding box center [399, 48] width 45 height 9
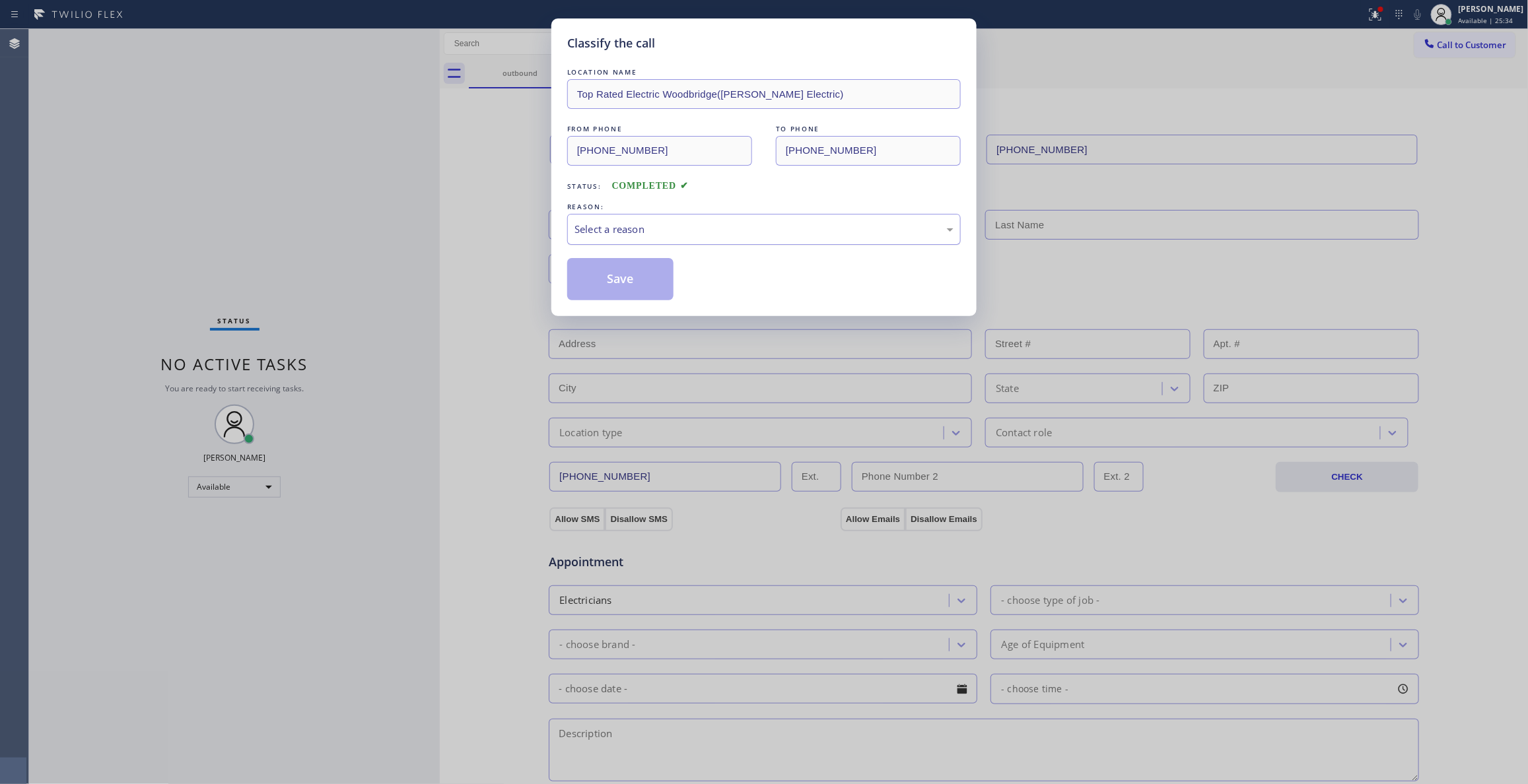
click at [587, 234] on div "Select a reason" at bounding box center [764, 229] width 379 height 15
click at [600, 280] on button "Save" at bounding box center [620, 279] width 107 height 42
drag, startPoint x: 600, startPoint y: 280, endPoint x: 606, endPoint y: 270, distance: 11.7
click at [600, 279] on button "Save" at bounding box center [620, 279] width 107 height 42
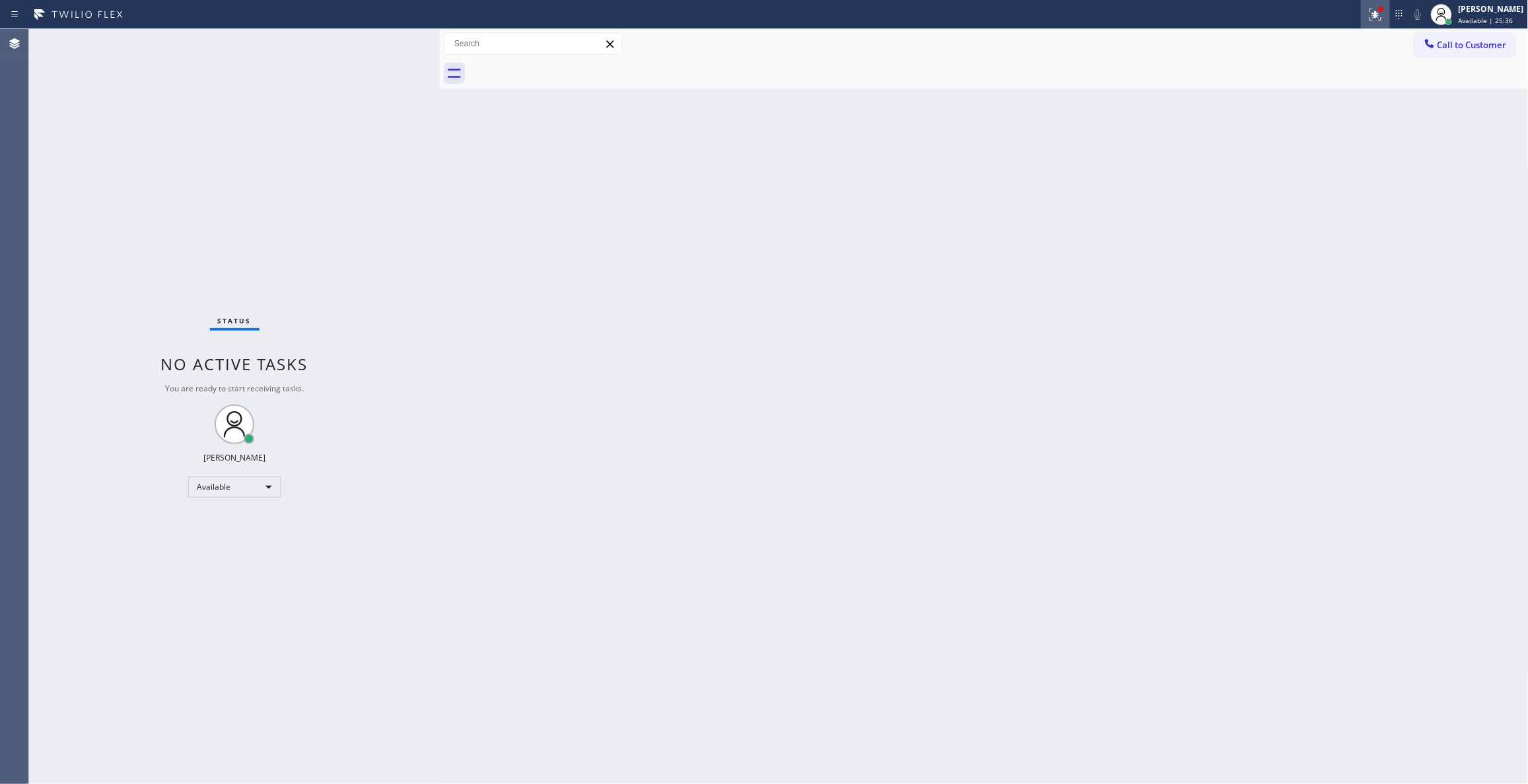
click at [1368, 19] on icon at bounding box center [1375, 14] width 16 height 16
click at [1318, 177] on span "Clear issues" at bounding box center [1290, 173] width 62 height 9
click at [1449, 45] on span "Call to Customer" at bounding box center [1472, 44] width 70 height 12
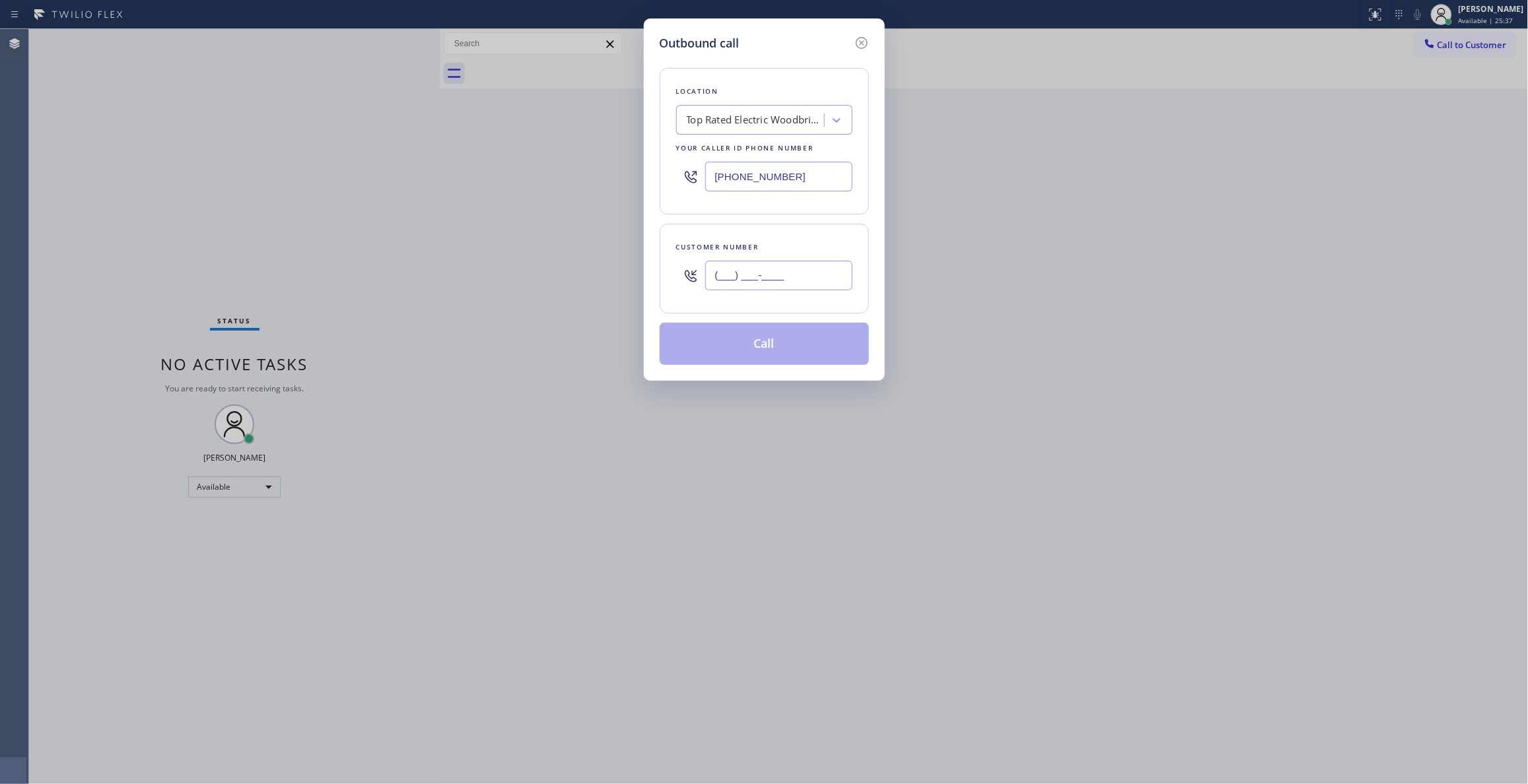
click at [787, 273] on input "(___) ___-____" at bounding box center [779, 276] width 147 height 30
paste input "213) 295-6419"
type input "[PHONE_NUMBER]"
click at [766, 352] on button "Call" at bounding box center [764, 344] width 209 height 42
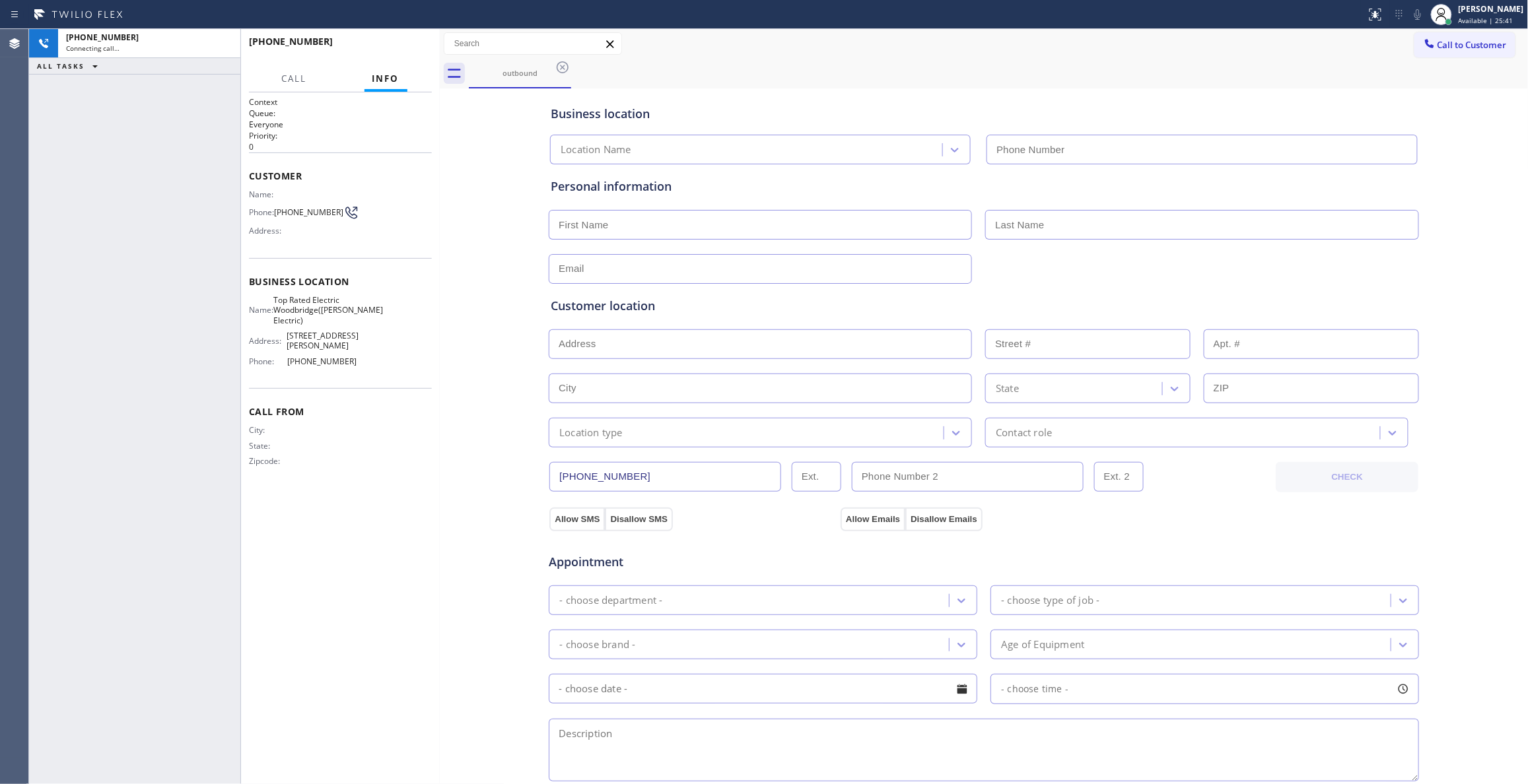
type input "[PHONE_NUMBER]"
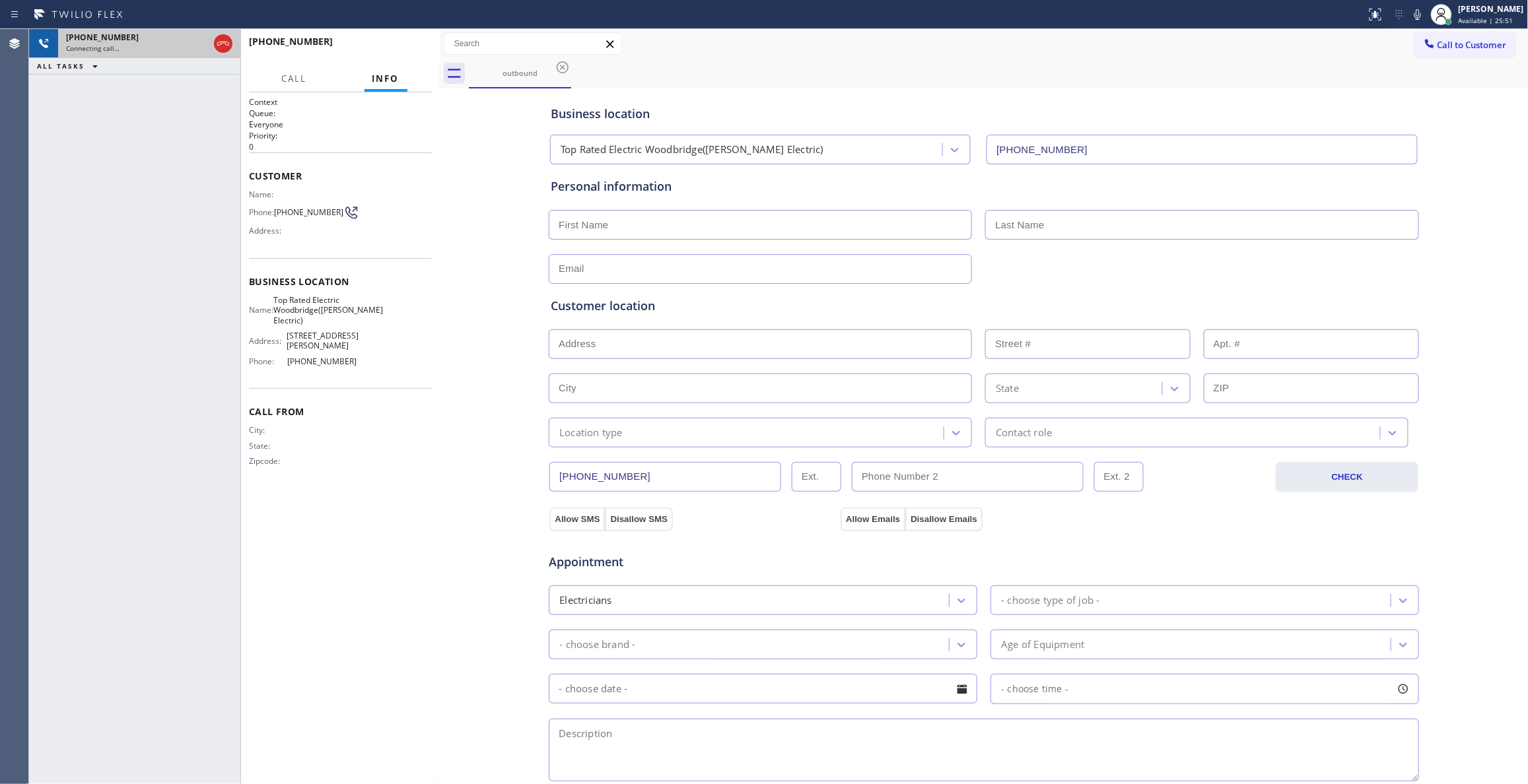
click at [220, 47] on icon at bounding box center [222, 43] width 16 height 16
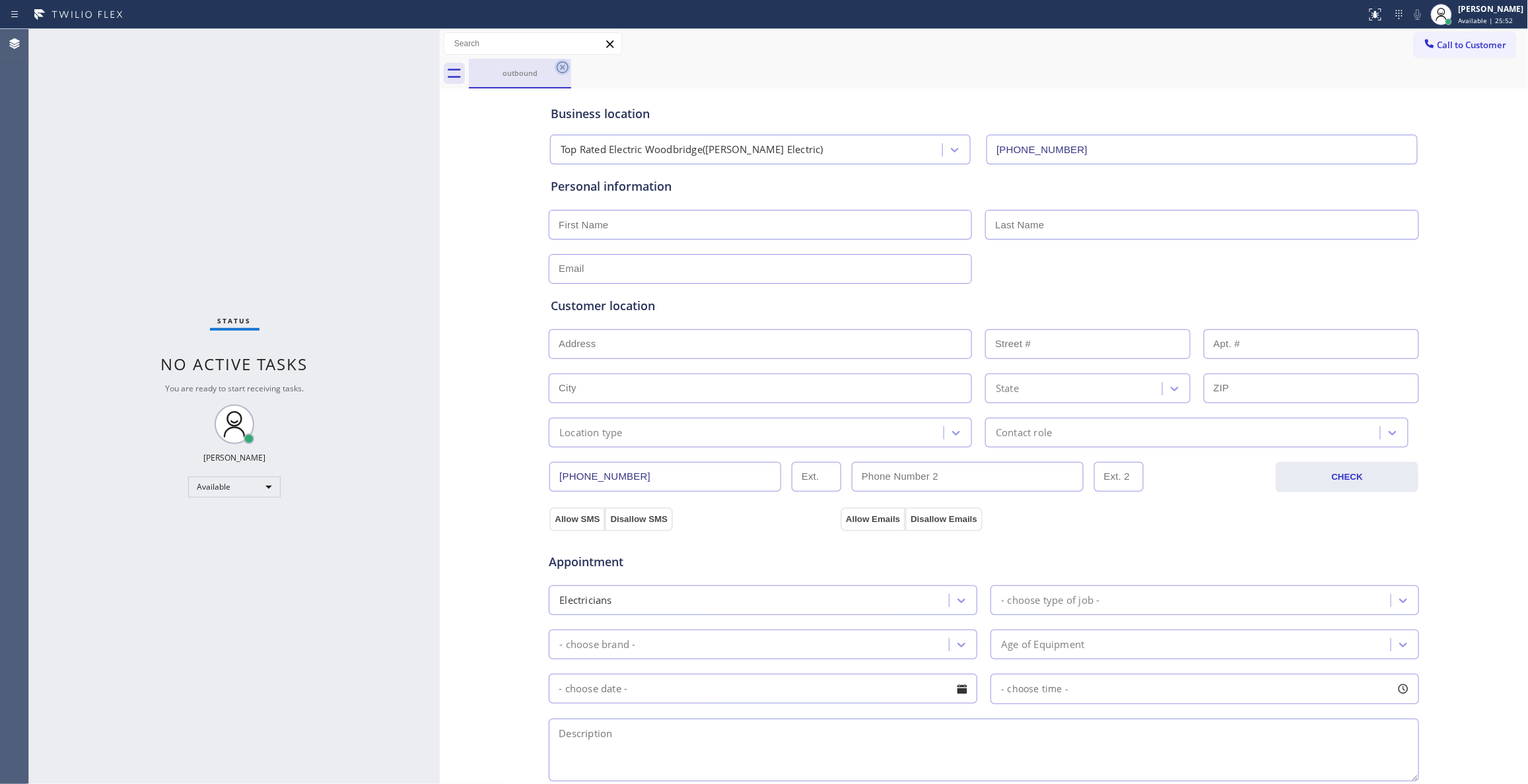
click at [561, 67] on icon at bounding box center [562, 67] width 16 height 16
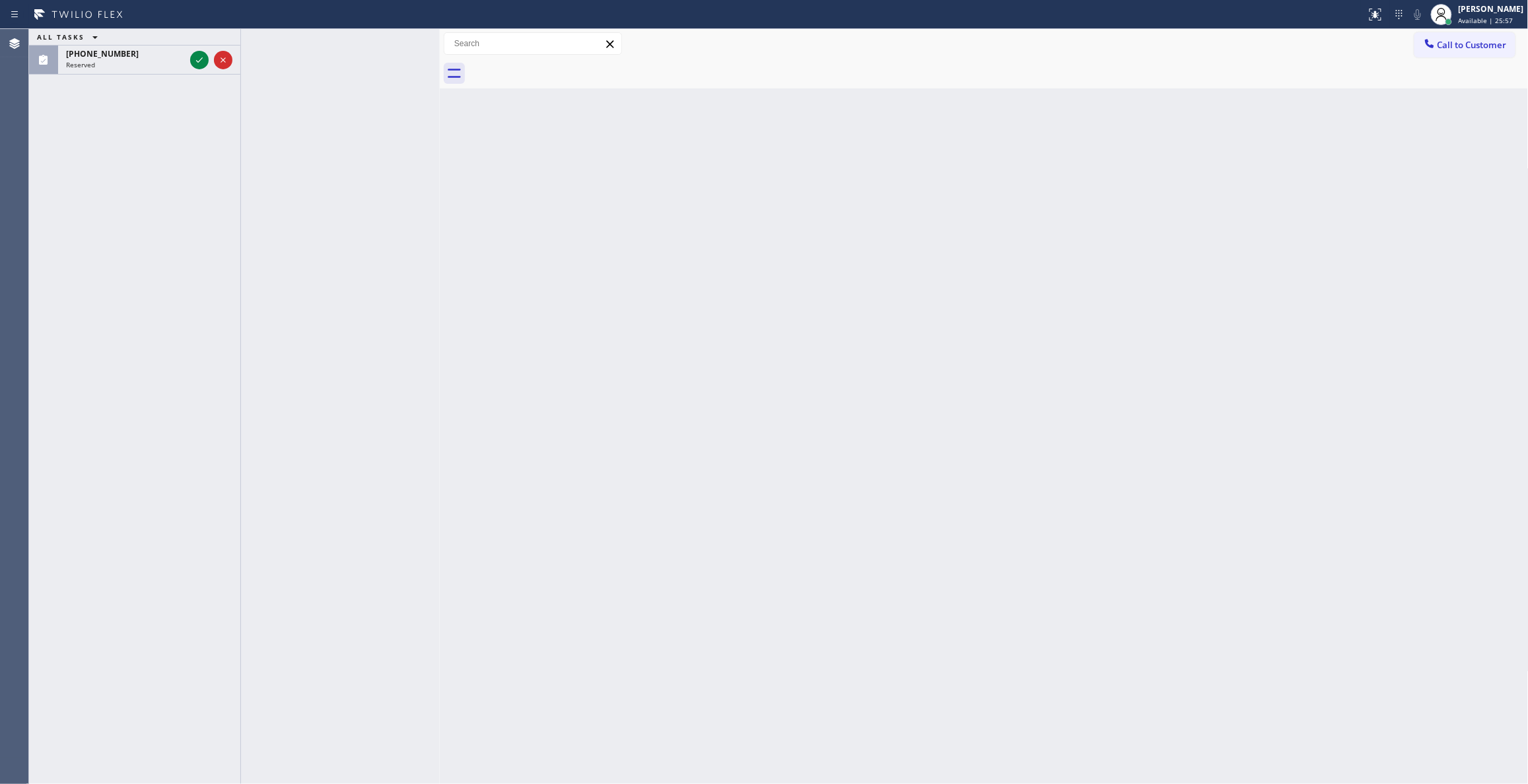
click at [718, 335] on div "Back to Dashboard Change Sender ID Customers Technicians Select a contact Outbo…" at bounding box center [984, 406] width 1089 height 755
click at [204, 62] on icon at bounding box center [199, 59] width 16 height 16
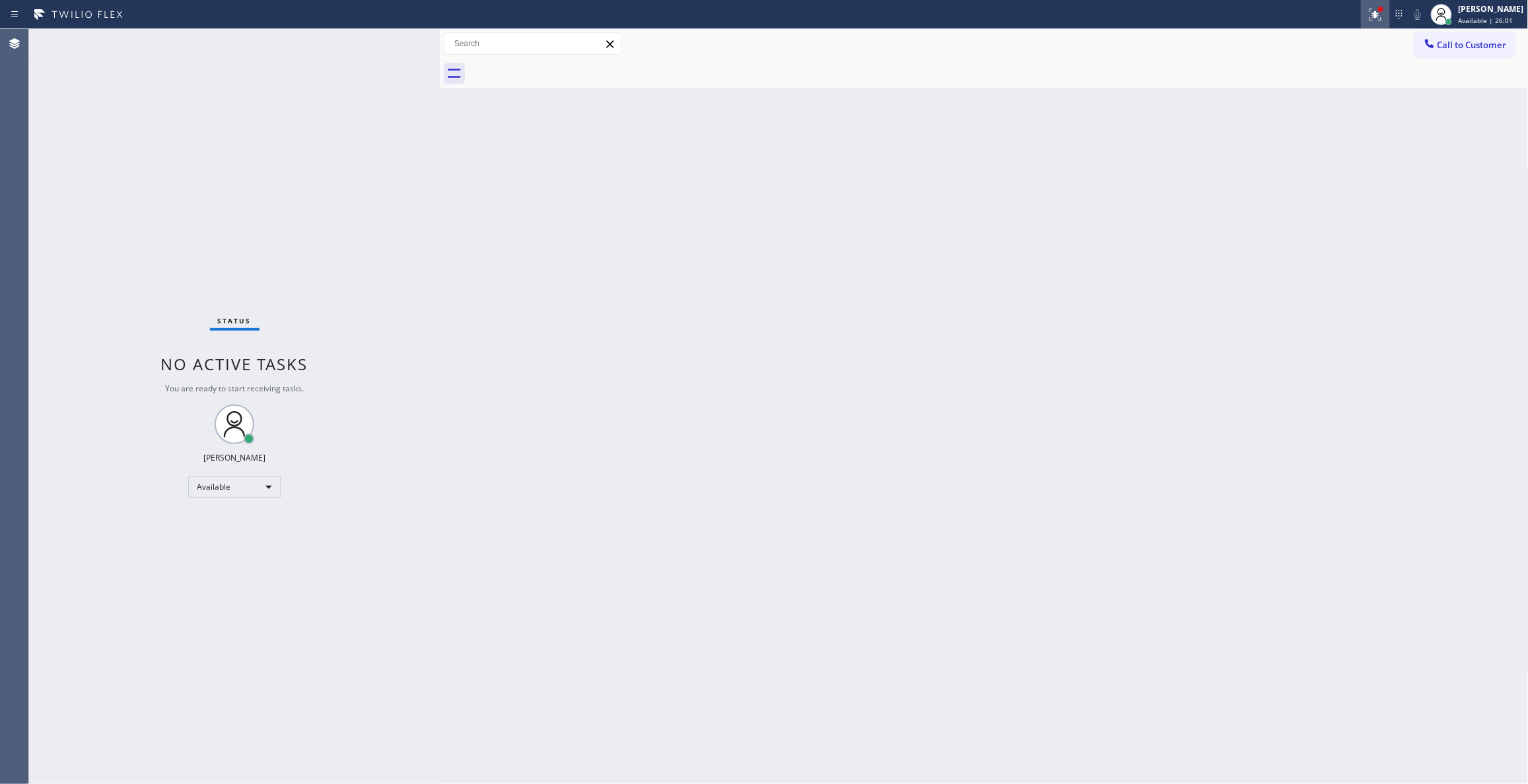
click at [1368, 7] on icon at bounding box center [1375, 14] width 16 height 16
click at [1291, 175] on span "Clear issue" at bounding box center [1289, 173] width 57 height 9
click at [552, 317] on div "Back to Dashboard Change Sender ID Customers Technicians Select a contact Outbo…" at bounding box center [984, 406] width 1089 height 755
click at [171, 230] on div "Status No active tasks You are ready to start receiving tasks. [PERSON_NAME] Av…" at bounding box center [235, 406] width 411 height 755
click at [177, 244] on div "Status No active tasks You are ready to start receiving tasks. [PERSON_NAME] Av…" at bounding box center [235, 406] width 411 height 755
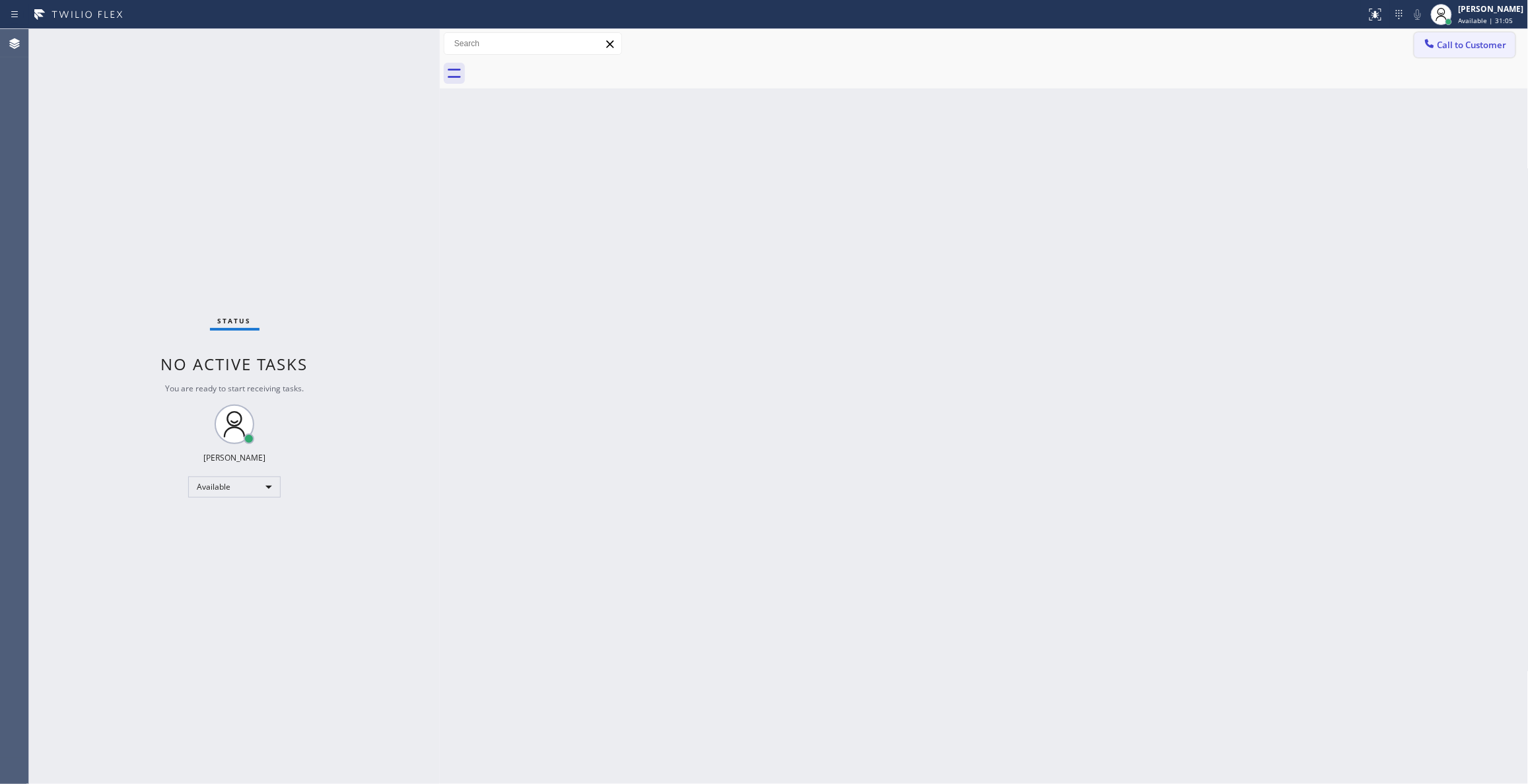
click at [1494, 40] on span "Call to Customer" at bounding box center [1472, 44] width 70 height 12
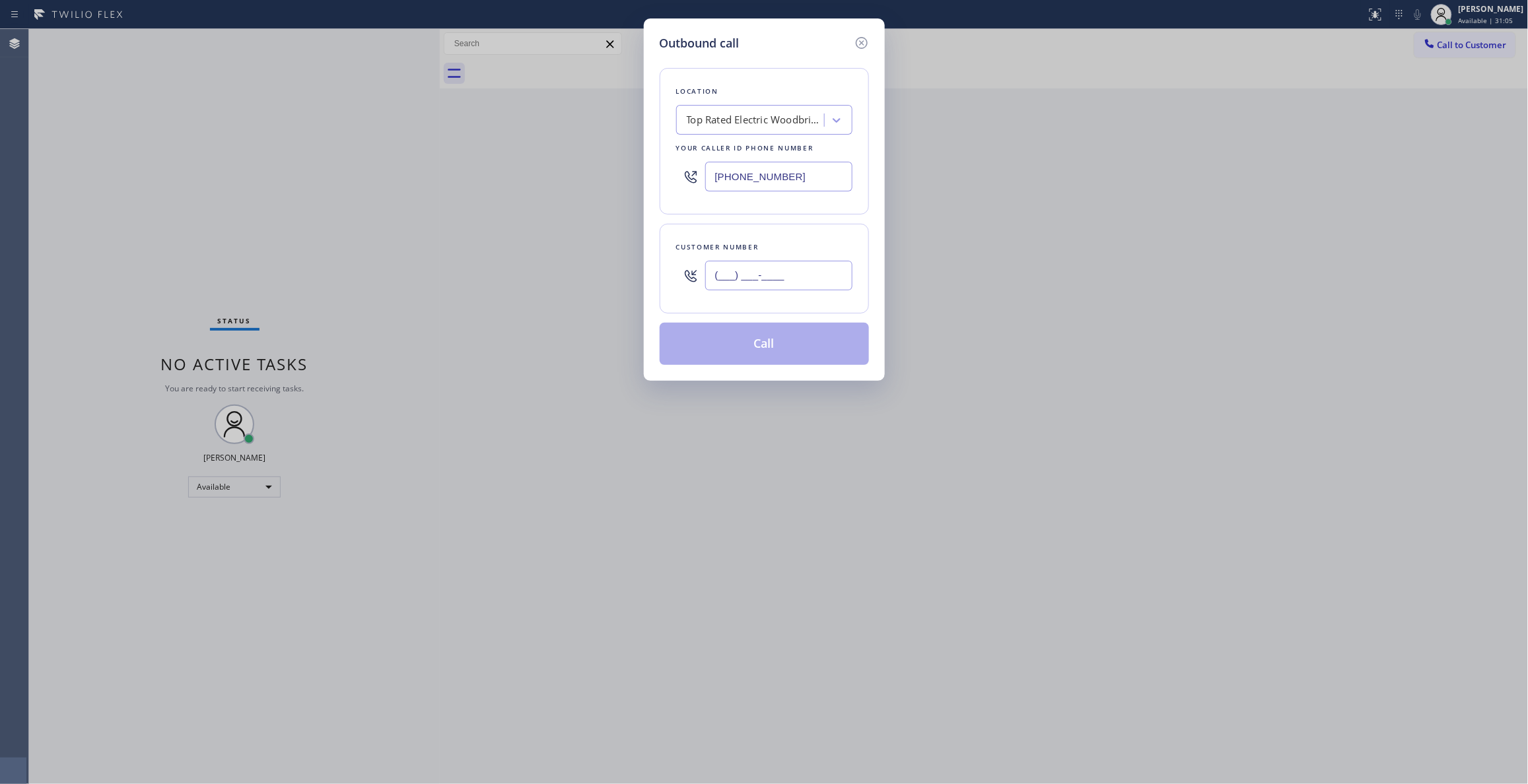
click at [721, 273] on input "(___) ___-____" at bounding box center [779, 276] width 147 height 30
paste input "818) 746-6584"
type input "[PHONE_NUMBER]"
click at [727, 133] on div "Top Rated Electric Woodbridge([PERSON_NAME] Electric)" at bounding box center [764, 120] width 176 height 30
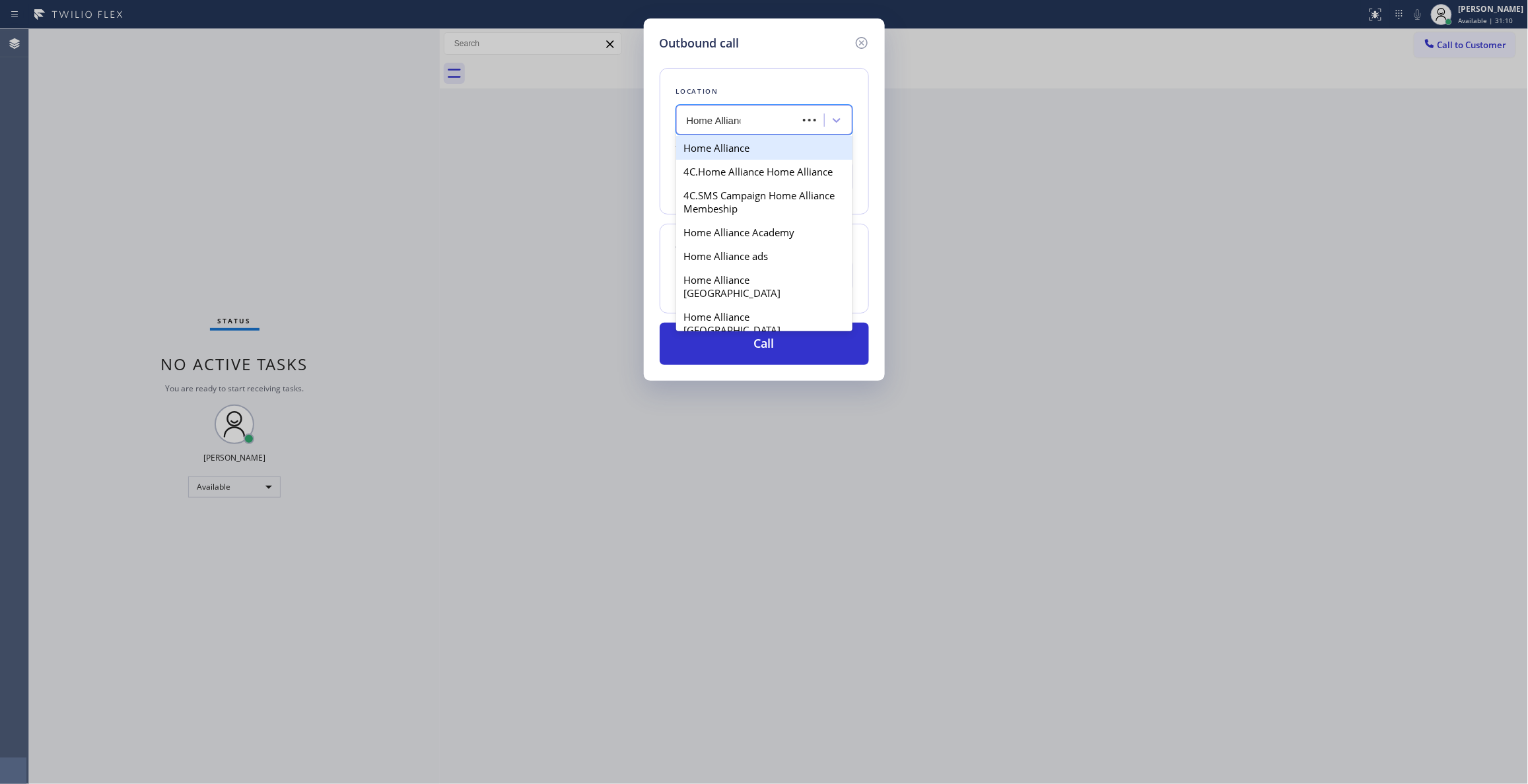
type input "Home Alliance"
click at [745, 146] on div "Home Alliance" at bounding box center [764, 147] width 176 height 24
type input "[PHONE_NUMBER]"
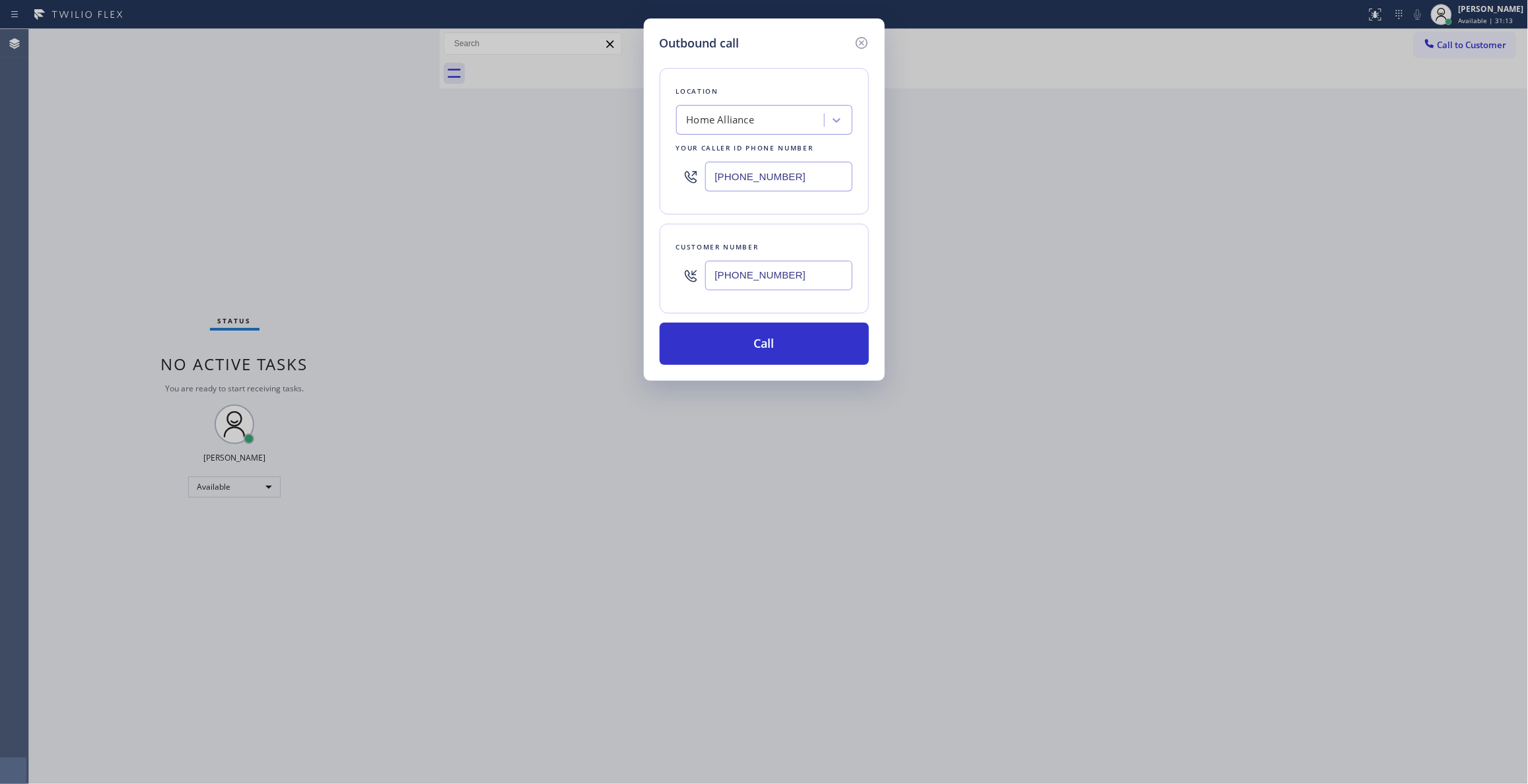
drag, startPoint x: 806, startPoint y: 277, endPoint x: 679, endPoint y: 283, distance: 127.1
click at [679, 283] on div "[PHONE_NUMBER]" at bounding box center [764, 276] width 176 height 43
click at [712, 350] on button "Call" at bounding box center [764, 344] width 209 height 42
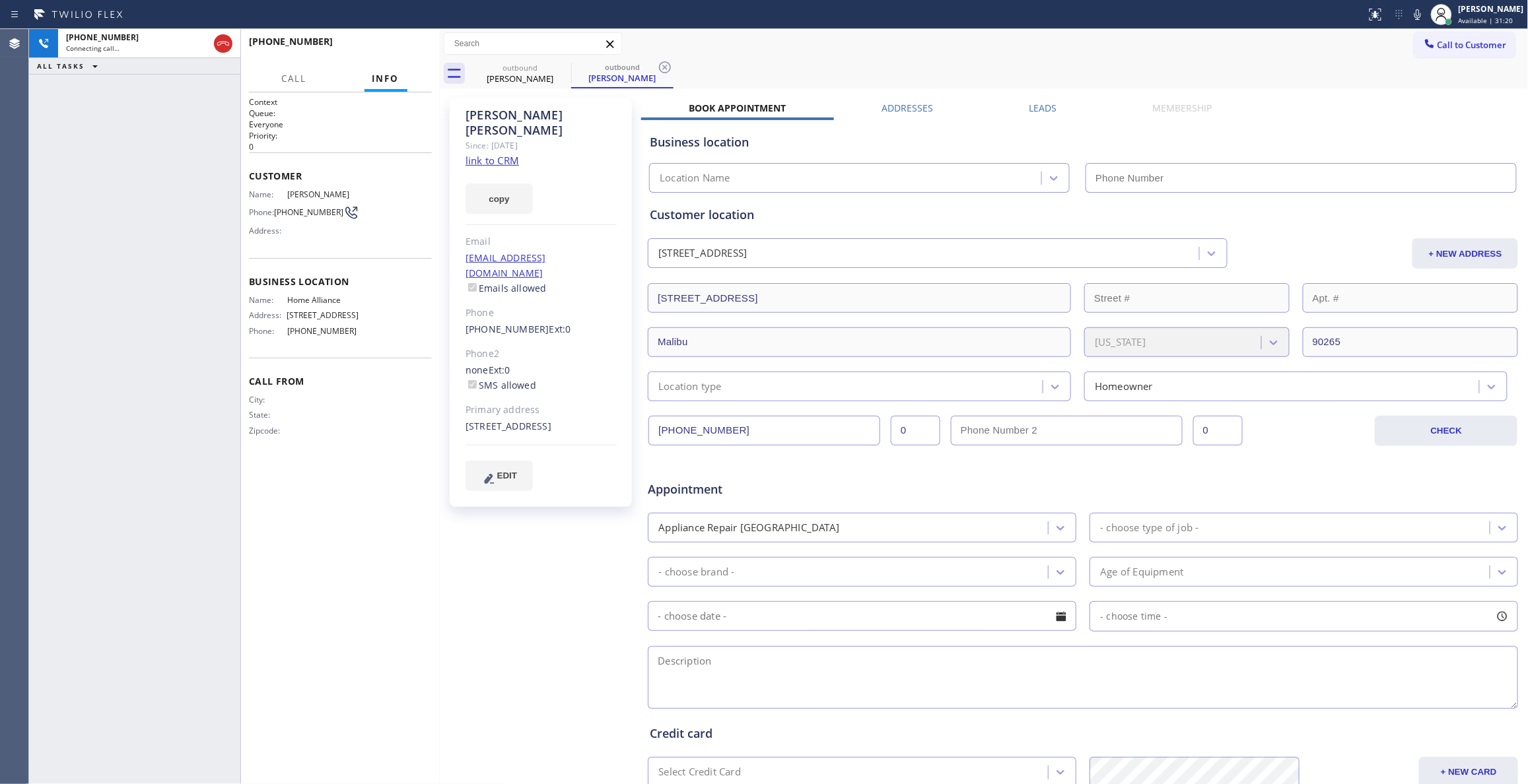
type input "[PHONE_NUMBER]"
click at [669, 70] on icon at bounding box center [665, 67] width 12 height 12
click at [313, 213] on span "[PHONE_NUMBER]" at bounding box center [309, 212] width 70 height 10
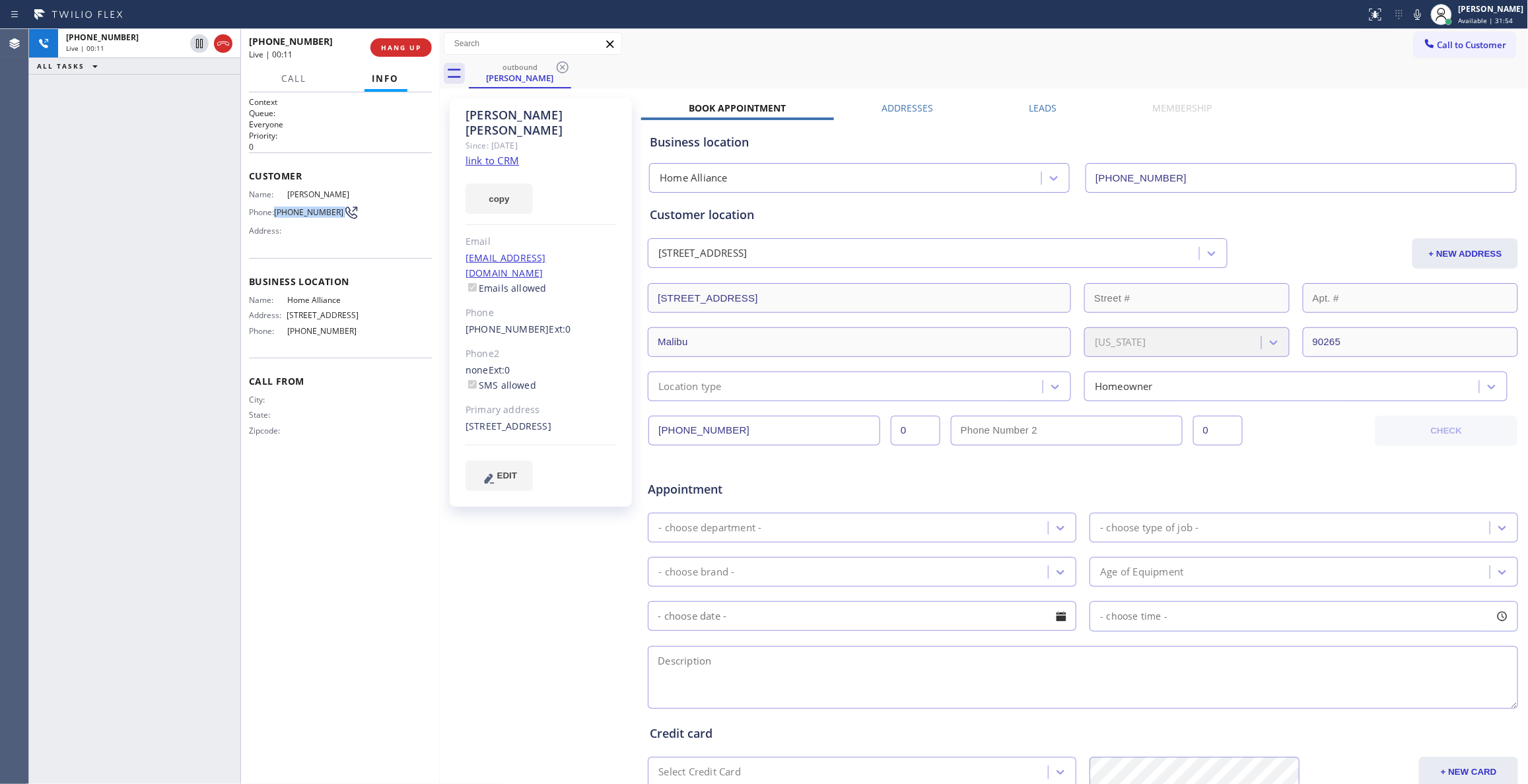
click at [313, 213] on span "[PHONE_NUMBER]" at bounding box center [309, 212] width 70 height 10
copy div "[PHONE_NUMBER]"
click at [411, 46] on span "HANG UP" at bounding box center [401, 48] width 41 height 9
click at [403, 54] on button "COMPLETE" at bounding box center [398, 48] width 67 height 19
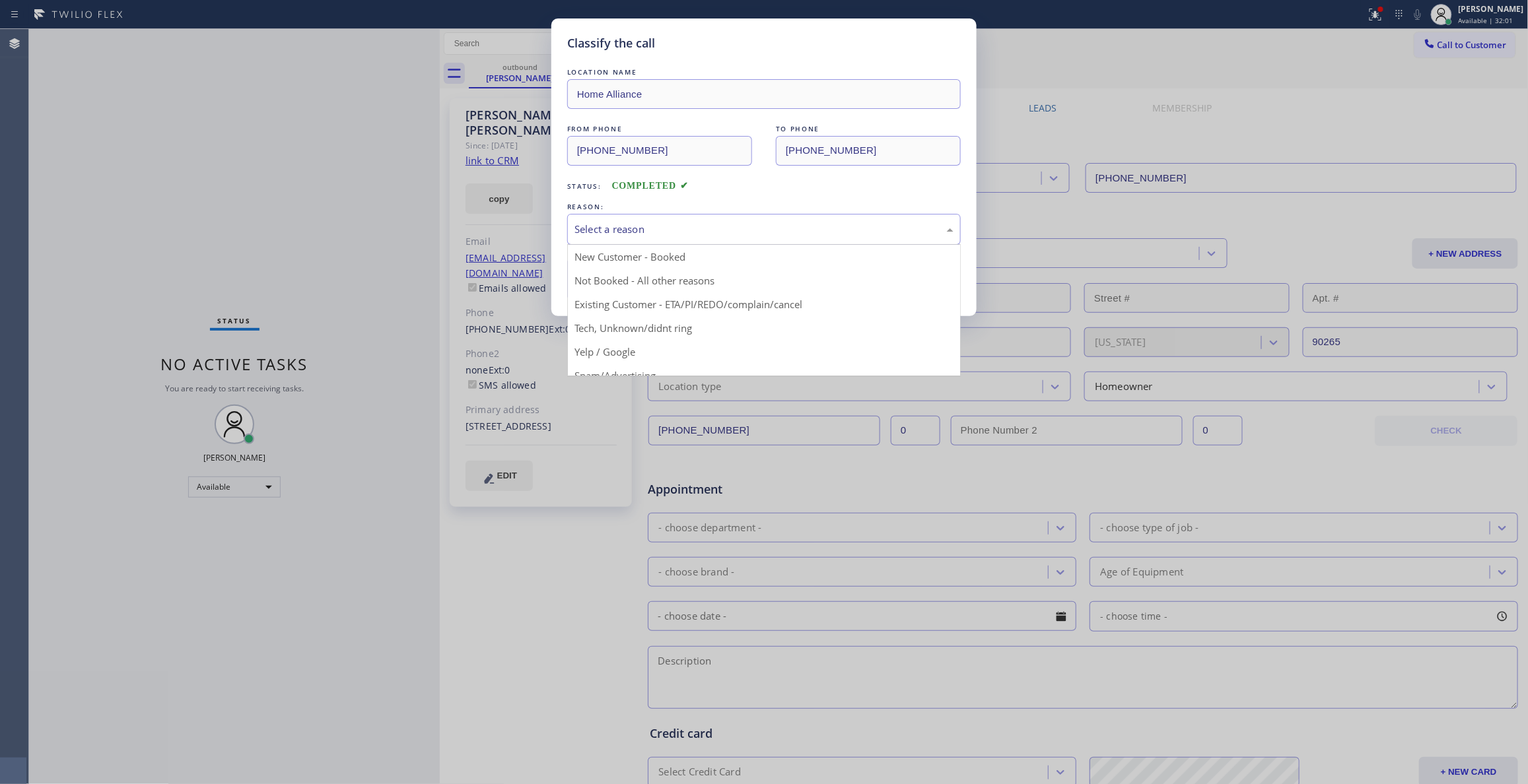
click at [584, 239] on div "Select a reason" at bounding box center [764, 229] width 394 height 31
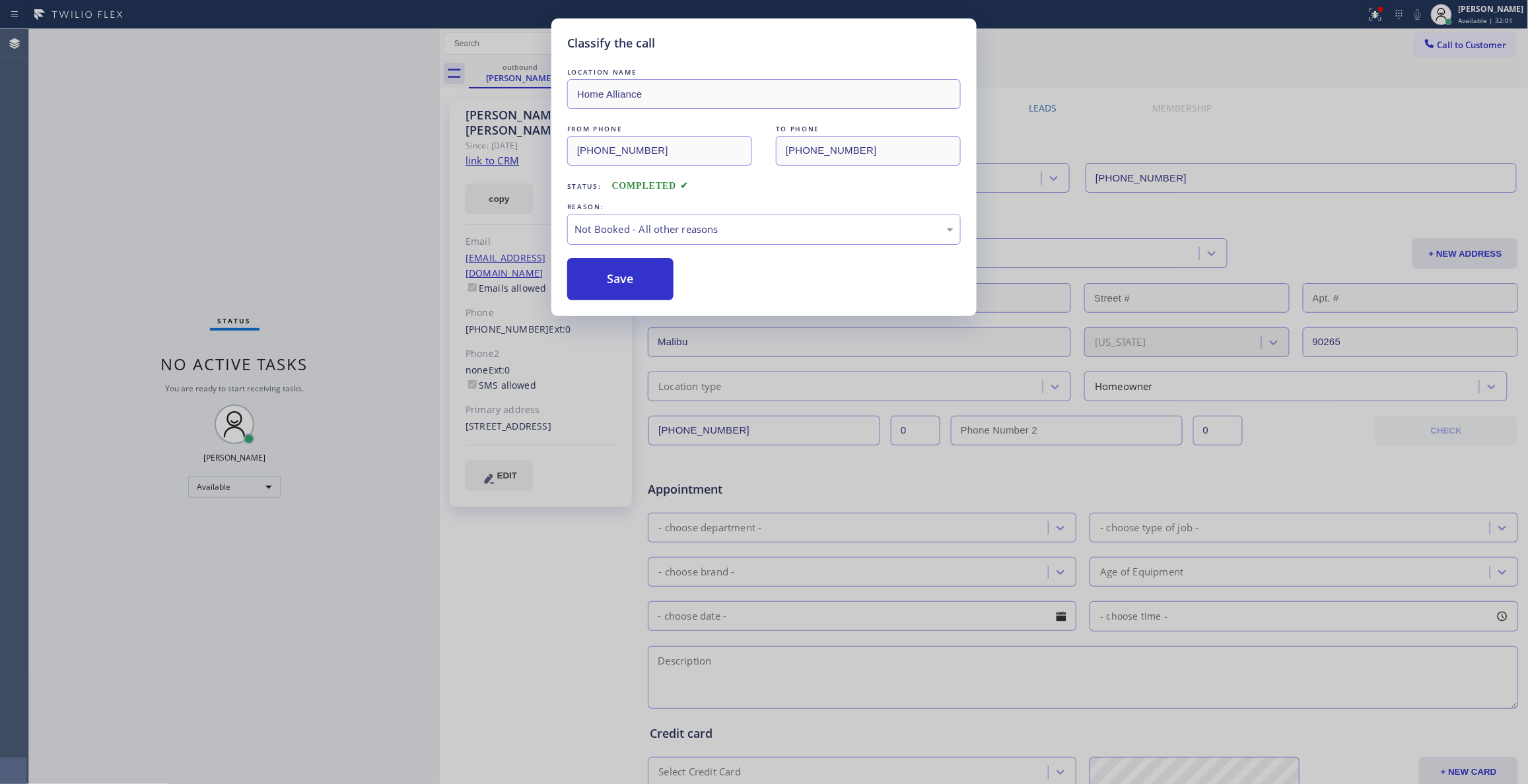
click at [596, 274] on button "Save" at bounding box center [620, 279] width 107 height 42
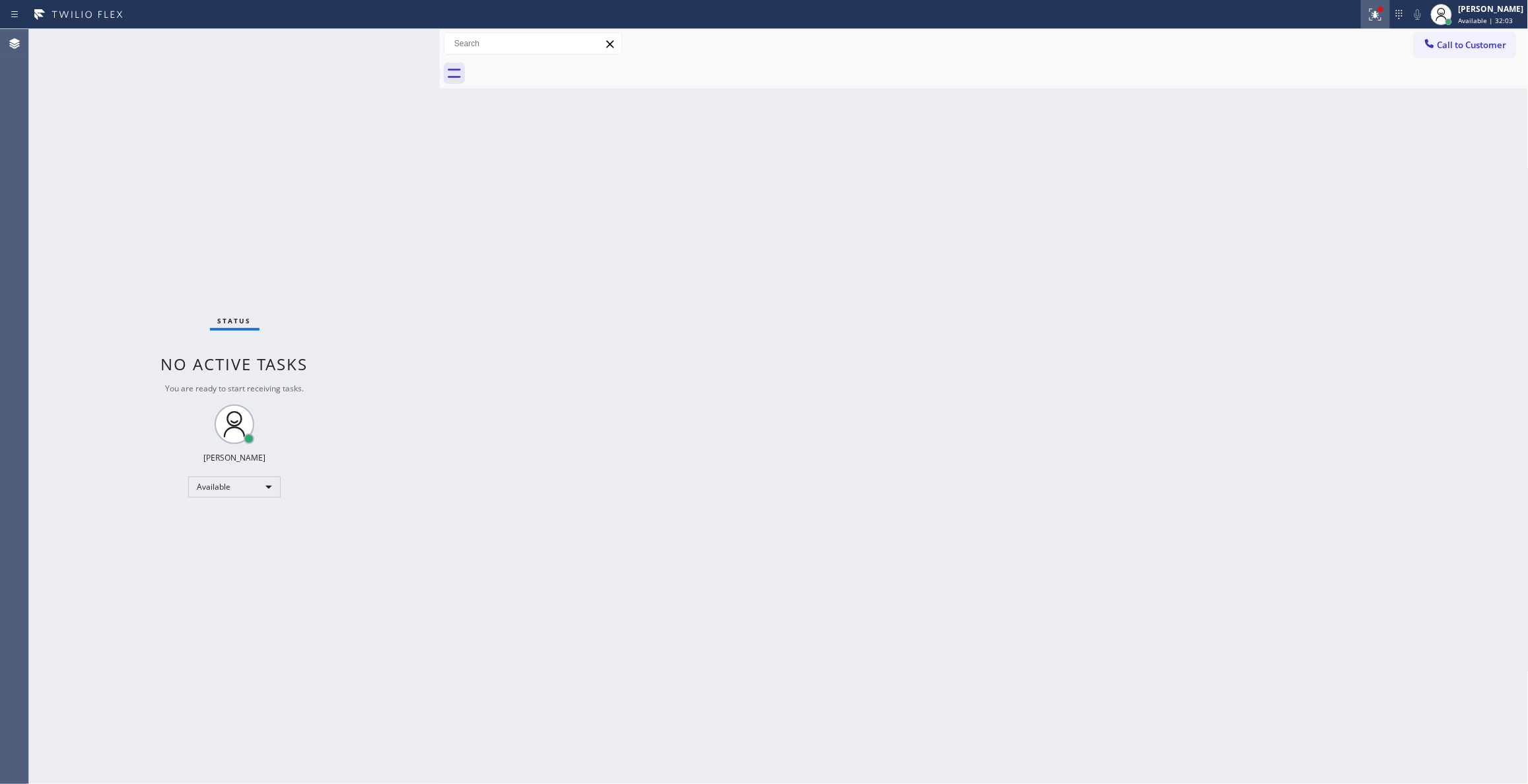
click at [1370, 19] on icon at bounding box center [1375, 14] width 12 height 12
click at [1314, 175] on span "Clear issues" at bounding box center [1290, 173] width 62 height 9
click at [1448, 47] on span "Call to Customer" at bounding box center [1472, 44] width 70 height 12
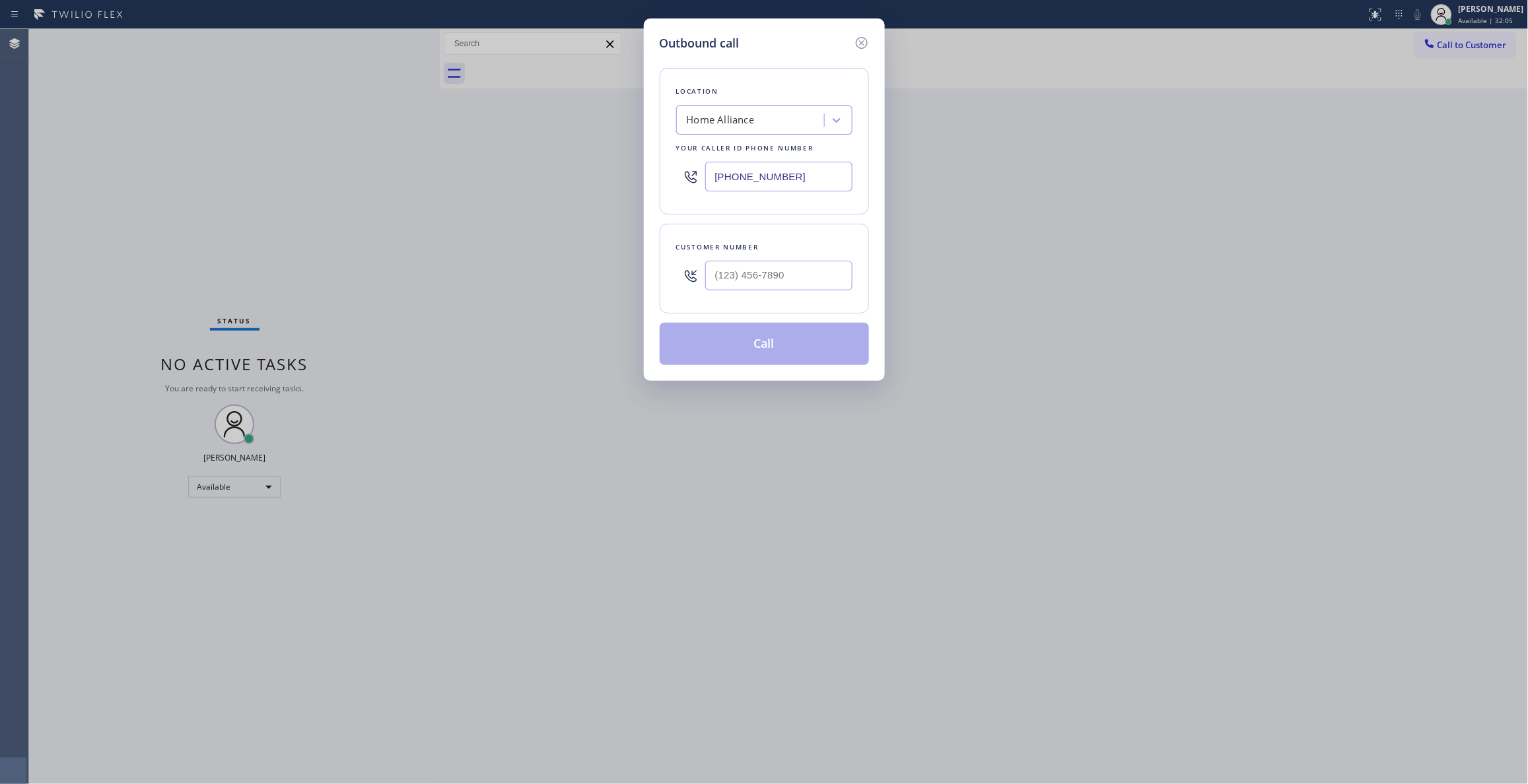
click at [853, 260] on div "Customer number" at bounding box center [764, 268] width 209 height 90
click at [791, 286] on input "(___) ___-____" at bounding box center [779, 276] width 147 height 30
paste input "818) 746-6584"
type input "[PHONE_NUMBER]"
click at [762, 350] on button "Call" at bounding box center [764, 344] width 209 height 42
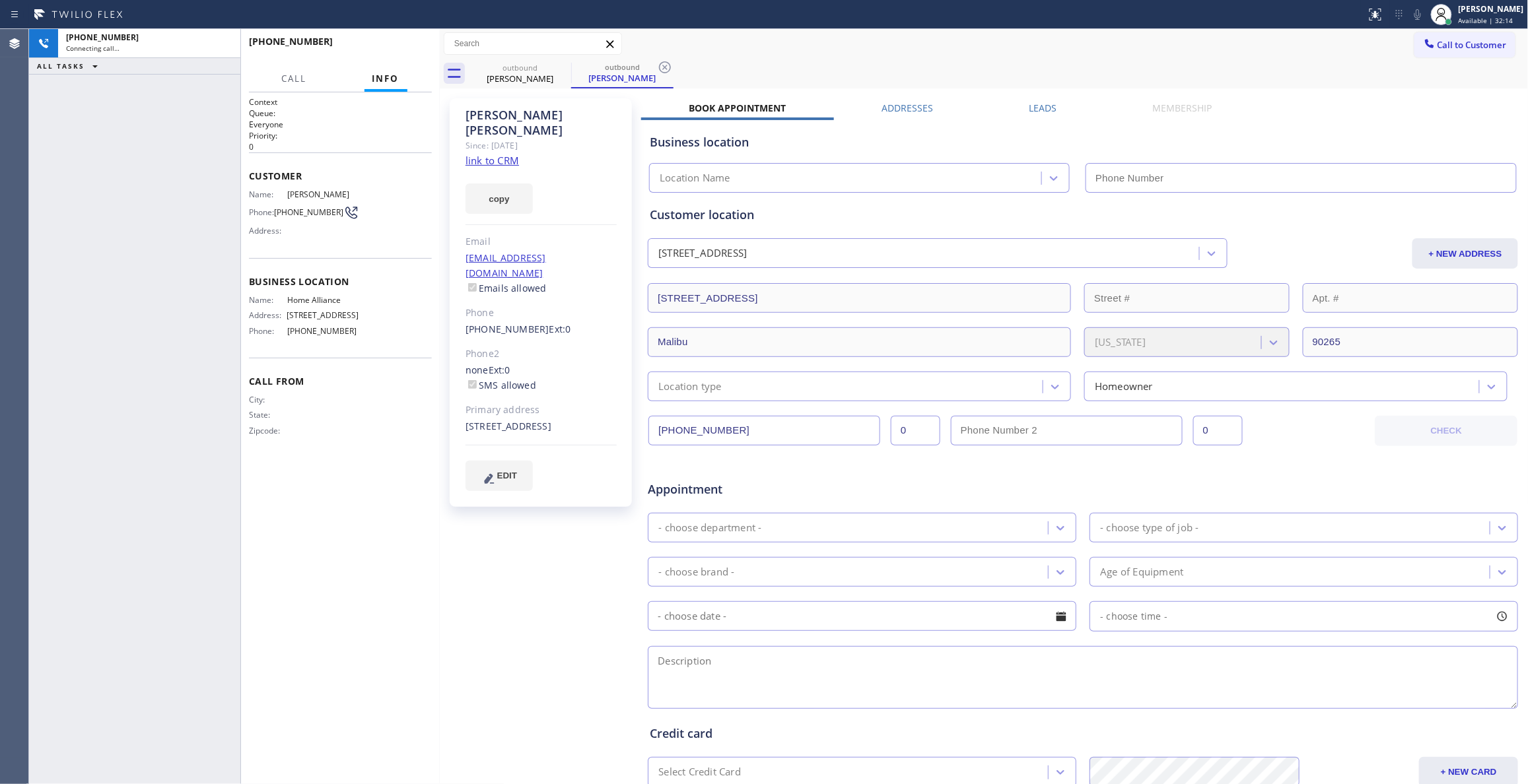
type input "[PHONE_NUMBER]"
click at [665, 62] on icon at bounding box center [665, 67] width 12 height 12
click at [220, 48] on icon at bounding box center [222, 43] width 16 height 16
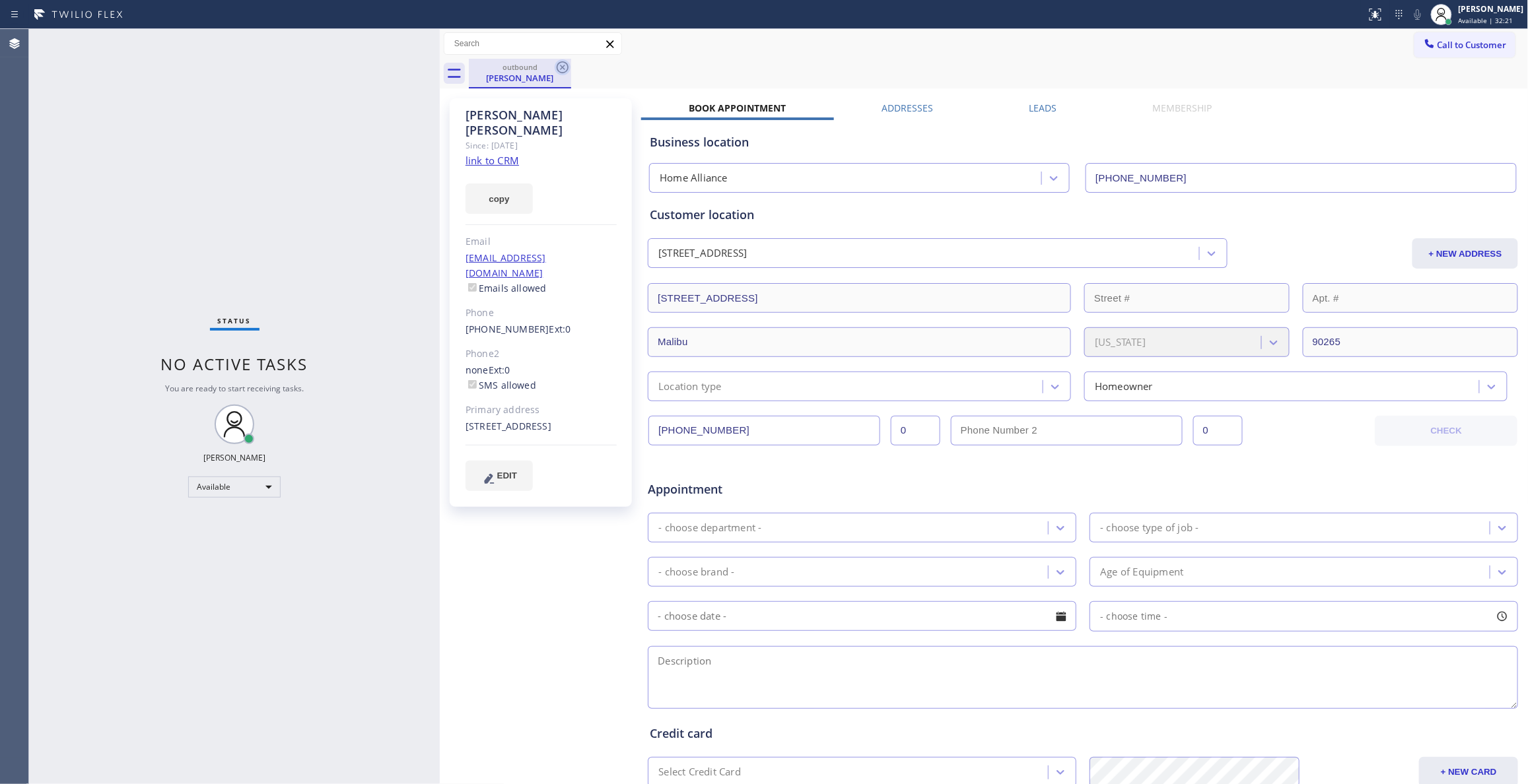
click at [563, 66] on icon at bounding box center [562, 67] width 16 height 16
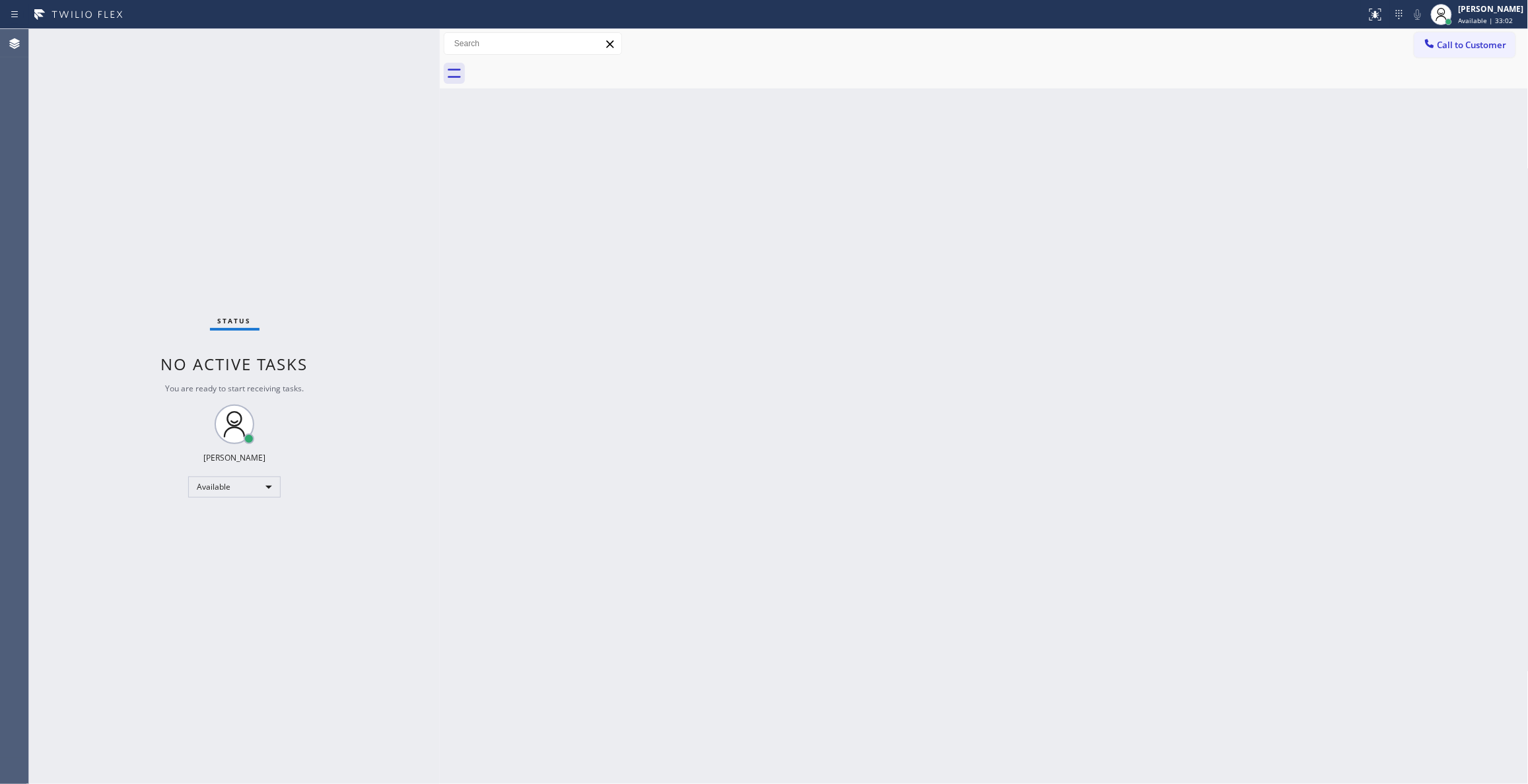
click at [173, 127] on div "Status No active tasks You are ready to start receiving tasks. [PERSON_NAME] Av…" at bounding box center [235, 406] width 411 height 755
click at [1468, 45] on span "Call to Customer" at bounding box center [1472, 44] width 70 height 12
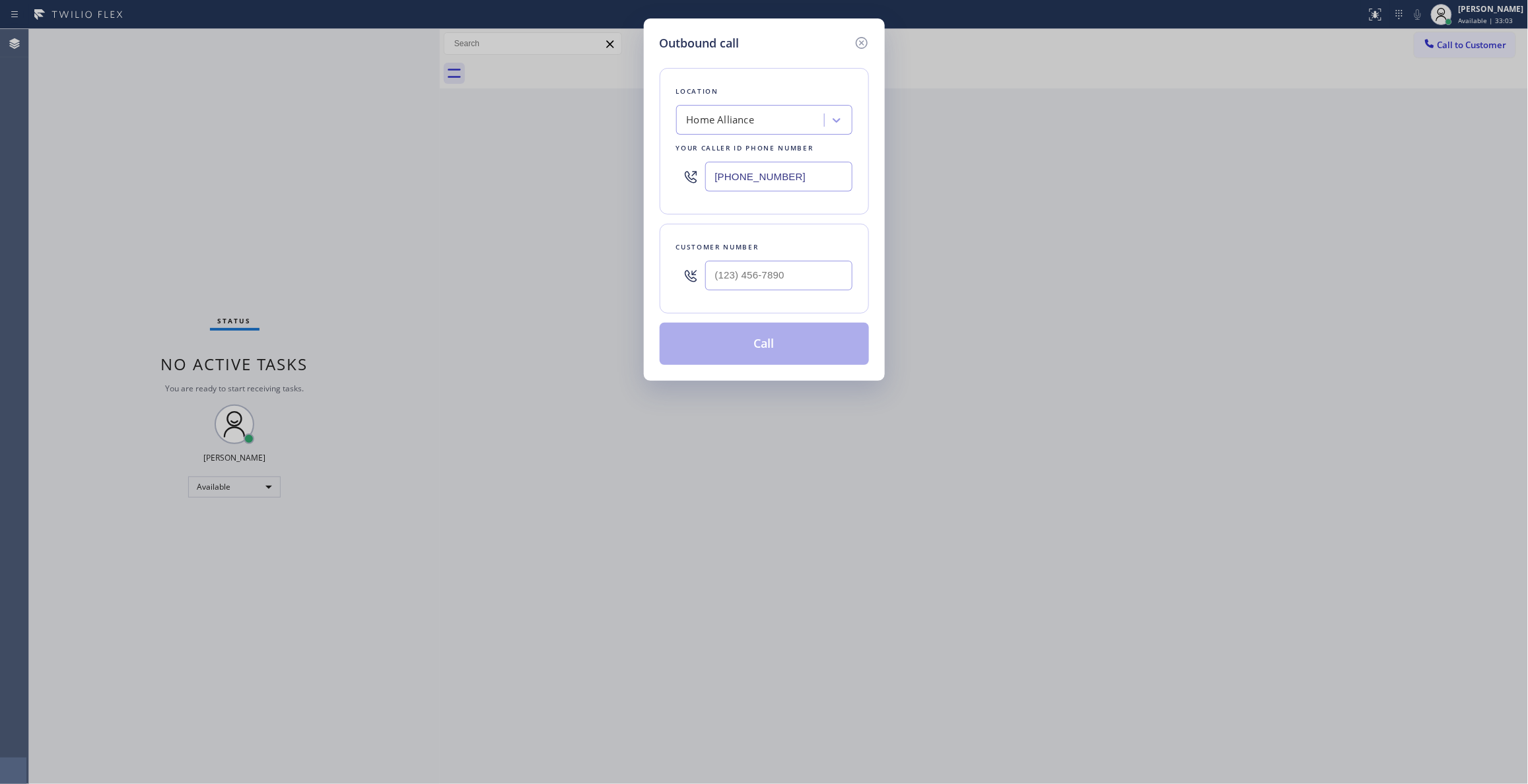
type input "(___) ___-____"
click at [780, 264] on input "(___) ___-____" at bounding box center [779, 276] width 147 height 30
type input "(___) ___-____"
click at [865, 40] on icon at bounding box center [862, 42] width 16 height 16
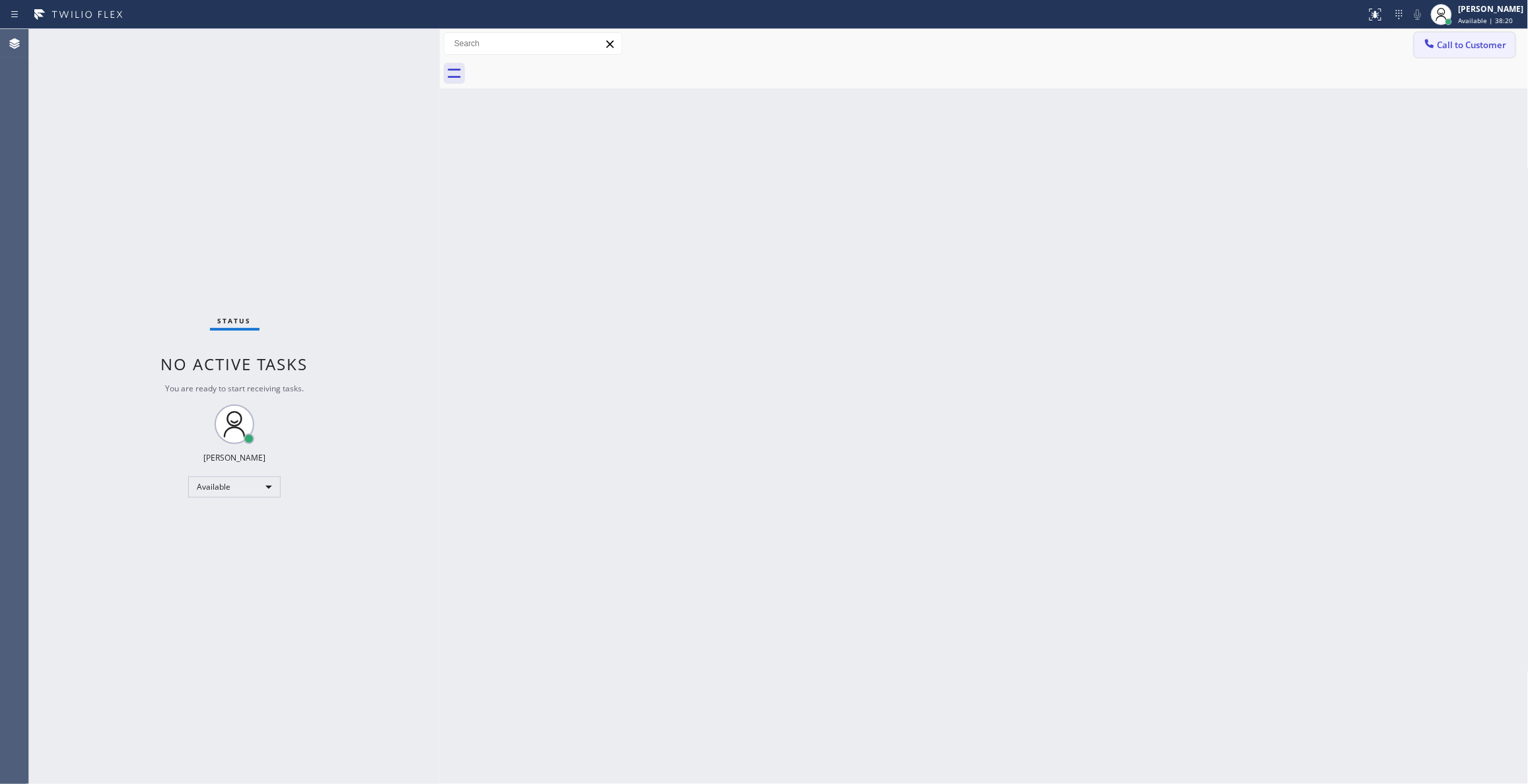
click at [1468, 52] on button "Call to Customer" at bounding box center [1465, 44] width 101 height 25
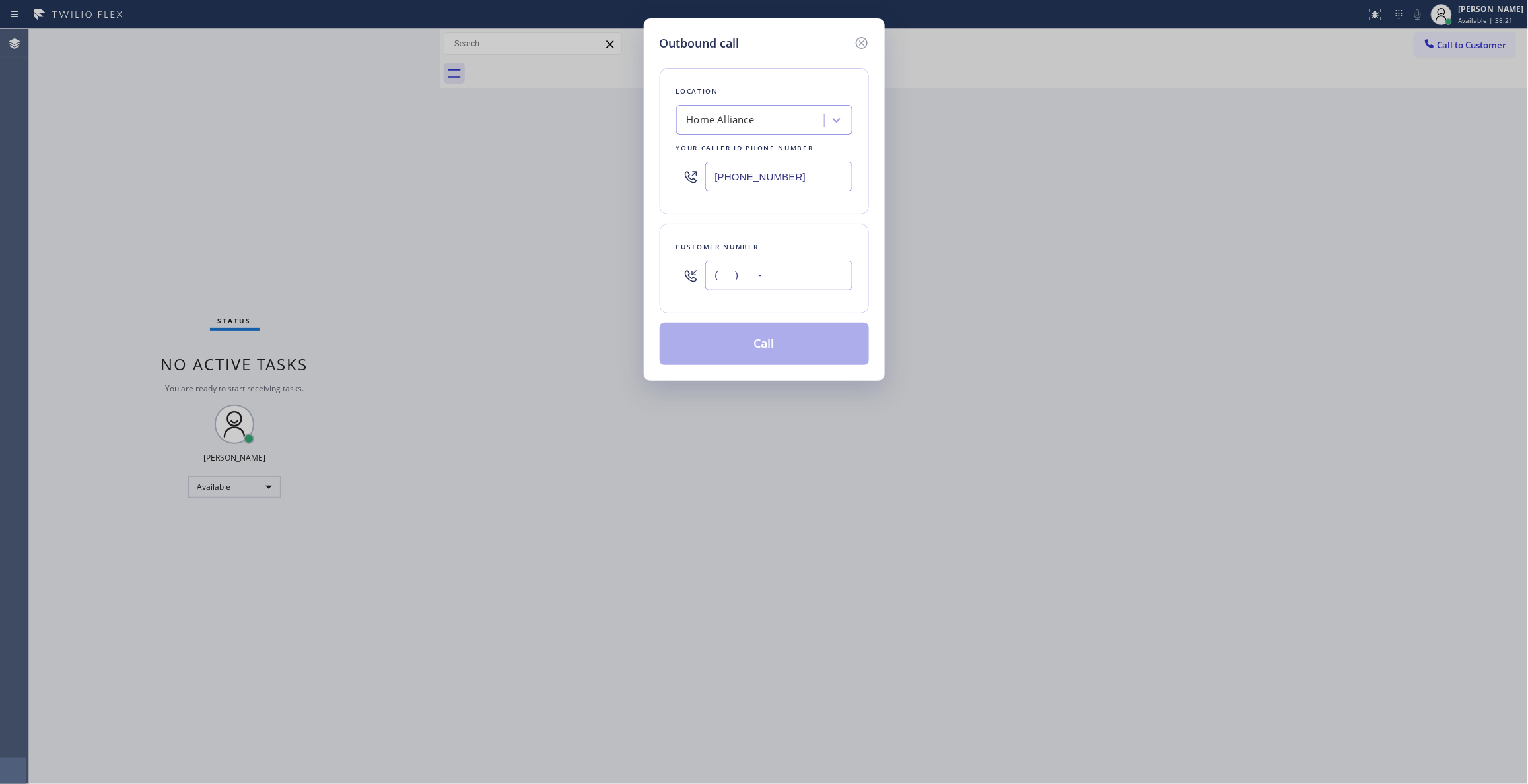
click at [785, 268] on input "(___) ___-____" at bounding box center [779, 276] width 147 height 30
paste input "917) 992-8736"
type input "[PHONE_NUMBER]"
click at [737, 350] on button "Call" at bounding box center [764, 344] width 209 height 42
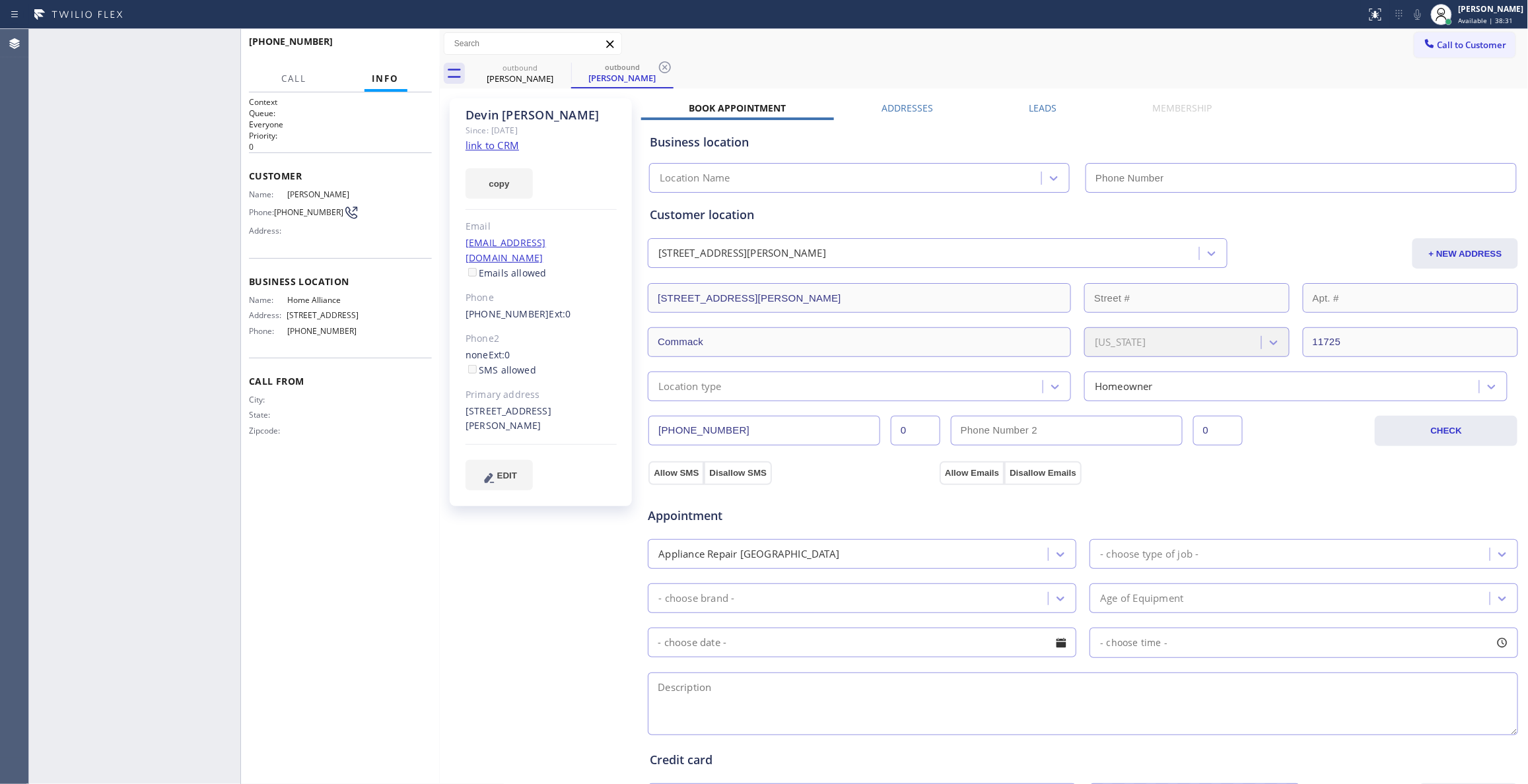
type input "[PHONE_NUMBER]"
click at [663, 65] on icon at bounding box center [665, 67] width 12 height 12
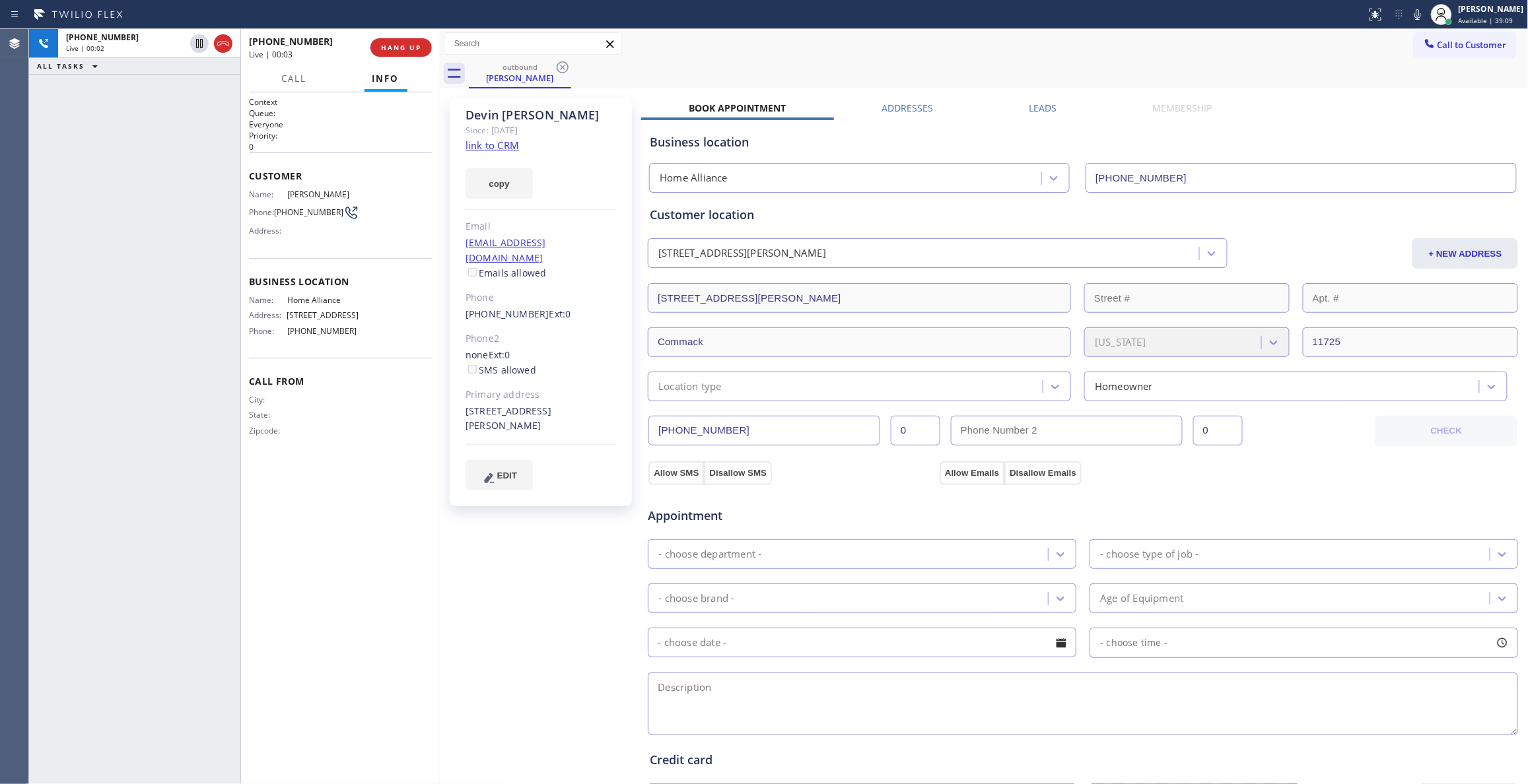
click at [320, 210] on span "[PHONE_NUMBER]" at bounding box center [309, 212] width 70 height 10
copy div "[PHONE_NUMBER]"
click at [396, 46] on span "HANG UP" at bounding box center [401, 48] width 41 height 9
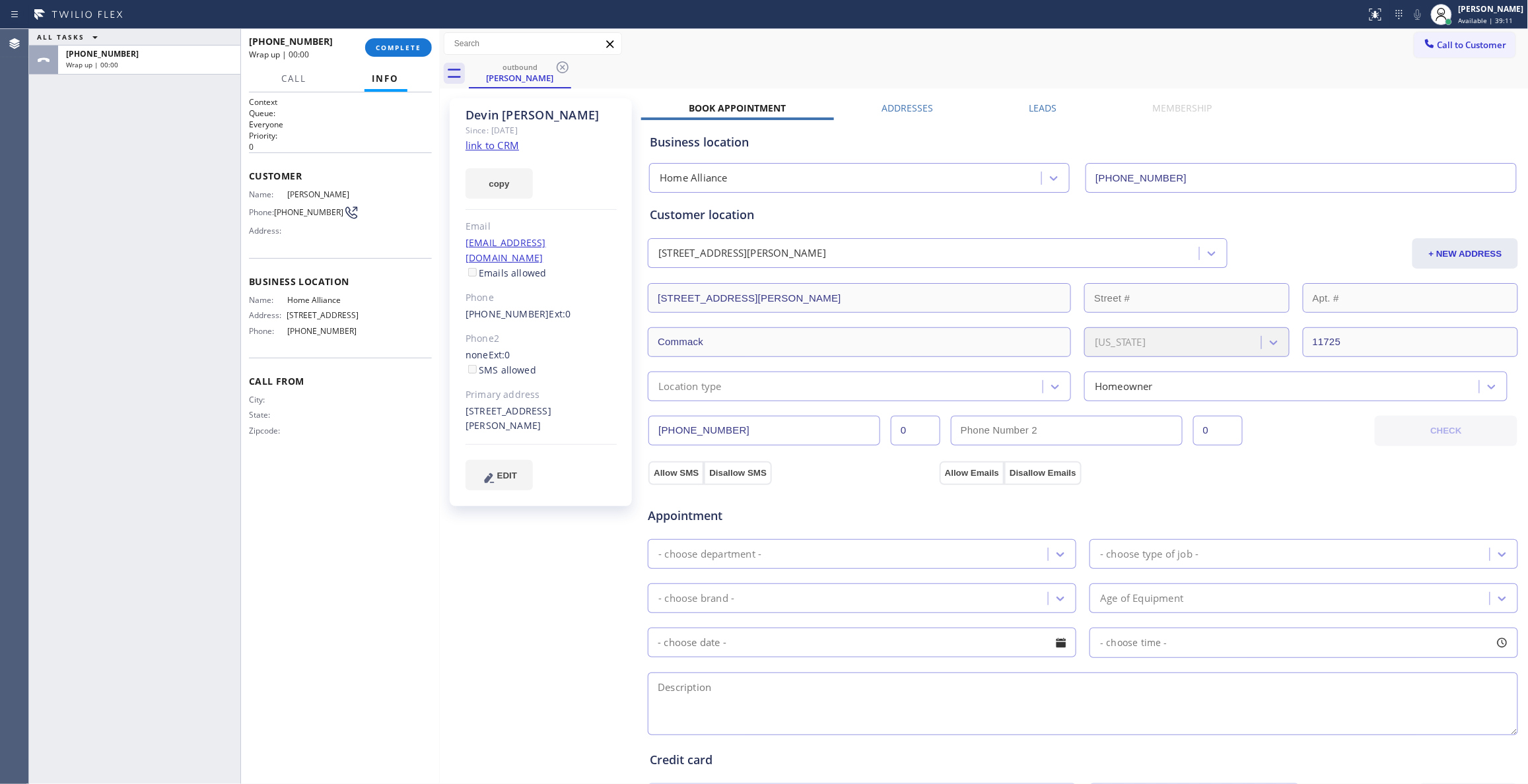
click at [410, 36] on div "[PHONE_NUMBER] Wrap up | 00:00 COMPLETE" at bounding box center [340, 47] width 183 height 34
click at [412, 42] on button "COMPLETE" at bounding box center [398, 48] width 67 height 19
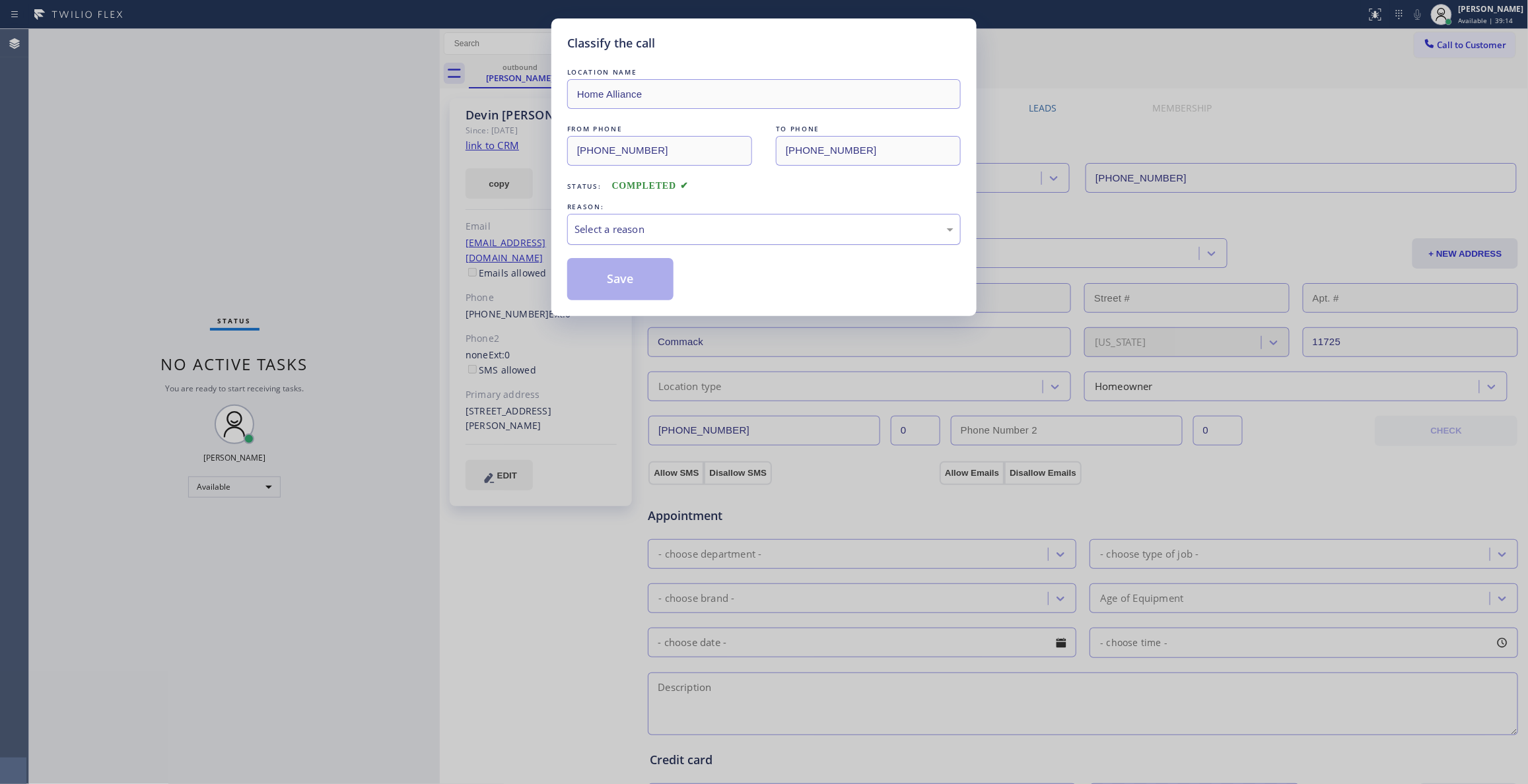
click at [659, 240] on div "Select a reason" at bounding box center [764, 229] width 394 height 31
click at [623, 284] on button "Save" at bounding box center [620, 279] width 107 height 42
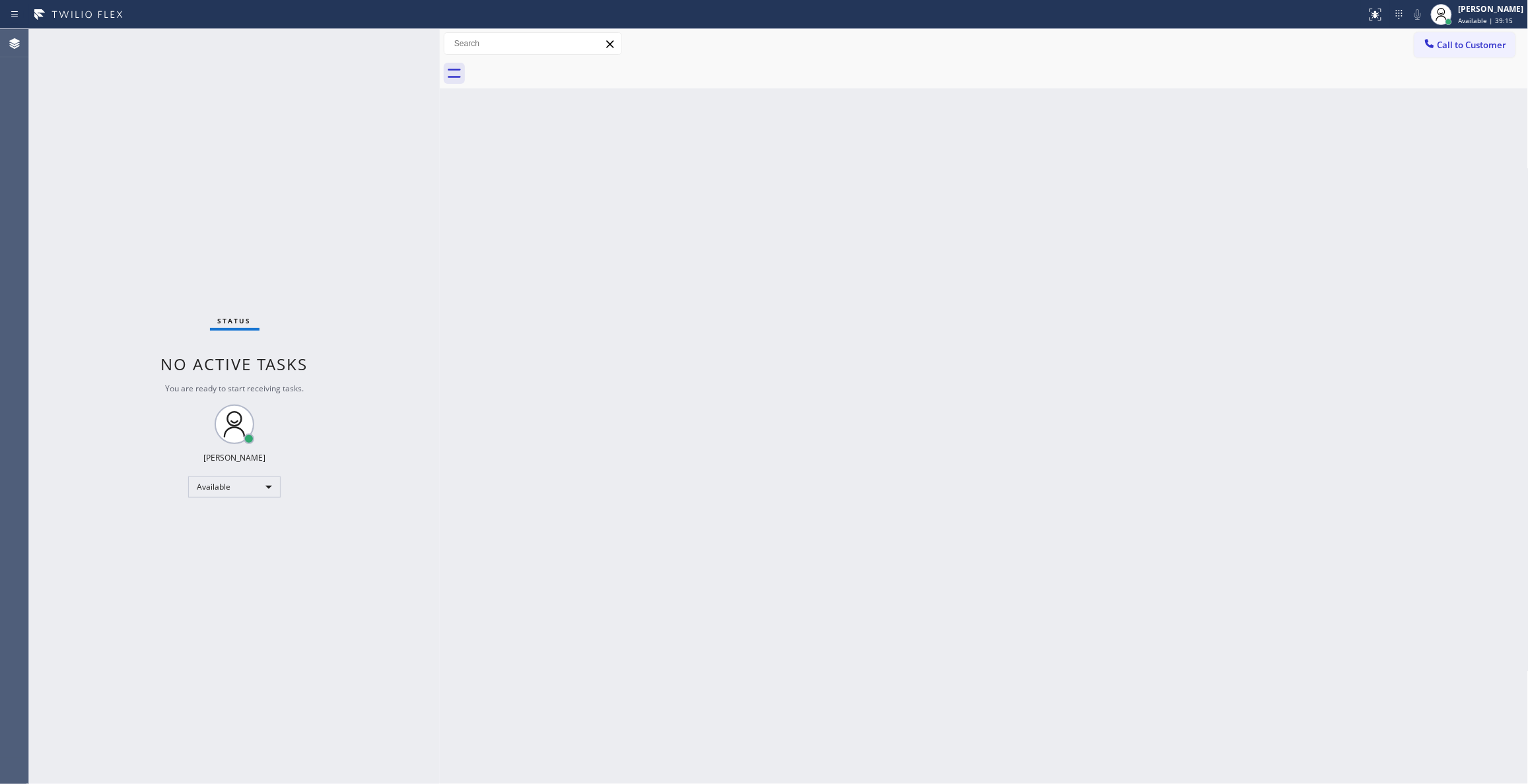
drag, startPoint x: 1466, startPoint y: 48, endPoint x: 1449, endPoint y: 48, distance: 17.0
click at [1459, 48] on span "Call to Customer" at bounding box center [1472, 44] width 70 height 12
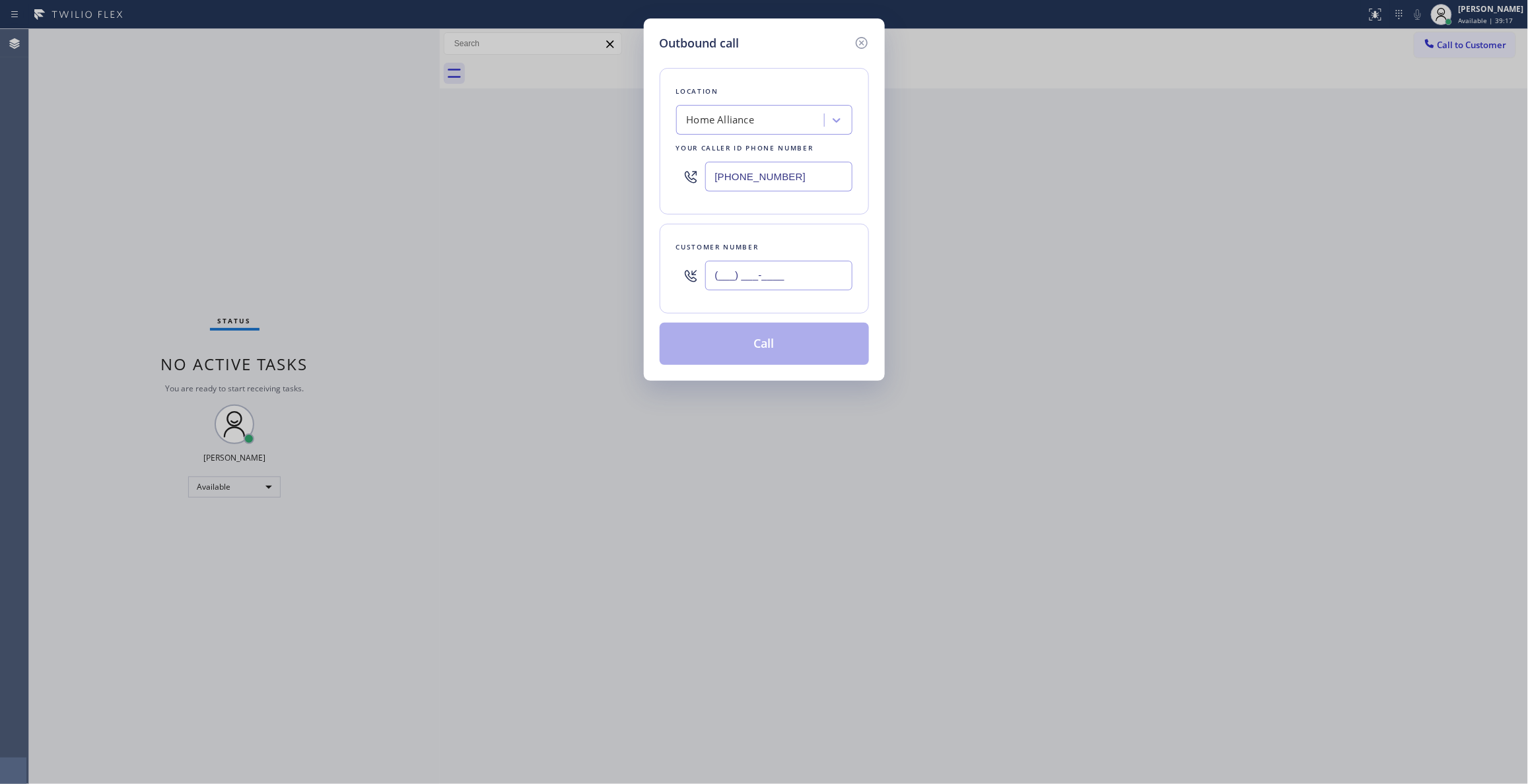
click at [770, 280] on input "(___) ___-____" at bounding box center [779, 276] width 147 height 30
paste input "917) 992-8736"
type input "[PHONE_NUMBER]"
click at [760, 347] on button "Call" at bounding box center [764, 344] width 209 height 42
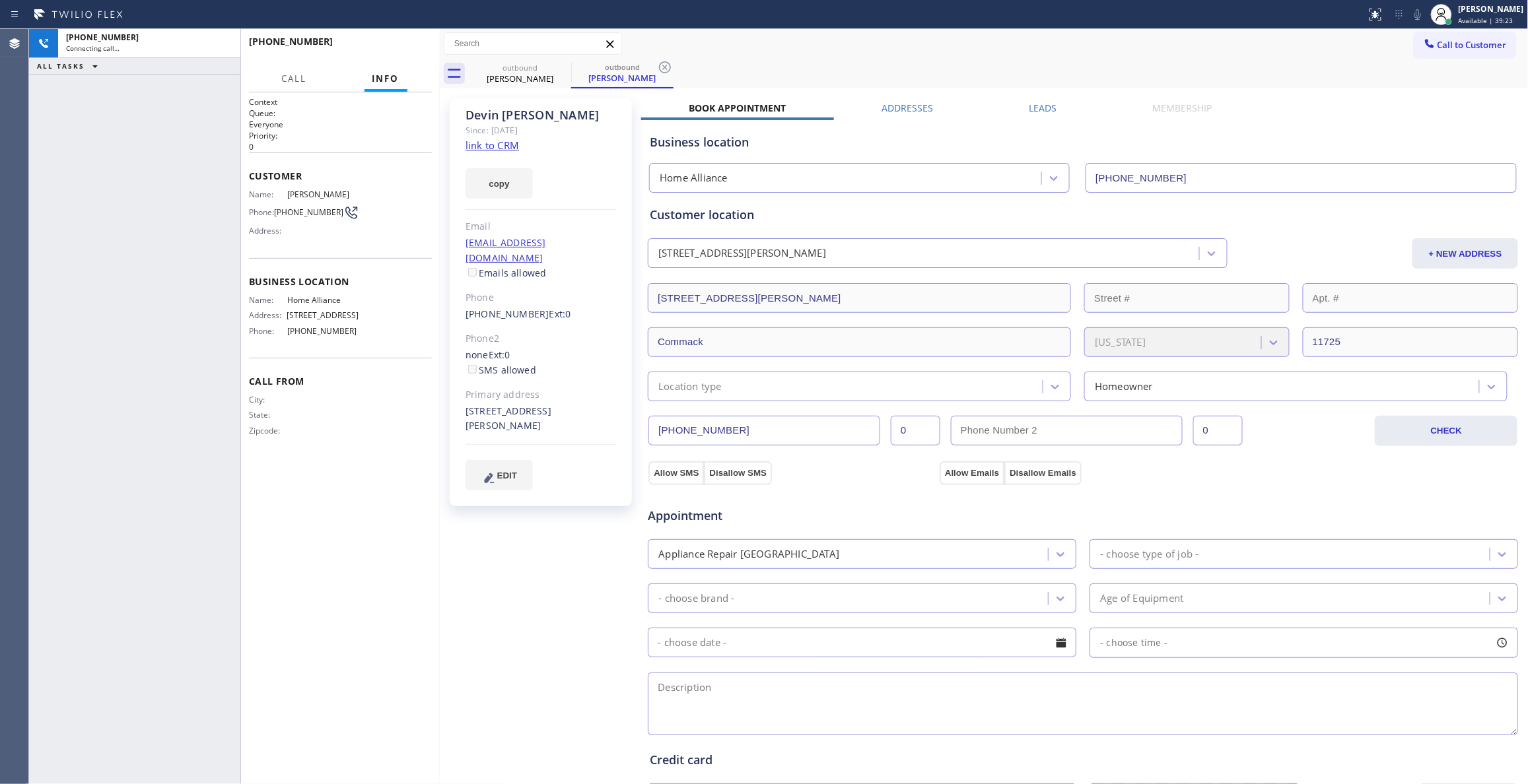
type input "[PHONE_NUMBER]"
click at [666, 64] on icon at bounding box center [665, 67] width 16 height 16
drag, startPoint x: 487, startPoint y: 637, endPoint x: 473, endPoint y: 539, distance: 99.0
click at [488, 637] on div "[PERSON_NAME] Since: [DATE] link to CRM copy Email [EMAIL_ADDRESS][DOMAIN_NAME]…" at bounding box center [542, 532] width 198 height 882
click at [396, 45] on span "HANG UP" at bounding box center [401, 48] width 41 height 9
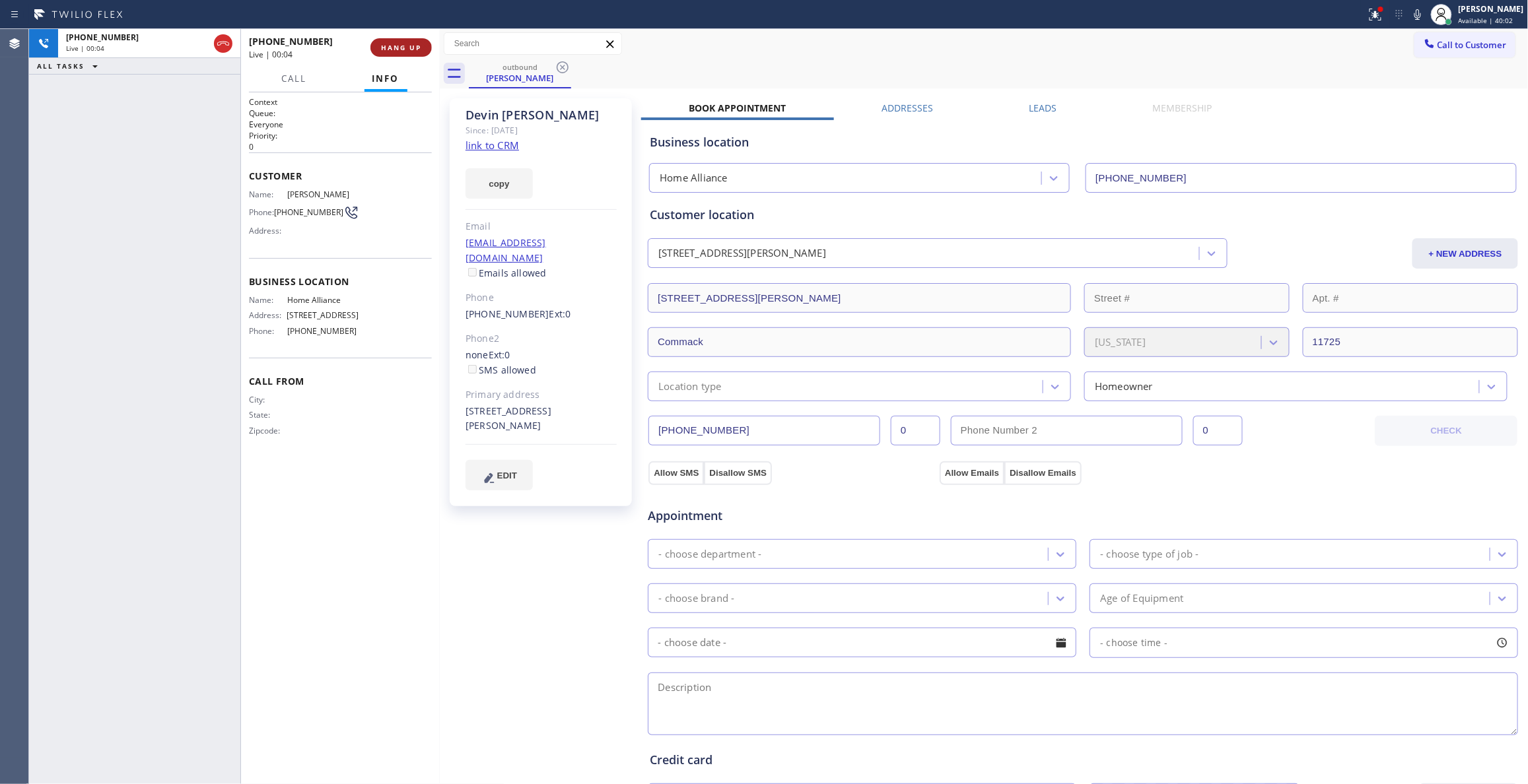
click at [396, 45] on span "HANG UP" at bounding box center [401, 48] width 41 height 9
click at [407, 46] on span "COMPLETE" at bounding box center [399, 48] width 45 height 9
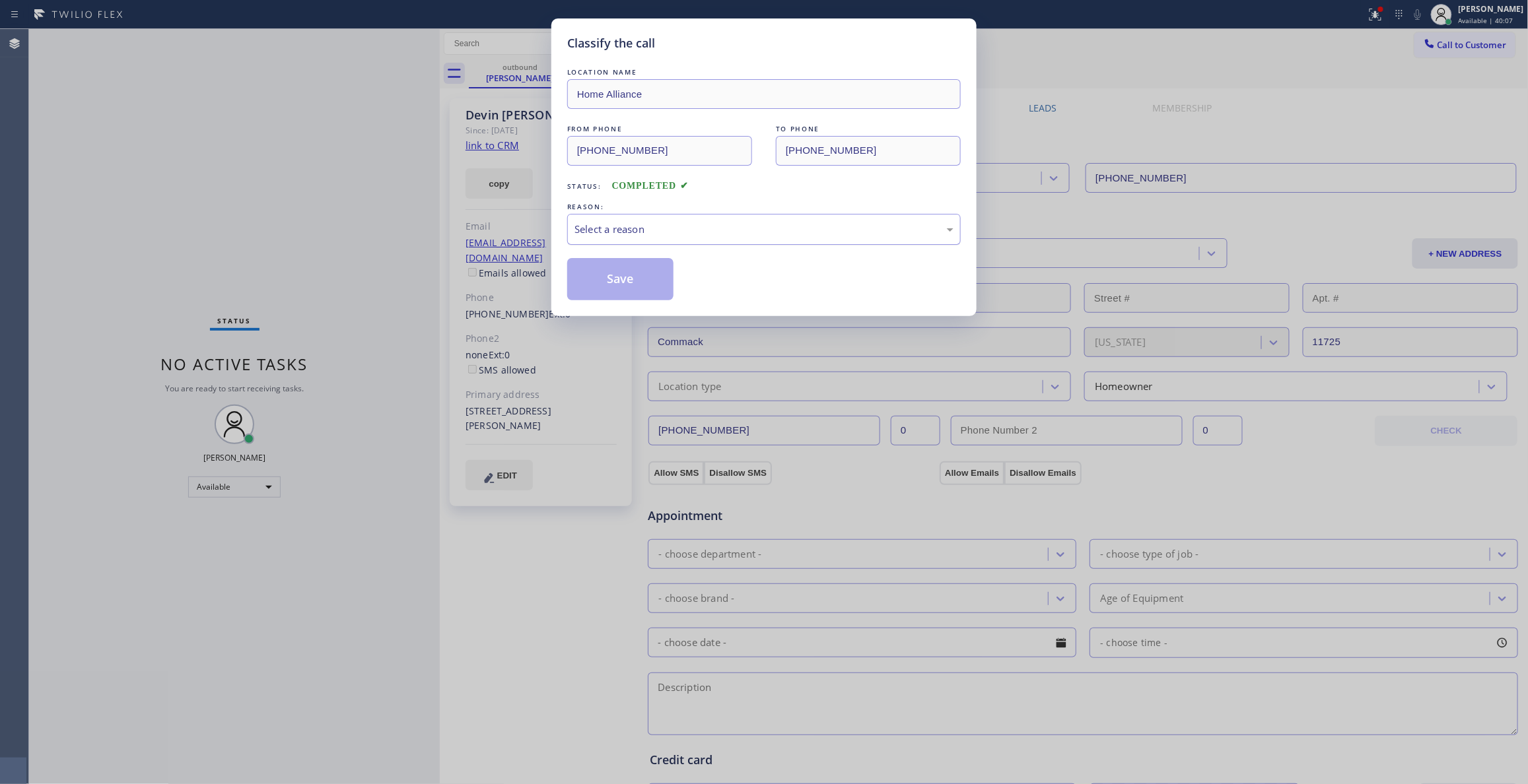
click at [595, 222] on div "Select a reason" at bounding box center [764, 229] width 379 height 15
click at [605, 284] on button "Save" at bounding box center [620, 279] width 107 height 42
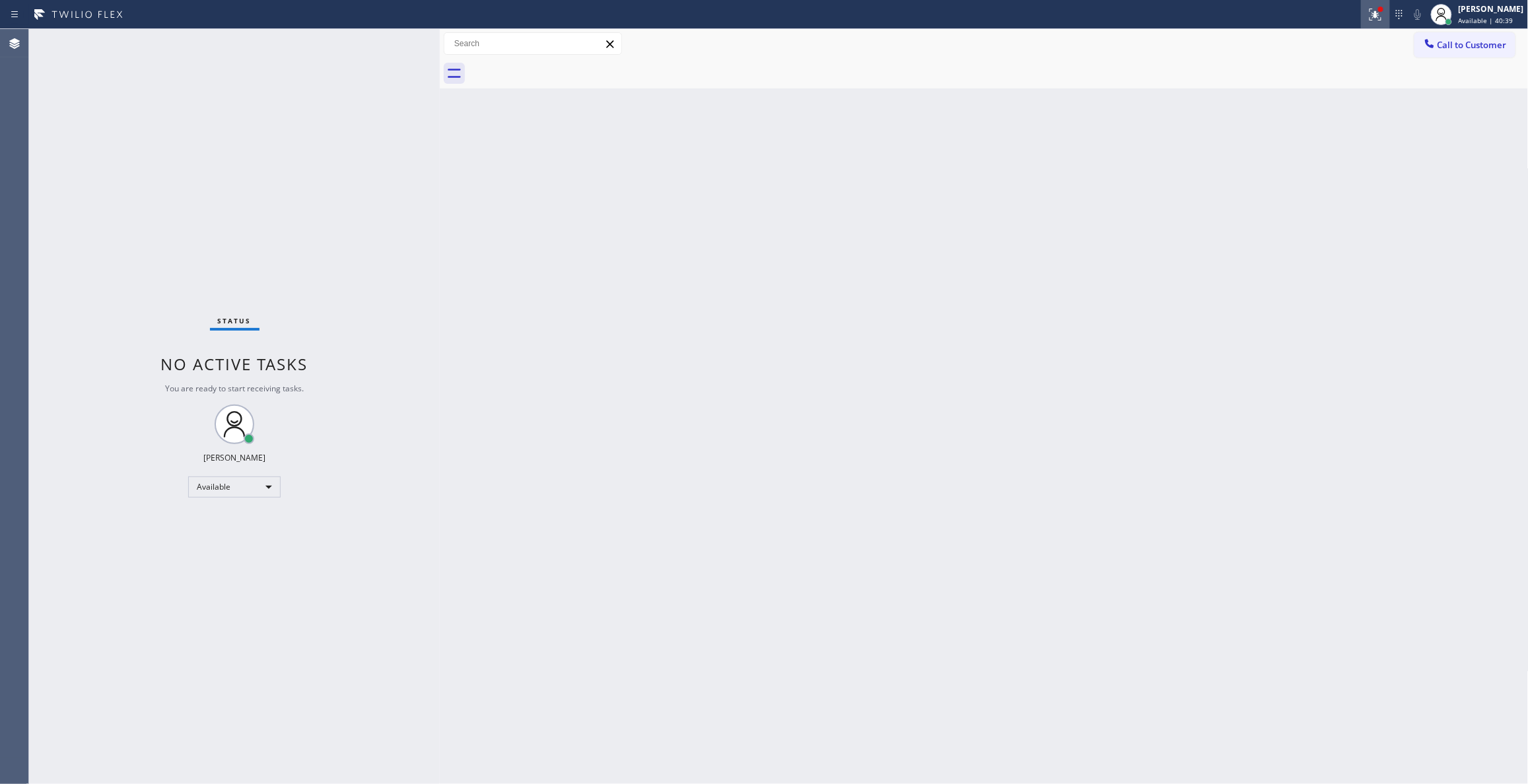
click at [1372, 14] on icon at bounding box center [1375, 12] width 8 height 5
click at [1320, 177] on button "Clear issues" at bounding box center [1290, 173] width 155 height 19
drag, startPoint x: 161, startPoint y: 220, endPoint x: 170, endPoint y: 144, distance: 76.5
click at [161, 209] on div "Status No active tasks You are ready to start receiving tasks. [PERSON_NAME] Av…" at bounding box center [235, 406] width 411 height 755
click at [1443, 45] on span "Call to Customer" at bounding box center [1472, 44] width 70 height 12
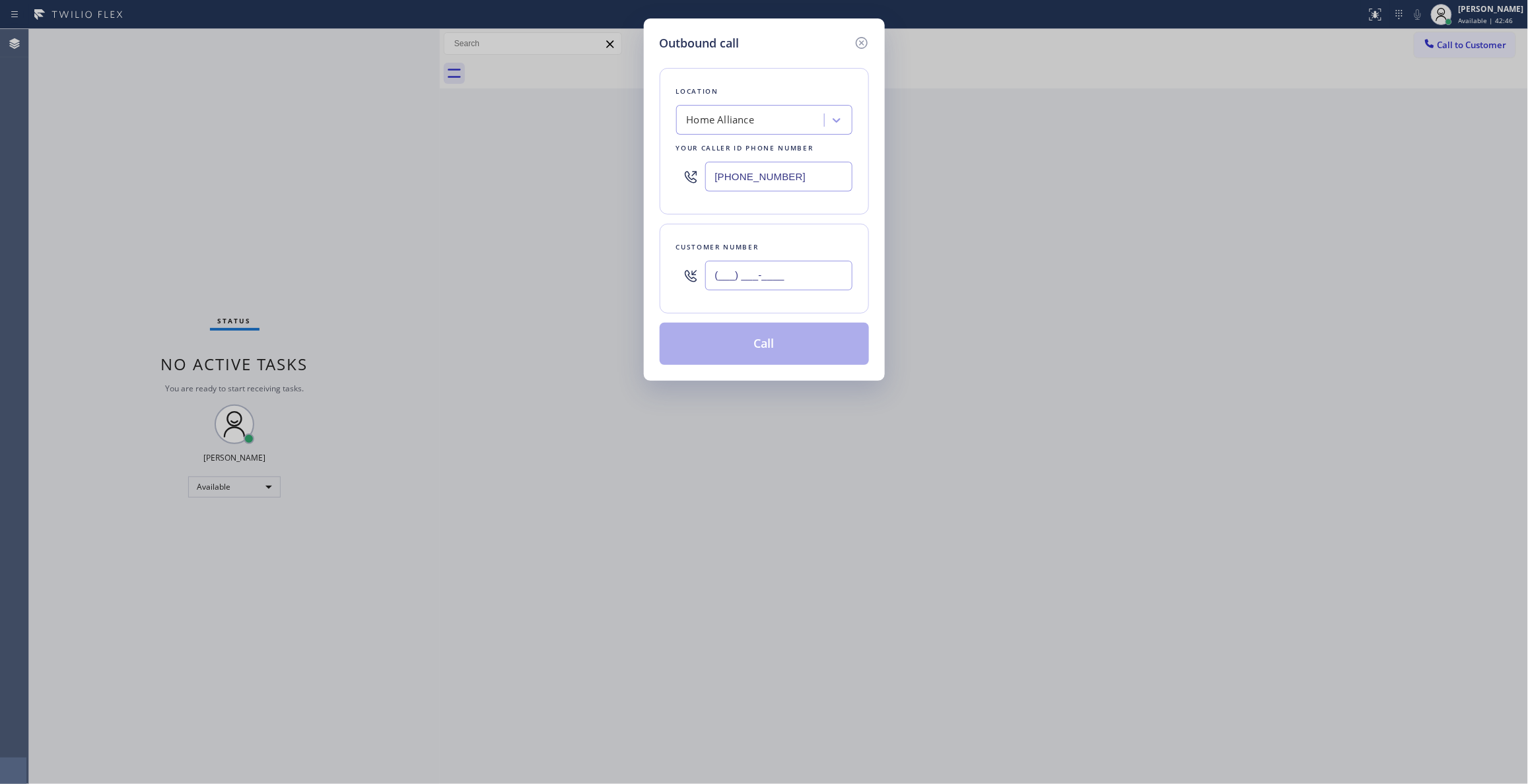
click at [740, 268] on input "(___) ___-____" at bounding box center [779, 276] width 147 height 30
paste input "720) 227-4037"
type input "[PHONE_NUMBER]"
click at [753, 351] on button "Call" at bounding box center [764, 344] width 209 height 42
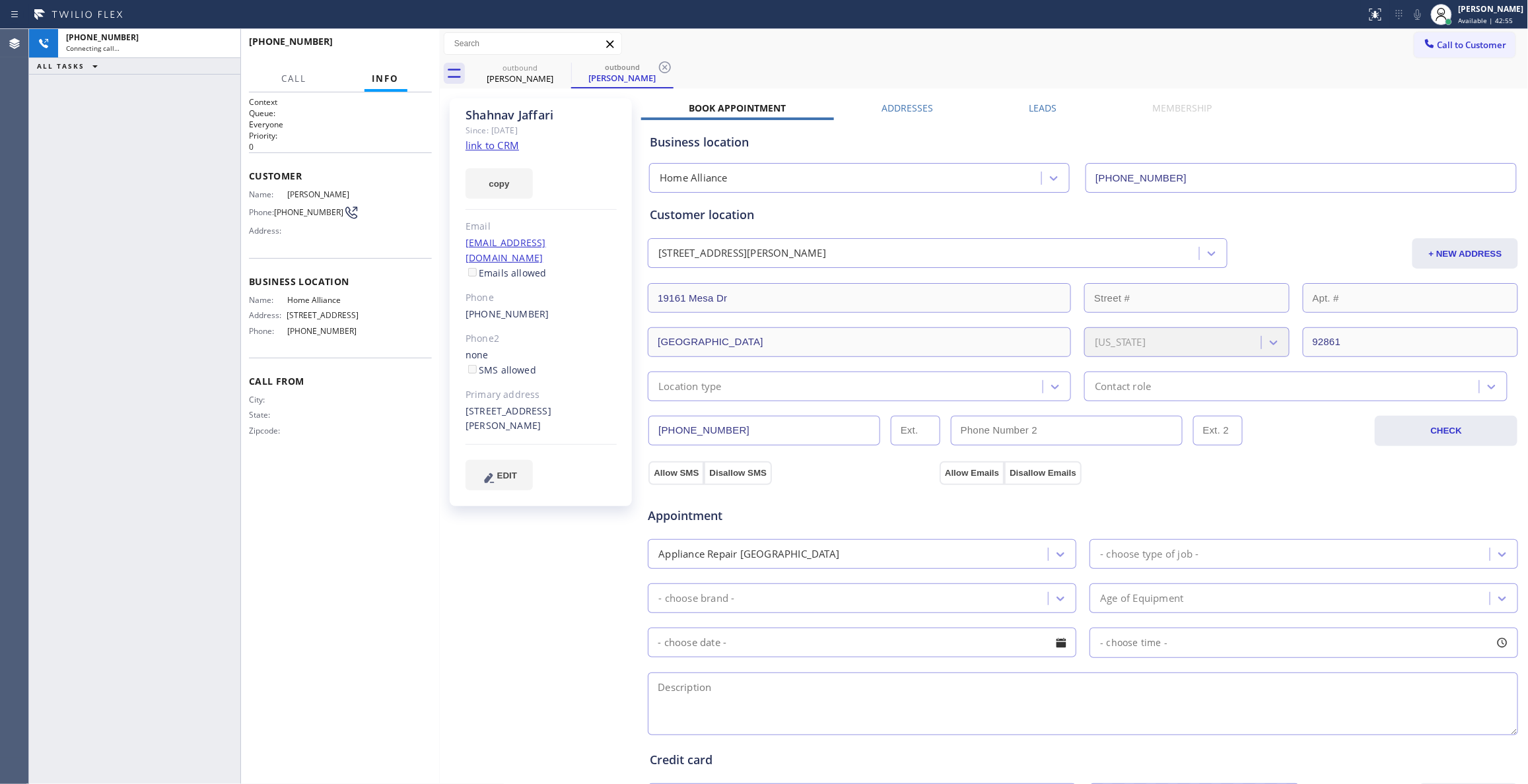
type input "[PHONE_NUMBER]"
click at [408, 45] on span "HANG UP" at bounding box center [401, 48] width 41 height 9
click at [294, 208] on span "[PHONE_NUMBER]" at bounding box center [309, 212] width 70 height 10
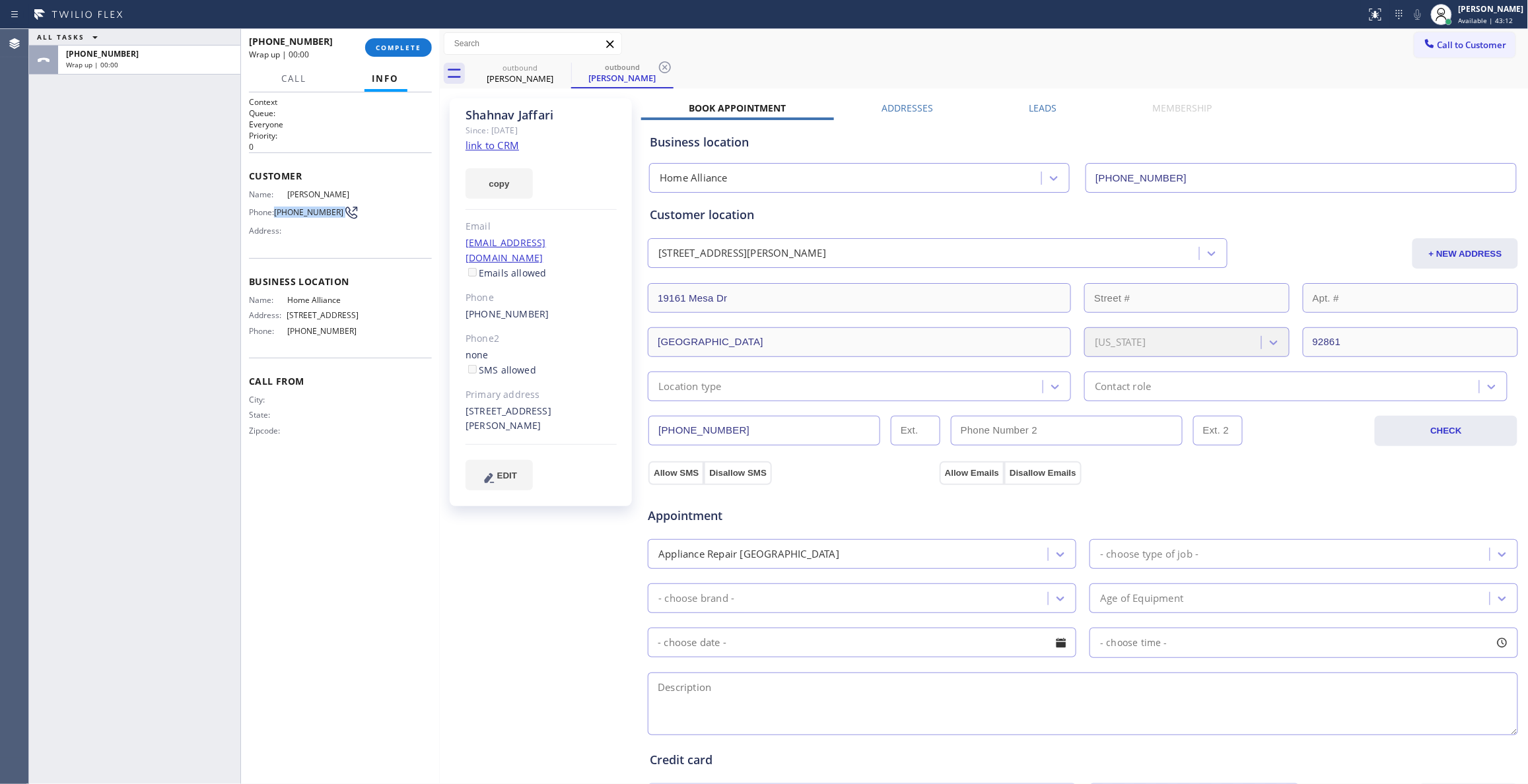
copy div "[PHONE_NUMBER]"
click at [391, 51] on span "COMPLETE" at bounding box center [399, 48] width 45 height 9
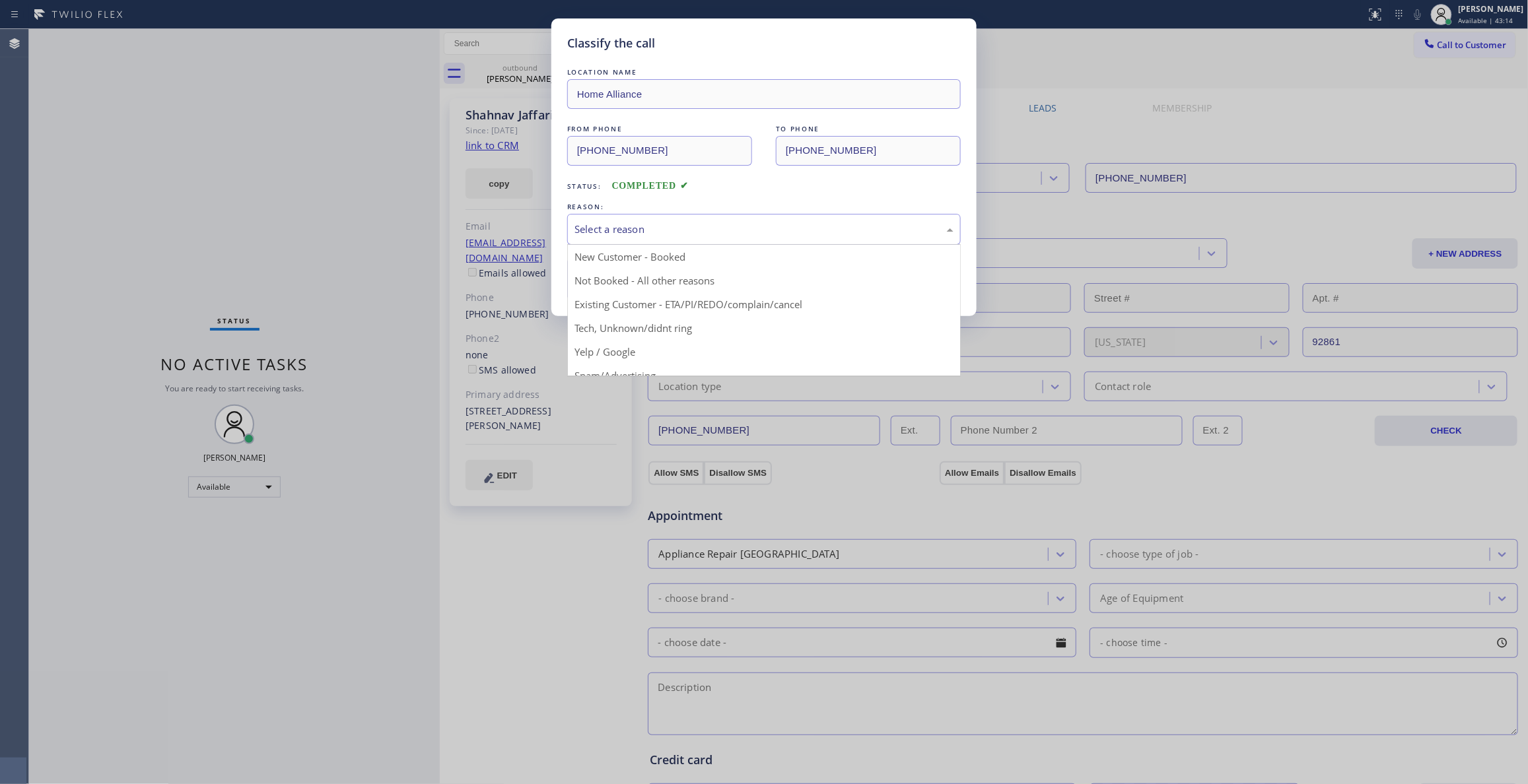
click at [612, 228] on div "Select a reason" at bounding box center [764, 229] width 379 height 15
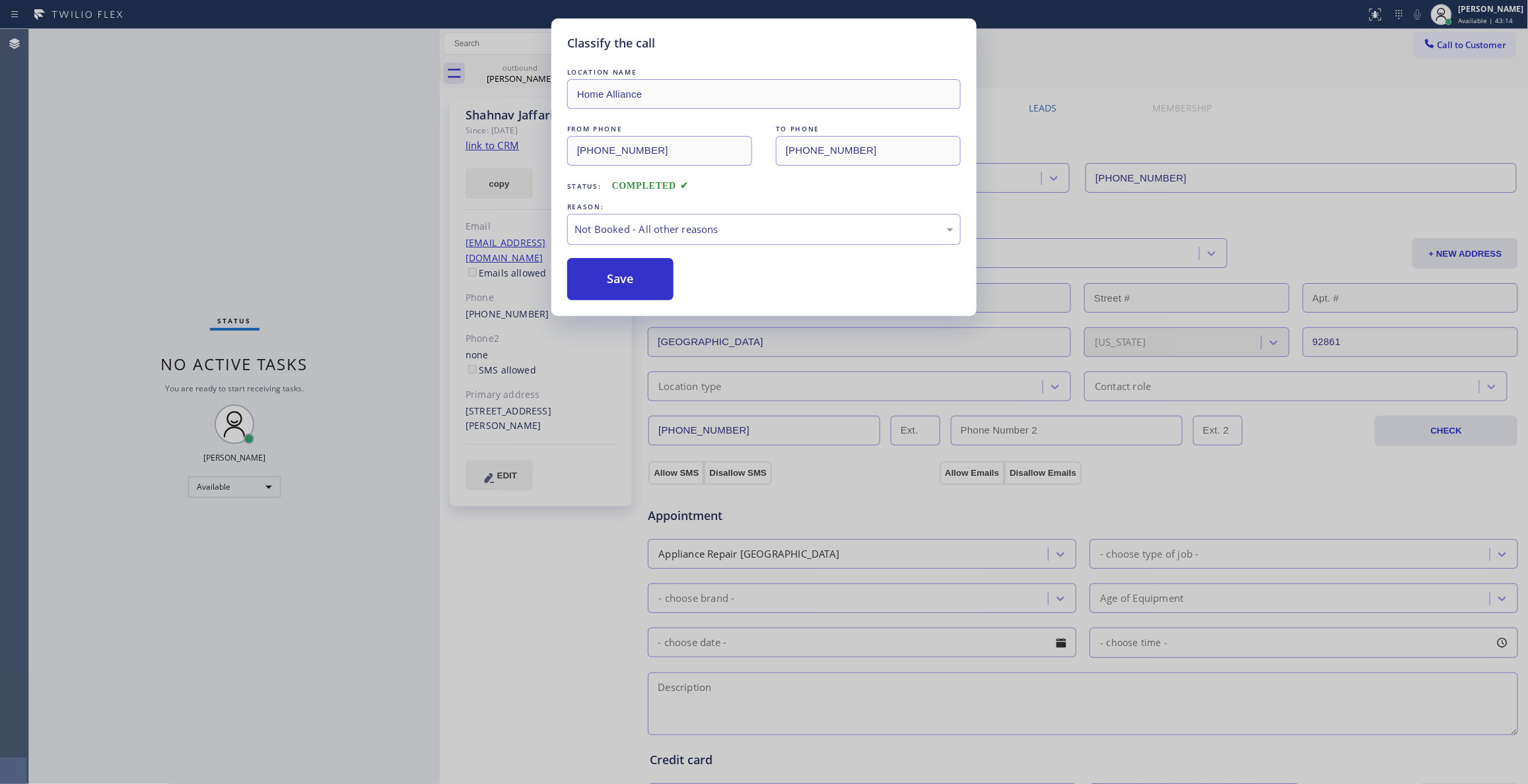
click at [614, 278] on button "Save" at bounding box center [620, 279] width 107 height 42
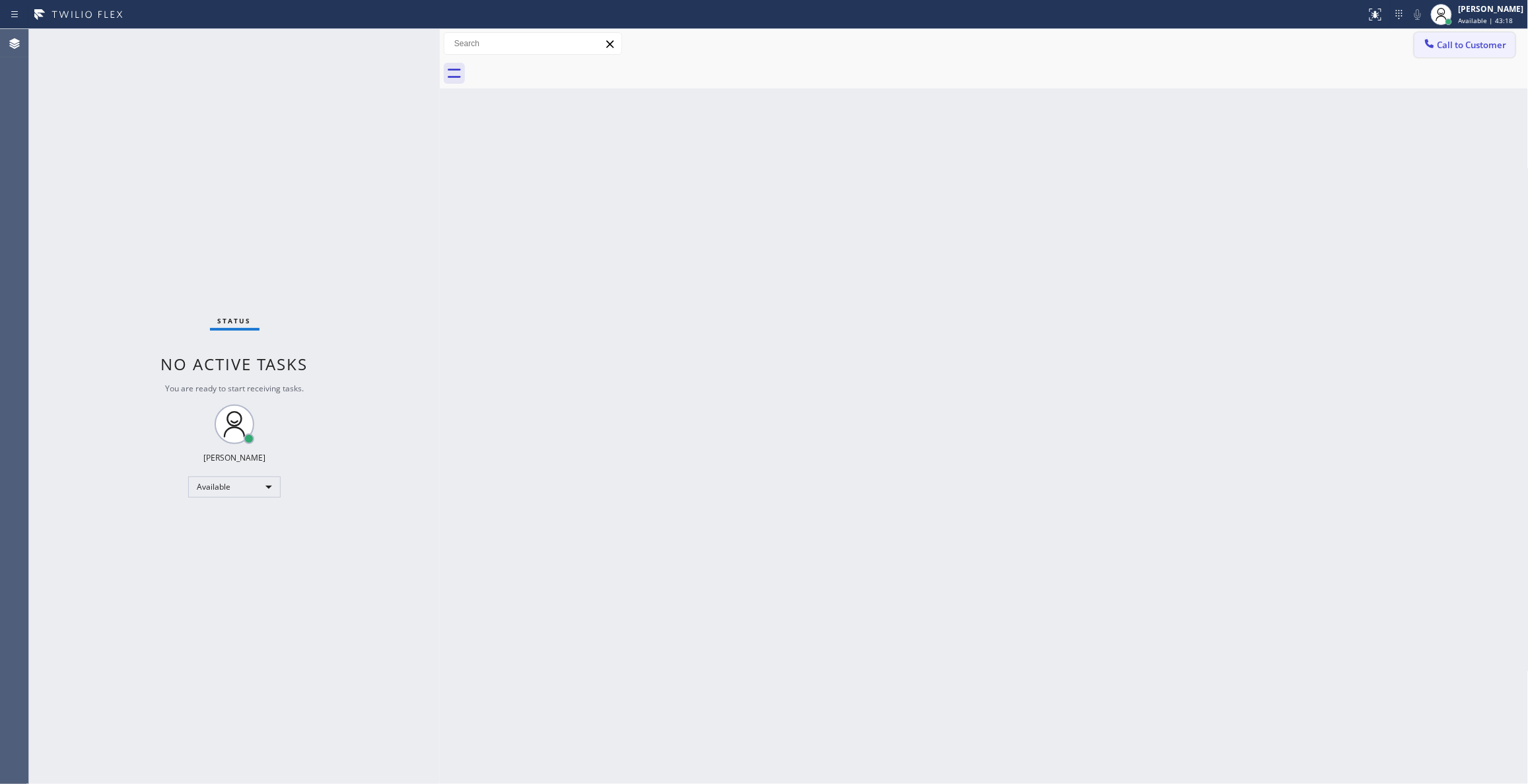
click at [1452, 49] on span "Call to Customer" at bounding box center [1472, 44] width 70 height 12
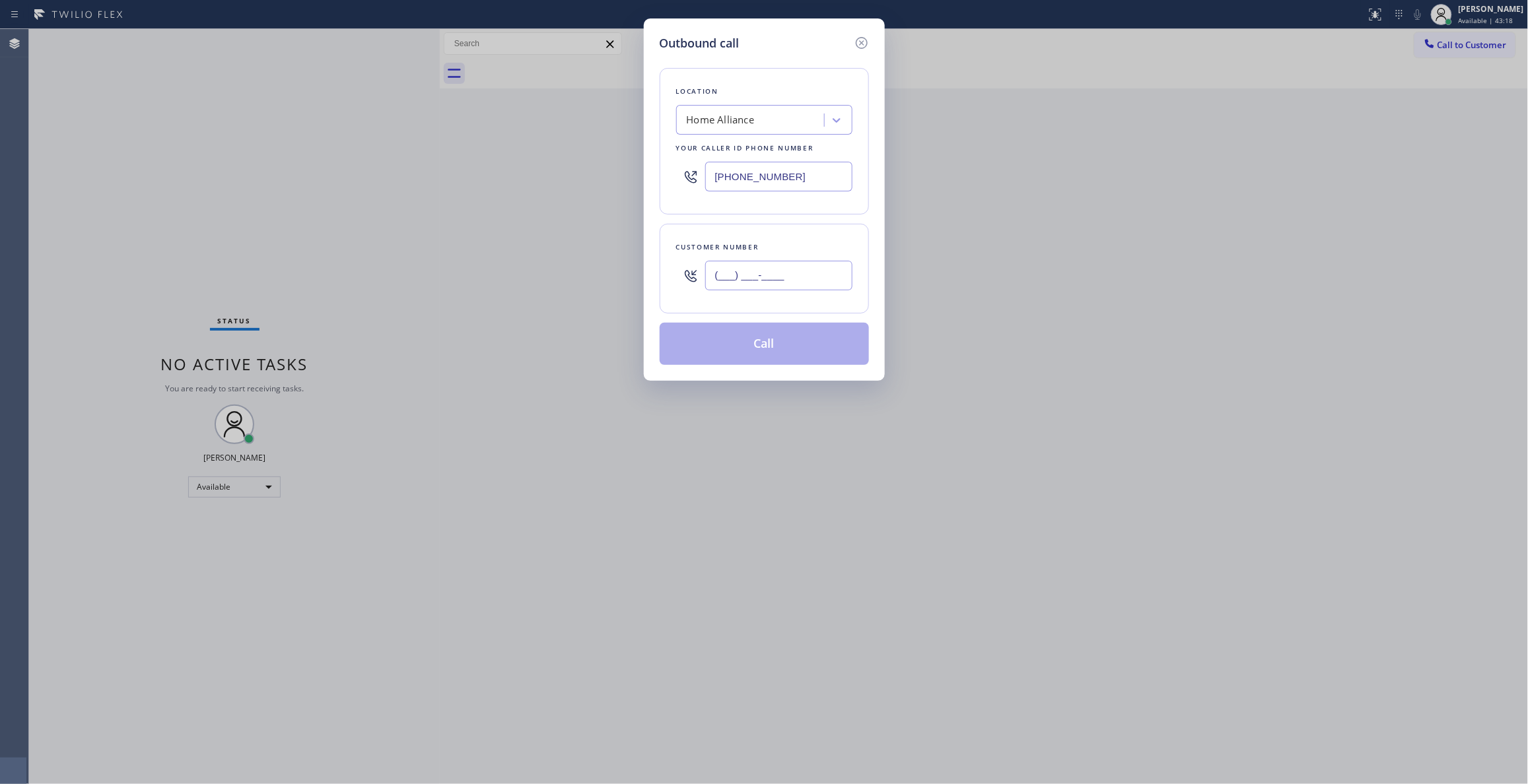
click at [755, 289] on input "(___) ___-____" at bounding box center [779, 276] width 147 height 30
paste input "720) 227-4037"
type input "[PHONE_NUMBER]"
click at [762, 373] on div "Outbound call Location Home Alliance Your caller id phone number [PHONE_NUMBER]…" at bounding box center [764, 200] width 241 height 363
click at [758, 336] on button "Call" at bounding box center [764, 344] width 209 height 42
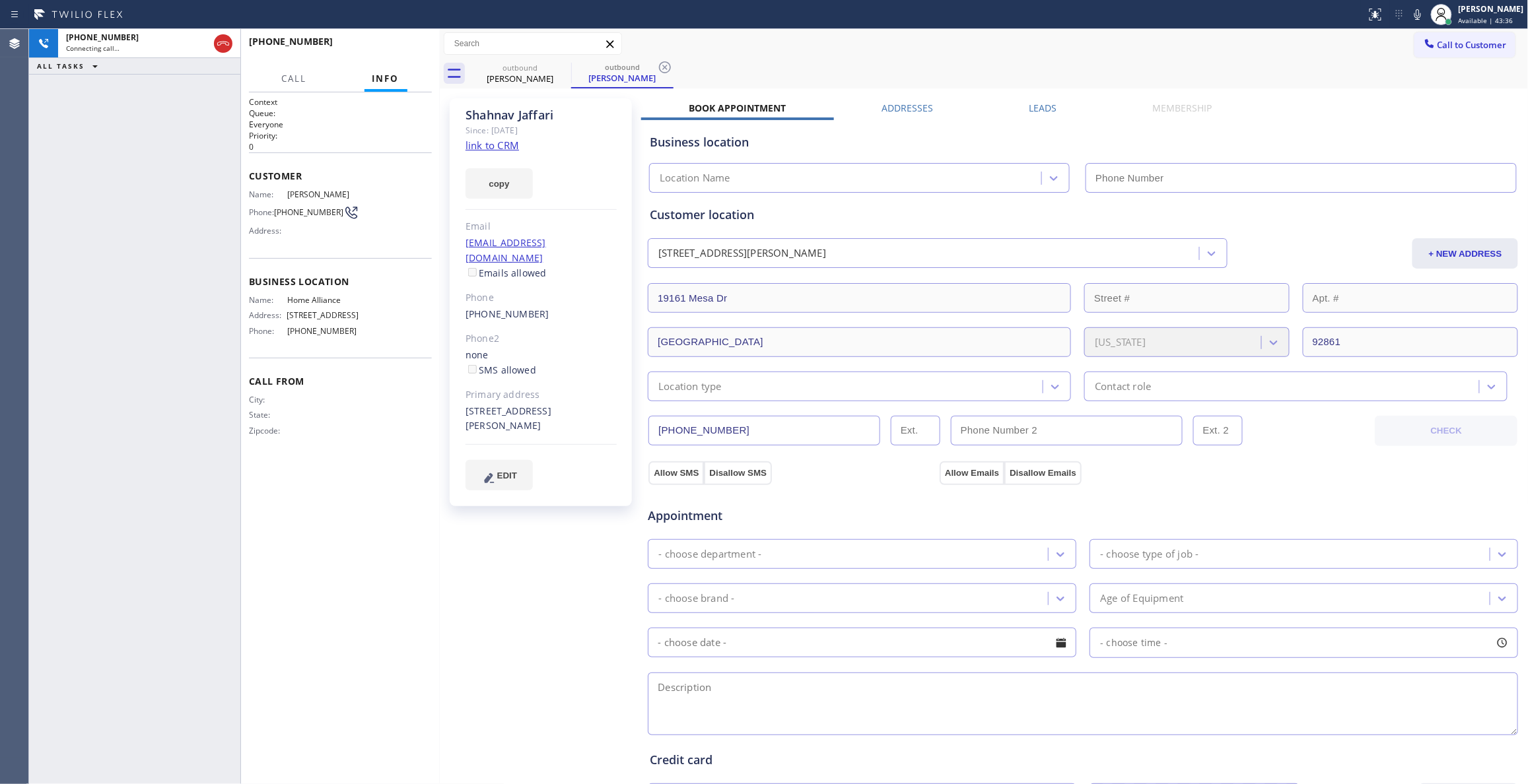
type input "[PHONE_NUMBER]"
click at [473, 560] on div "[PERSON_NAME] Since: [DATE] link to CRM copy Email [EMAIL_ADDRESS][DOMAIN_NAME]…" at bounding box center [542, 532] width 198 height 882
click at [664, 67] on icon at bounding box center [665, 67] width 12 height 12
click at [410, 46] on span "COMPLETE" at bounding box center [399, 48] width 45 height 9
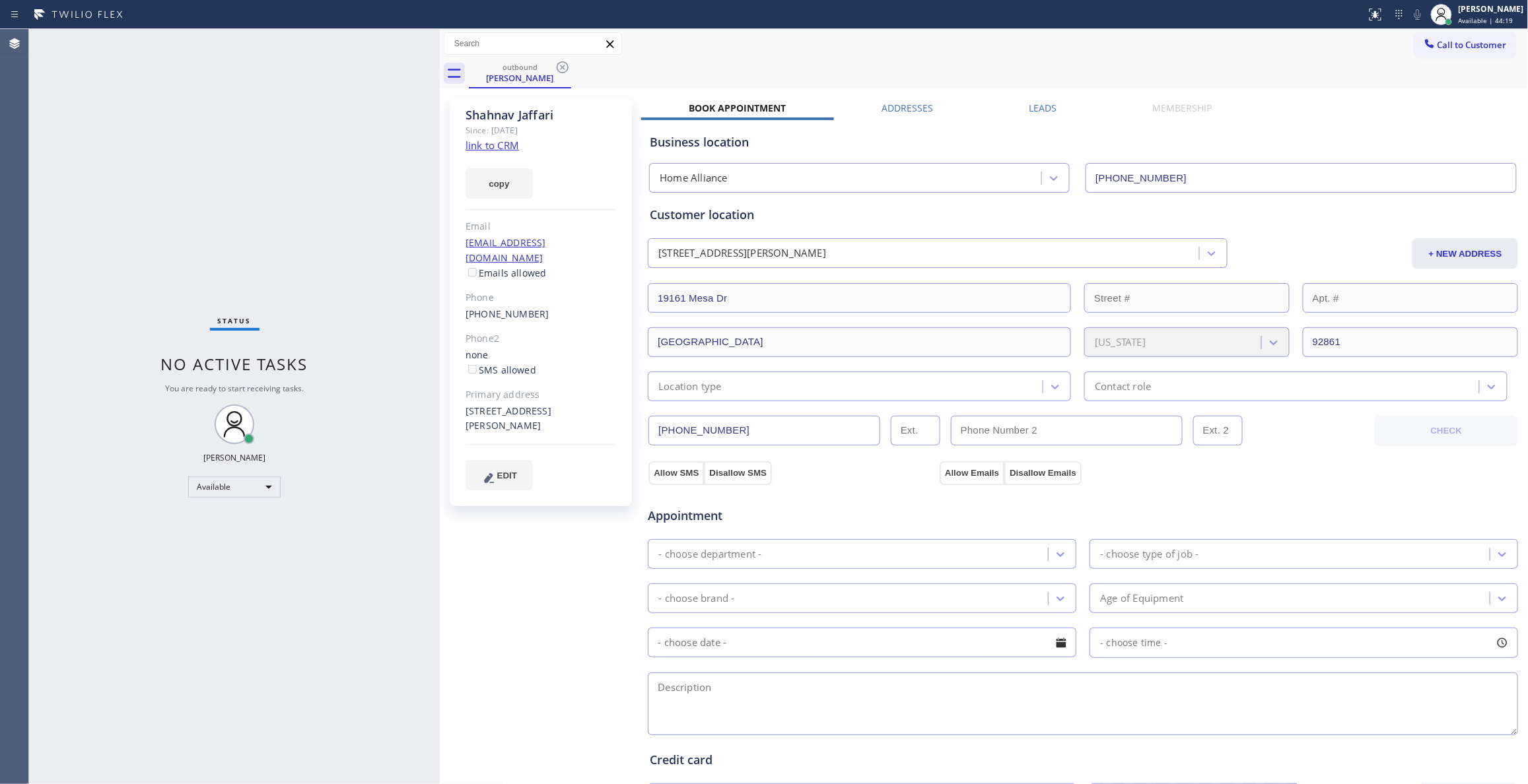
click at [489, 146] on link "link to CRM" at bounding box center [492, 145] width 54 height 13
click at [561, 66] on icon at bounding box center [563, 67] width 12 height 12
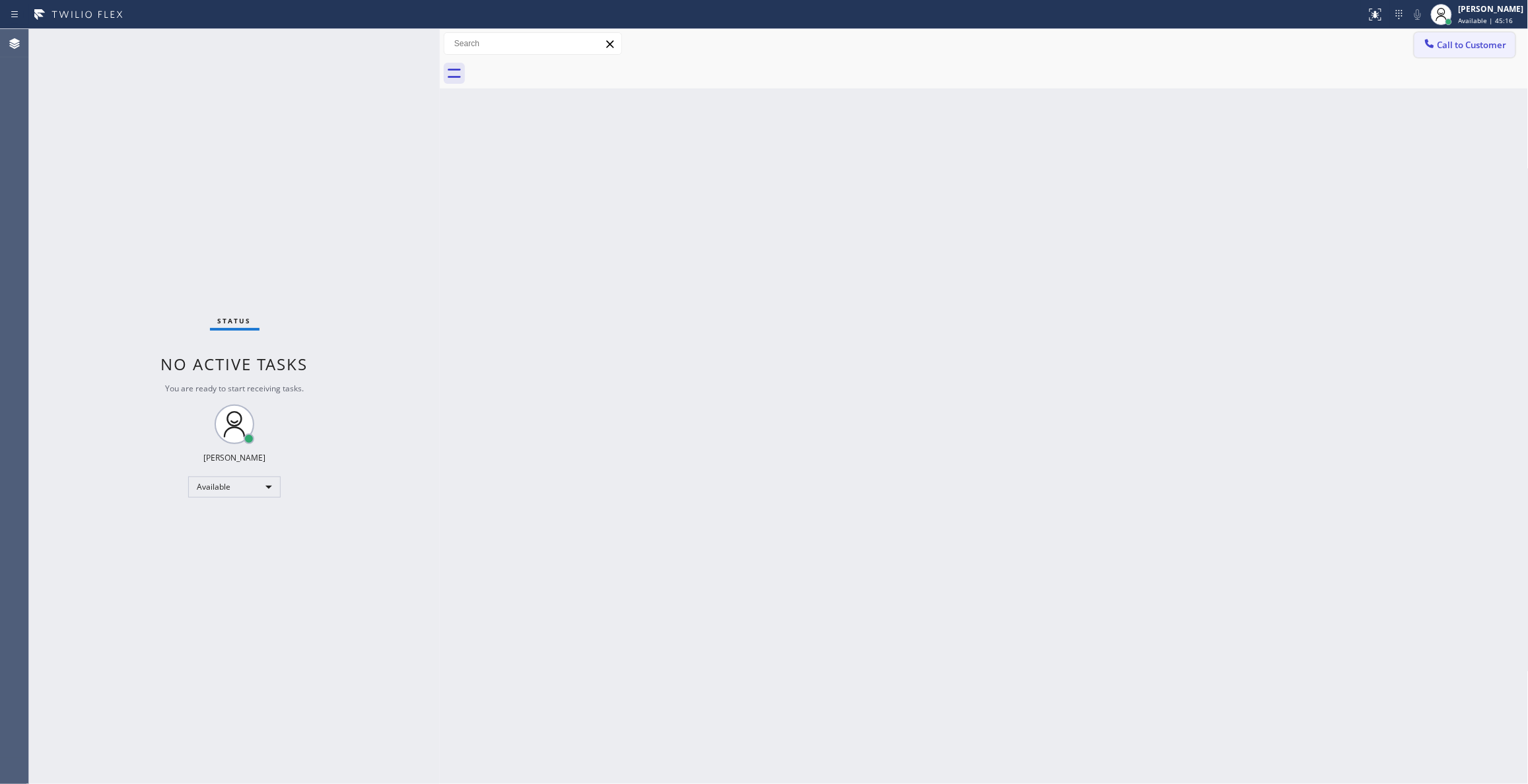
click at [1474, 43] on span "Call to Customer" at bounding box center [1472, 44] width 70 height 12
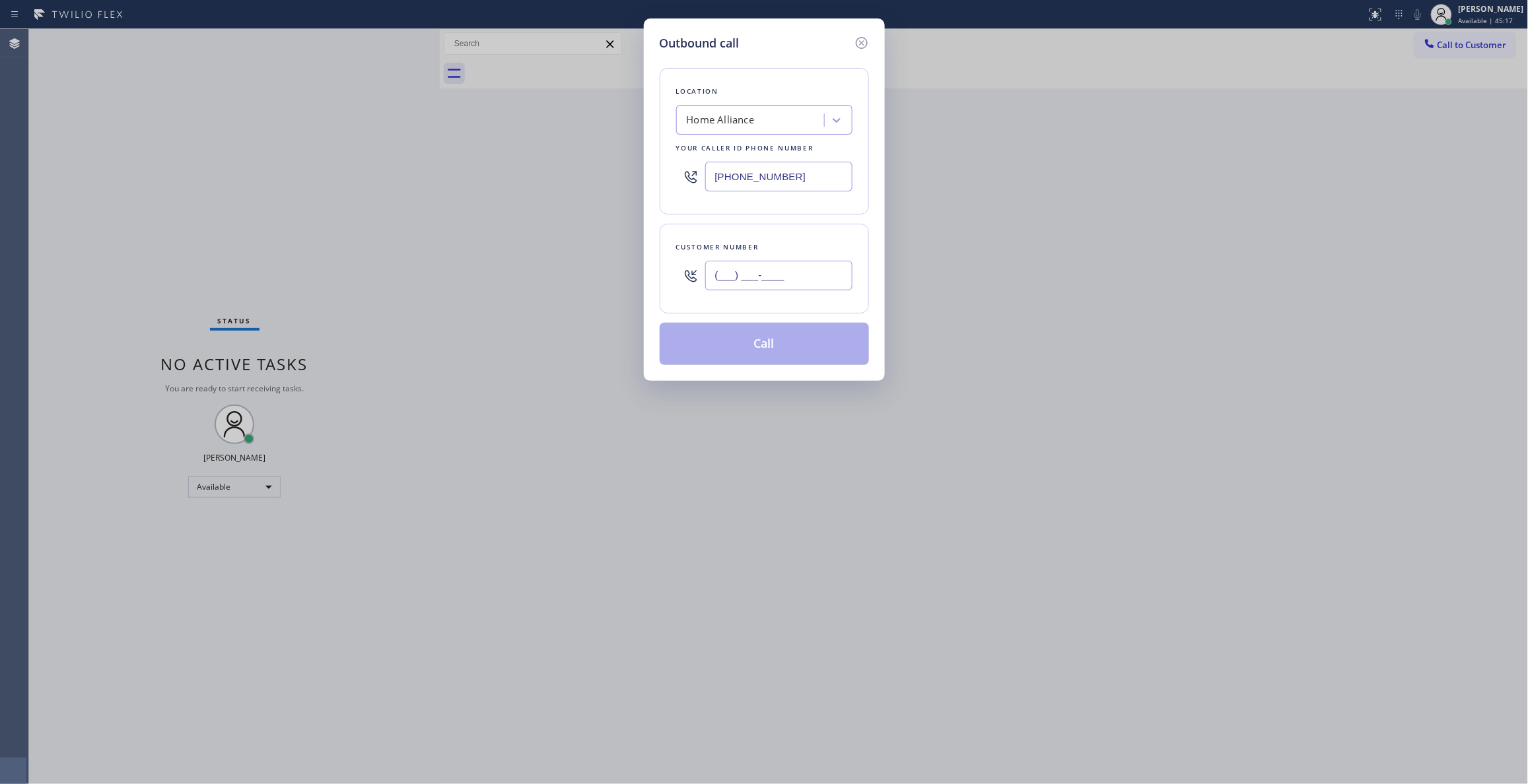
click at [764, 263] on input "(___) ___-____" at bounding box center [779, 276] width 147 height 30
paste input "650) 888-0382"
type input "[PHONE_NUMBER]"
click at [720, 352] on button "Call" at bounding box center [764, 344] width 209 height 42
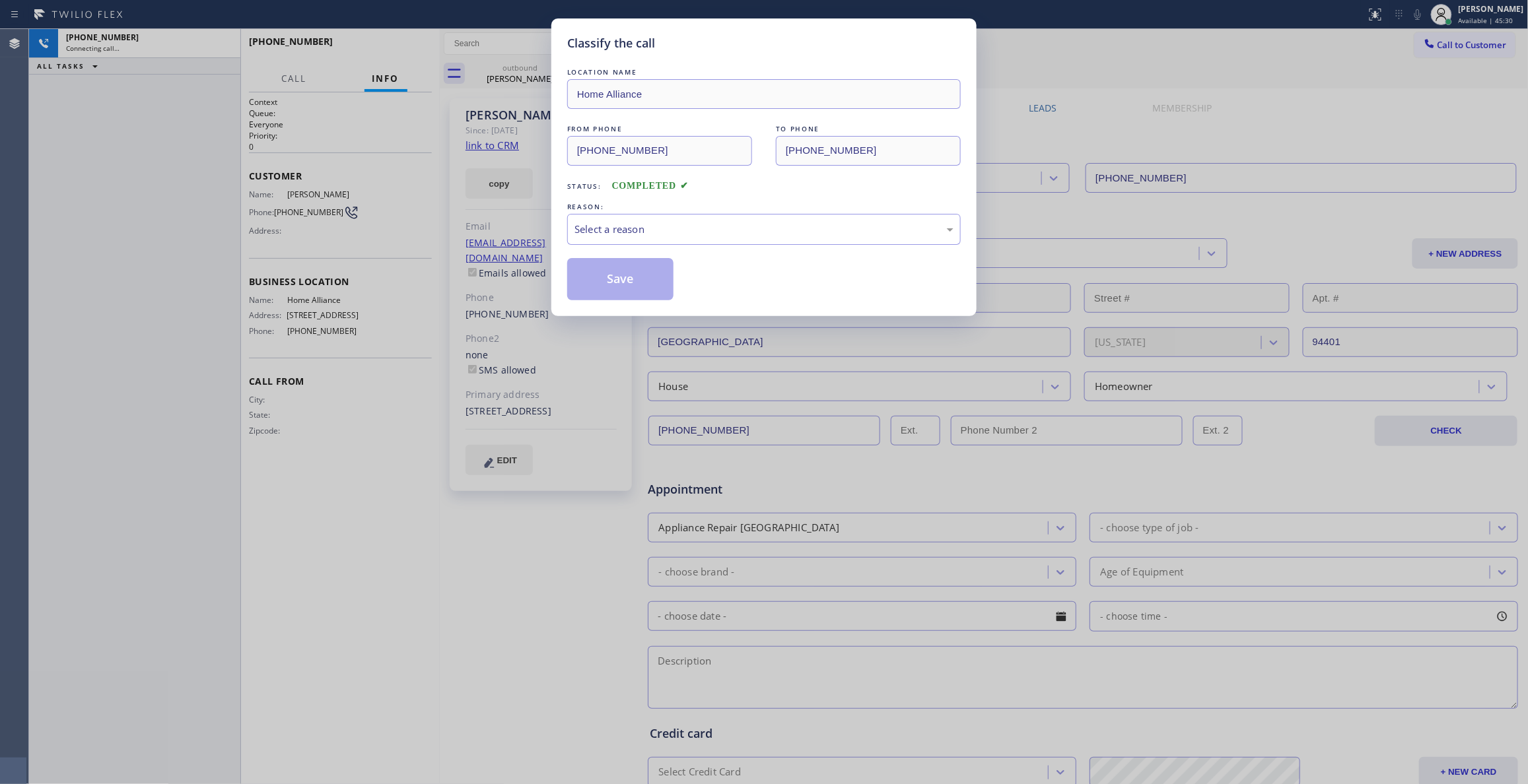
type input "[PHONE_NUMBER]"
click at [680, 221] on div "Select a reason" at bounding box center [764, 229] width 379 height 15
click at [603, 289] on button "Save" at bounding box center [620, 279] width 107 height 42
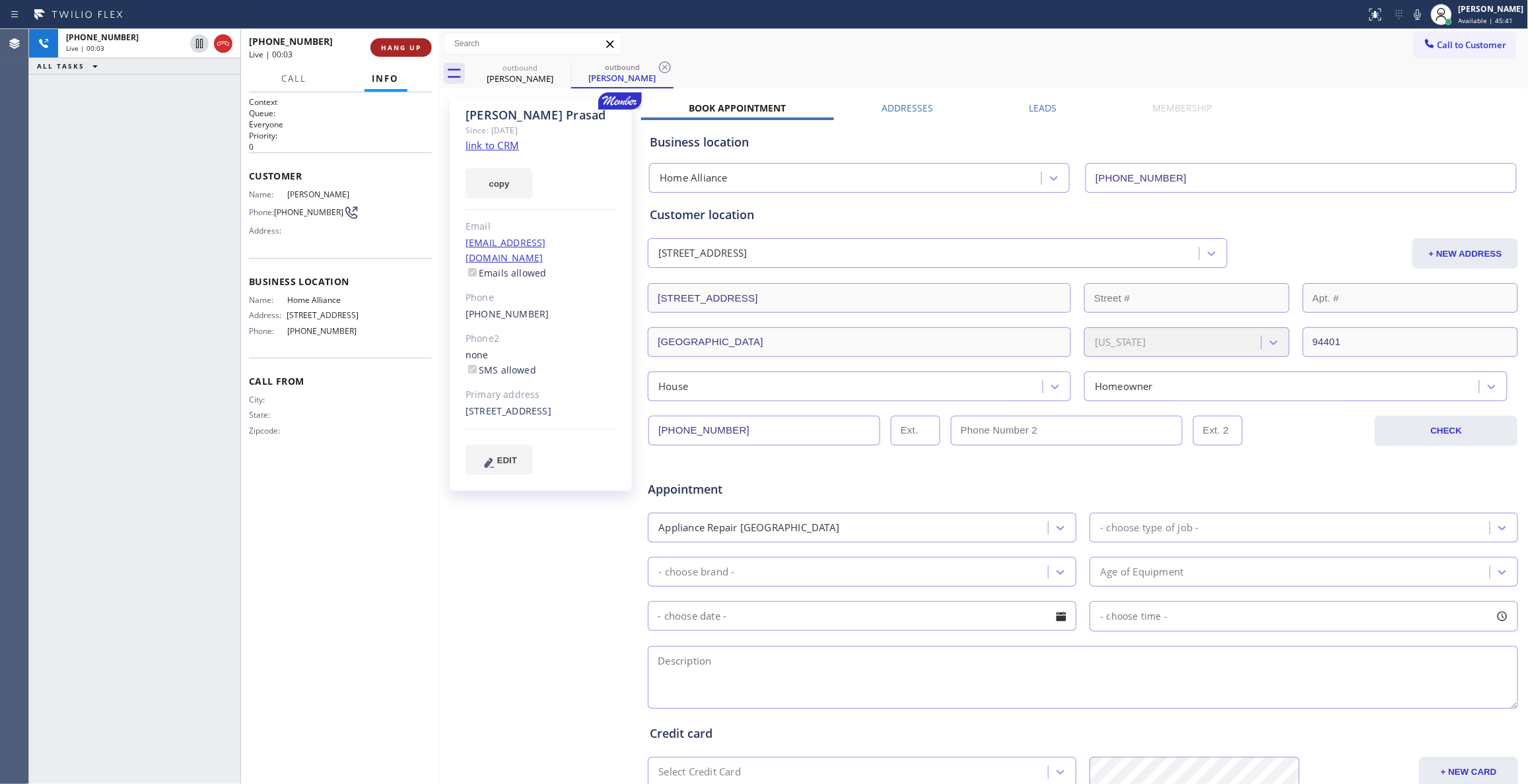
click at [400, 39] on button "HANG UP" at bounding box center [401, 48] width 61 height 19
drag, startPoint x: 334, startPoint y: 214, endPoint x: 312, endPoint y: 212, distance: 22.1
click at [312, 212] on span "[PHONE_NUMBER]" at bounding box center [309, 212] width 70 height 10
click at [272, 286] on div "Context Queue: Everyone Priority: 0 Customer Name: [PERSON_NAME] Phone: [PHONE_…" at bounding box center [340, 277] width 183 height 362
drag, startPoint x: 272, startPoint y: 286, endPoint x: 520, endPoint y: 339, distance: 253.6
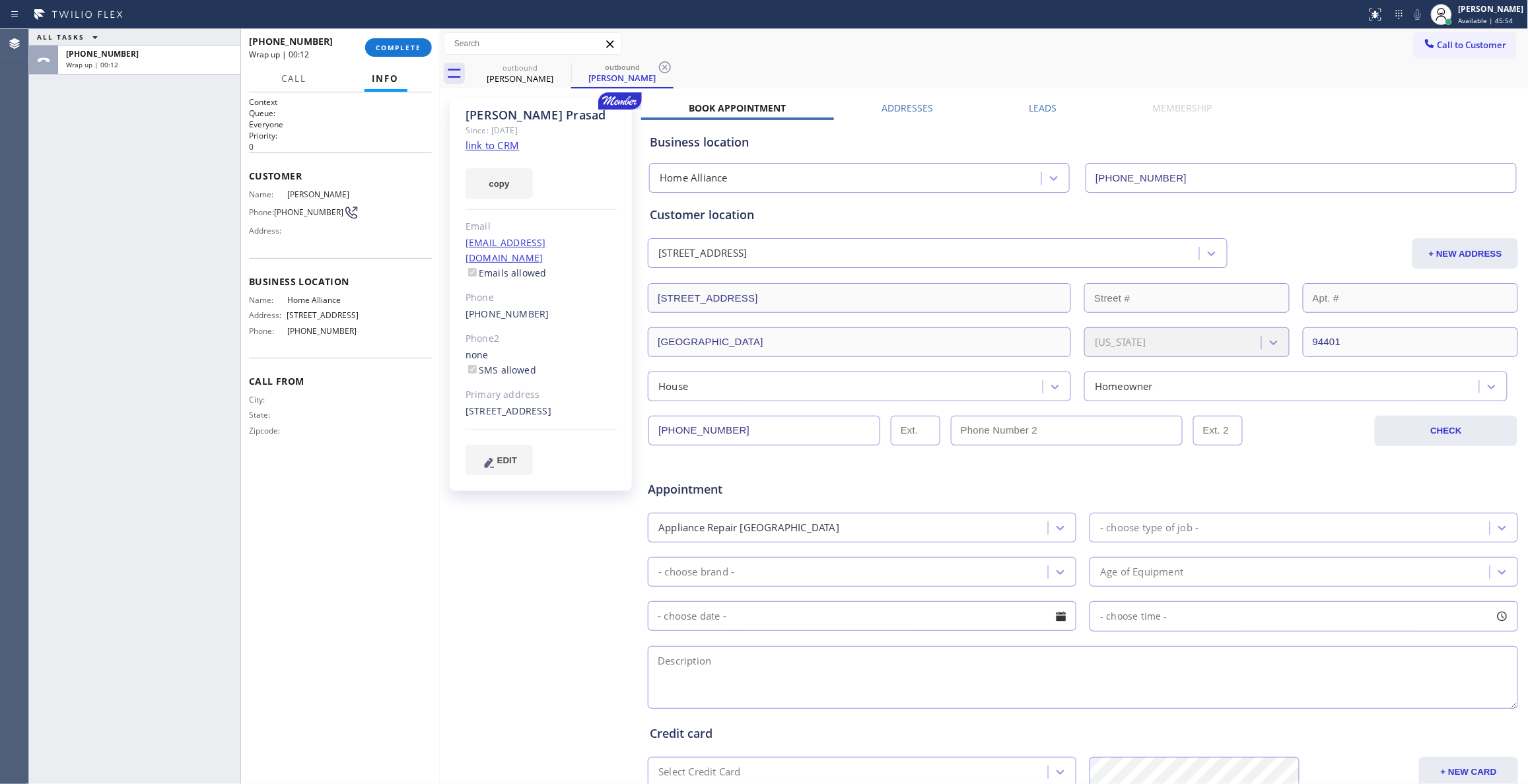
click at [479, 561] on div "[PERSON_NAME] Since: [DATE] link to CRM copy Email [EMAIL_ADDRESS][DOMAIN_NAME]…" at bounding box center [542, 519] width 198 height 856
click at [316, 213] on span "[PHONE_NUMBER]" at bounding box center [309, 212] width 70 height 10
copy div "[PHONE_NUMBER]"
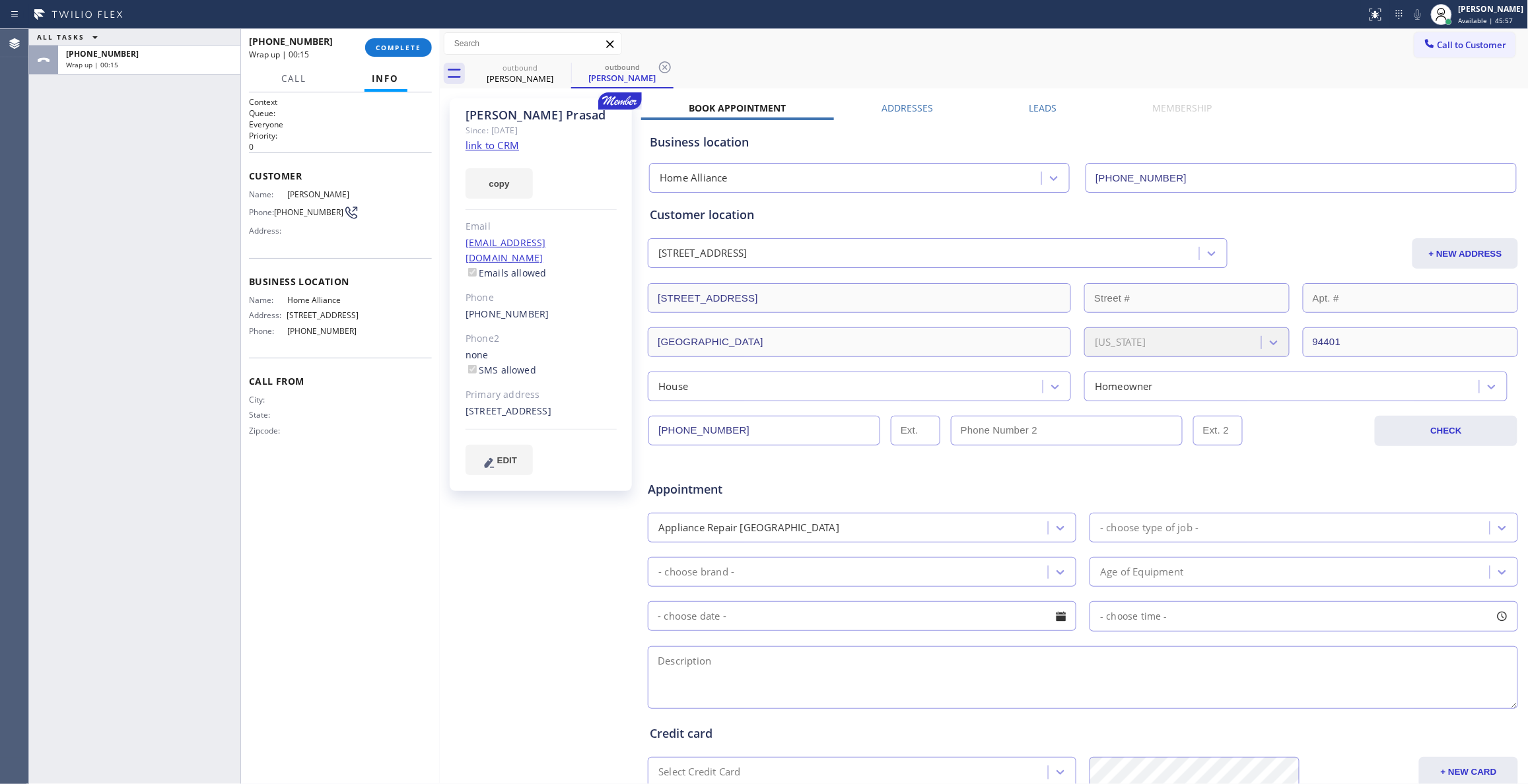
click at [415, 32] on div "[PHONE_NUMBER] Wrap up | 00:15 COMPLETE" at bounding box center [340, 47] width 183 height 34
click at [413, 45] on span "COMPLETE" at bounding box center [399, 48] width 45 height 9
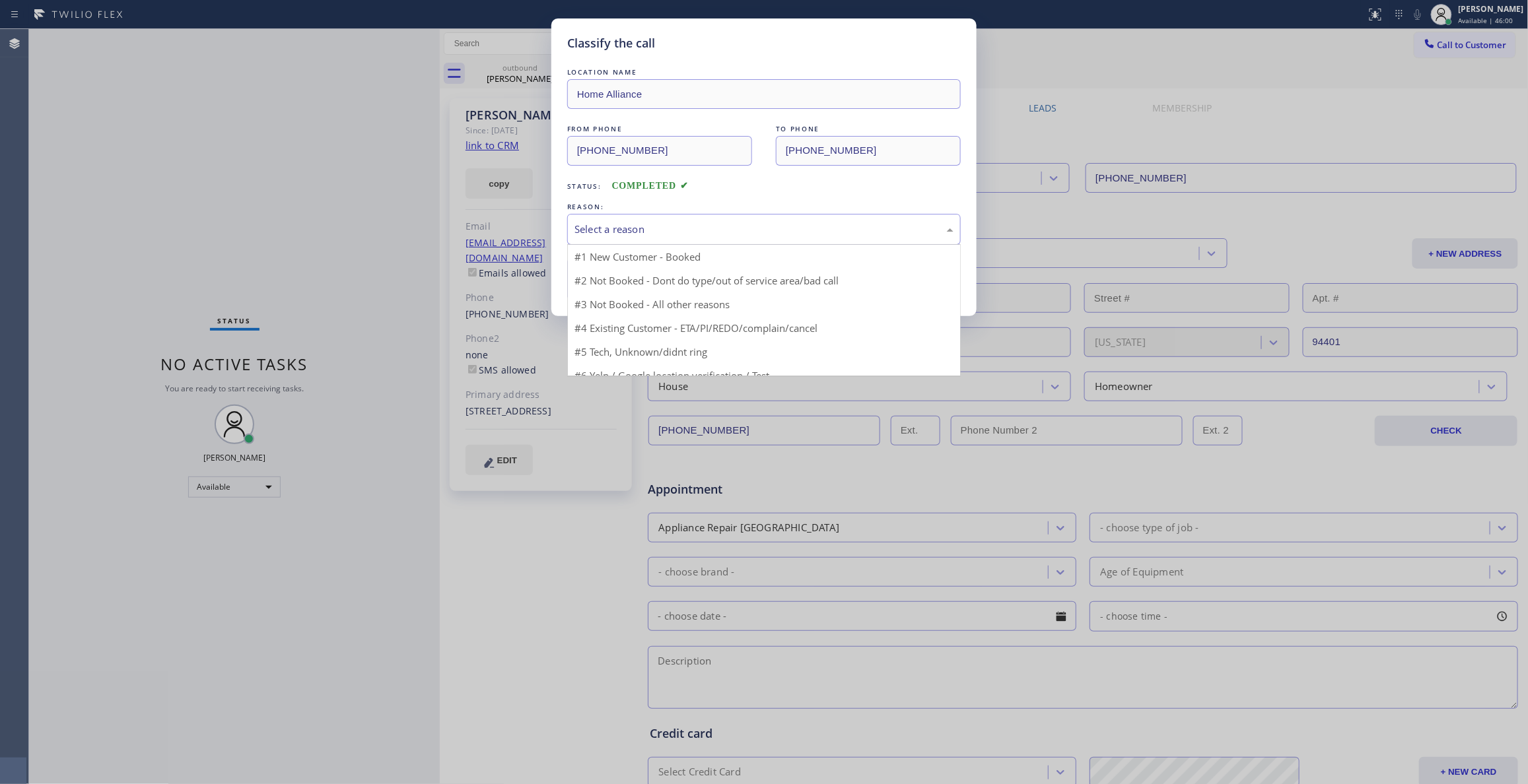
click at [619, 237] on div "Select a reason" at bounding box center [764, 229] width 379 height 15
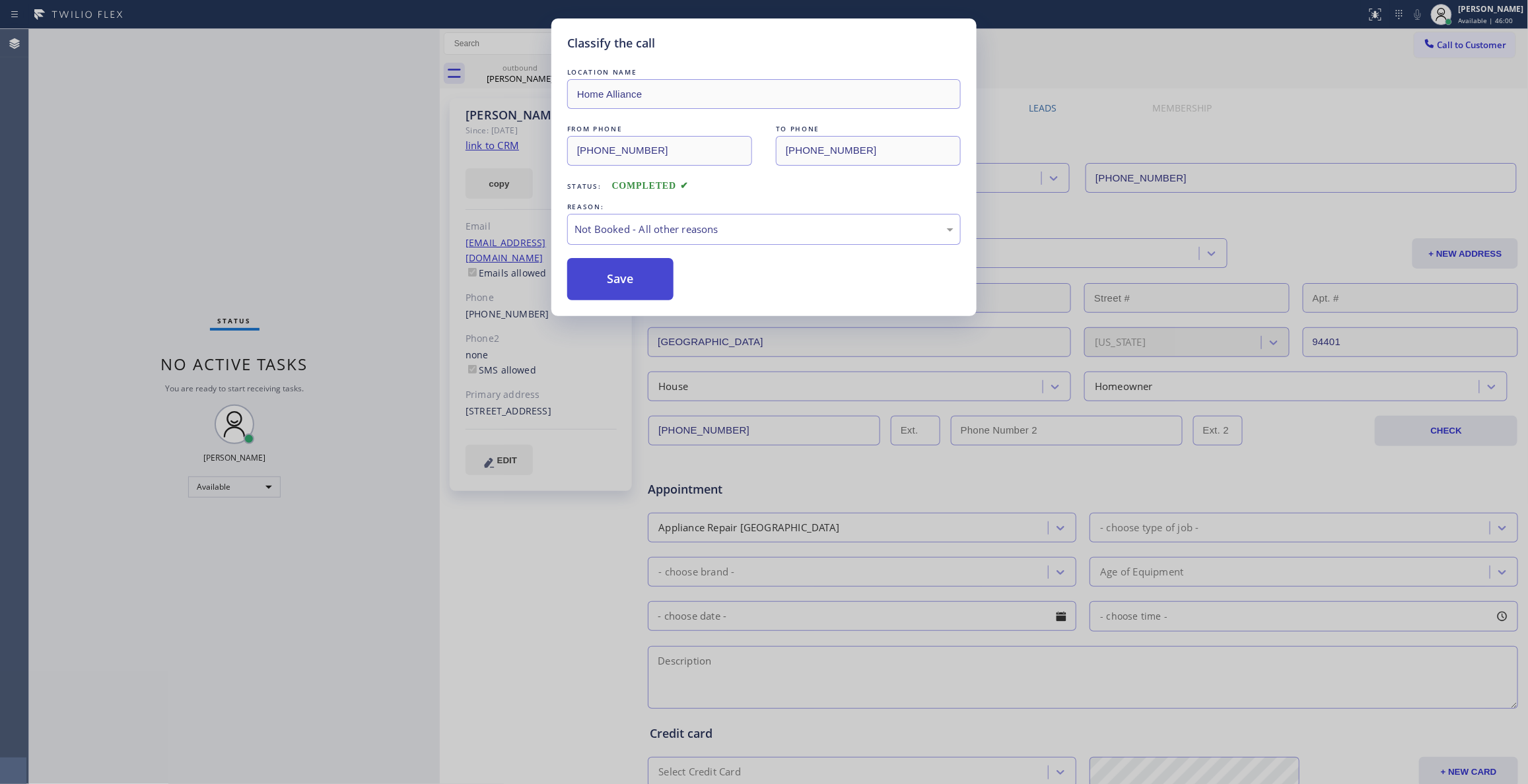
click at [621, 280] on button "Save" at bounding box center [620, 279] width 107 height 42
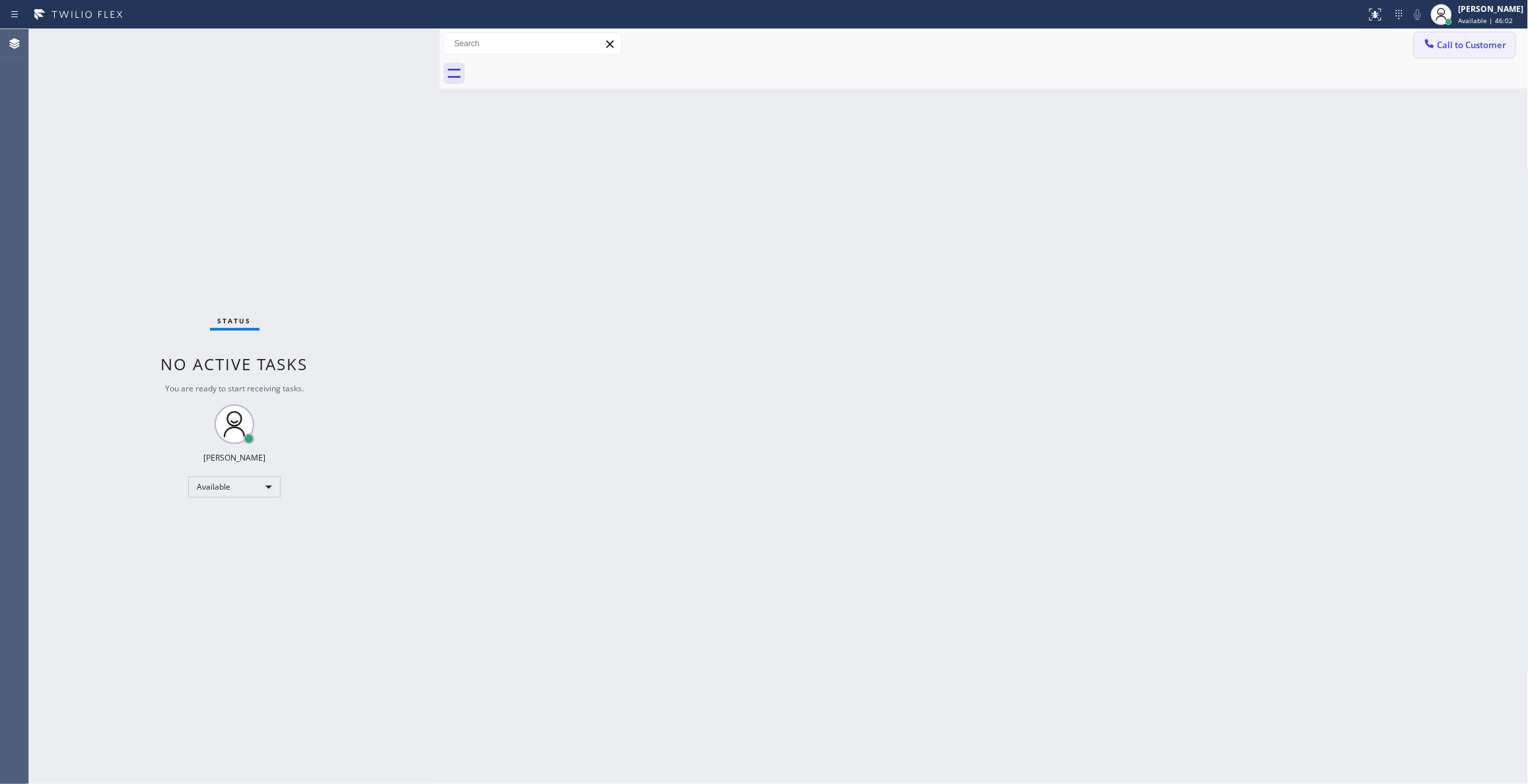
click at [1456, 43] on span "Call to Customer" at bounding box center [1472, 44] width 70 height 12
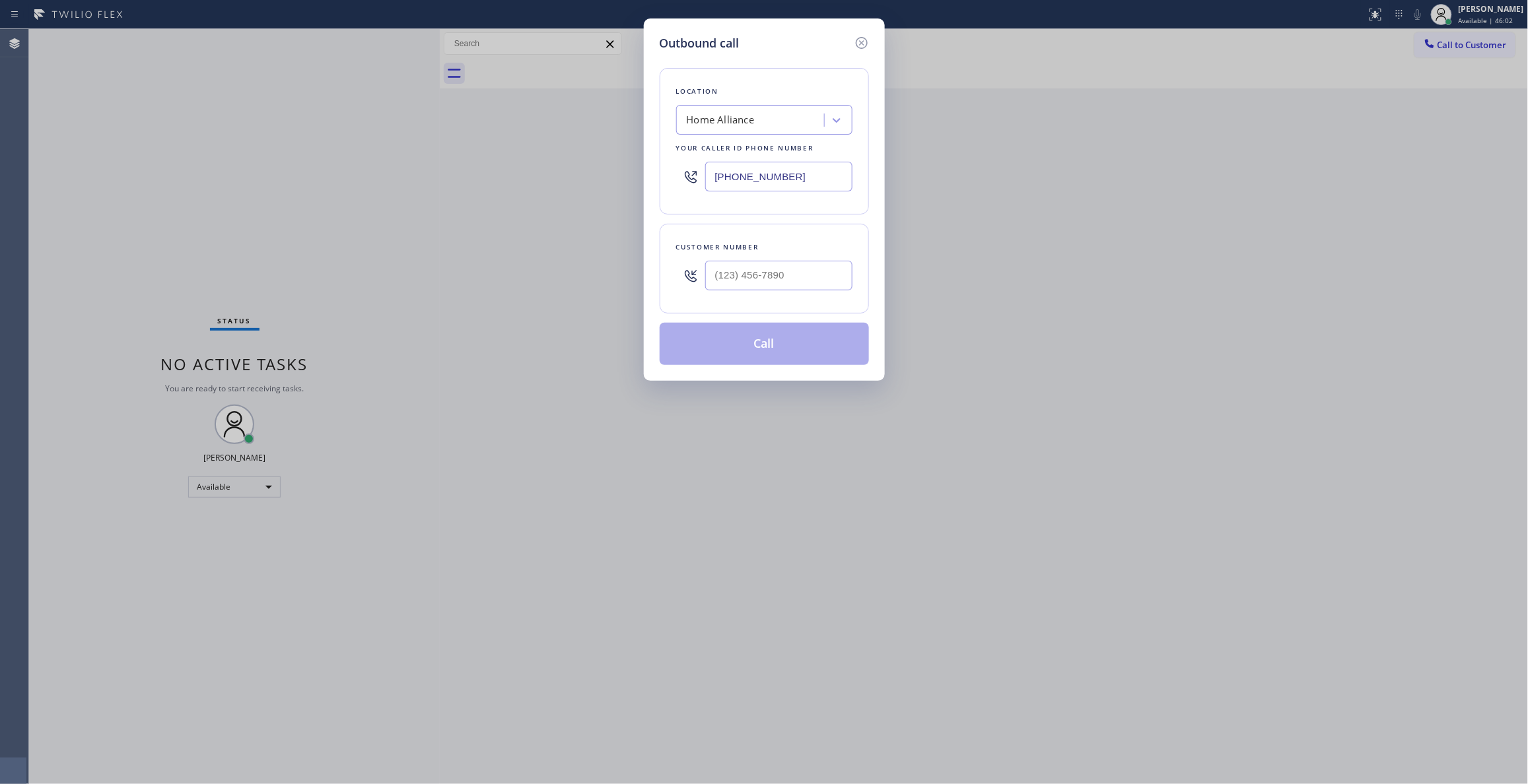
click at [791, 294] on div at bounding box center [779, 276] width 147 height 43
click at [788, 270] on input "(___) ___-____" at bounding box center [779, 276] width 147 height 30
paste input "650) 888-0382"
type input "[PHONE_NUMBER]"
click at [748, 349] on button "Call" at bounding box center [764, 344] width 209 height 42
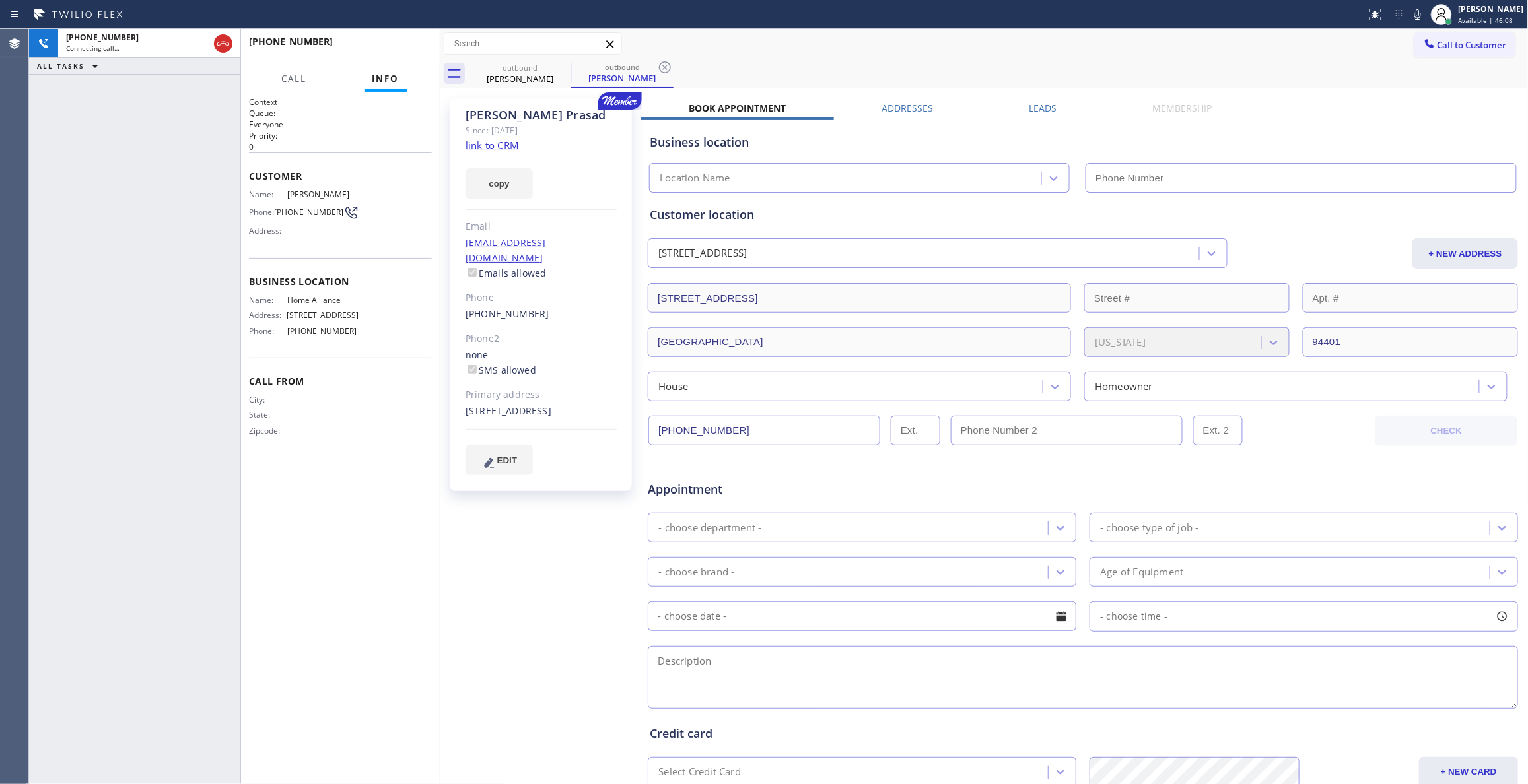
type input "[PHONE_NUMBER]"
click at [661, 66] on icon at bounding box center [665, 67] width 16 height 16
click at [394, 42] on button "HANG UP" at bounding box center [401, 48] width 61 height 19
click at [394, 42] on button "COMPLETE" at bounding box center [398, 48] width 67 height 19
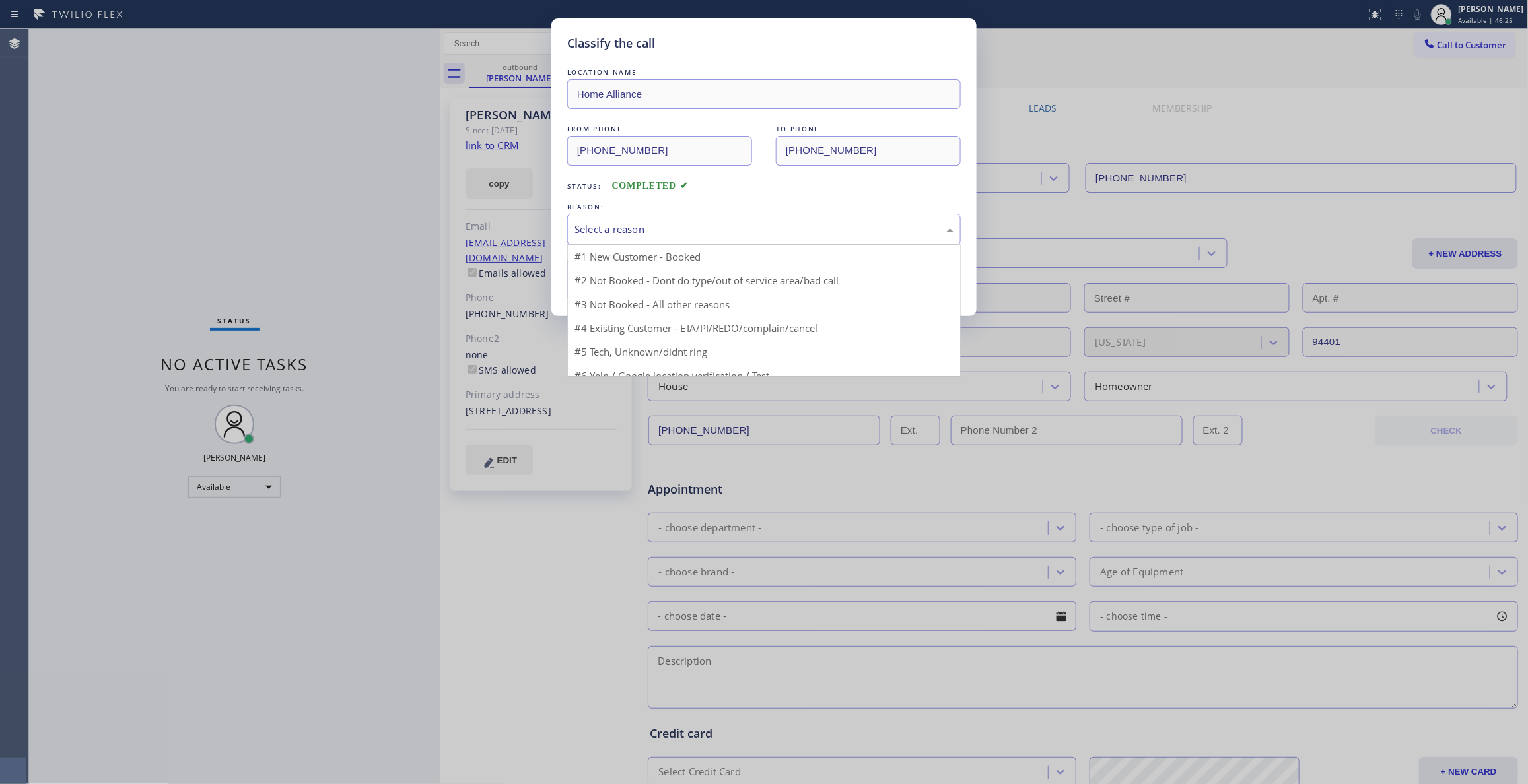
click at [592, 233] on div "Select a reason" at bounding box center [764, 229] width 379 height 15
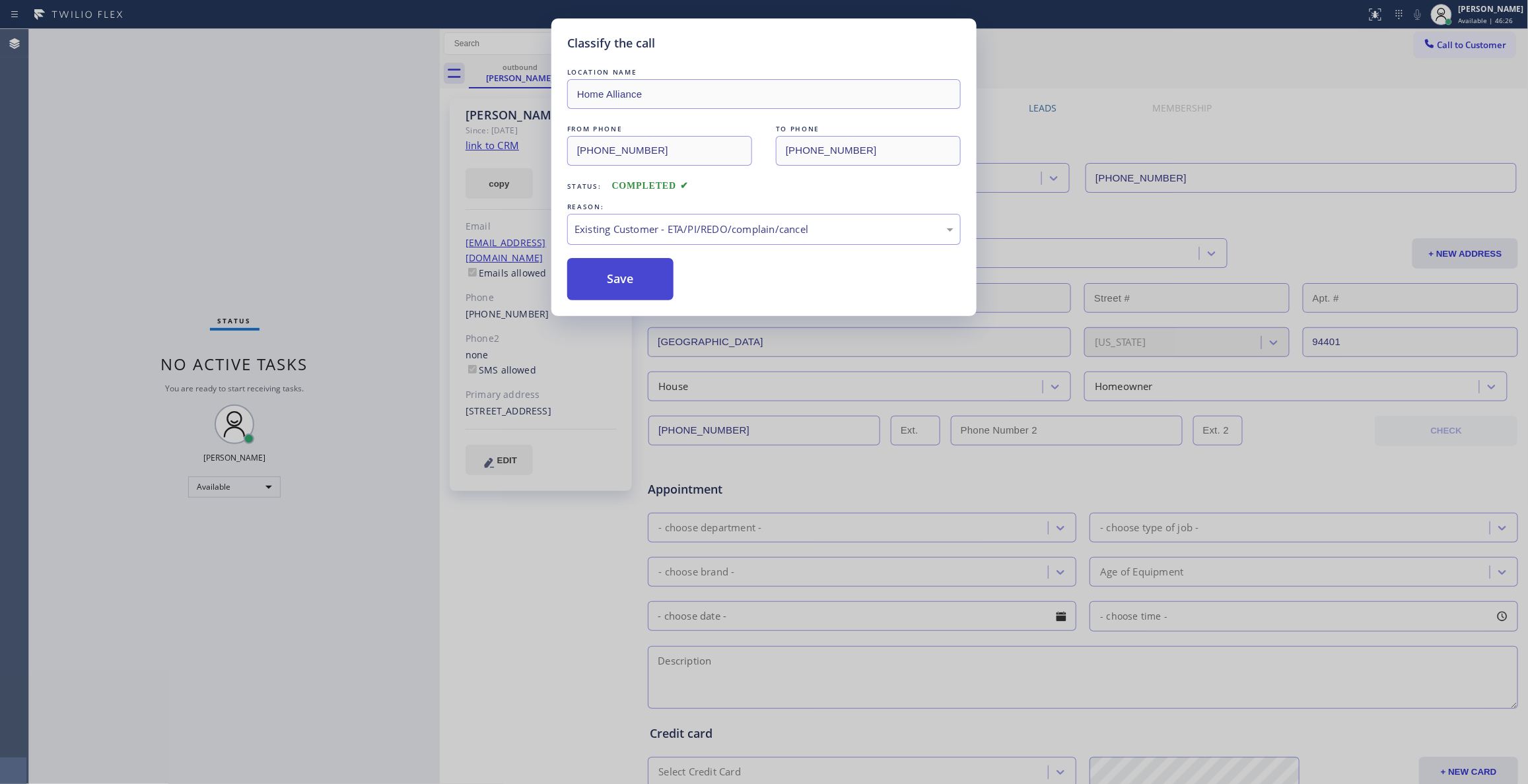
click at [600, 293] on button "Save" at bounding box center [620, 279] width 107 height 42
drag, startPoint x: 600, startPoint y: 293, endPoint x: 632, endPoint y: 38, distance: 257.0
click at [600, 286] on button "Save" at bounding box center [620, 279] width 107 height 42
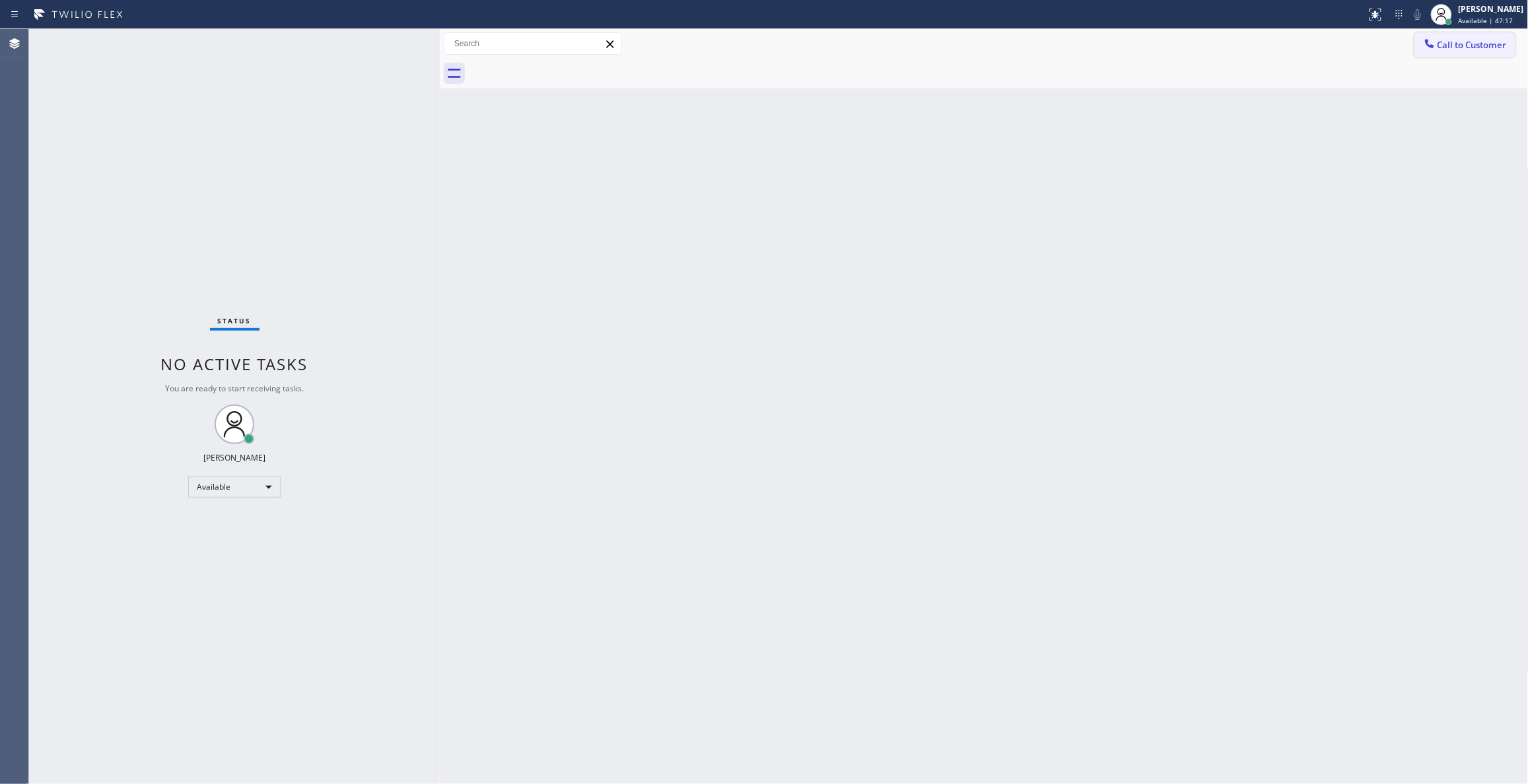
click at [1509, 52] on button "Call to Customer" at bounding box center [1465, 44] width 101 height 25
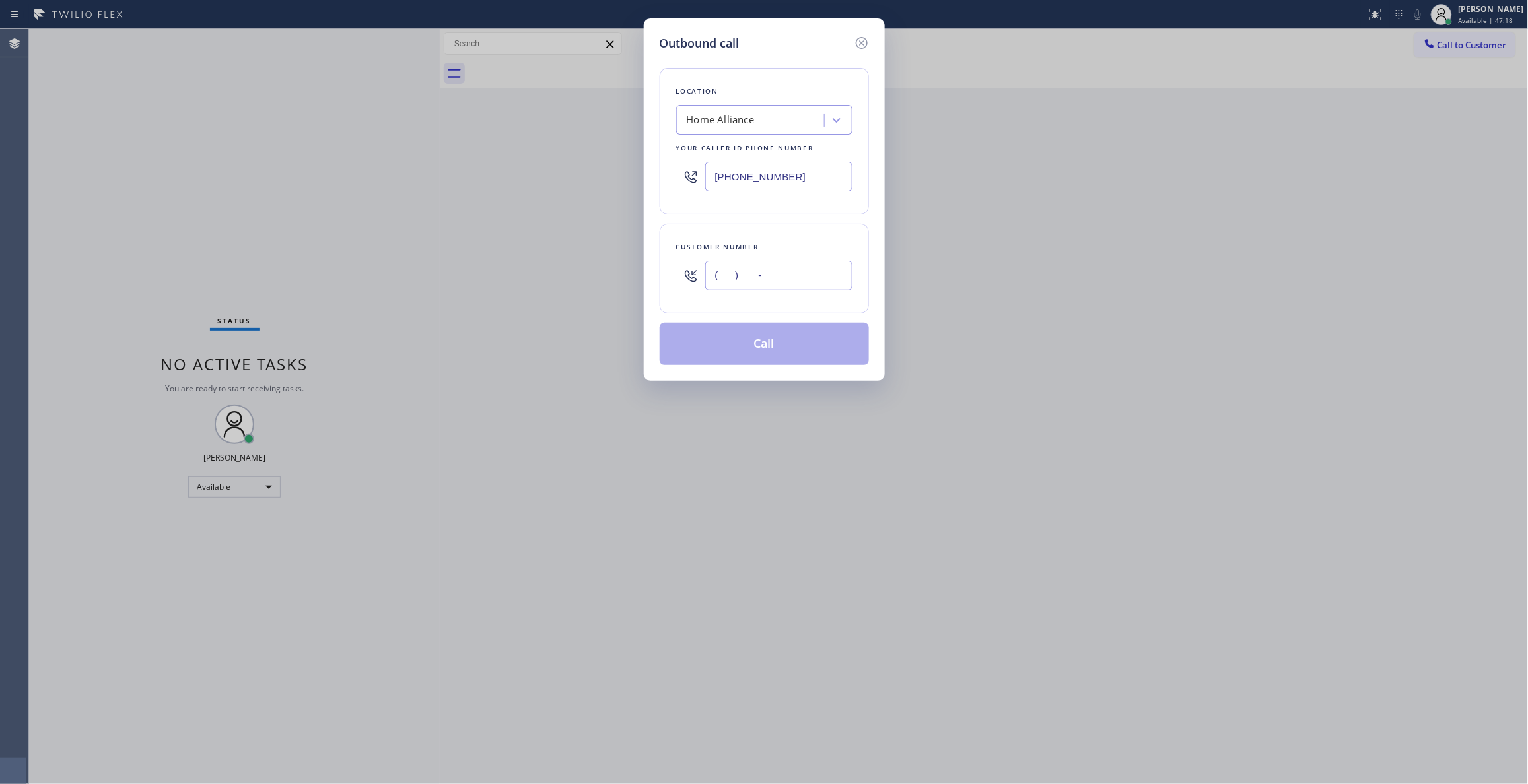
click at [785, 281] on input "(___) ___-____" at bounding box center [779, 276] width 147 height 30
paste input "303) 856-4613"
type input "[PHONE_NUMBER]"
click at [780, 352] on button "Call" at bounding box center [764, 344] width 209 height 42
click at [799, 352] on button "Call" at bounding box center [764, 344] width 209 height 42
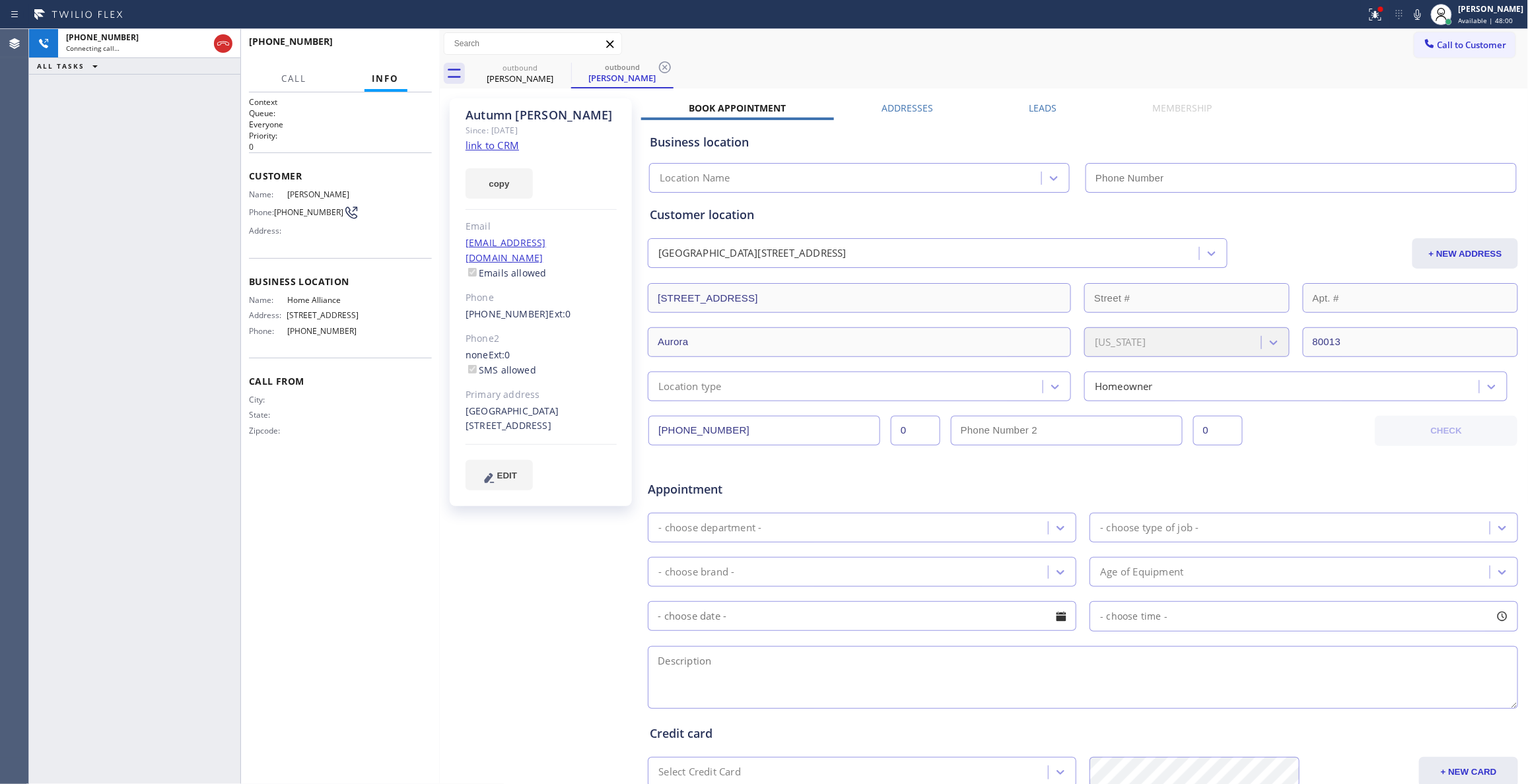
type input "[PHONE_NUMBER]"
click at [665, 67] on icon at bounding box center [665, 67] width 12 height 12
click at [748, 59] on div "outbound [PERSON_NAME]" at bounding box center [998, 74] width 1060 height 30
drag, startPoint x: 355, startPoint y: 344, endPoint x: 302, endPoint y: 334, distance: 53.9
click at [296, 334] on div "Name: Home Alliance Address: [STREET_ADDRESS] Phone: [PHONE_NUMBER]" at bounding box center [304, 318] width 109 height 46
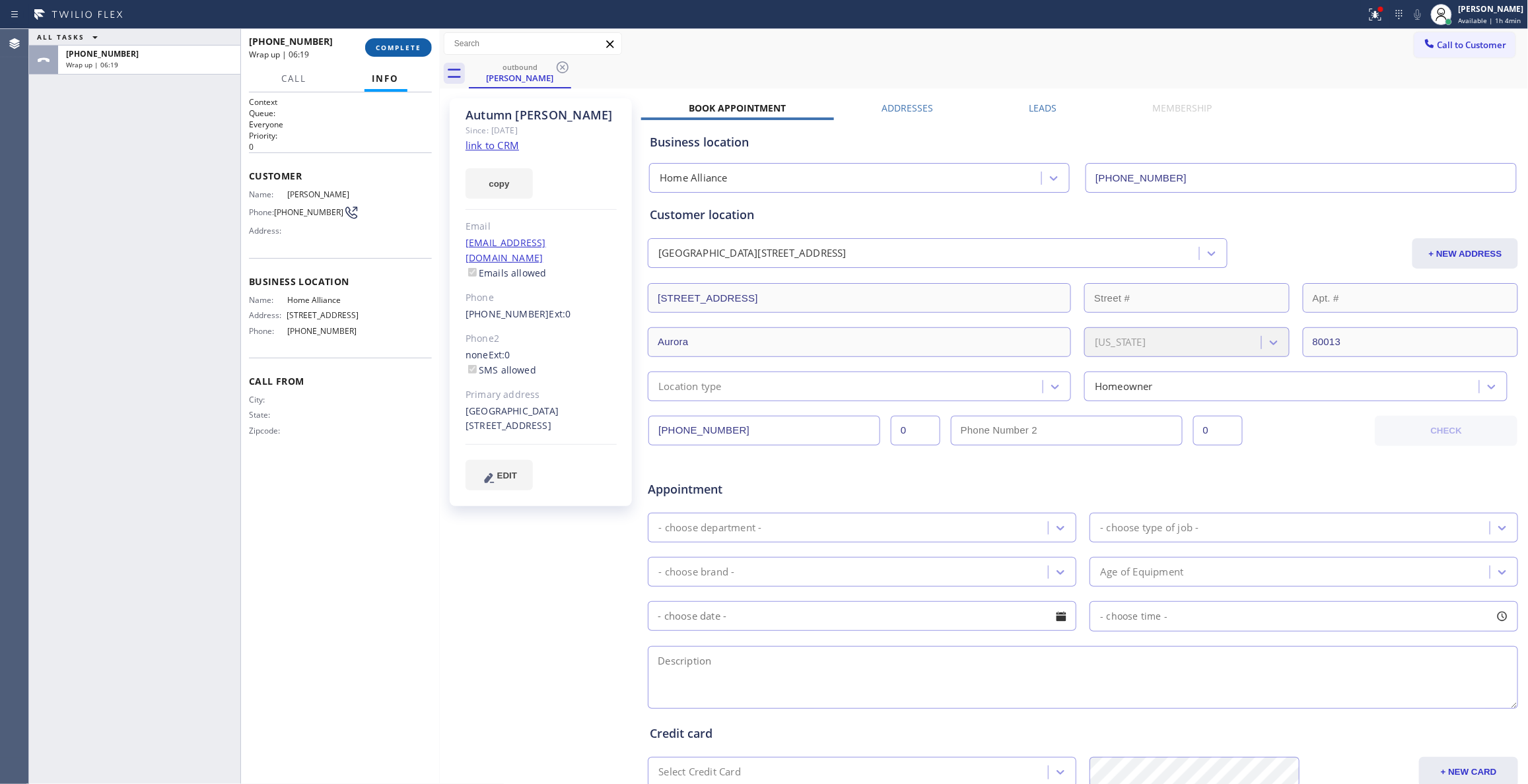
click at [416, 52] on button "COMPLETE" at bounding box center [398, 48] width 67 height 19
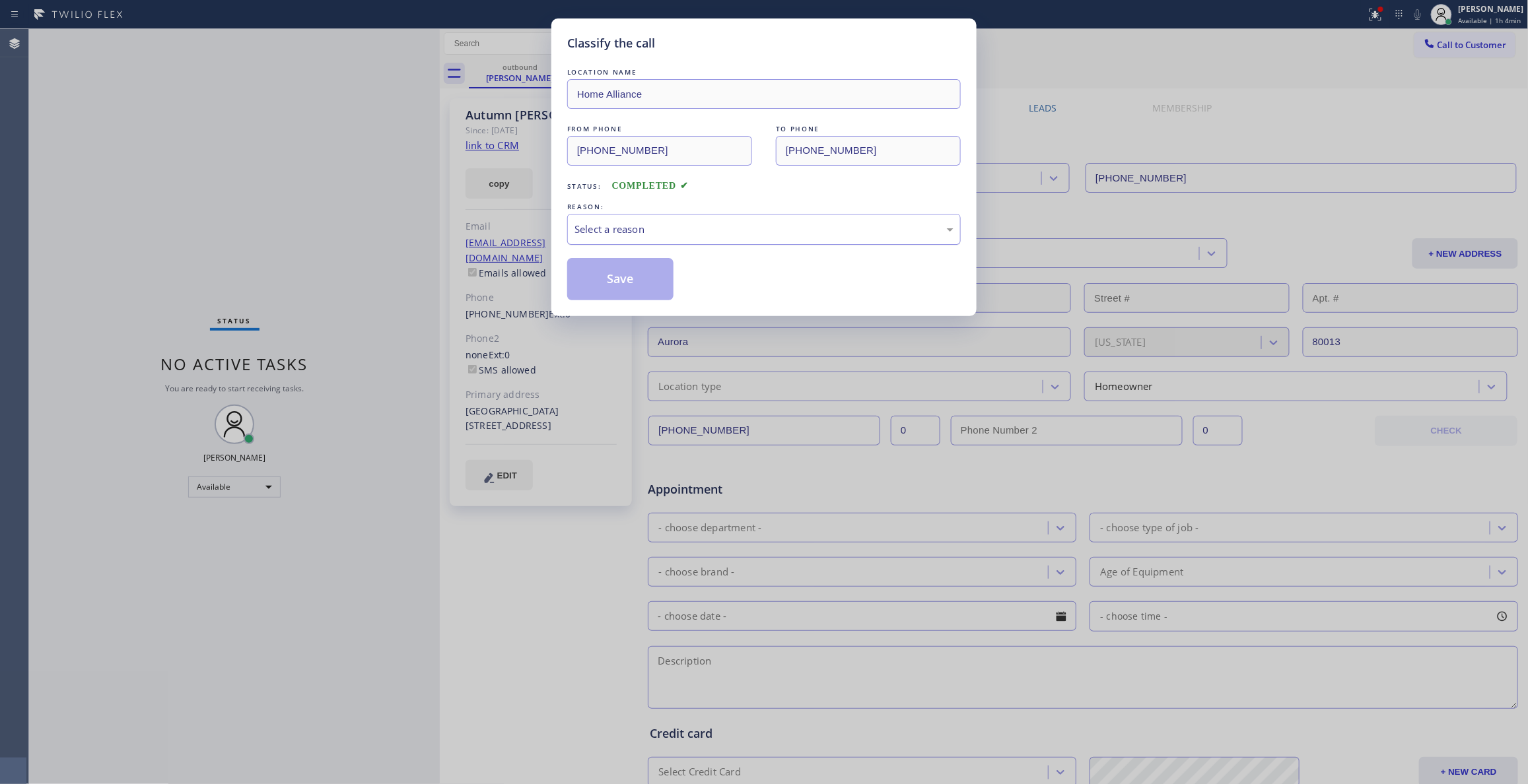
click at [586, 225] on div "Select a reason" at bounding box center [764, 229] width 379 height 15
click at [609, 281] on button "Save" at bounding box center [620, 279] width 107 height 42
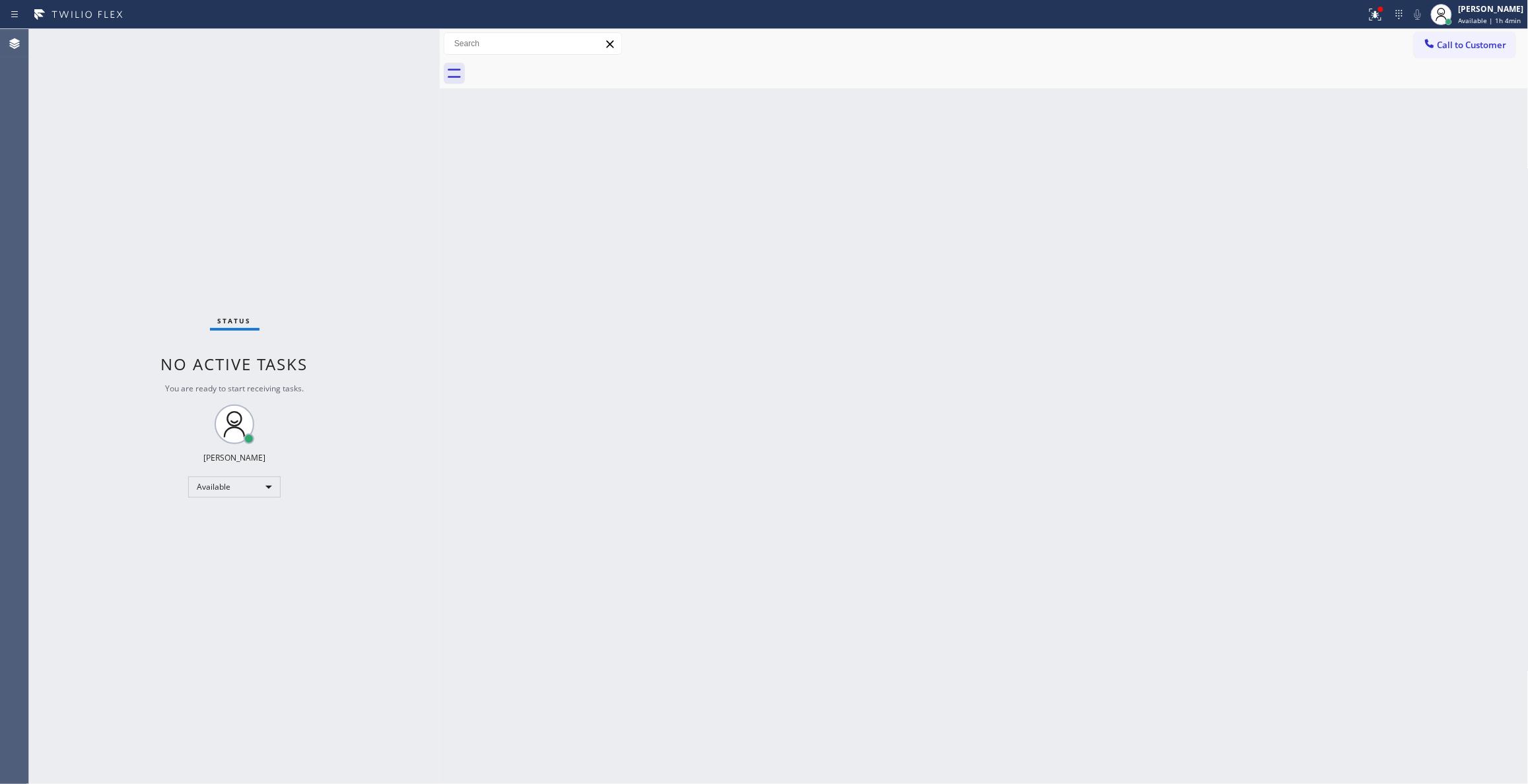
click at [1036, 281] on div "Back to Dashboard Change Sender ID Customers Technicians Select a contact Outbo…" at bounding box center [984, 406] width 1089 height 755
click at [1459, 21] on span "Available | 1h 4min" at bounding box center [1490, 21] width 63 height 9
click at [1424, 128] on span "Log out" at bounding box center [1418, 128] width 27 height 11
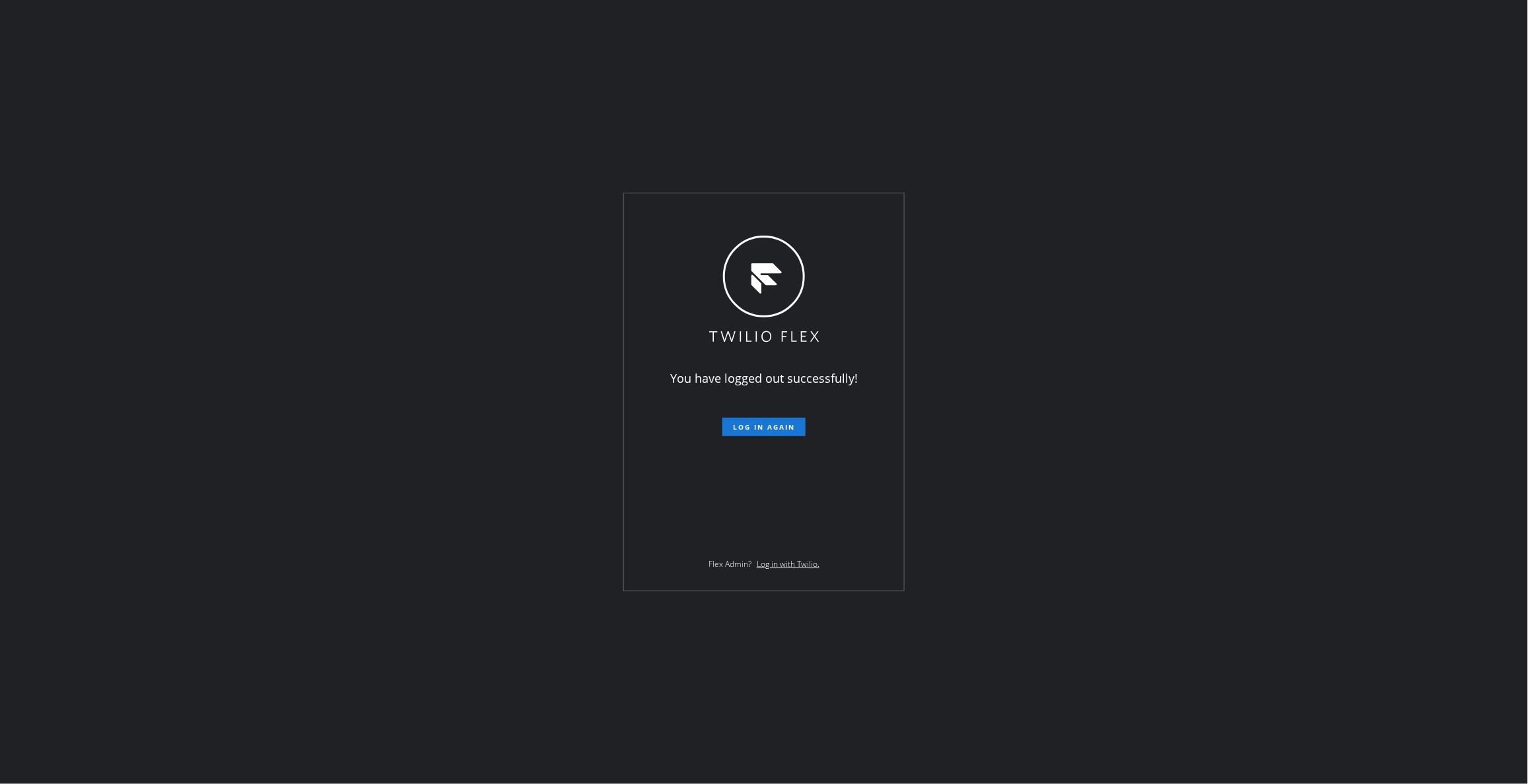
click at [202, 320] on div "You have logged out successfully! Log in again Flex Admin? Log in with Twilio." at bounding box center [764, 392] width 1528 height 784
